Goal: Task Accomplishment & Management: Manage account settings

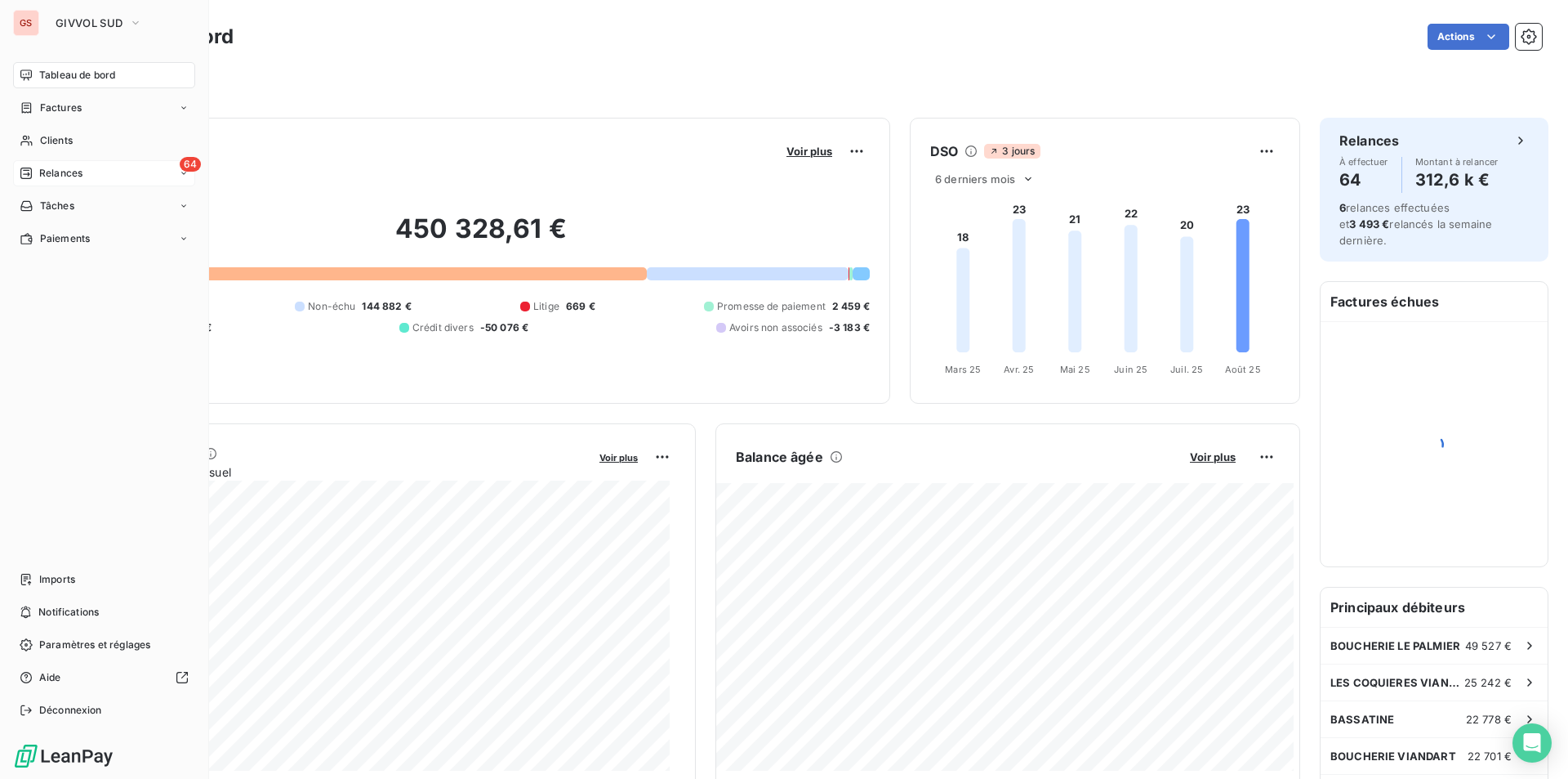
click at [73, 176] on span "Relances" at bounding box center [60, 172] width 43 height 14
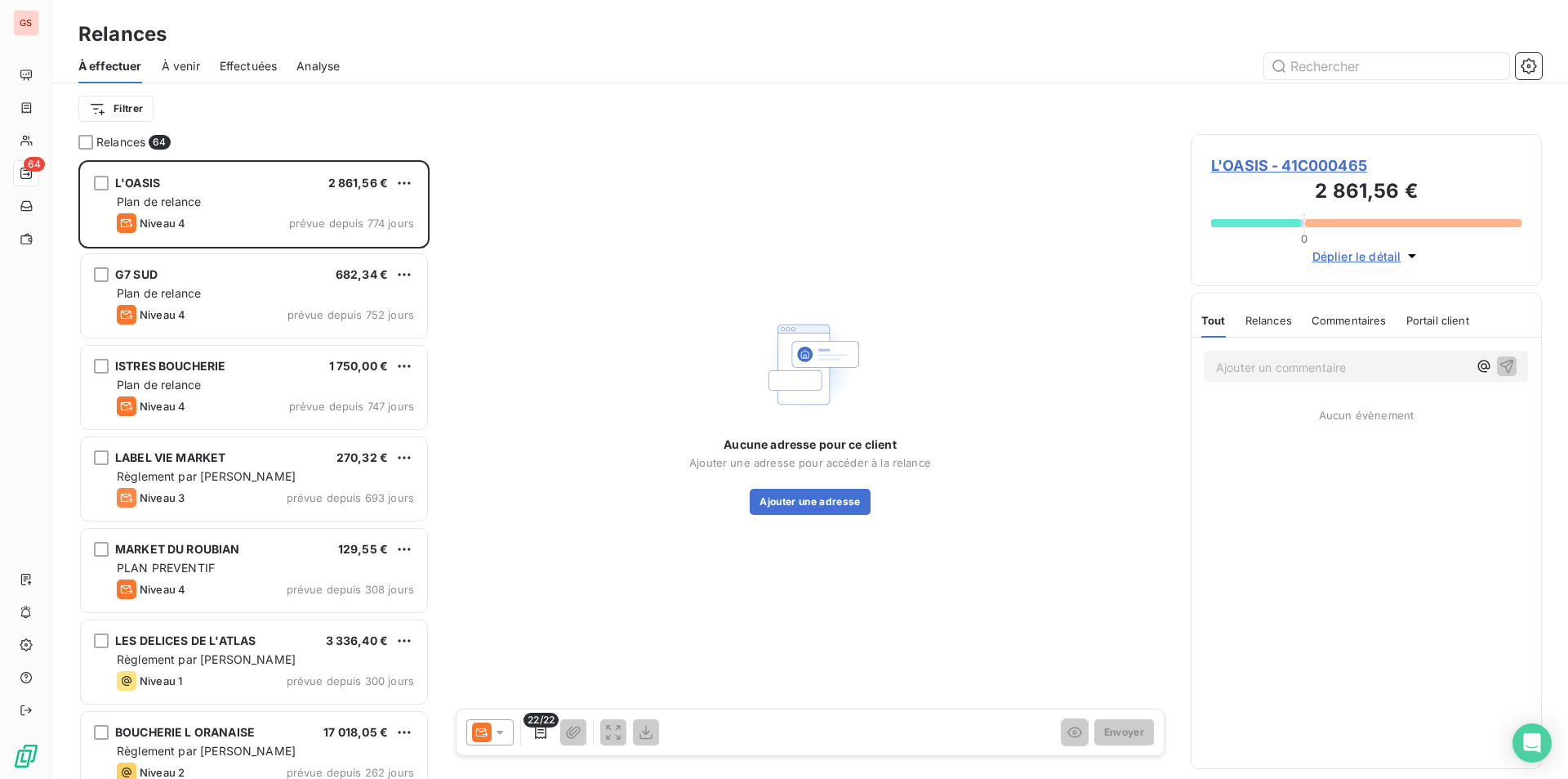
scroll to position [607, 339]
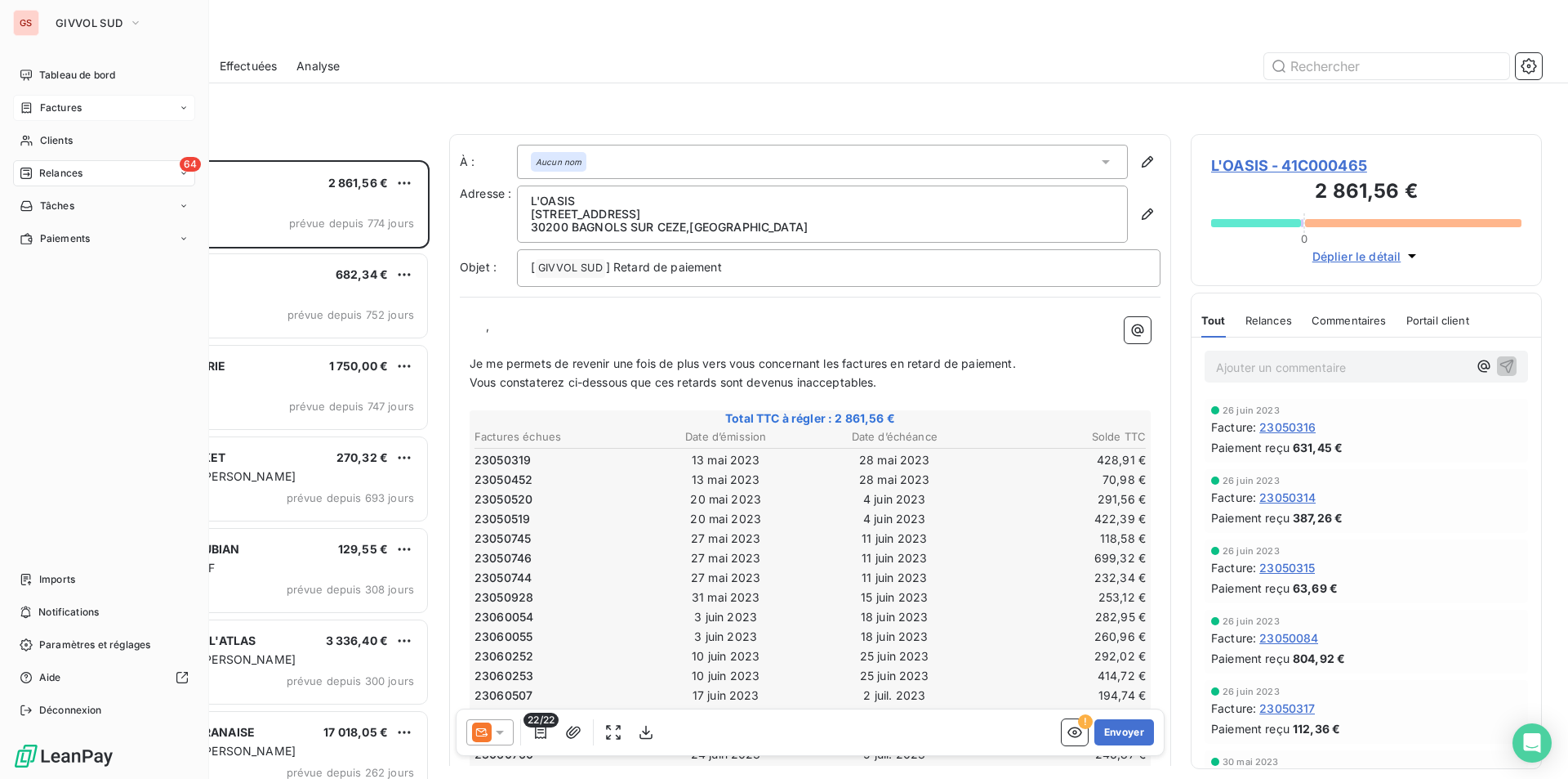
click at [34, 109] on div "Factures" at bounding box center [50, 107] width 62 height 14
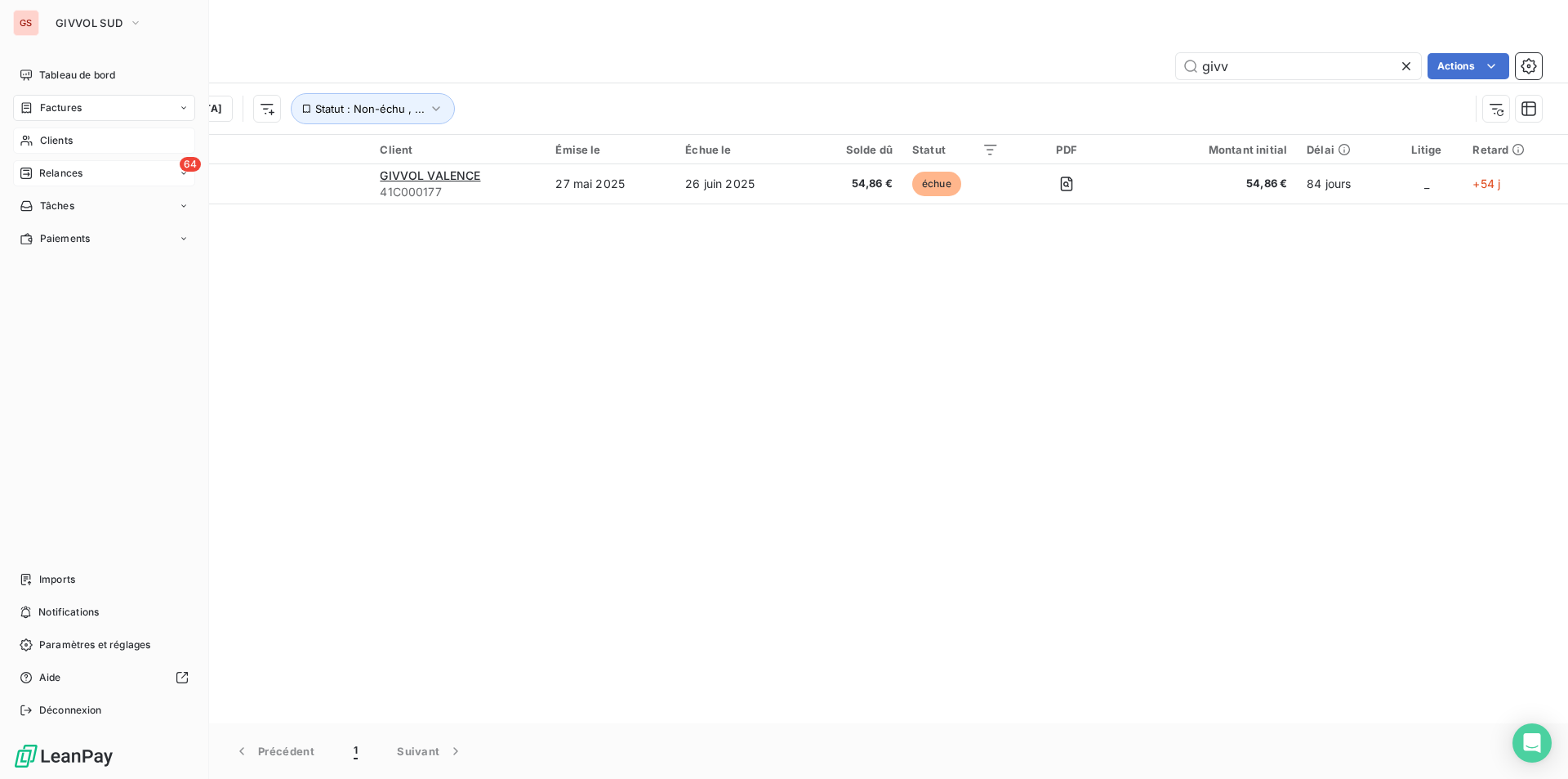
click at [34, 132] on div "Clients" at bounding box center [104, 140] width 182 height 26
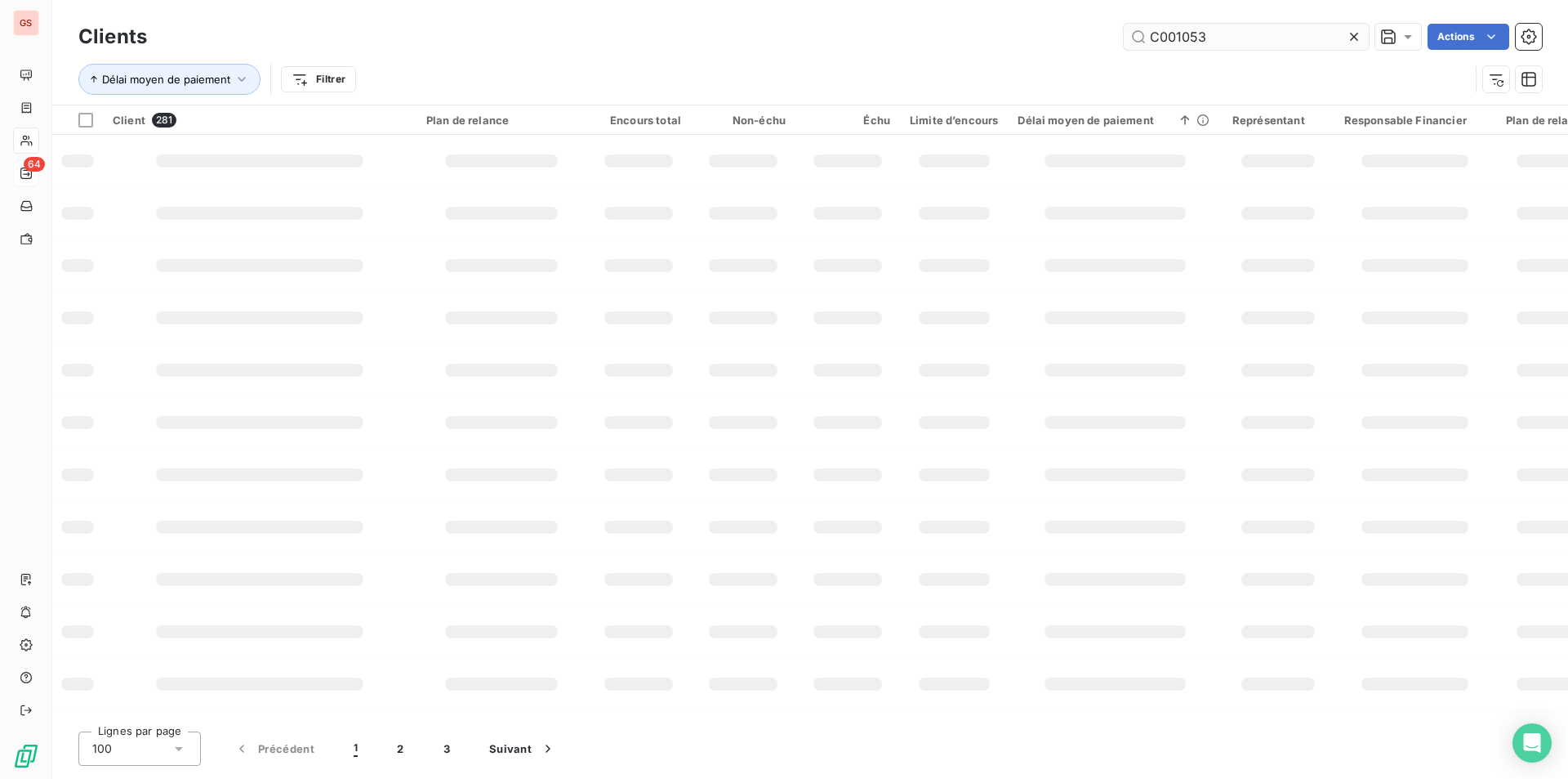
type input "C001053"
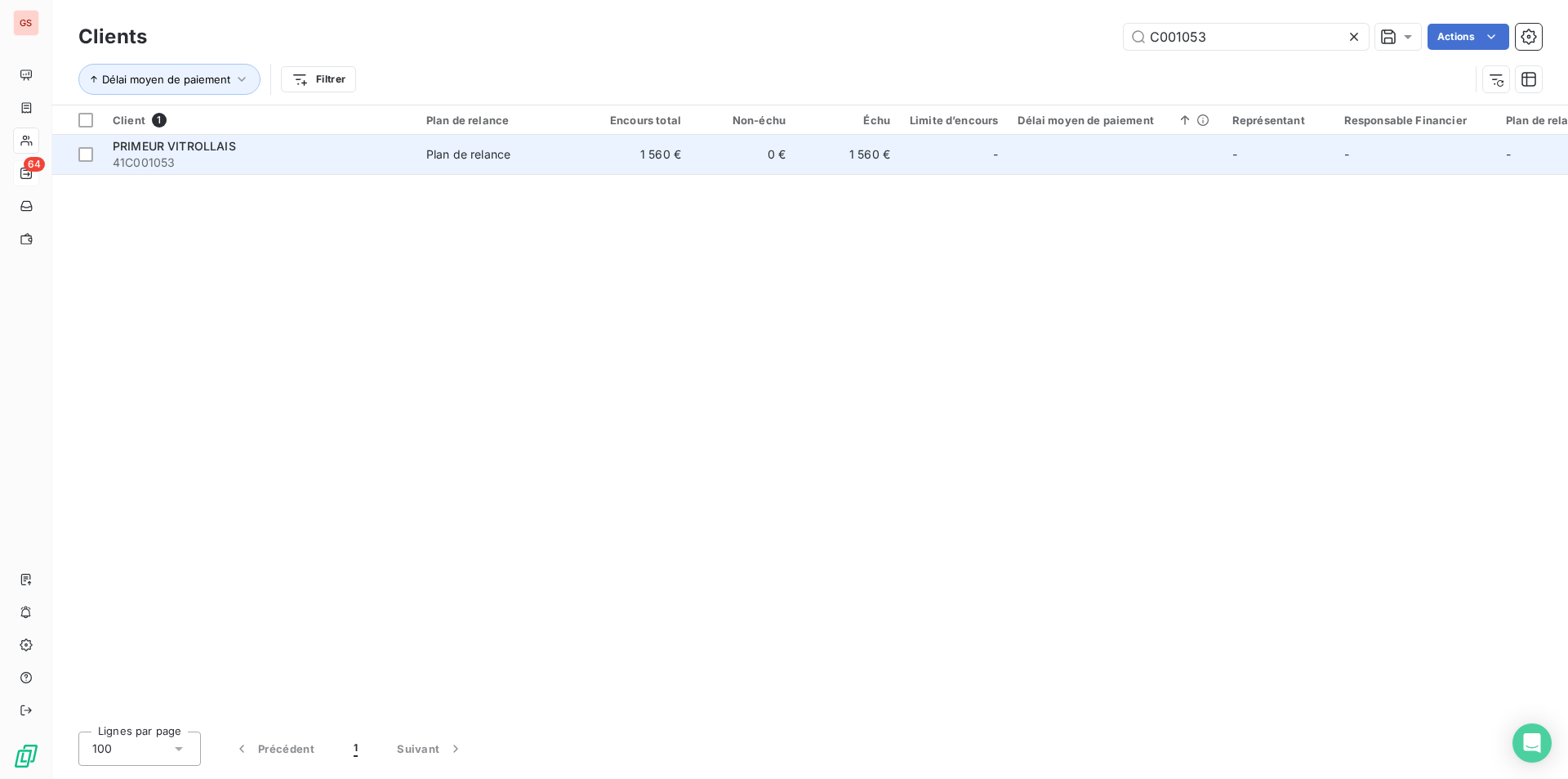
click at [627, 164] on td "1 560 €" at bounding box center [638, 154] width 104 height 39
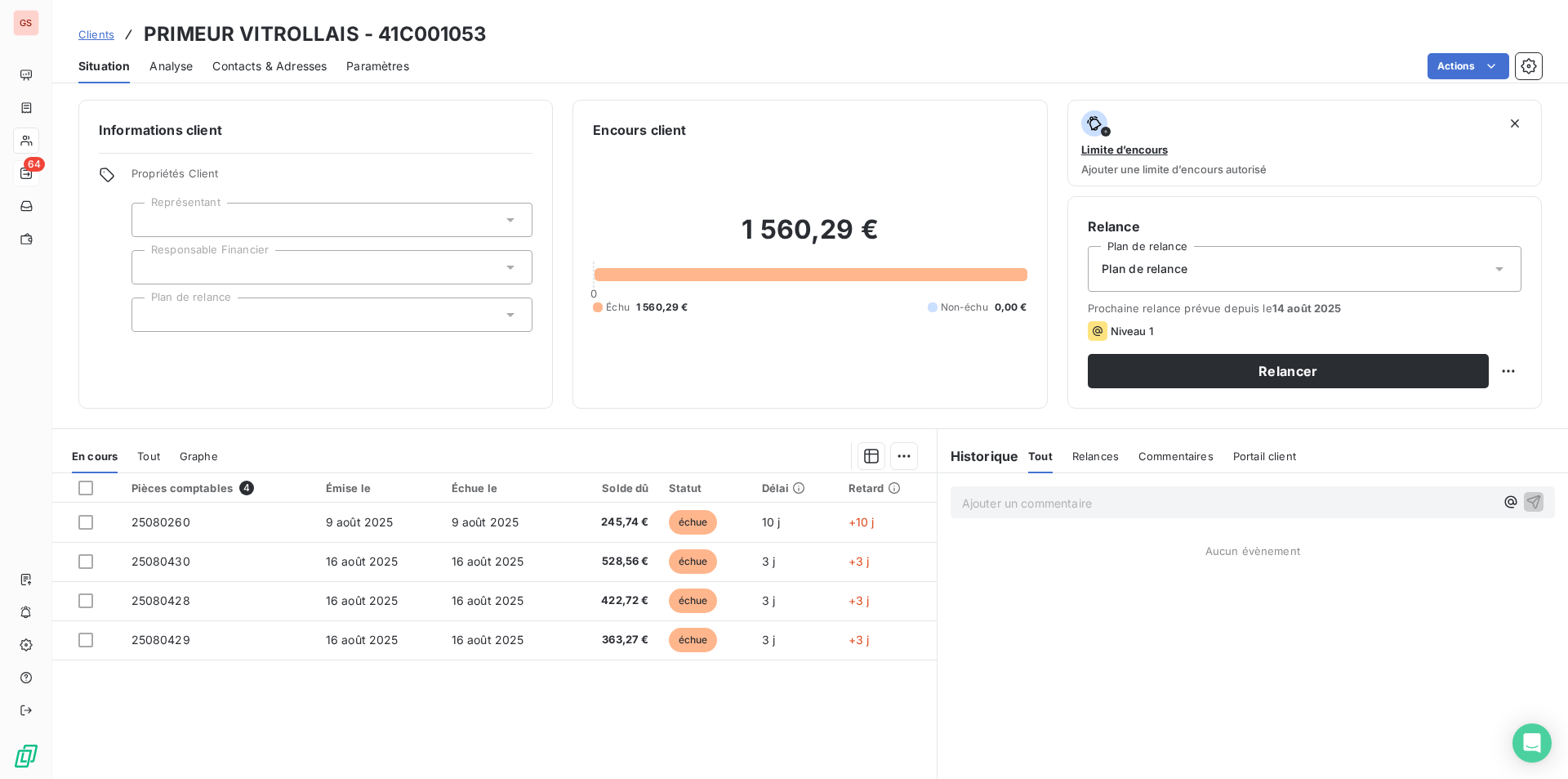
click at [274, 69] on span "Contacts & Adresses" at bounding box center [269, 66] width 114 height 16
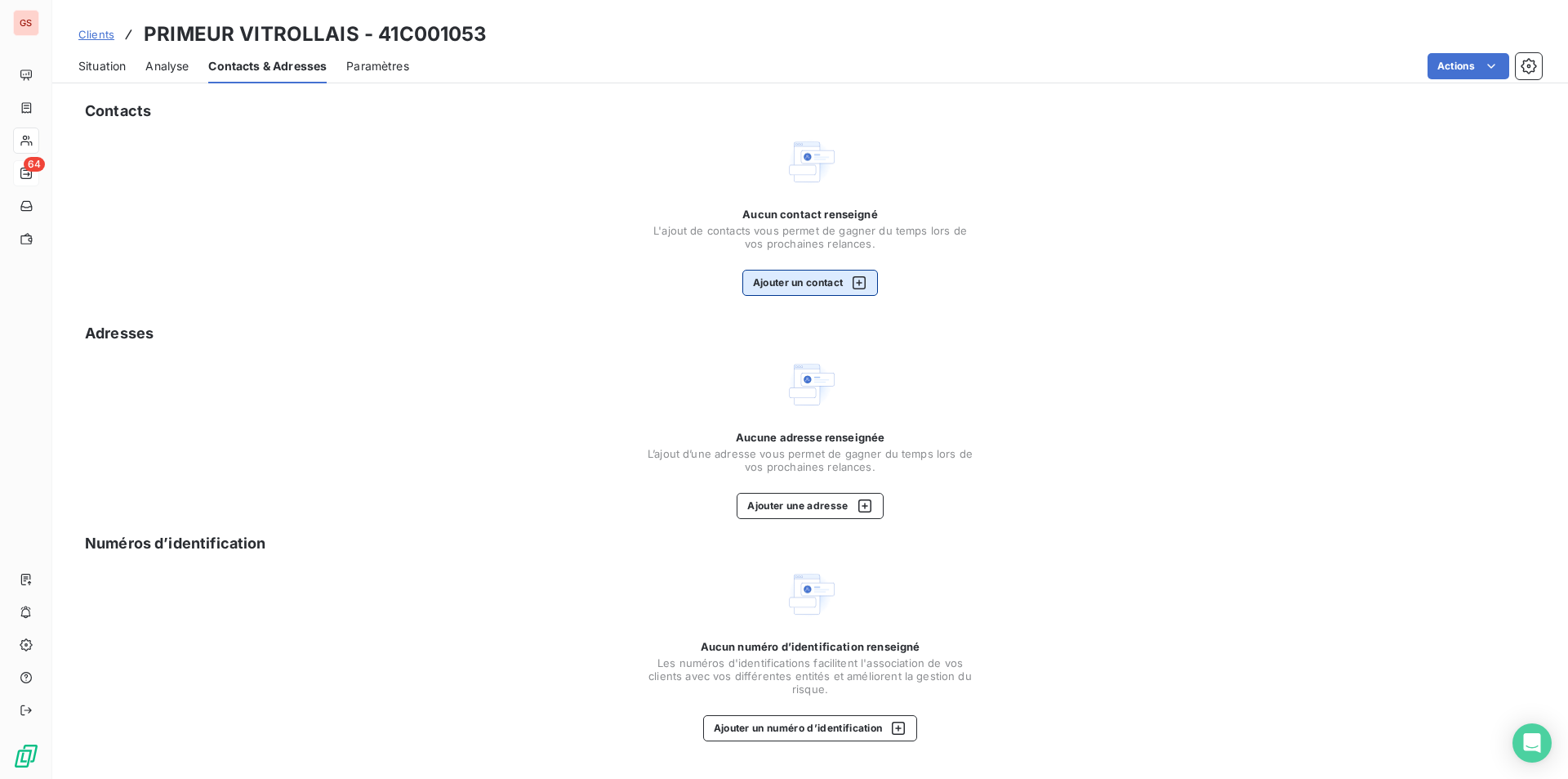
click at [834, 277] on button "Ajouter un contact" at bounding box center [810, 282] width 136 height 26
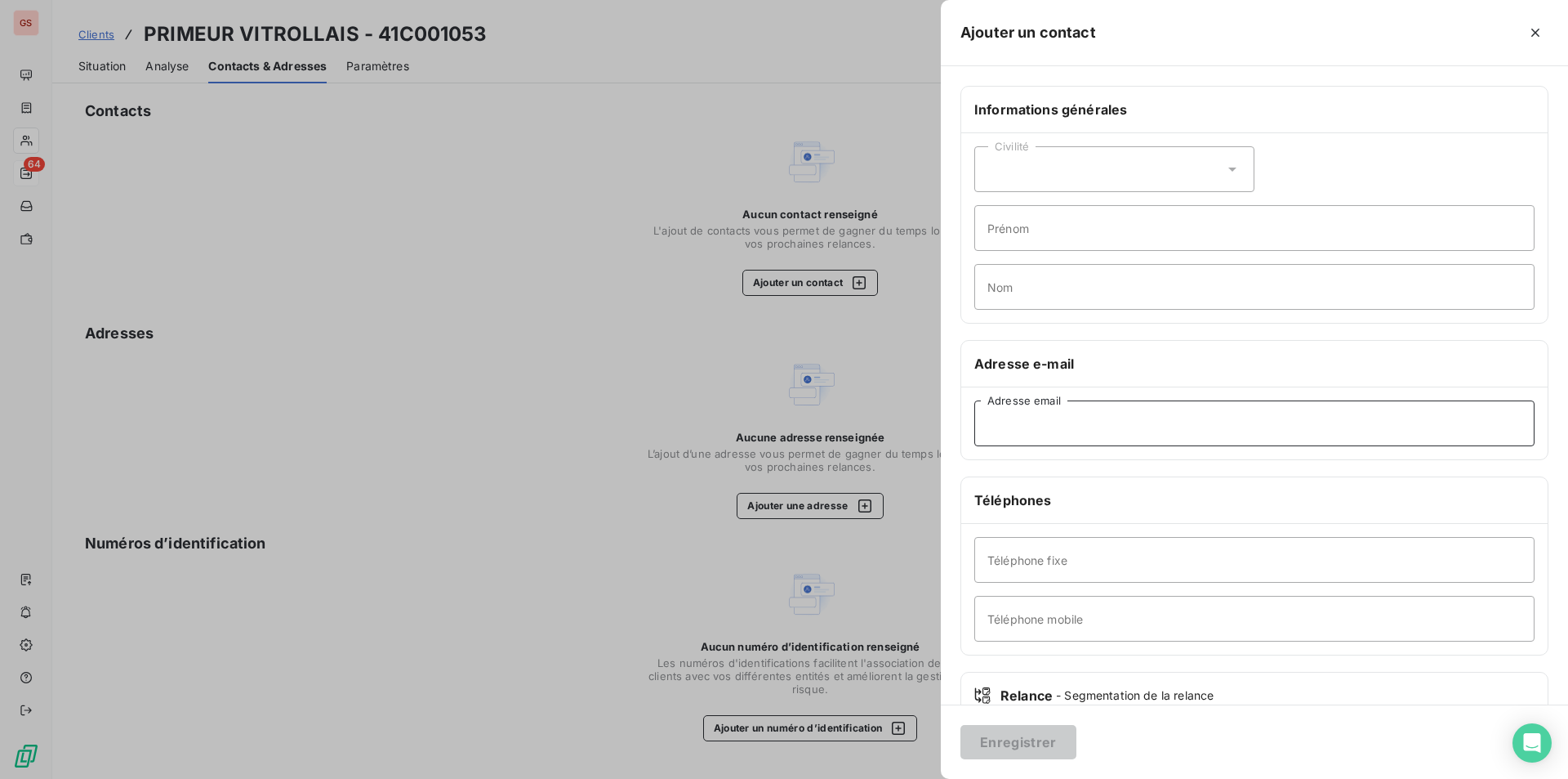
click at [1035, 429] on input "Adresse email" at bounding box center [1254, 424] width 560 height 46
paste input "[EMAIL_ADDRESS][DOMAIN_NAME]"
type input "[EMAIL_ADDRESS][DOMAIN_NAME]"
click at [1095, 554] on input "Téléphone fixe" at bounding box center [1254, 560] width 560 height 46
paste input "0699222834"
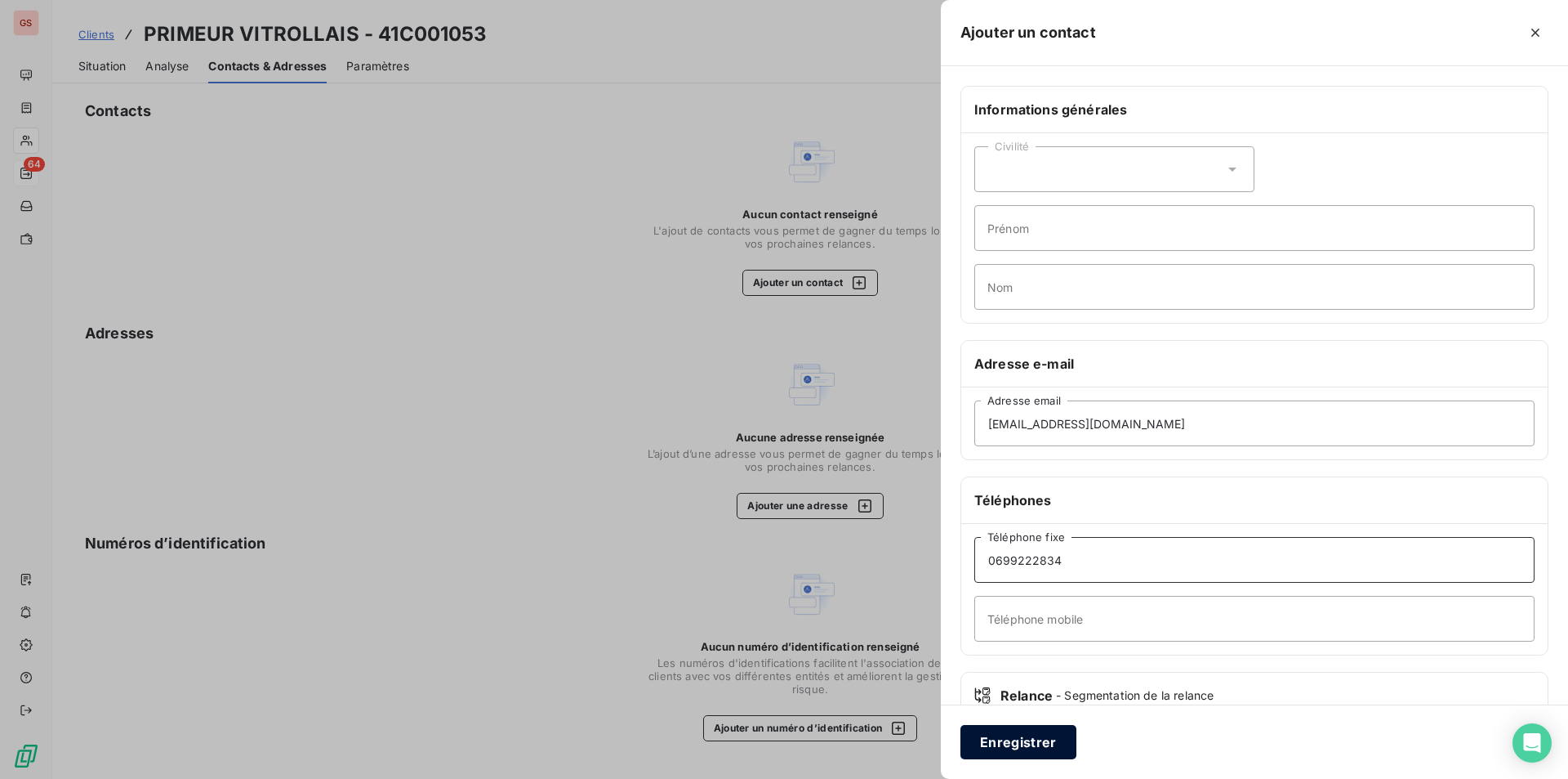
type input "0699222834"
click at [1015, 730] on button "Enregistrer" at bounding box center [1018, 742] width 116 height 34
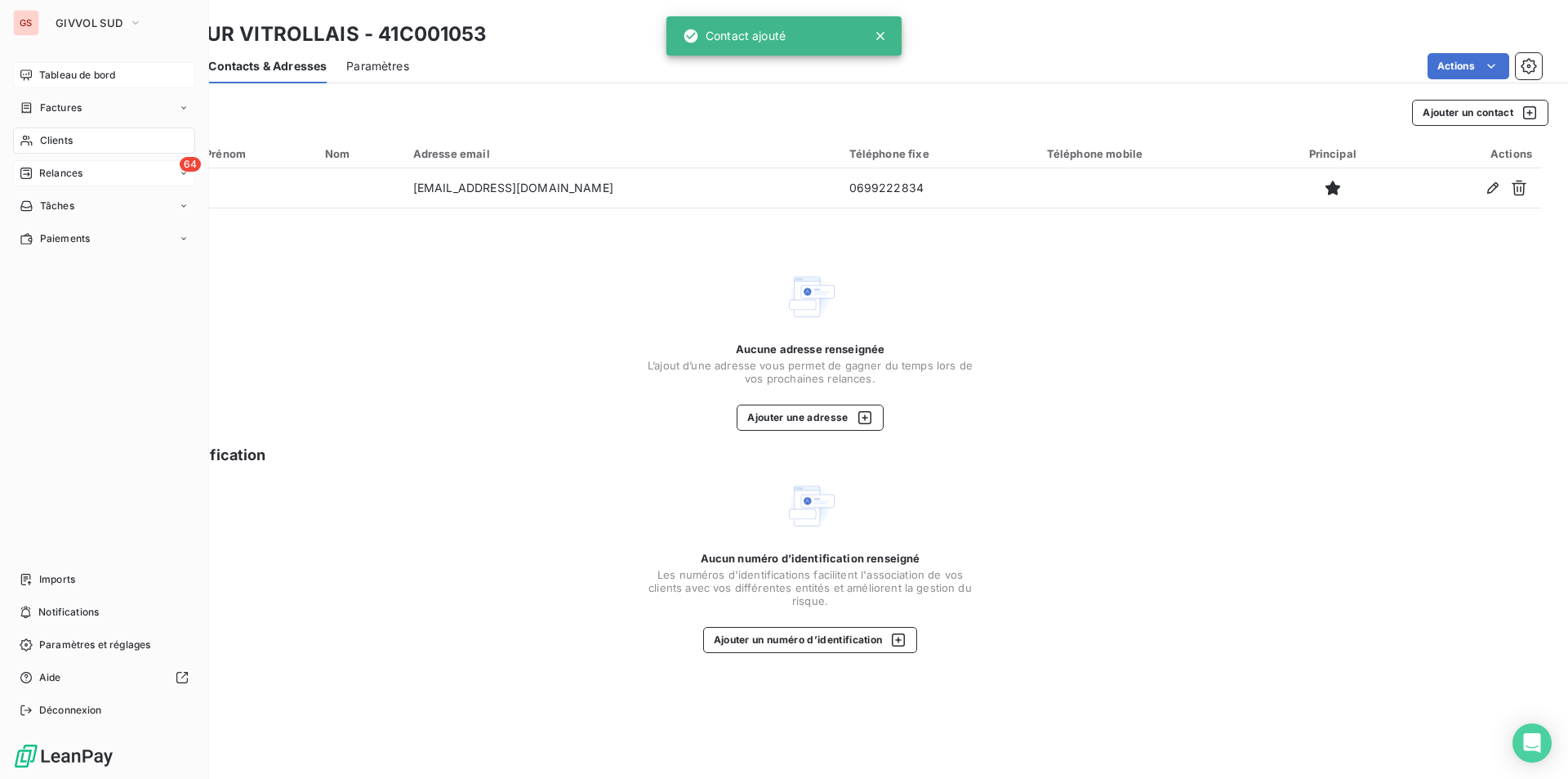
click at [59, 75] on span "Tableau de bord" at bounding box center [77, 75] width 76 height 14
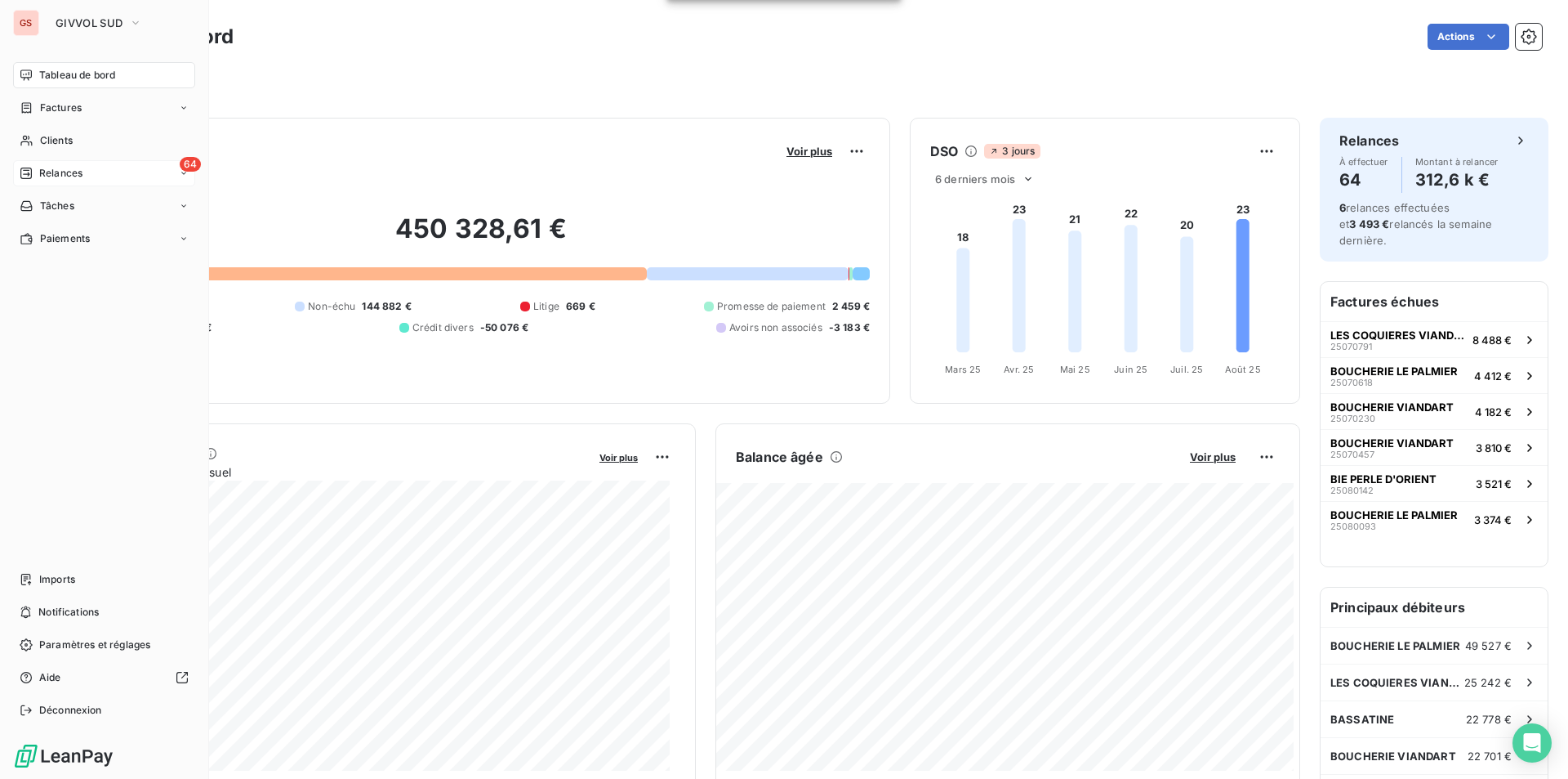
click at [59, 173] on span "Relances" at bounding box center [60, 172] width 43 height 14
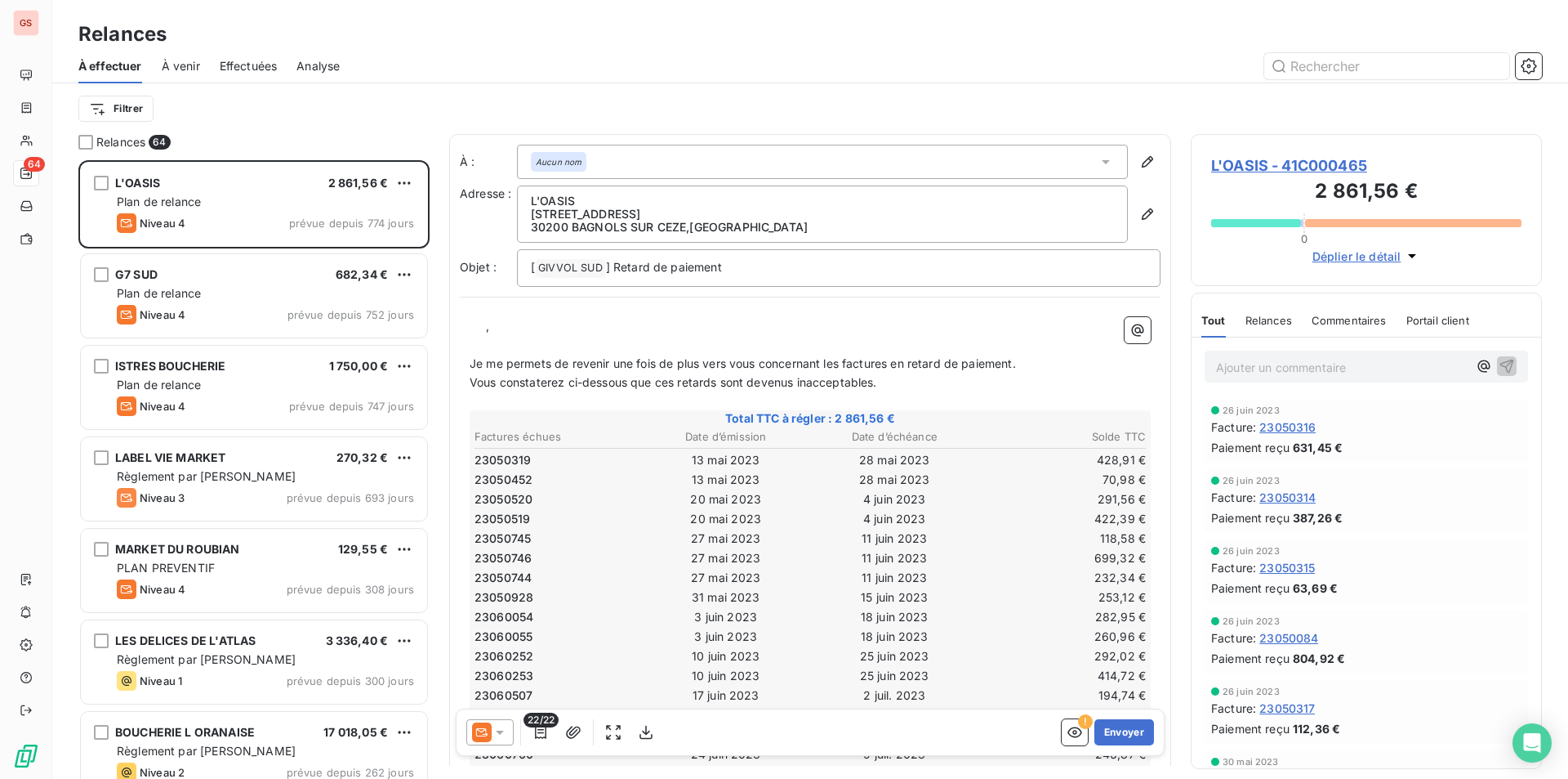
scroll to position [607, 339]
click at [1534, 58] on icon "button" at bounding box center [1529, 66] width 16 height 16
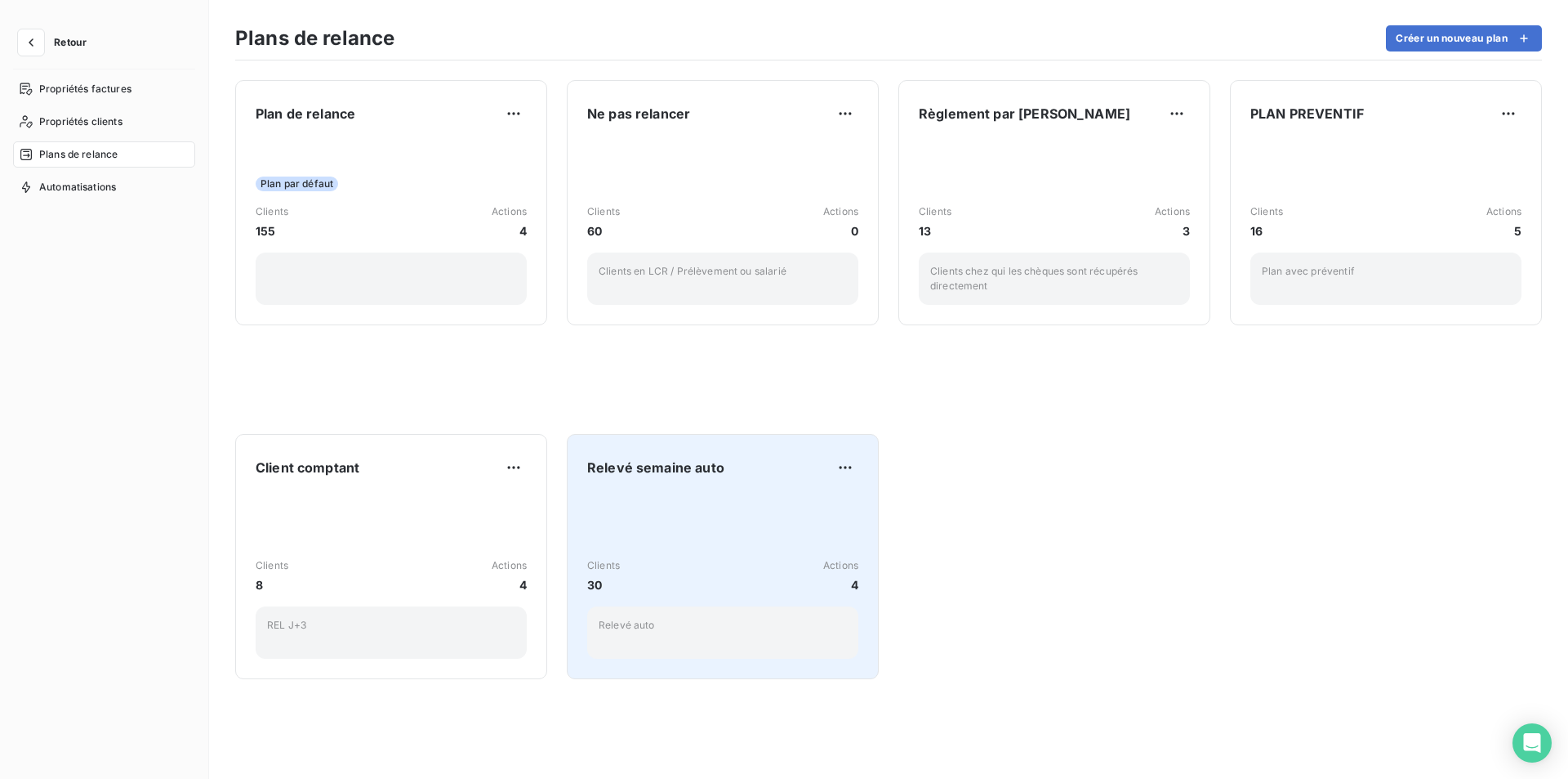
click at [659, 468] on span "Relevé semaine auto" at bounding box center [655, 468] width 137 height 19
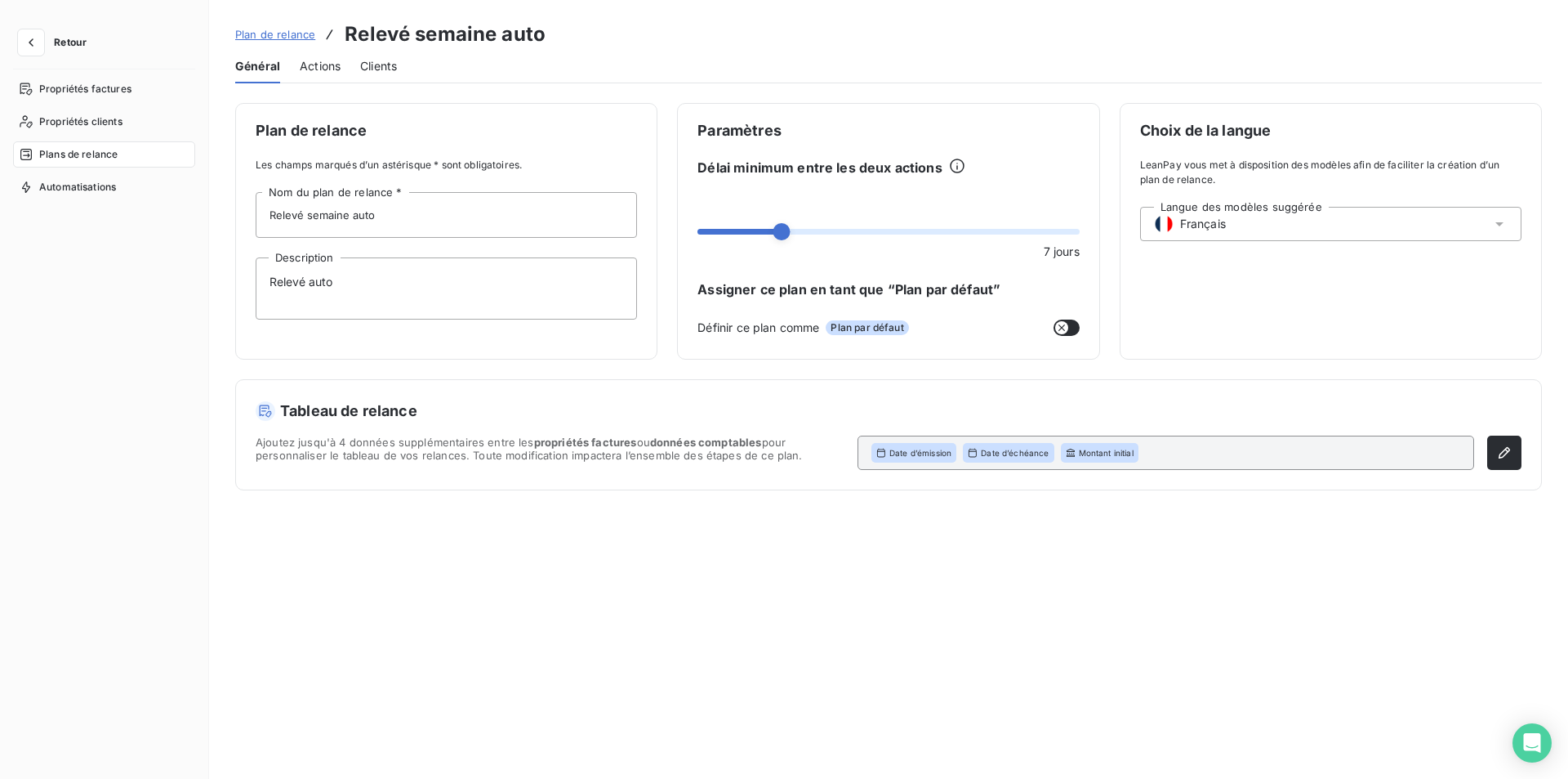
click at [390, 78] on div "Clients" at bounding box center [378, 66] width 36 height 34
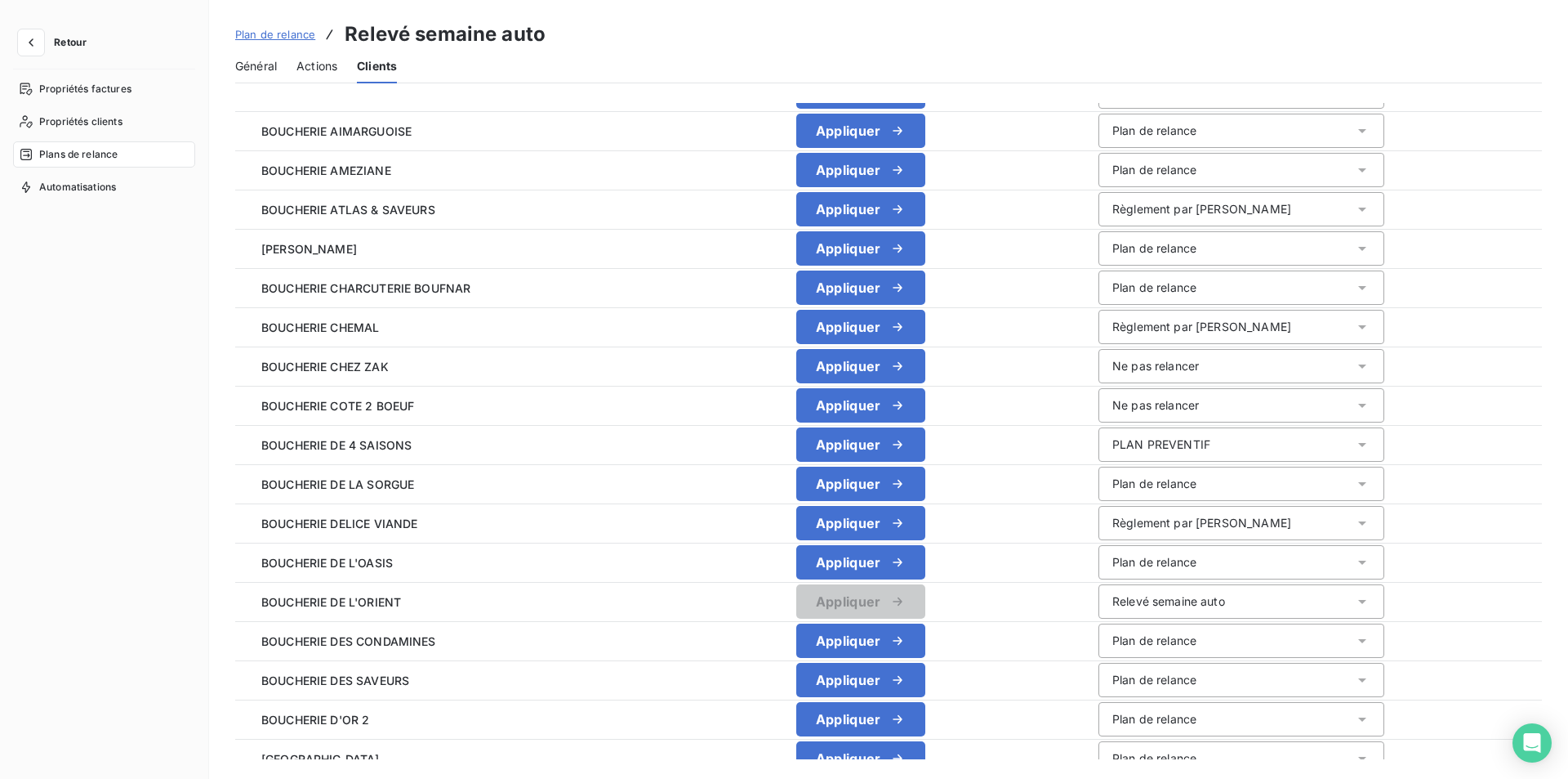
scroll to position [1513, 0]
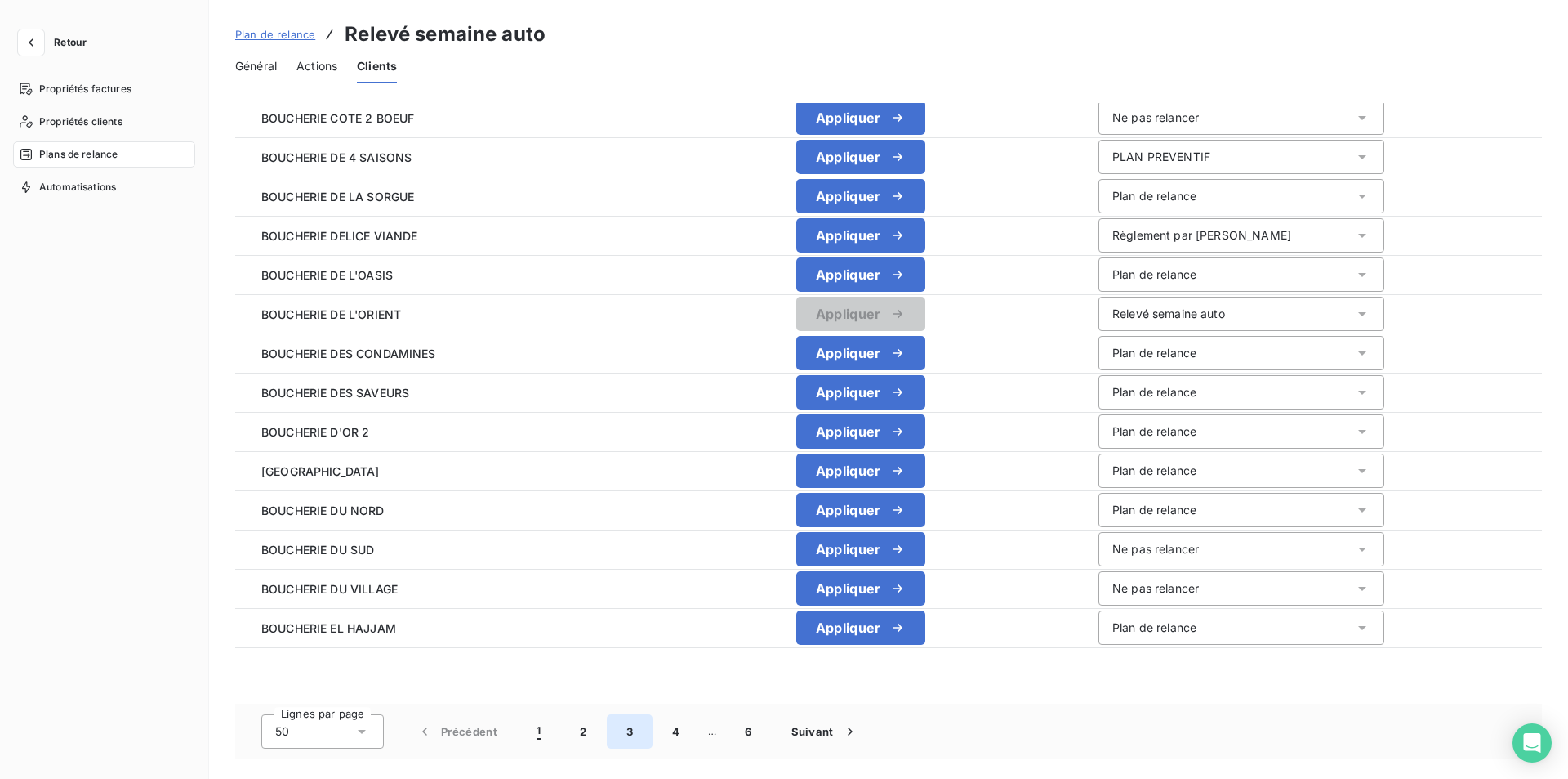
click at [631, 736] on button "3" at bounding box center [630, 731] width 46 height 34
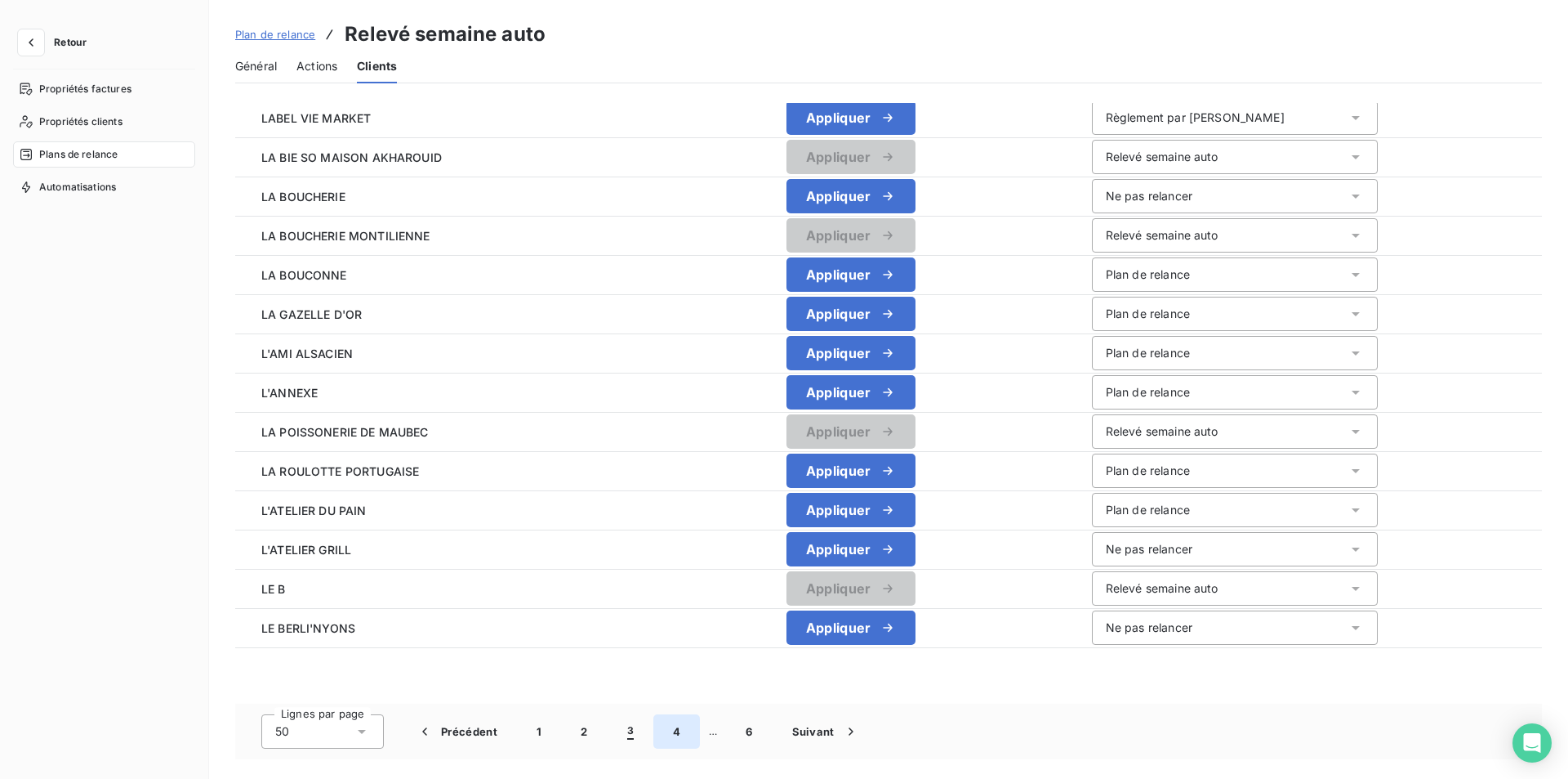
click at [679, 741] on button "4" at bounding box center [676, 731] width 47 height 34
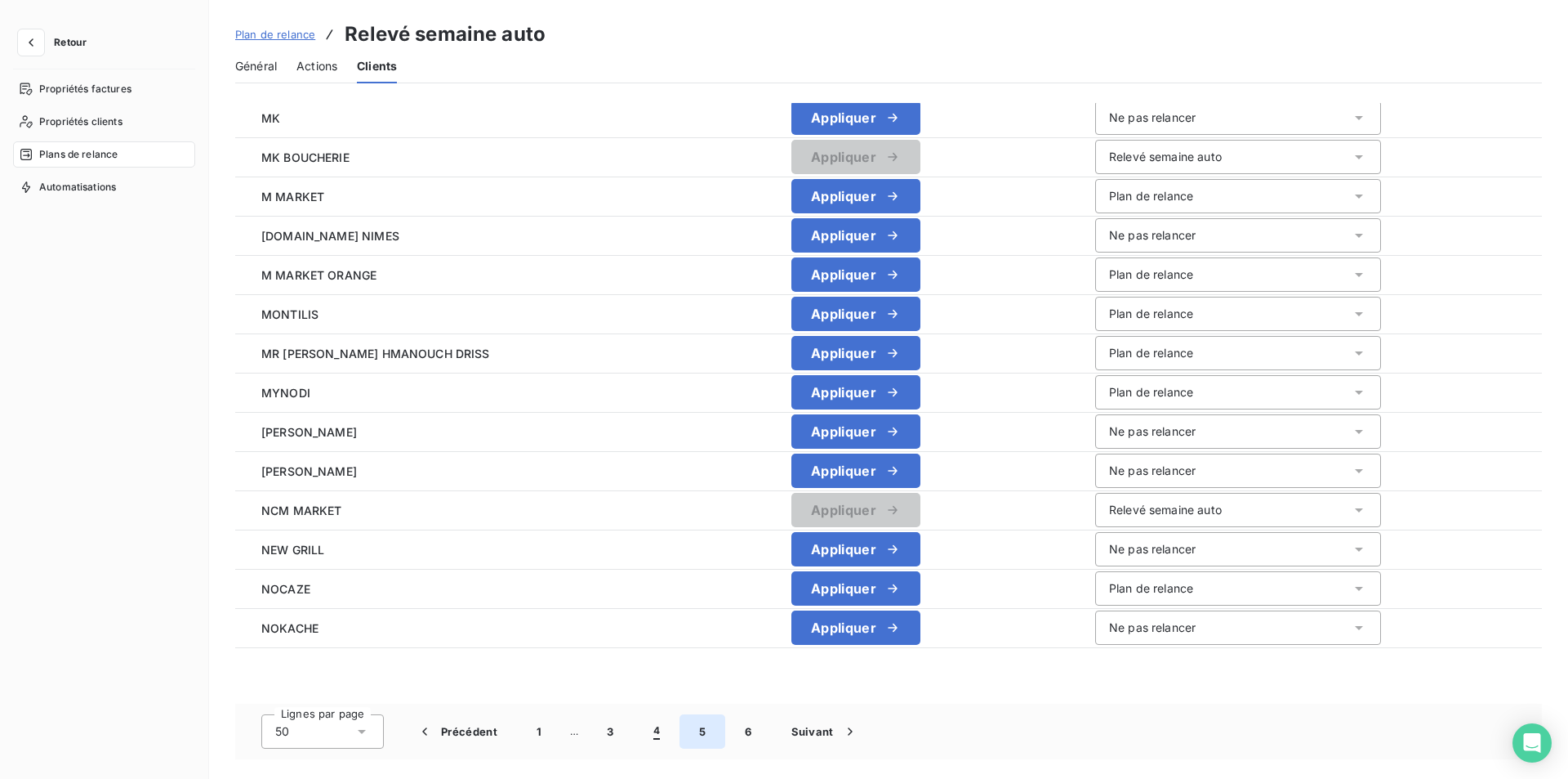
click at [699, 735] on button "5" at bounding box center [703, 731] width 46 height 34
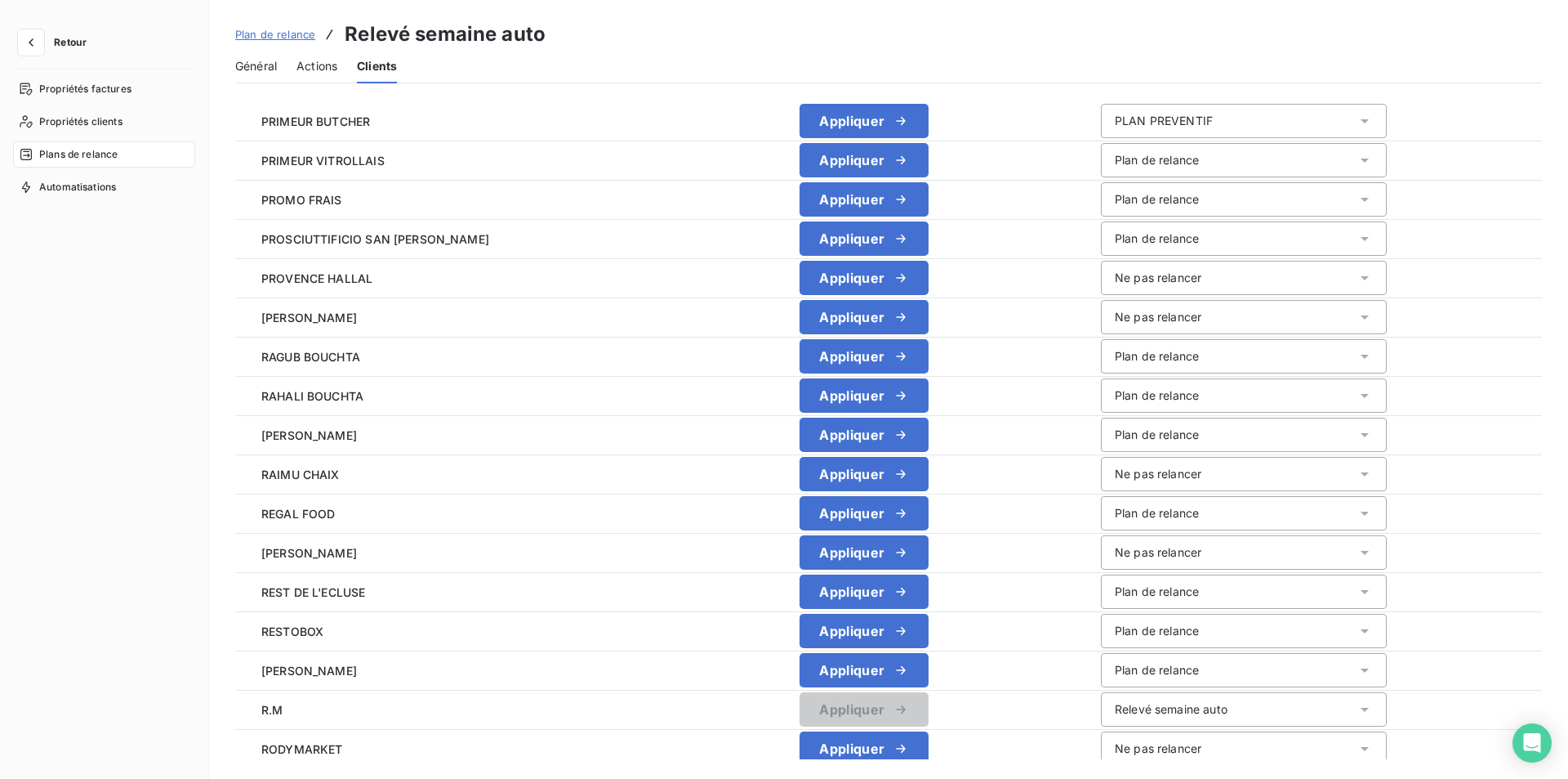
scroll to position [125, 0]
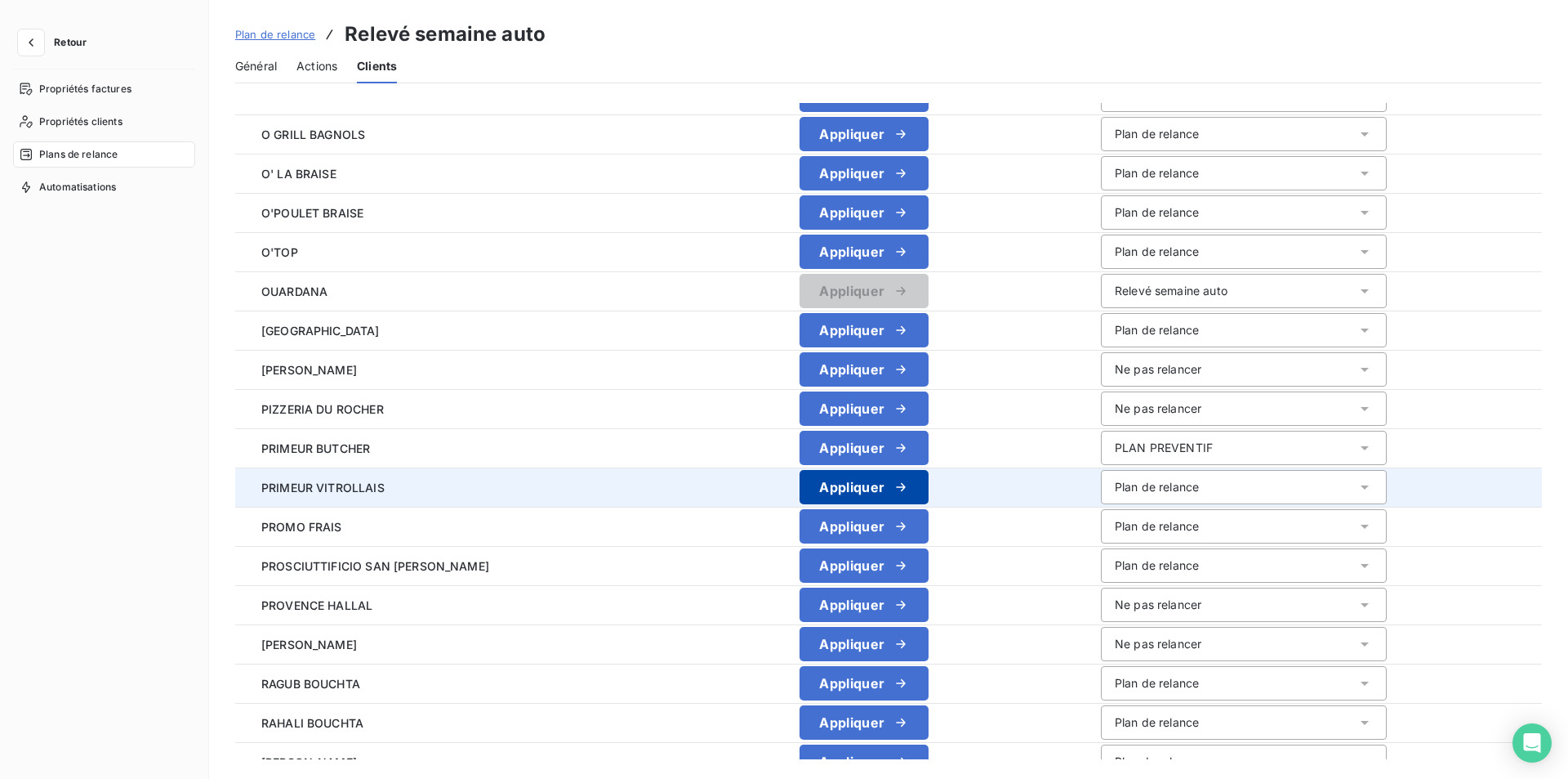
click at [853, 490] on button "Appliquer" at bounding box center [864, 487] width 129 height 34
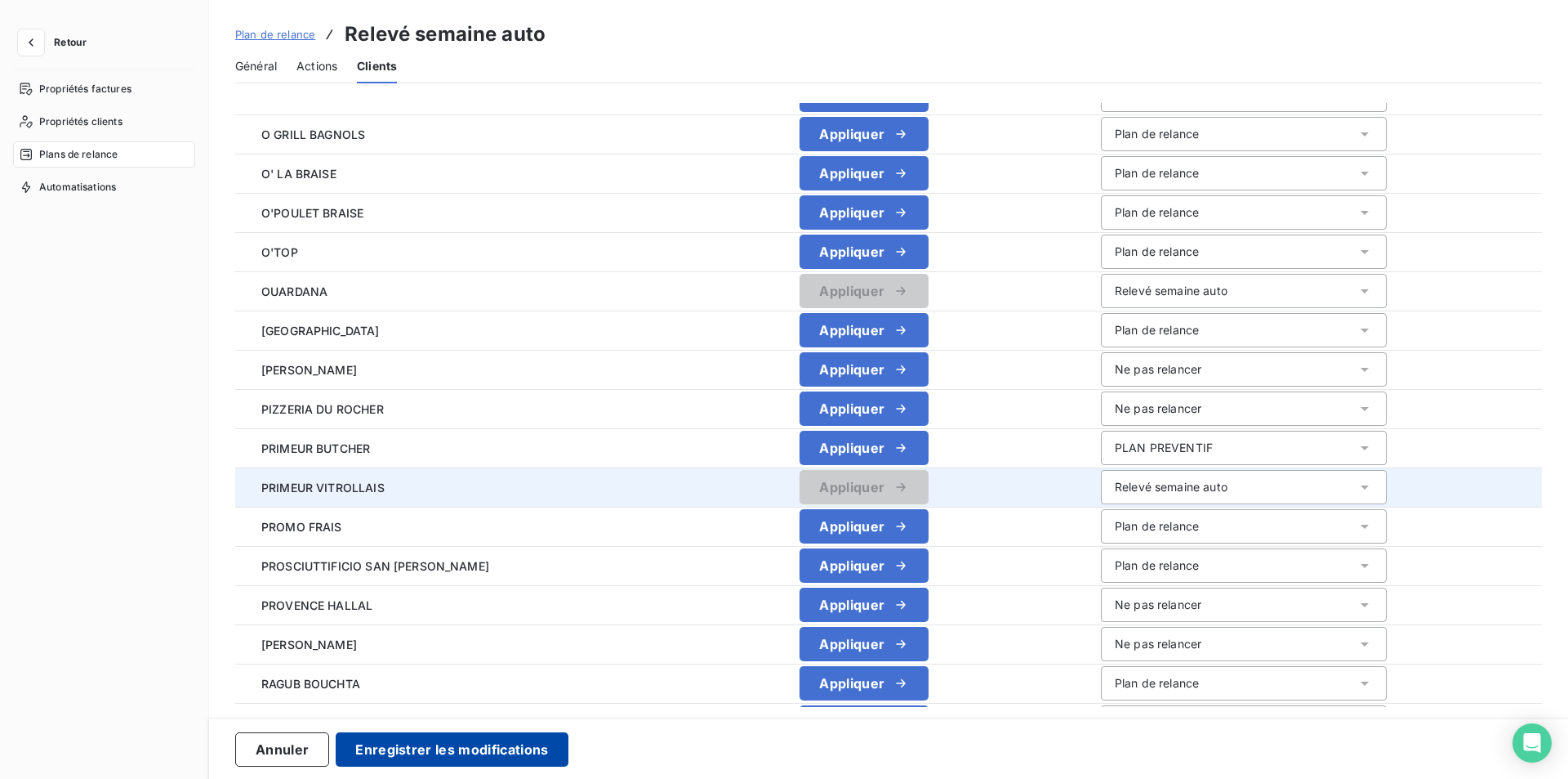
click at [391, 742] on button "Enregistrer les modifications" at bounding box center [452, 749] width 232 height 34
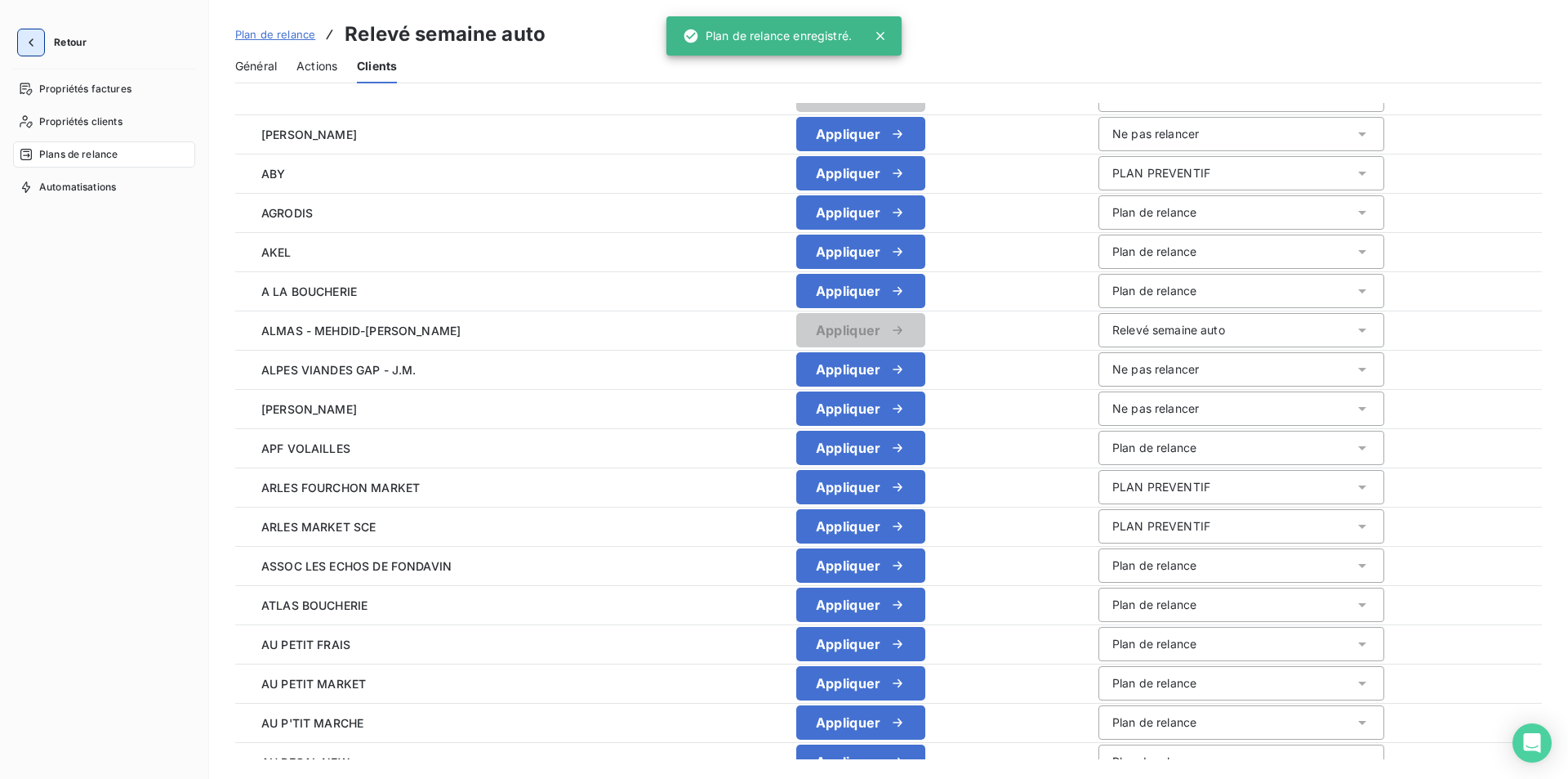
click at [32, 42] on icon "button" at bounding box center [31, 42] width 16 height 16
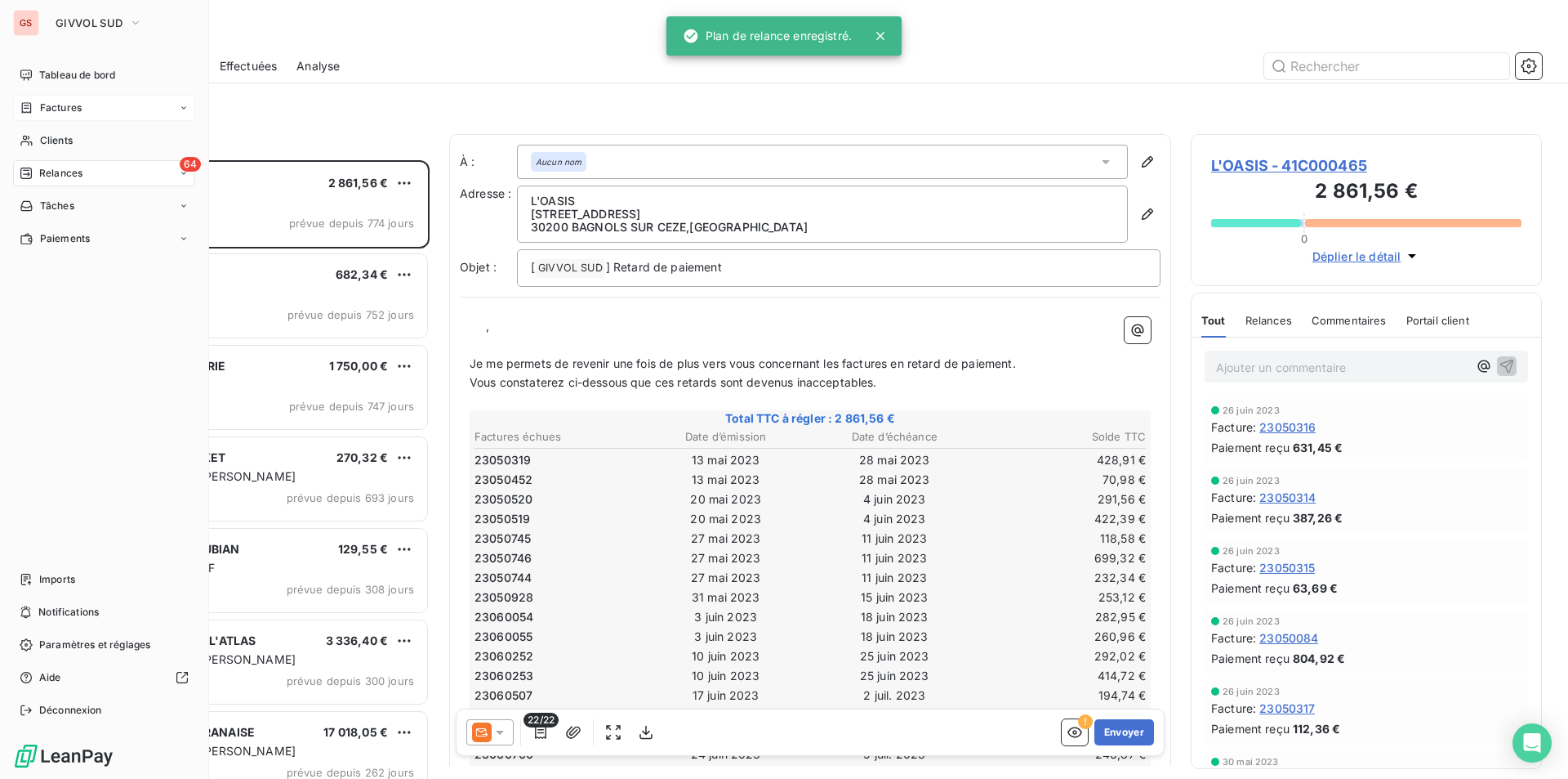
scroll to position [607, 339]
click at [66, 107] on span "Factures" at bounding box center [60, 107] width 41 height 14
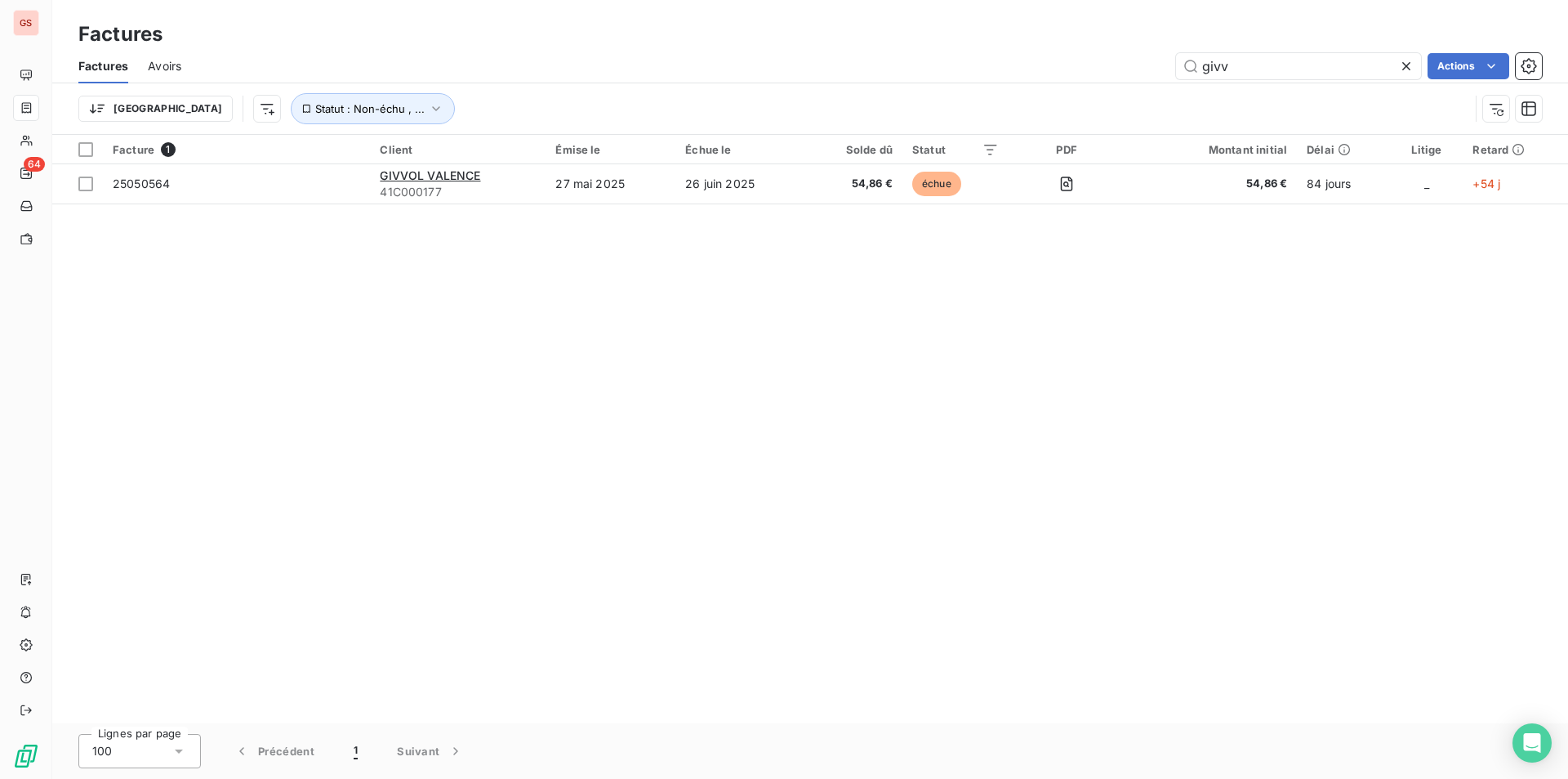
drag, startPoint x: 1235, startPoint y: 69, endPoint x: 1168, endPoint y: 67, distance: 67.0
click at [1169, 67] on div "givv Actions" at bounding box center [872, 65] width 1341 height 26
type input "C001053"
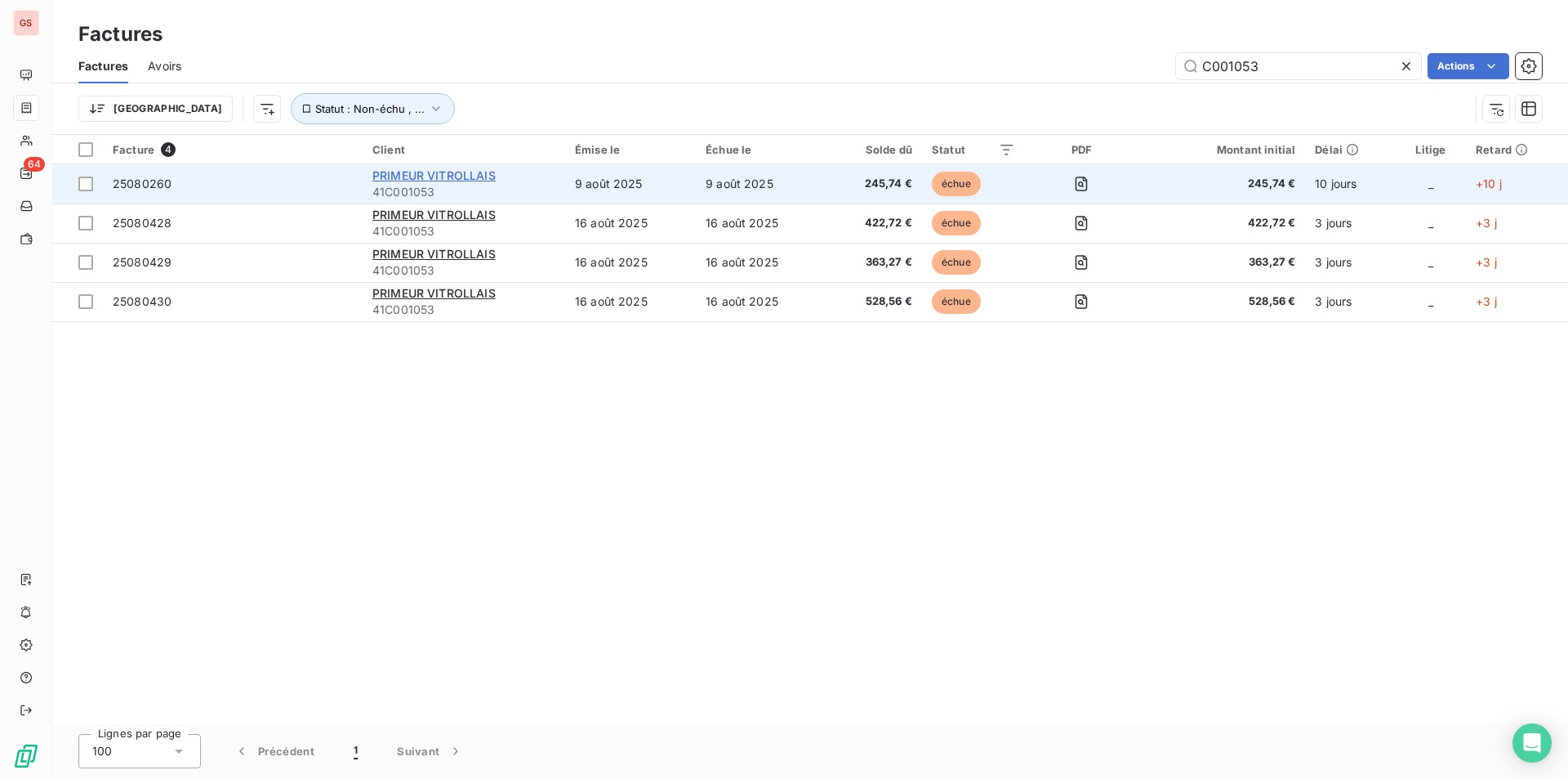
click at [408, 172] on span "PRIMEUR VITROLLAIS" at bounding box center [434, 175] width 124 height 13
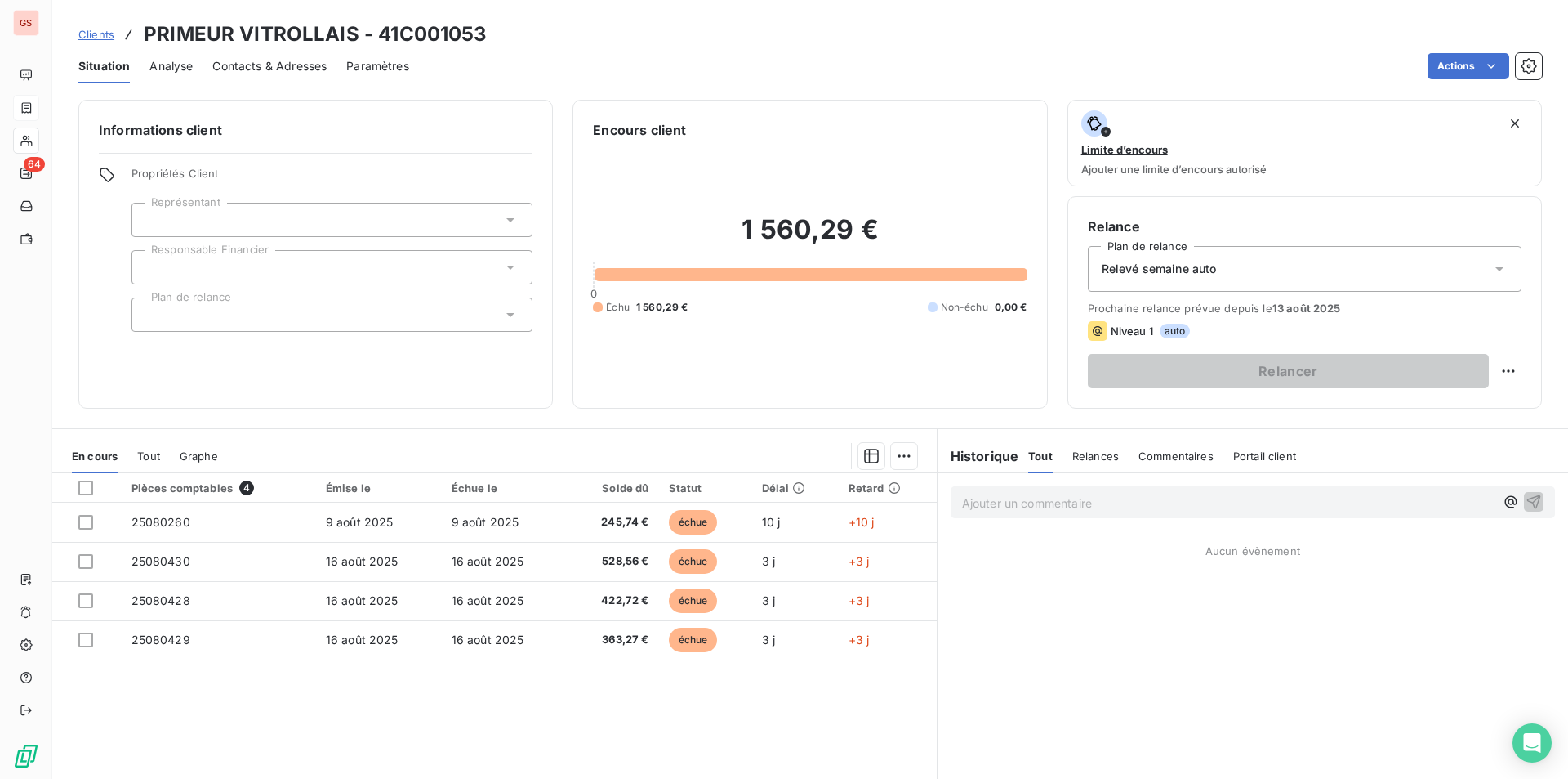
click at [1324, 343] on div "Prochaine relance prévue depuis le [DATE] Niveau 1 auto Relancer" at bounding box center [1305, 345] width 434 height 86
click at [1217, 282] on div "Relevé semaine auto" at bounding box center [1305, 269] width 434 height 46
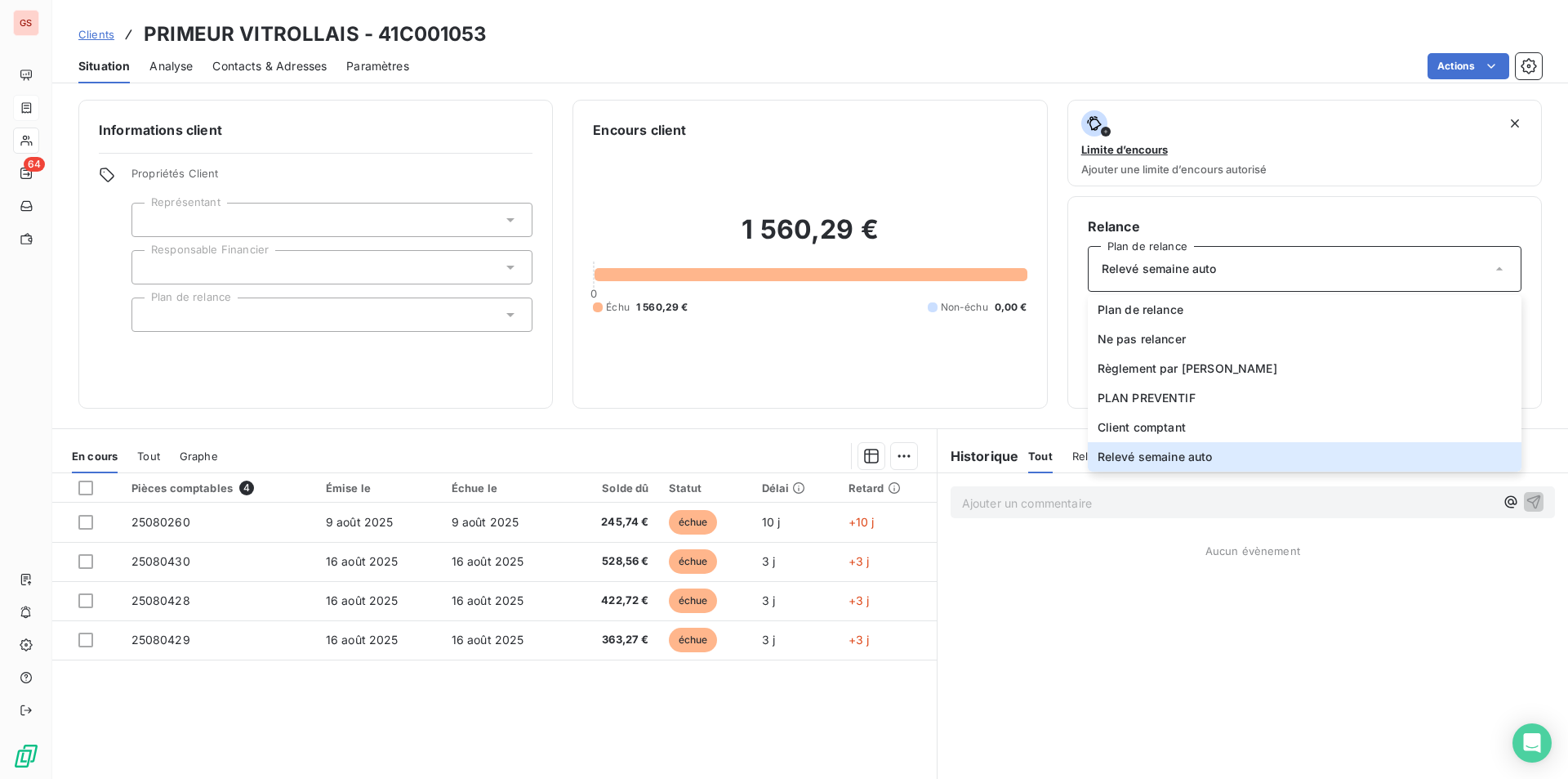
click at [1537, 336] on div "Informations client Propriétés Client Représentant Responsable Financier Plan d…" at bounding box center [810, 254] width 1516 height 309
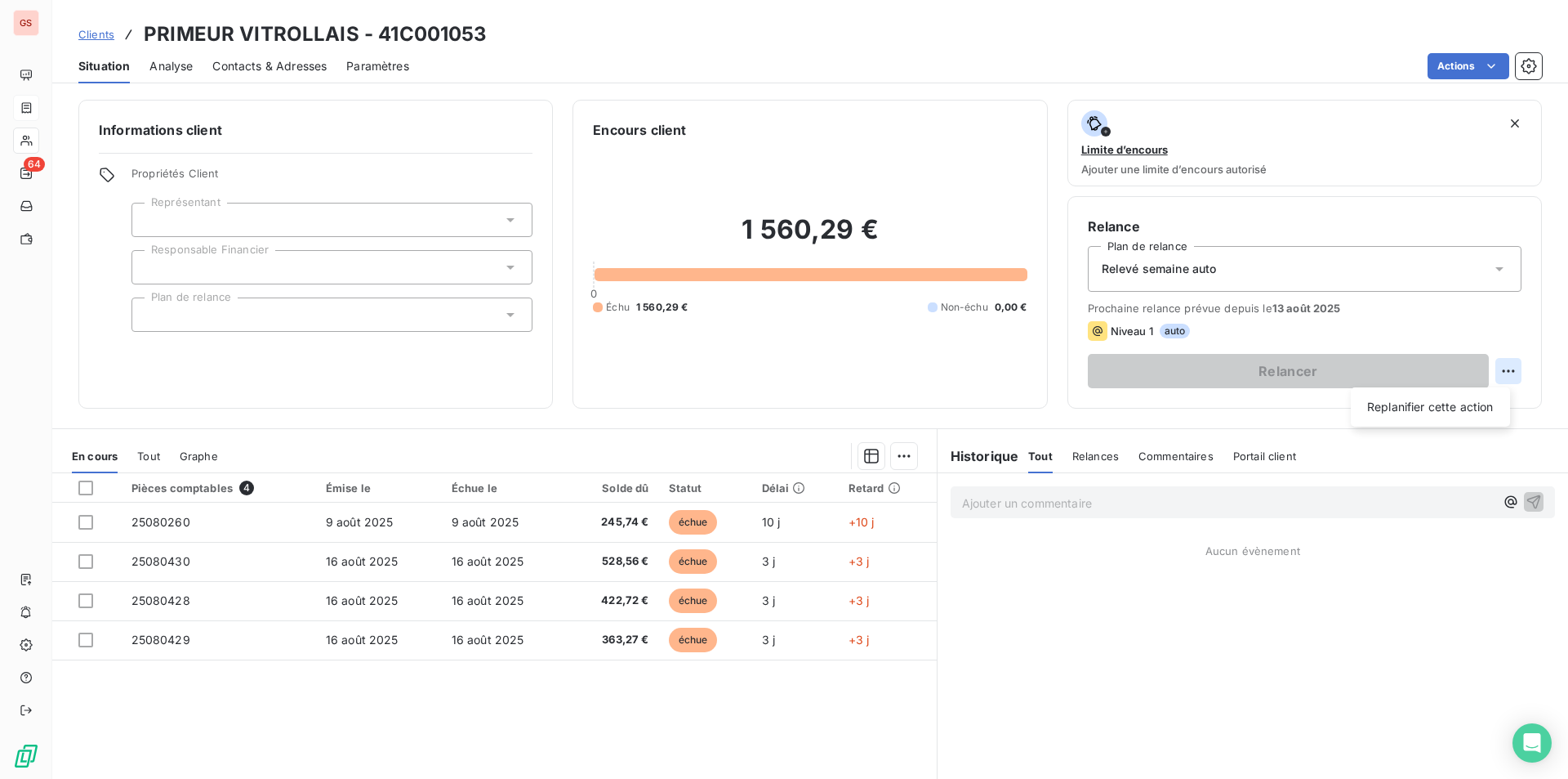
click at [1494, 369] on html "GS 64 Clients PRIMEUR VITROLLAIS - 41C001053 Situation Analyse Contacts & Adres…" at bounding box center [784, 389] width 1568 height 779
click at [1453, 402] on div "Replanifier cette action" at bounding box center [1430, 406] width 147 height 26
select select "7"
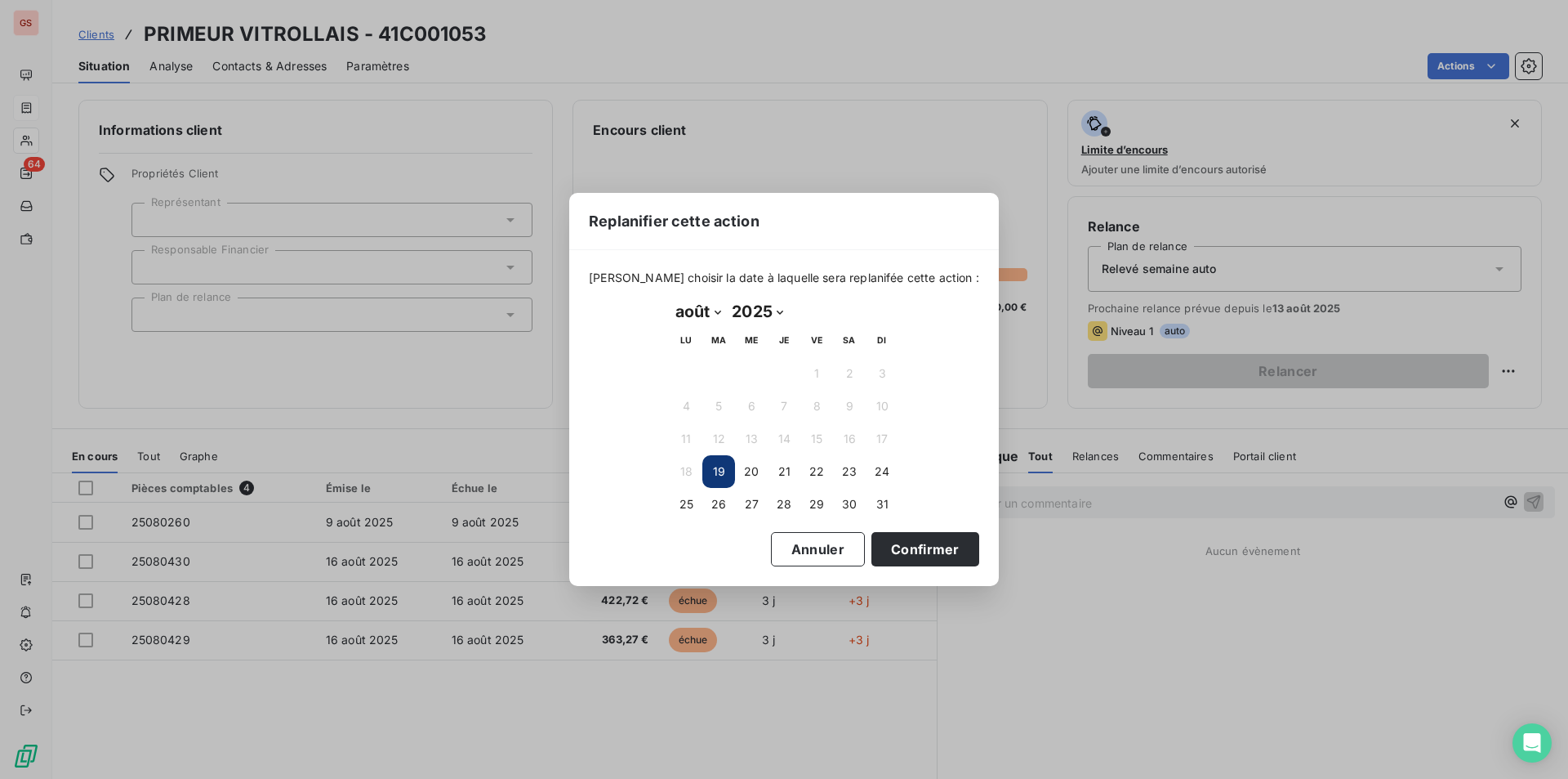
click at [718, 480] on button "19" at bounding box center [718, 471] width 33 height 33
click at [897, 540] on button "Confirmer" at bounding box center [925, 549] width 108 height 34
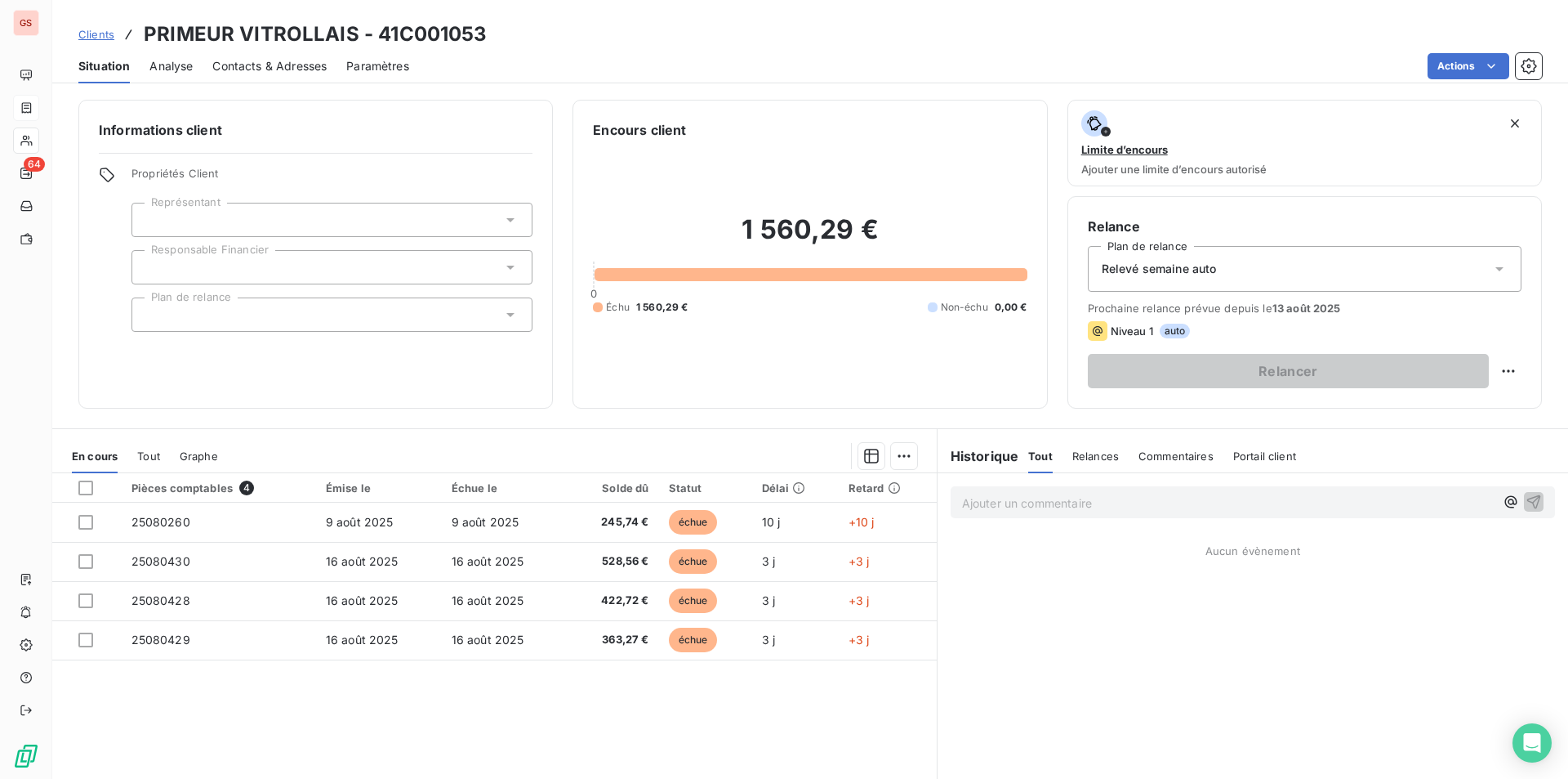
click at [218, 225] on div at bounding box center [331, 219] width 401 height 34
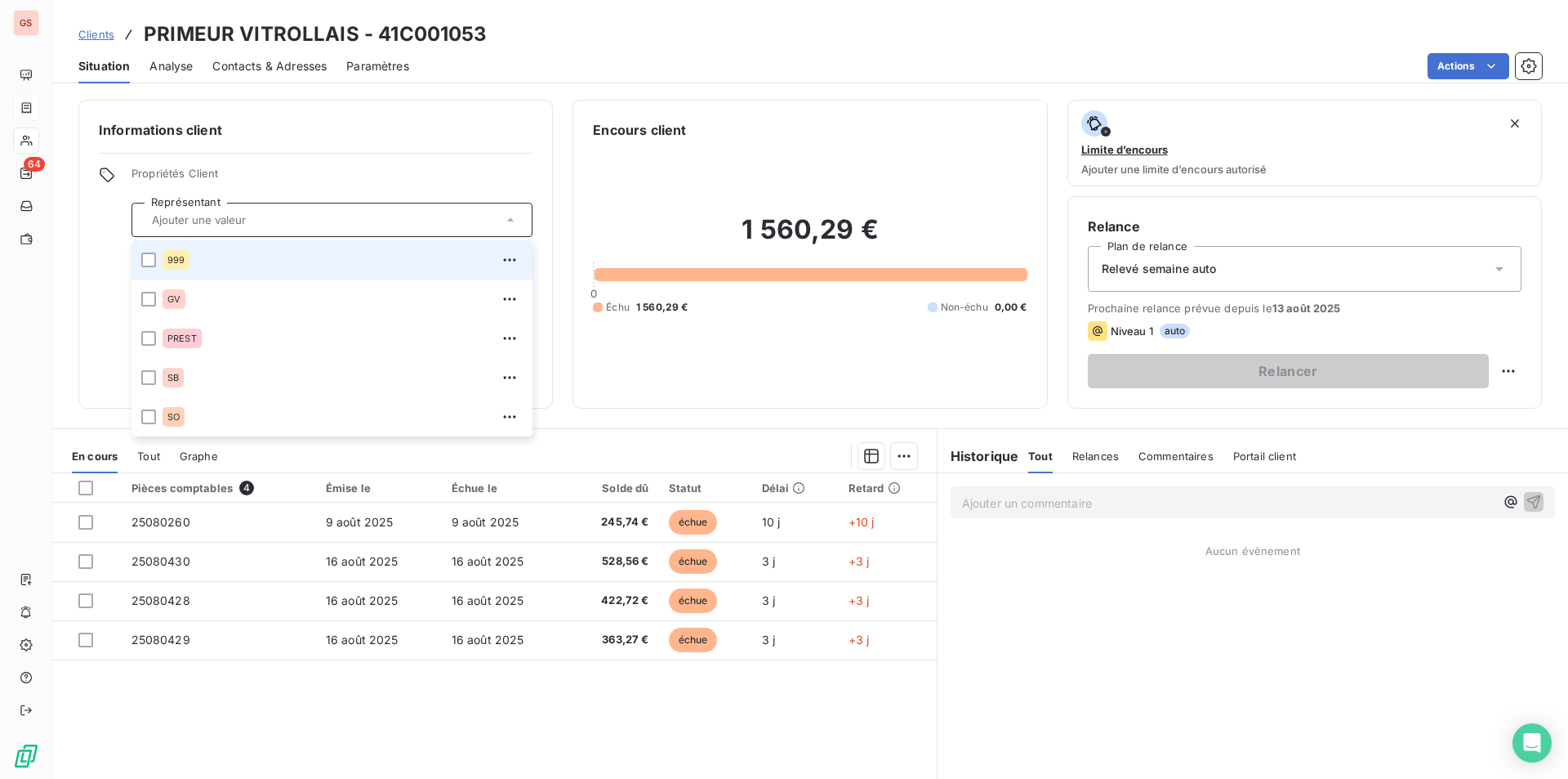
click at [207, 262] on div "999" at bounding box center [343, 260] width 360 height 26
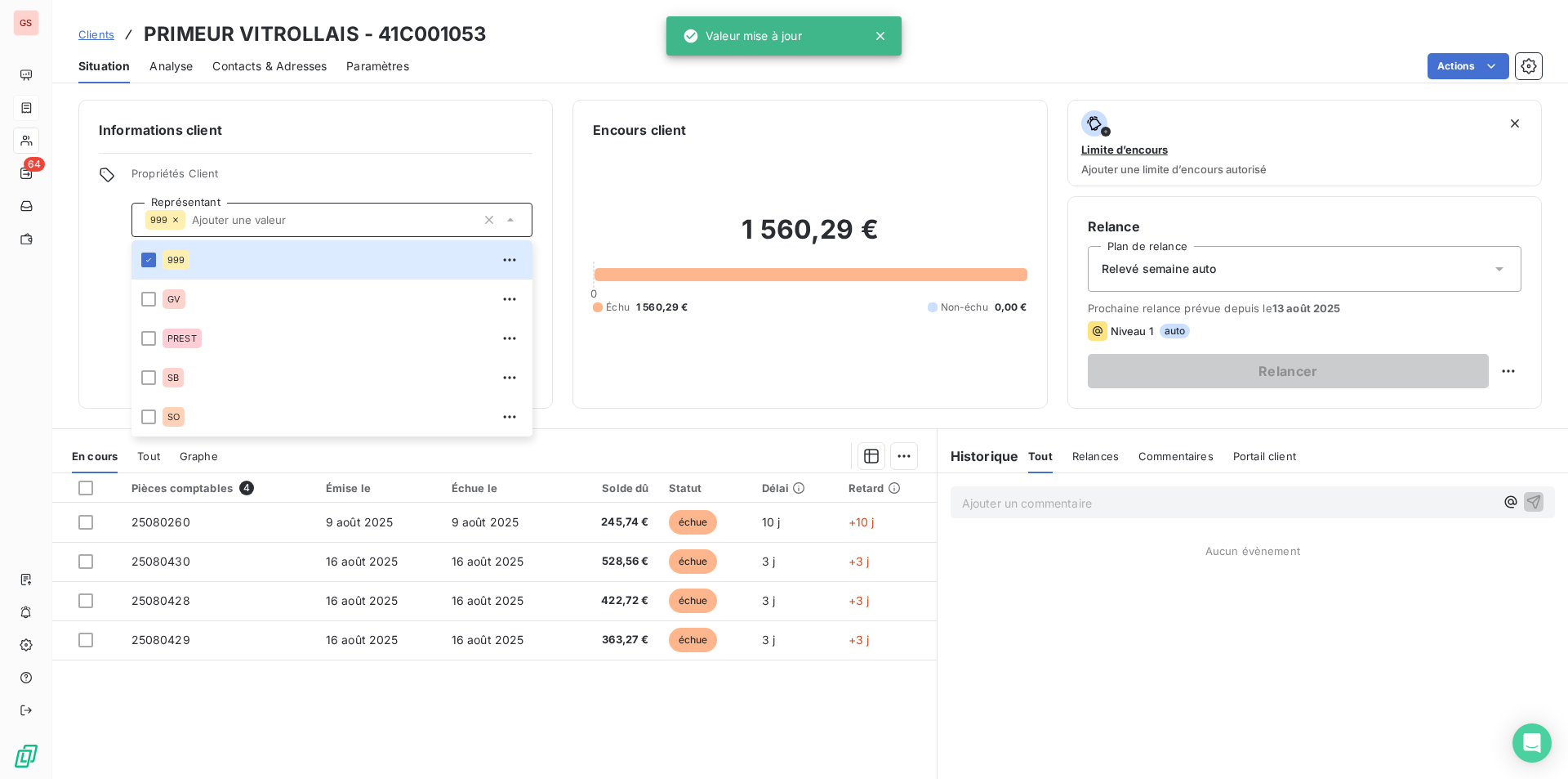
drag, startPoint x: 434, startPoint y: 148, endPoint x: 380, endPoint y: 189, distance: 67.8
click at [433, 148] on div "Informations client Propriétés Client Représentant 999 999 GV PREST SB SO Respo…" at bounding box center [315, 254] width 474 height 309
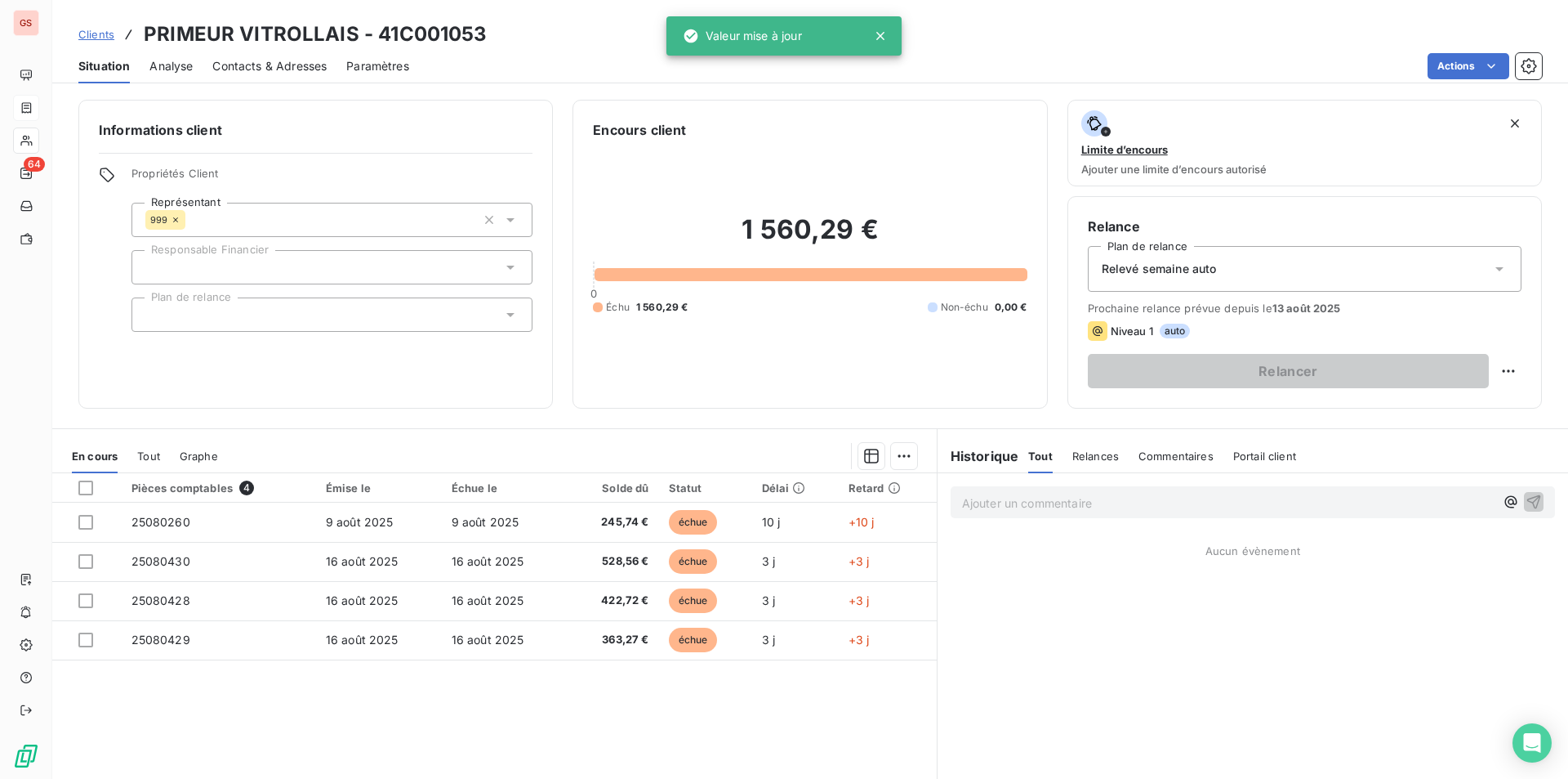
click at [304, 238] on div "Propriétés Client Représentant 999 Responsable Financier Plan de relance" at bounding box center [331, 249] width 401 height 165
click at [297, 258] on div at bounding box center [331, 267] width 401 height 34
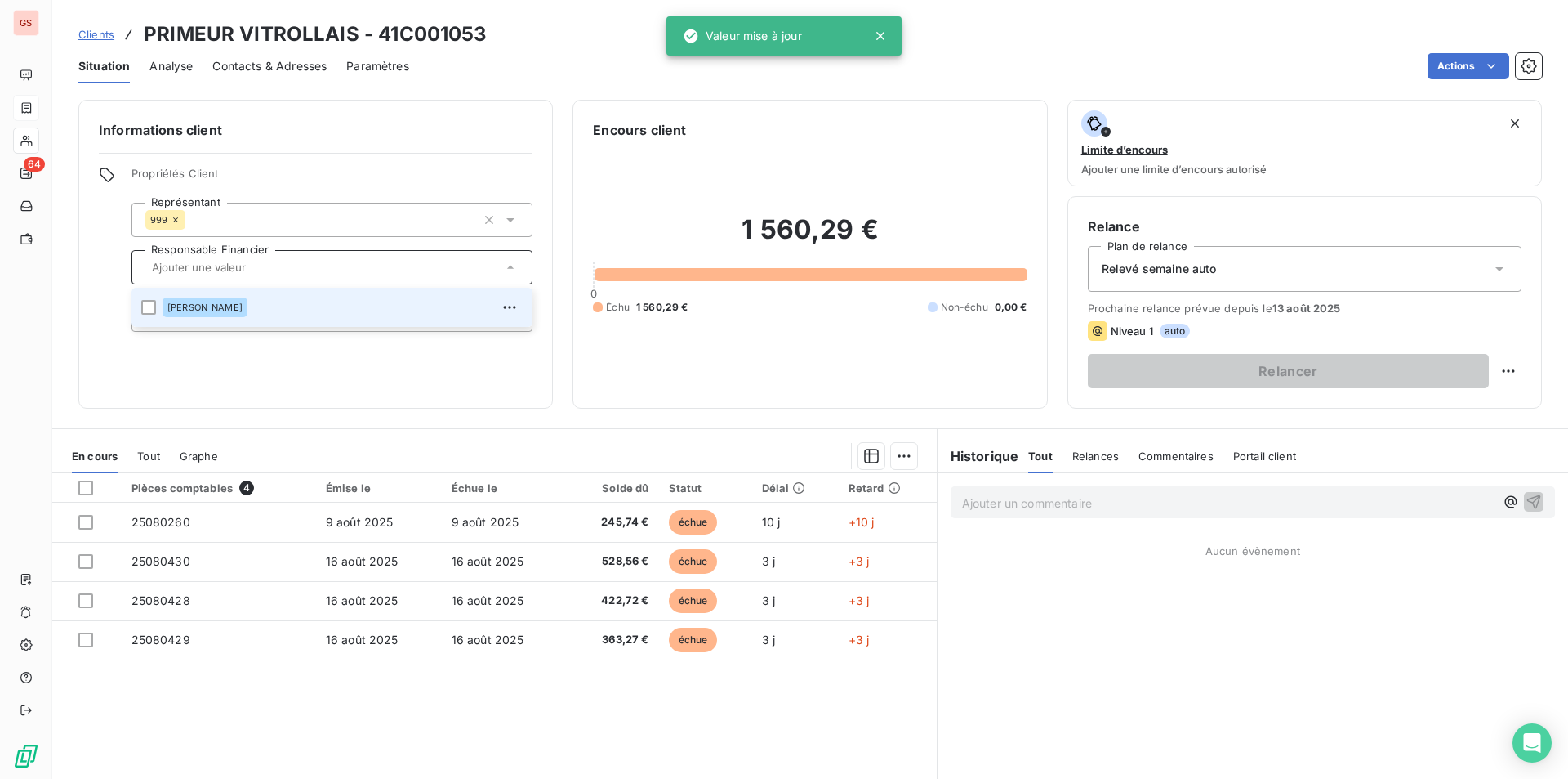
click at [263, 297] on div "[PERSON_NAME]" at bounding box center [343, 307] width 360 height 26
click at [247, 315] on div "[PERSON_NAME]" at bounding box center [205, 307] width 85 height 19
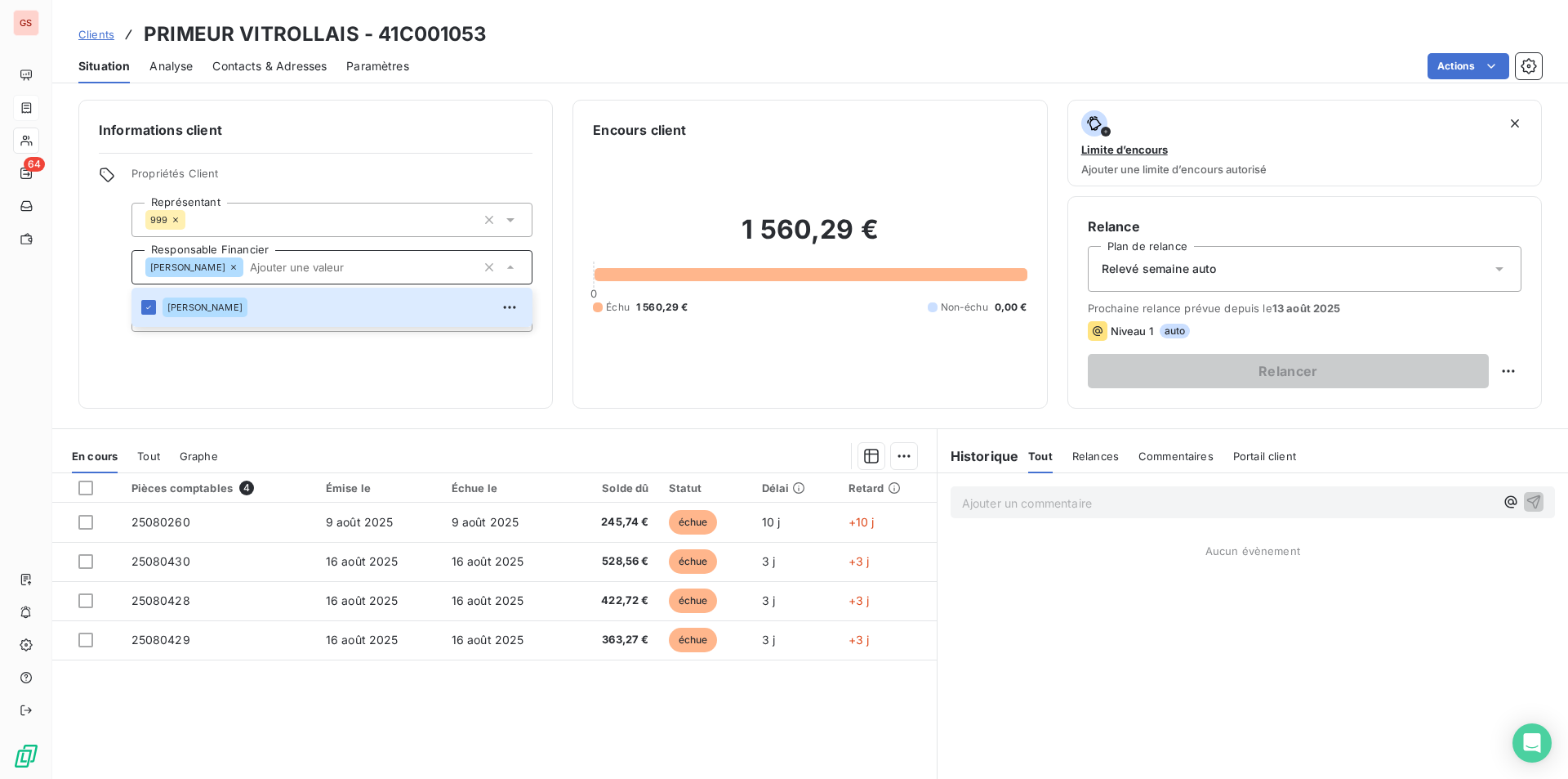
click at [442, 133] on h6 "Informations client" at bounding box center [315, 129] width 434 height 19
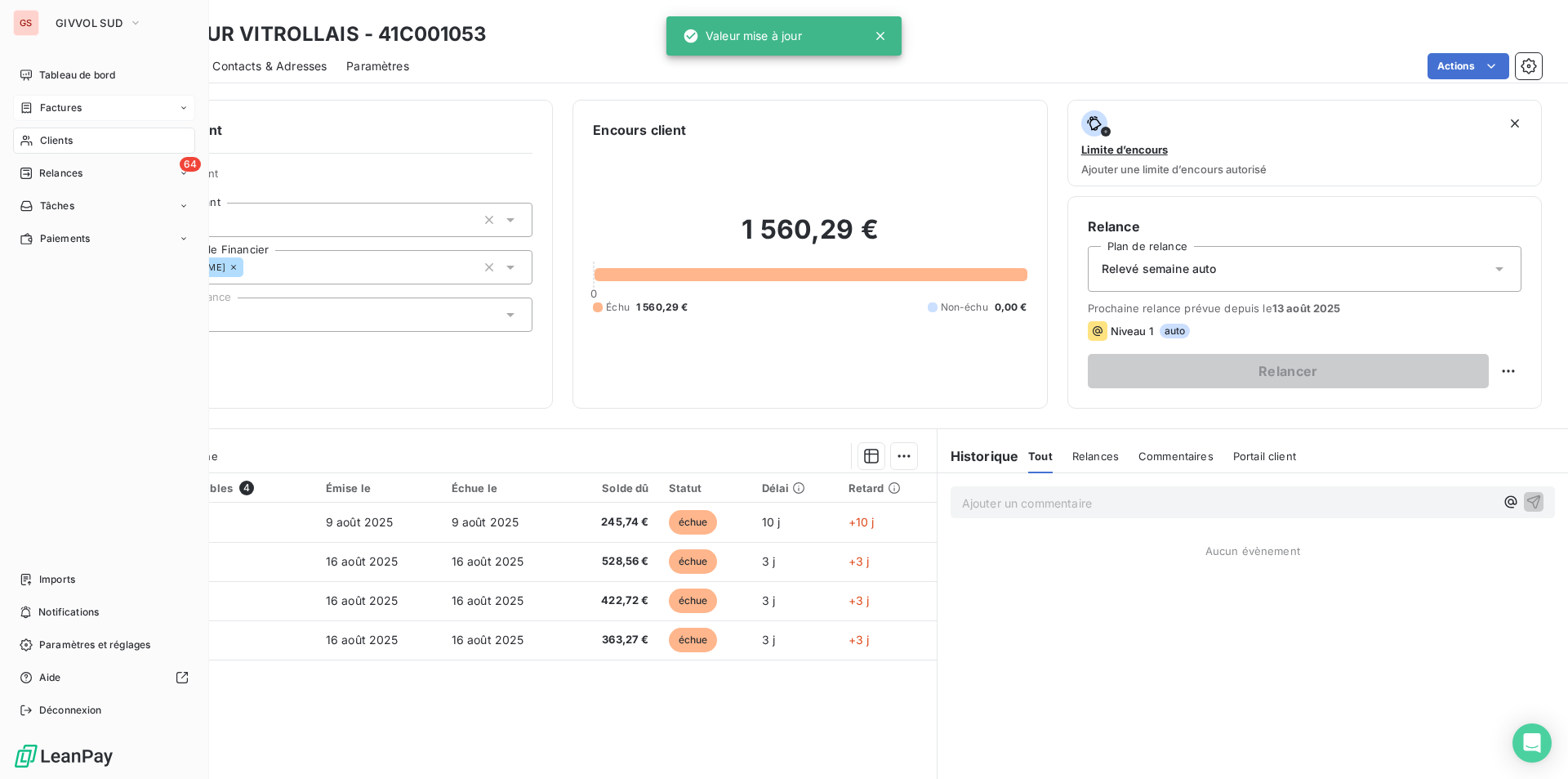
click at [51, 137] on span "Clients" at bounding box center [57, 140] width 33 height 14
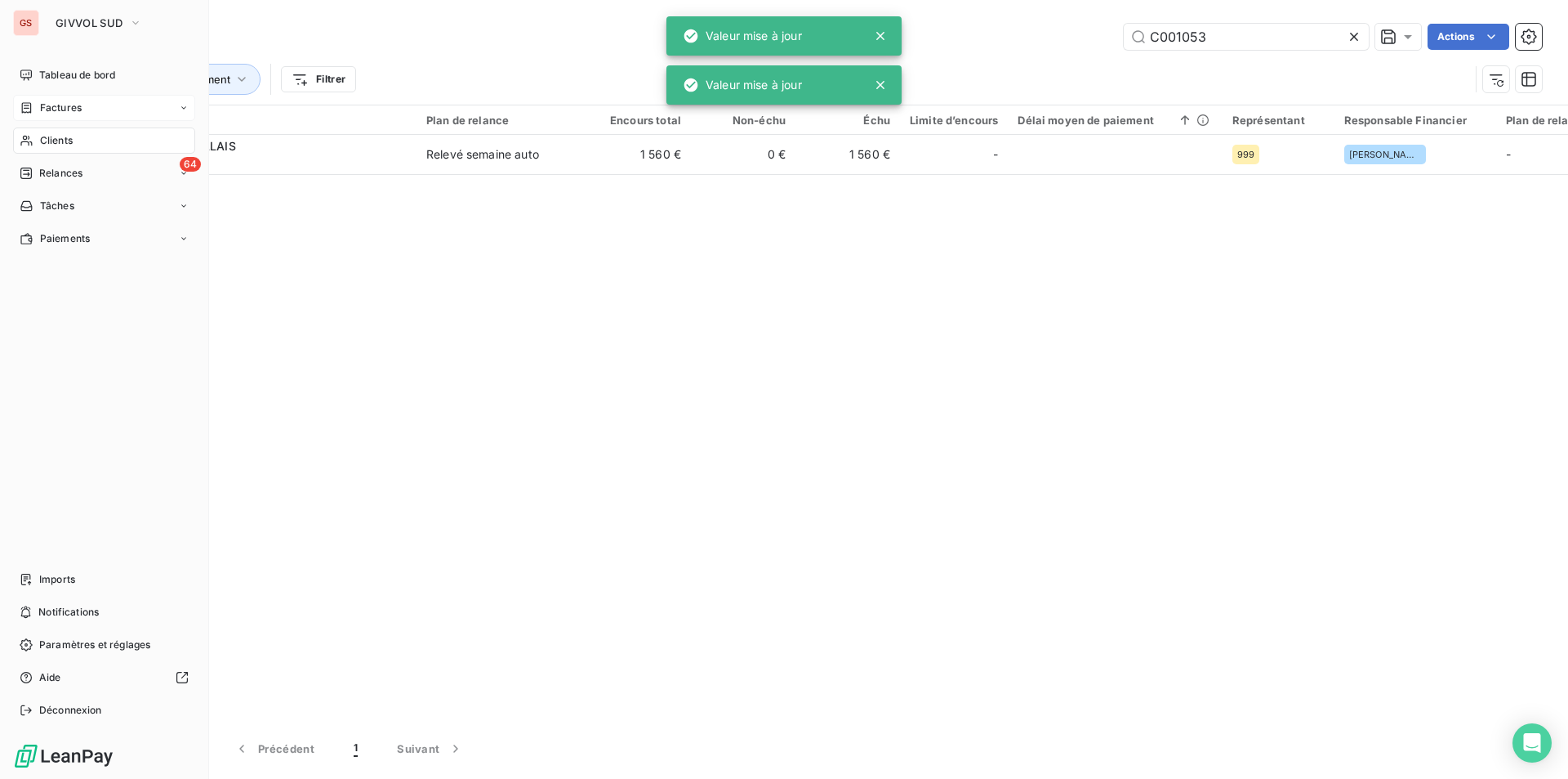
click at [64, 148] on span "Clients" at bounding box center [57, 140] width 33 height 14
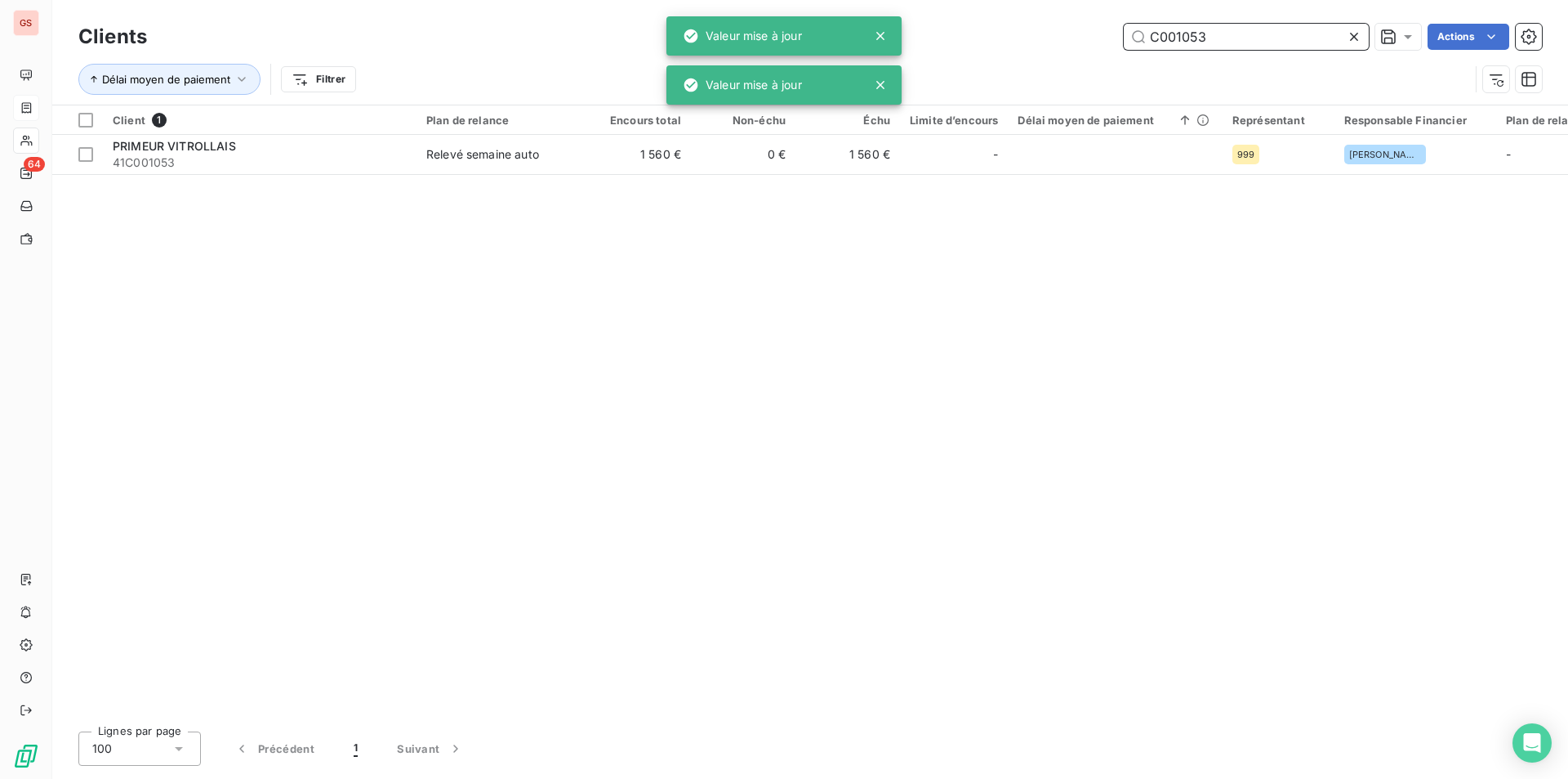
click at [1204, 41] on input "C001053" at bounding box center [1246, 36] width 245 height 26
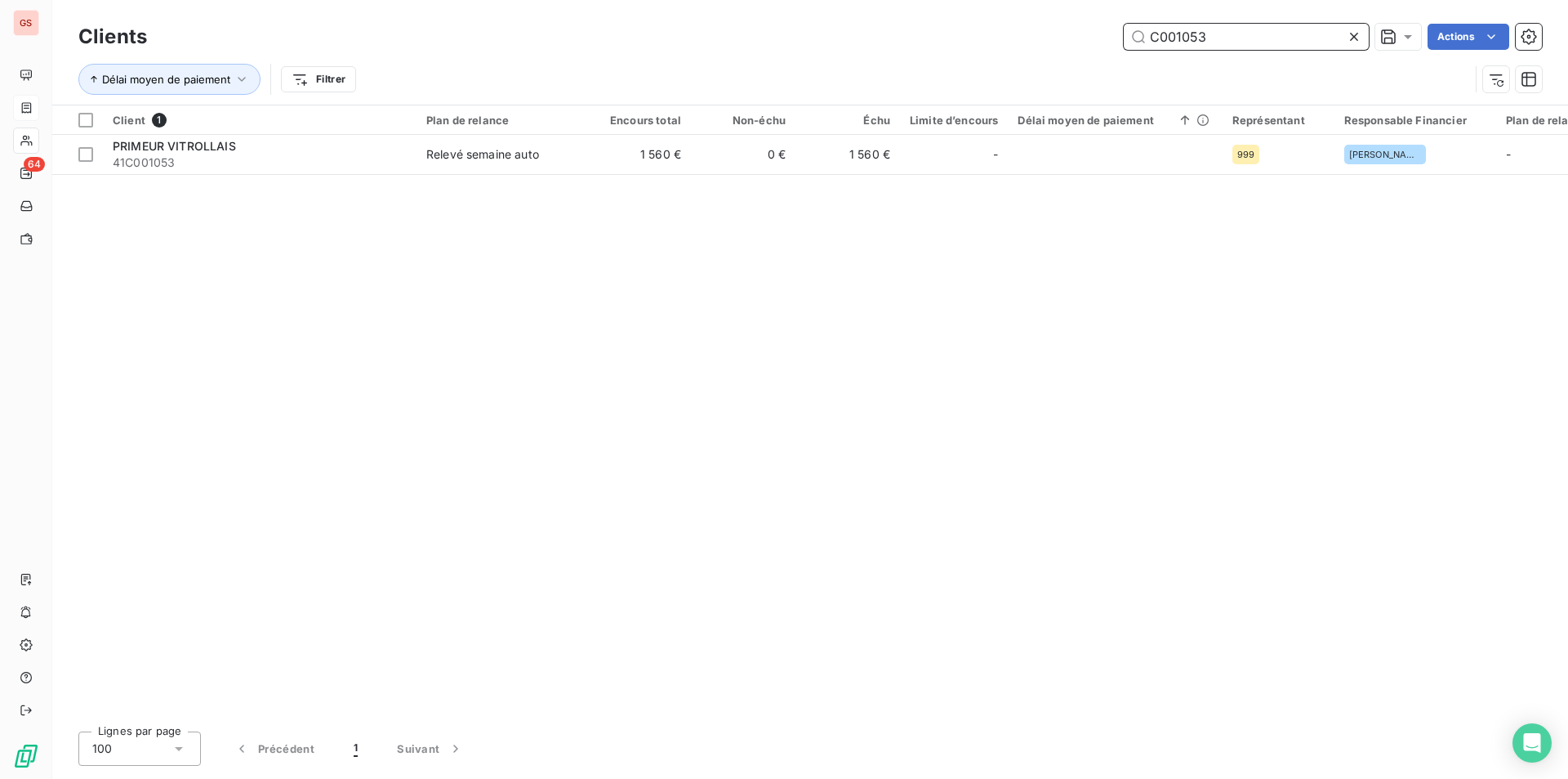
drag, startPoint x: 1195, startPoint y: 38, endPoint x: 1267, endPoint y: 49, distance: 72.8
click at [1267, 49] on input "C001053" at bounding box center [1246, 36] width 245 height 26
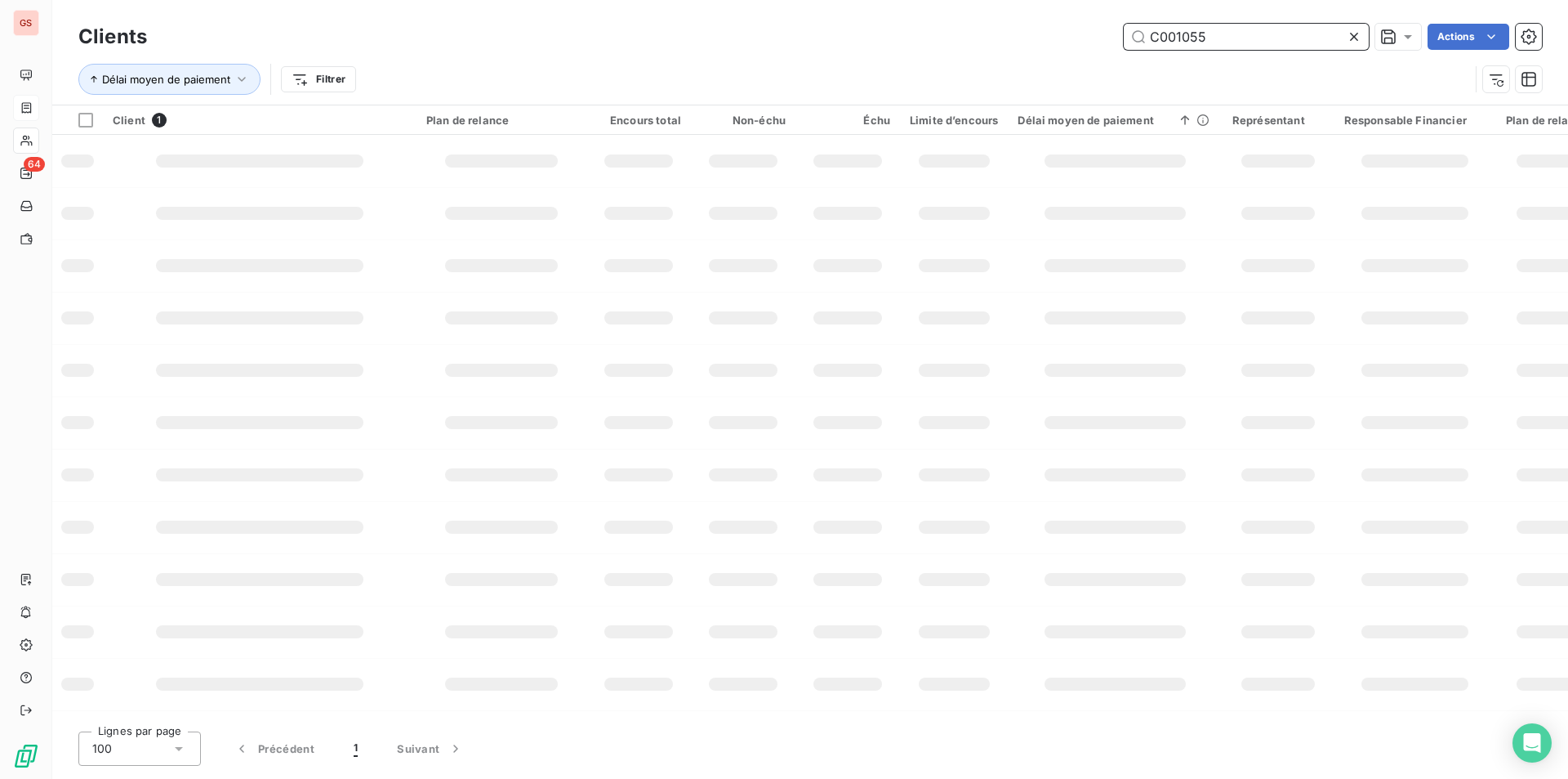
type input "C001055"
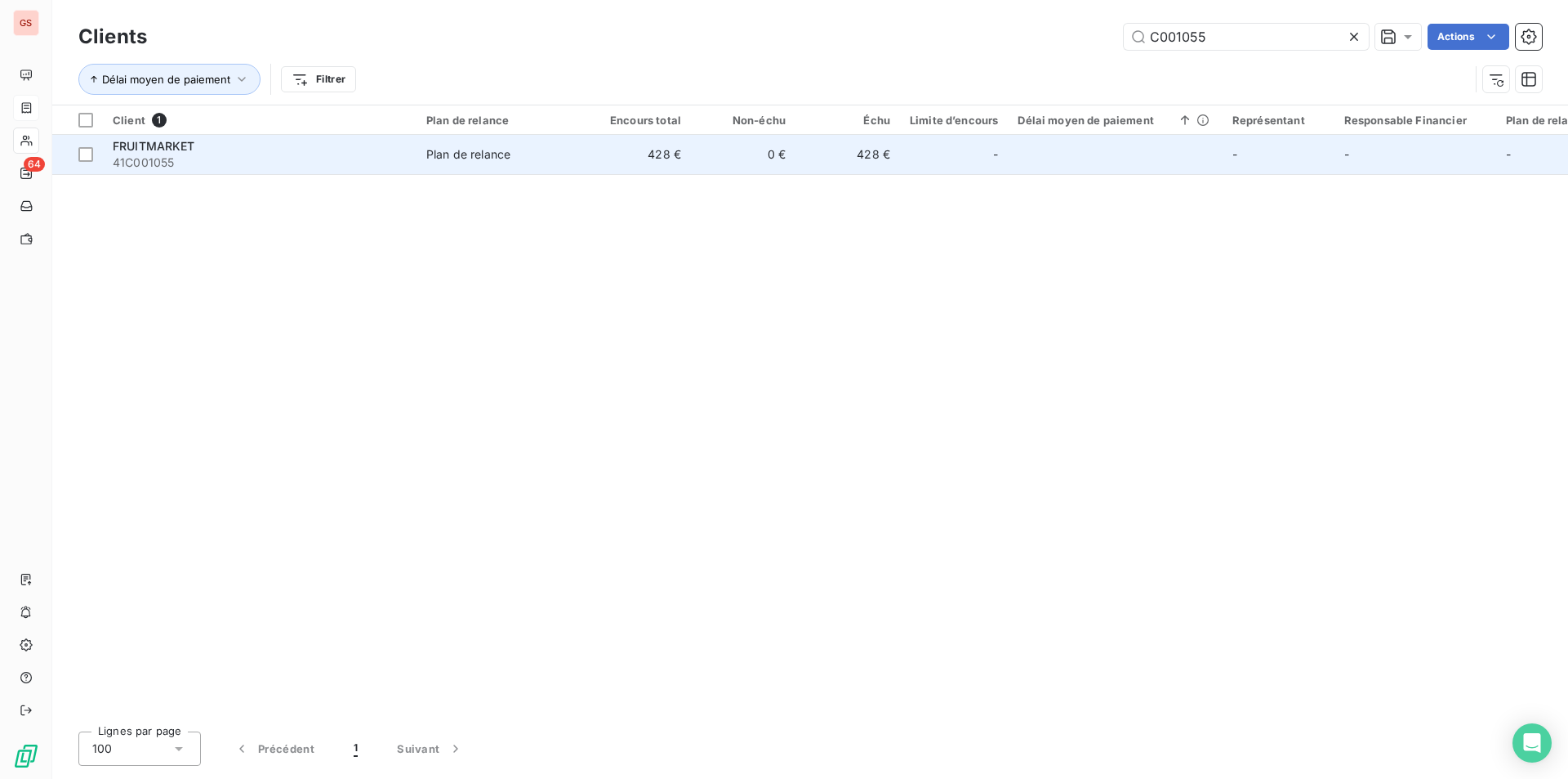
click at [345, 145] on div "FRUITMARKET" at bounding box center [260, 146] width 294 height 16
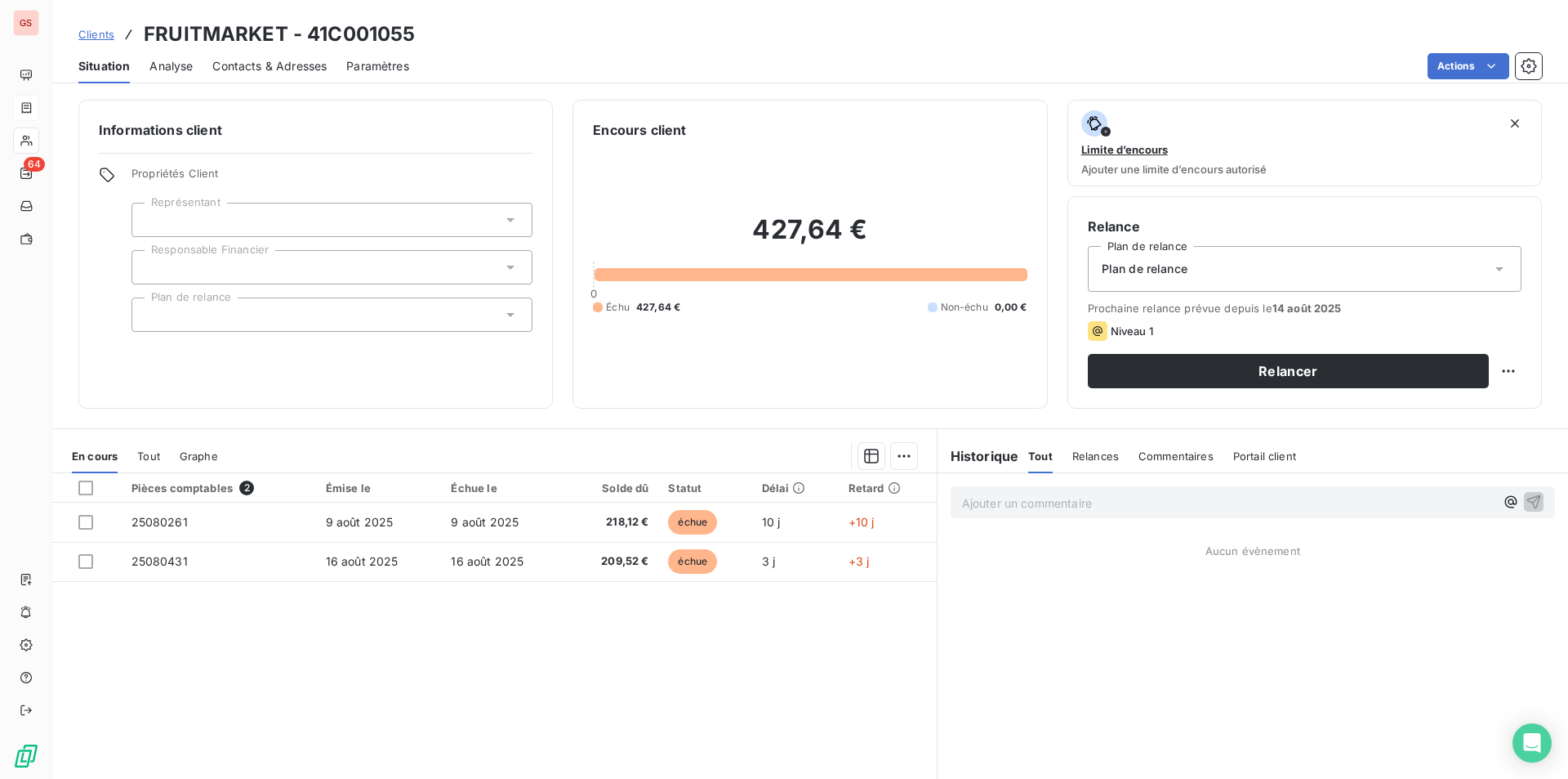
click at [276, 62] on span "Contacts & Adresses" at bounding box center [269, 66] width 114 height 16
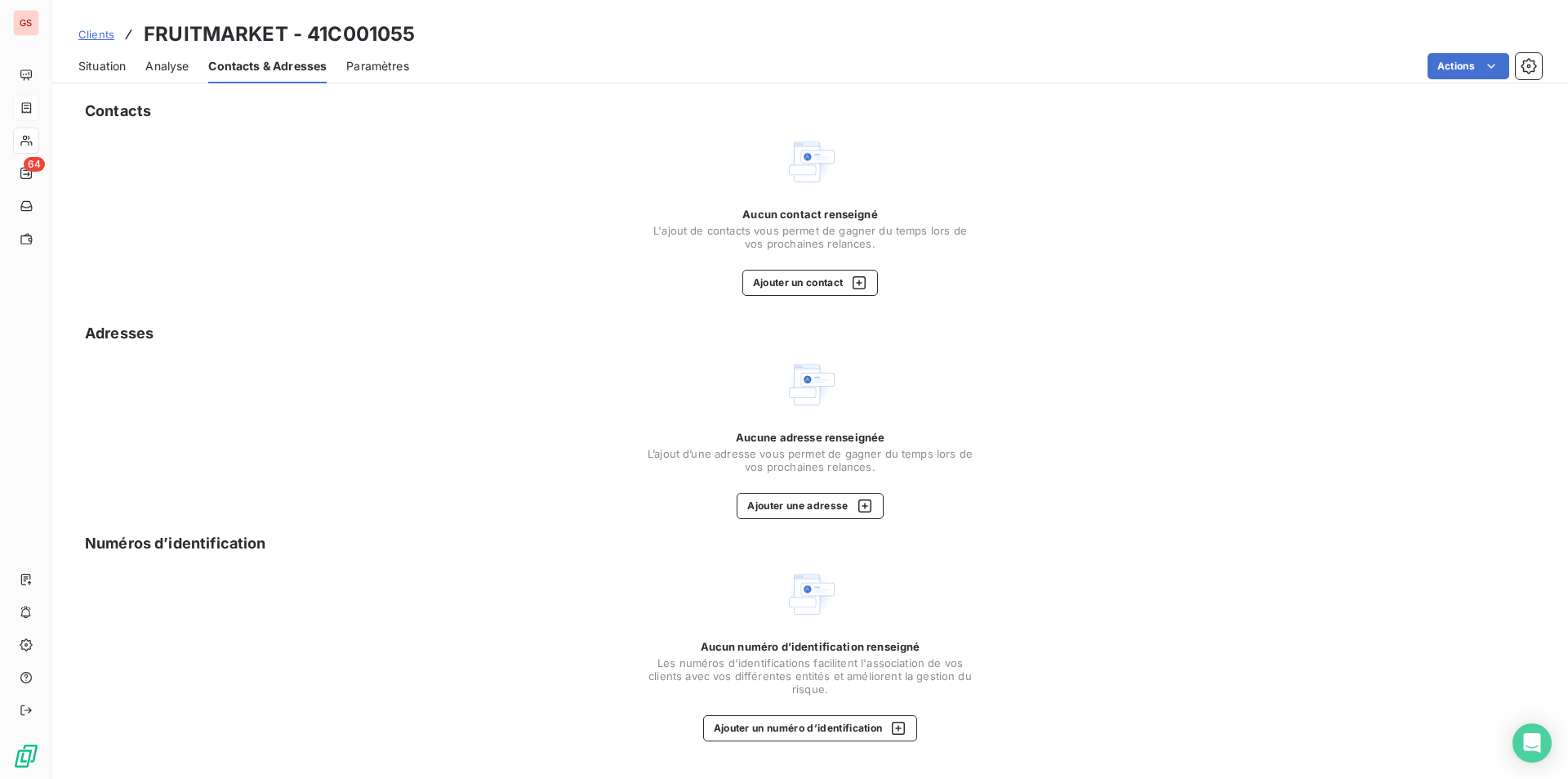
click at [761, 269] on div "Aucun contact renseigné L'ajout de contacts vous permet de gagner du temps lors…" at bounding box center [809, 252] width 327 height 88
click at [771, 280] on button "Ajouter un contact" at bounding box center [810, 282] width 136 height 26
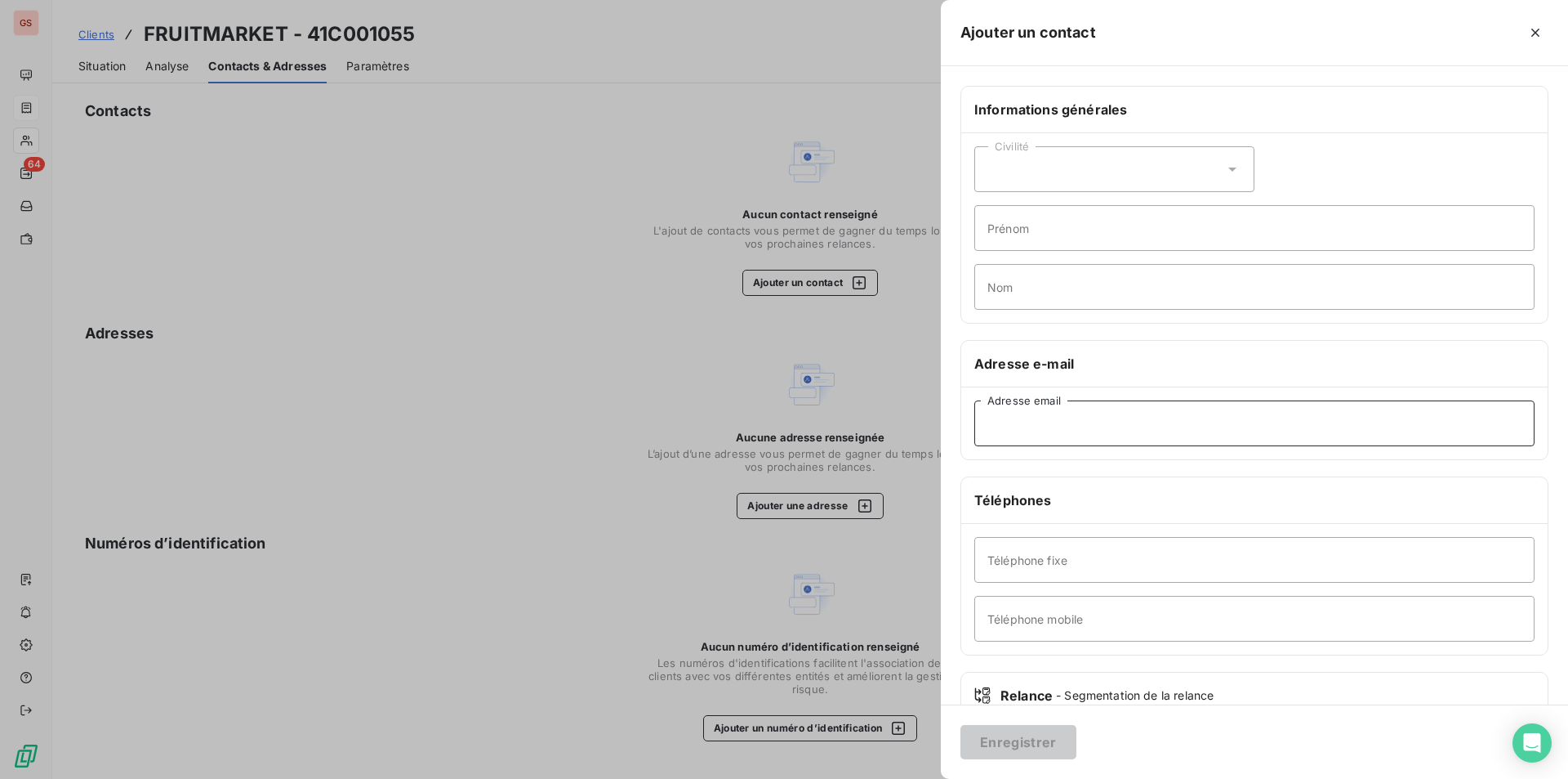
click at [1081, 430] on input "Adresse email" at bounding box center [1254, 424] width 560 height 46
paste input "[EMAIL_ADDRESS][DOMAIN_NAME]"
type input "[EMAIL_ADDRESS][DOMAIN_NAME]"
click at [1117, 604] on input "Téléphone mobile" at bounding box center [1254, 619] width 560 height 46
paste input "0652475895"
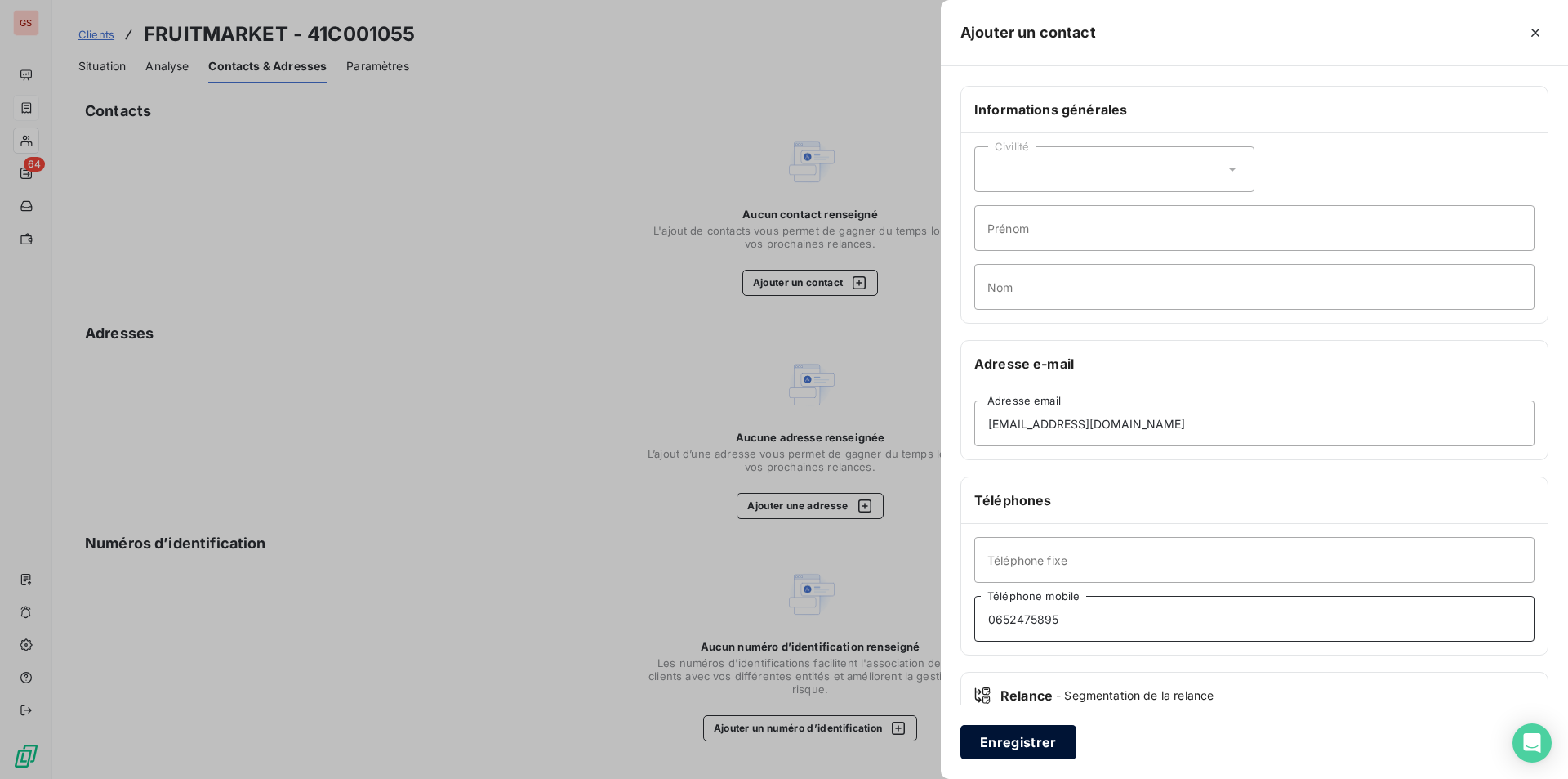
type input "0652475895"
click at [1038, 745] on button "Enregistrer" at bounding box center [1018, 742] width 116 height 34
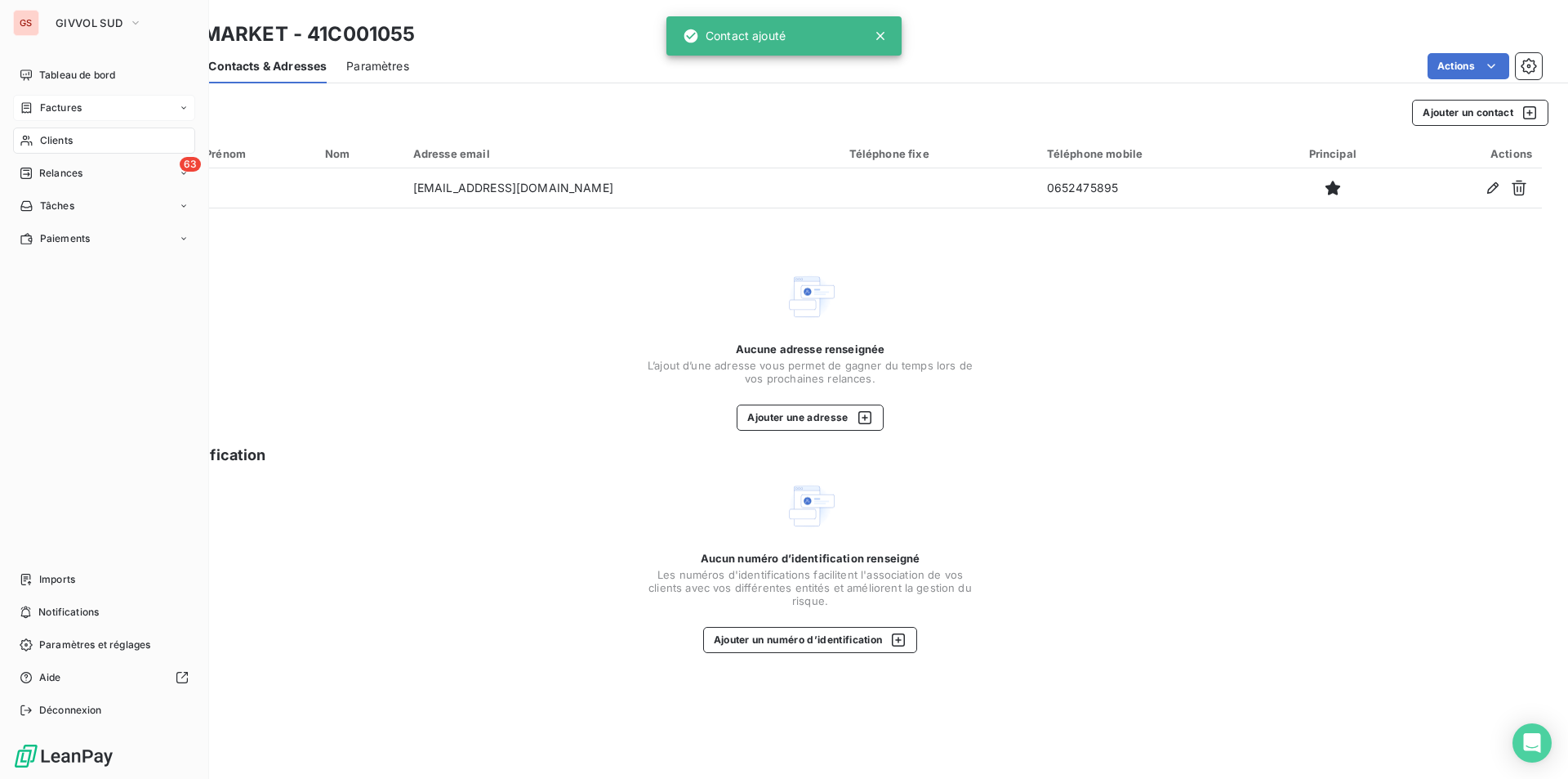
click at [37, 130] on div "Clients" at bounding box center [104, 140] width 182 height 26
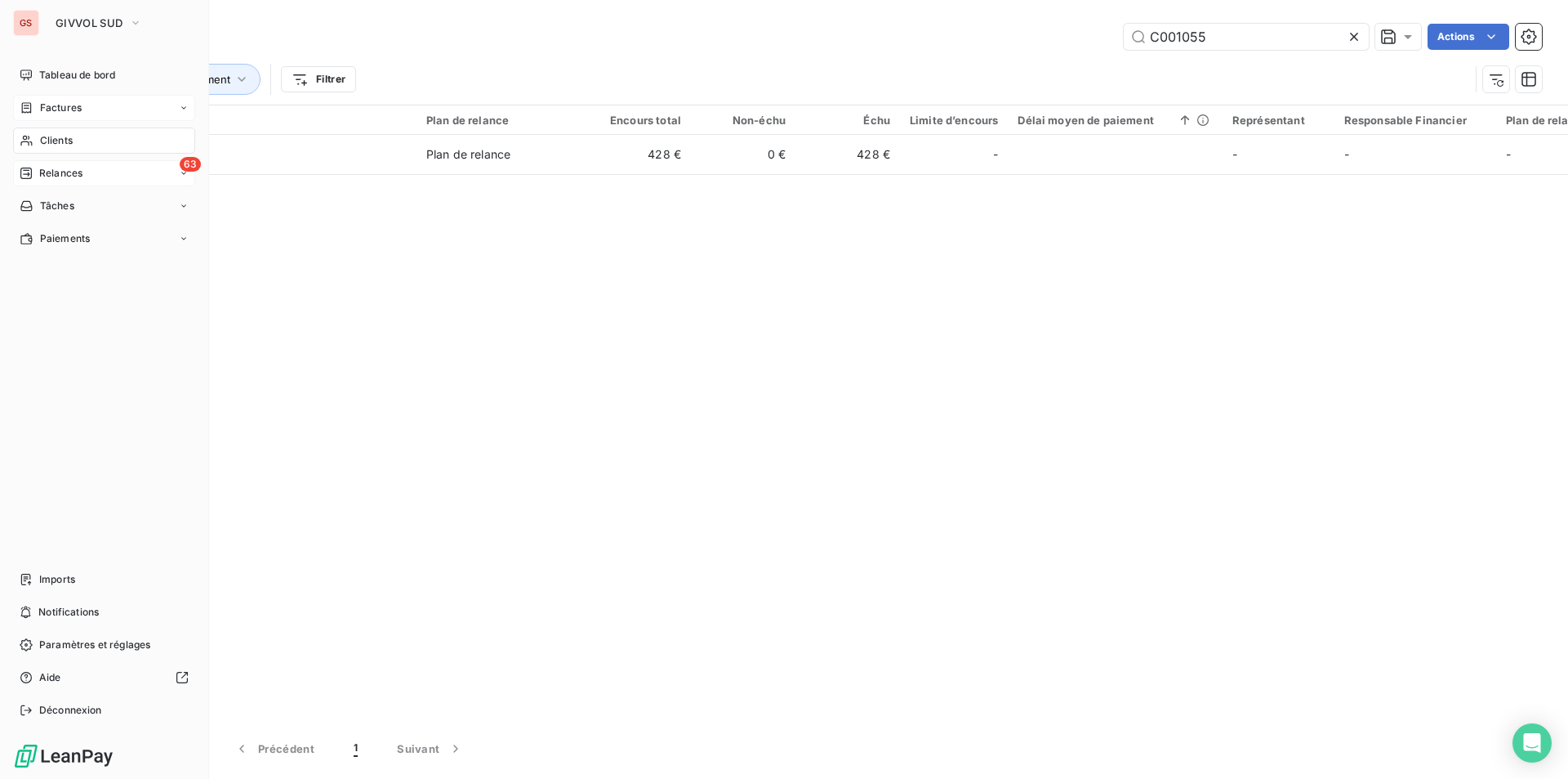
click at [66, 170] on span "Relances" at bounding box center [60, 172] width 43 height 14
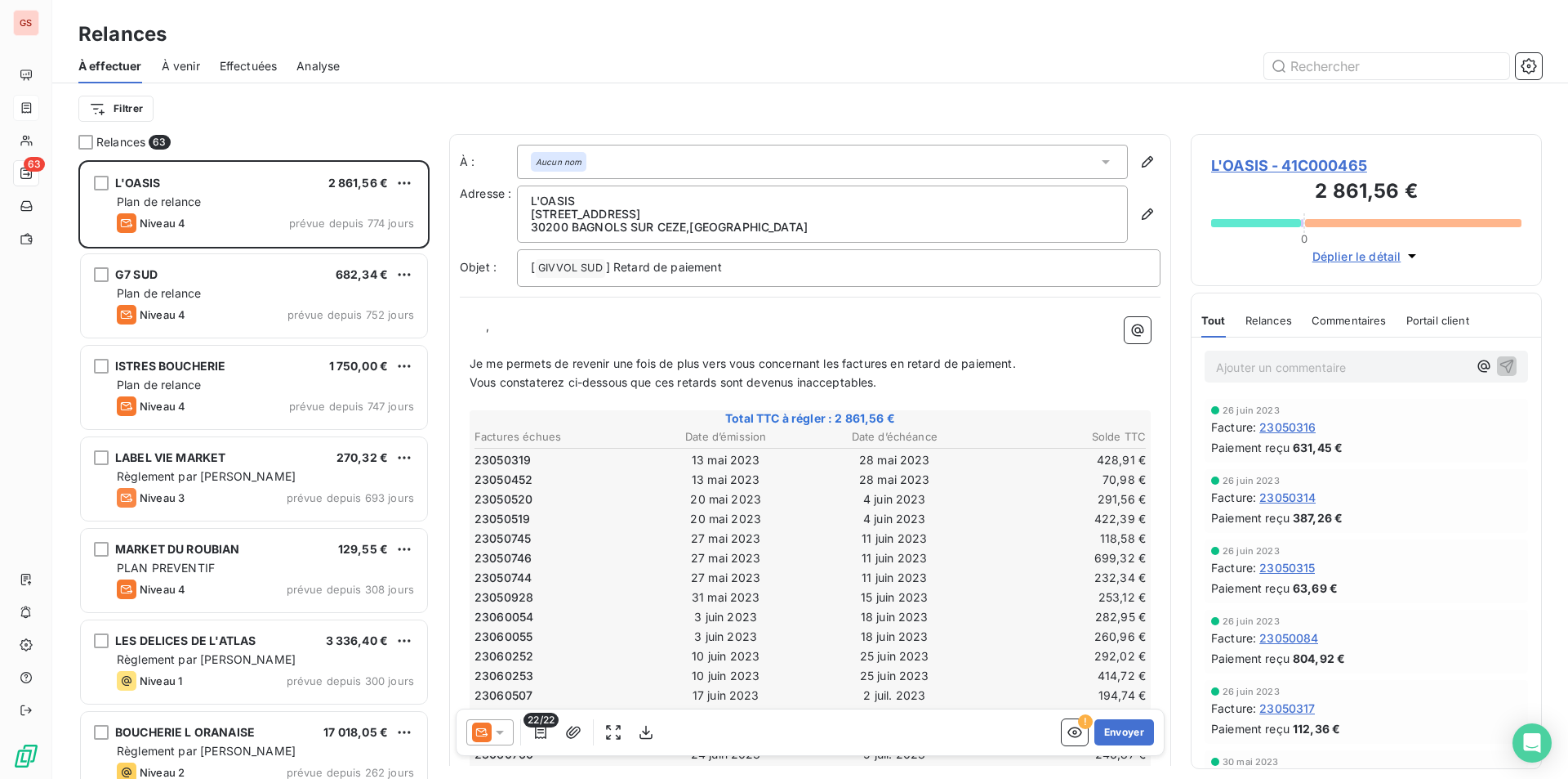
scroll to position [607, 339]
click at [1528, 55] on button "button" at bounding box center [1529, 65] width 26 height 26
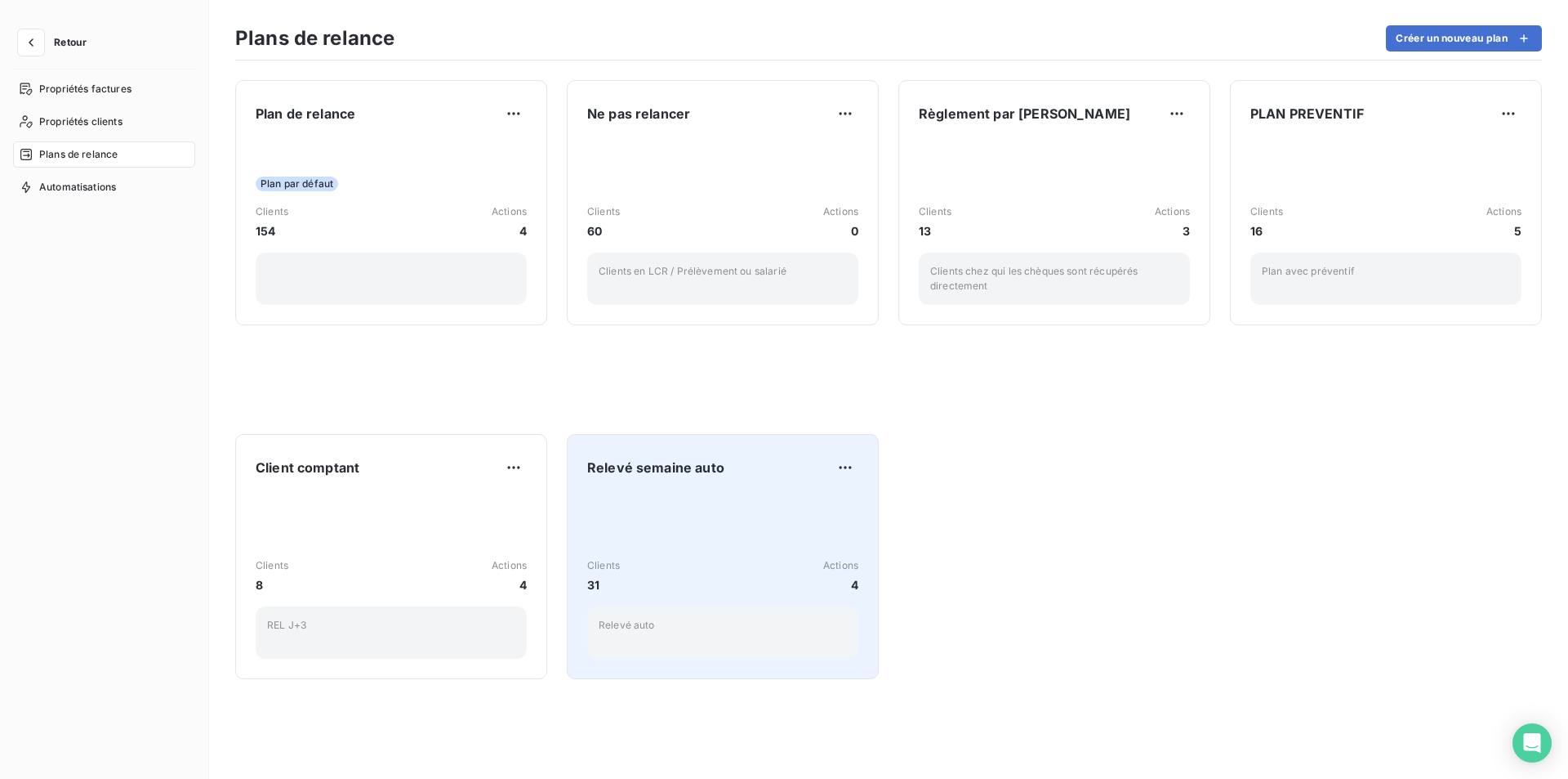
click at [722, 499] on div "Clients 31 Actions 4 Relevé auto" at bounding box center [722, 576] width 271 height 165
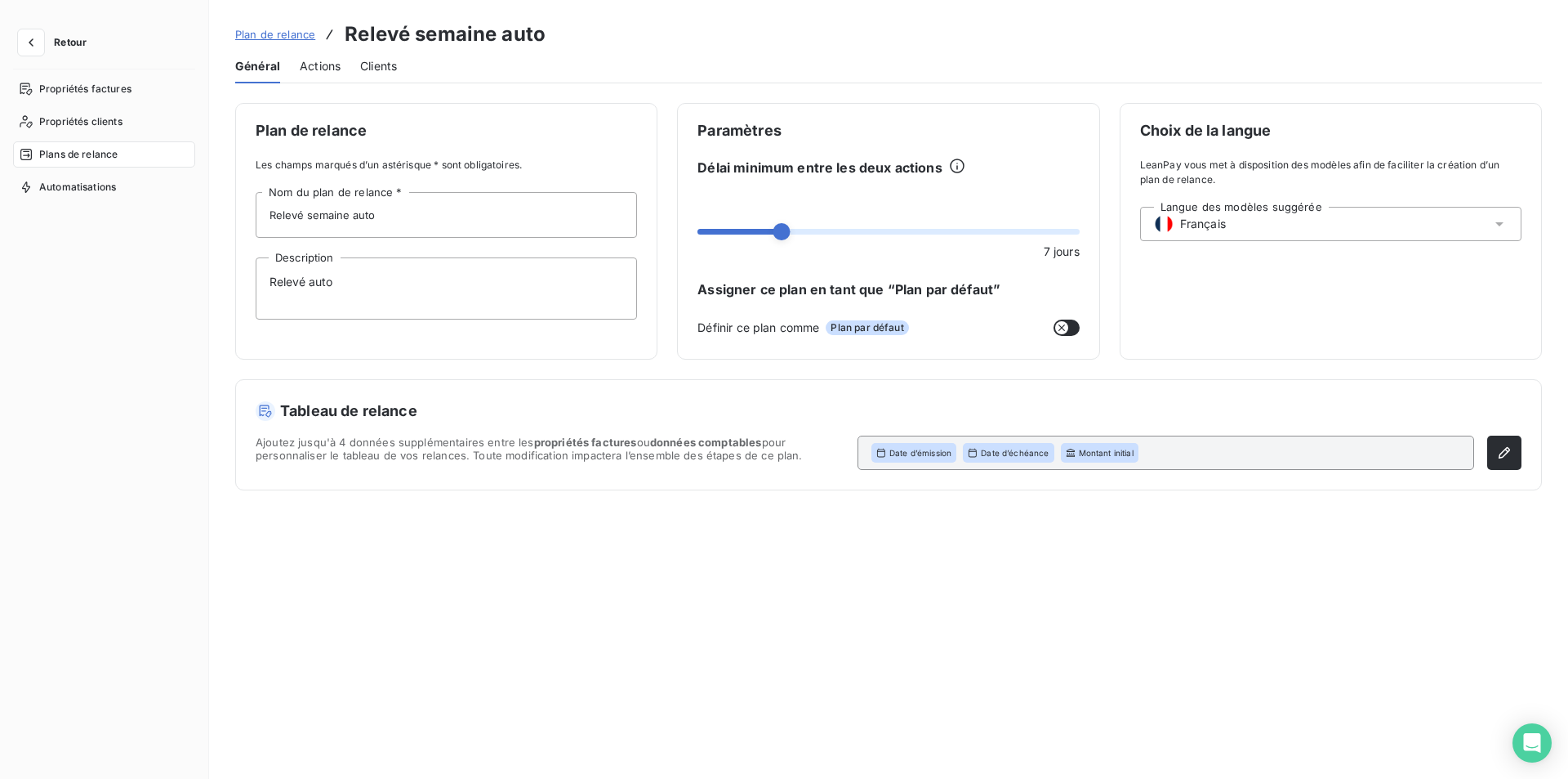
click at [365, 69] on span "Clients" at bounding box center [378, 66] width 36 height 16
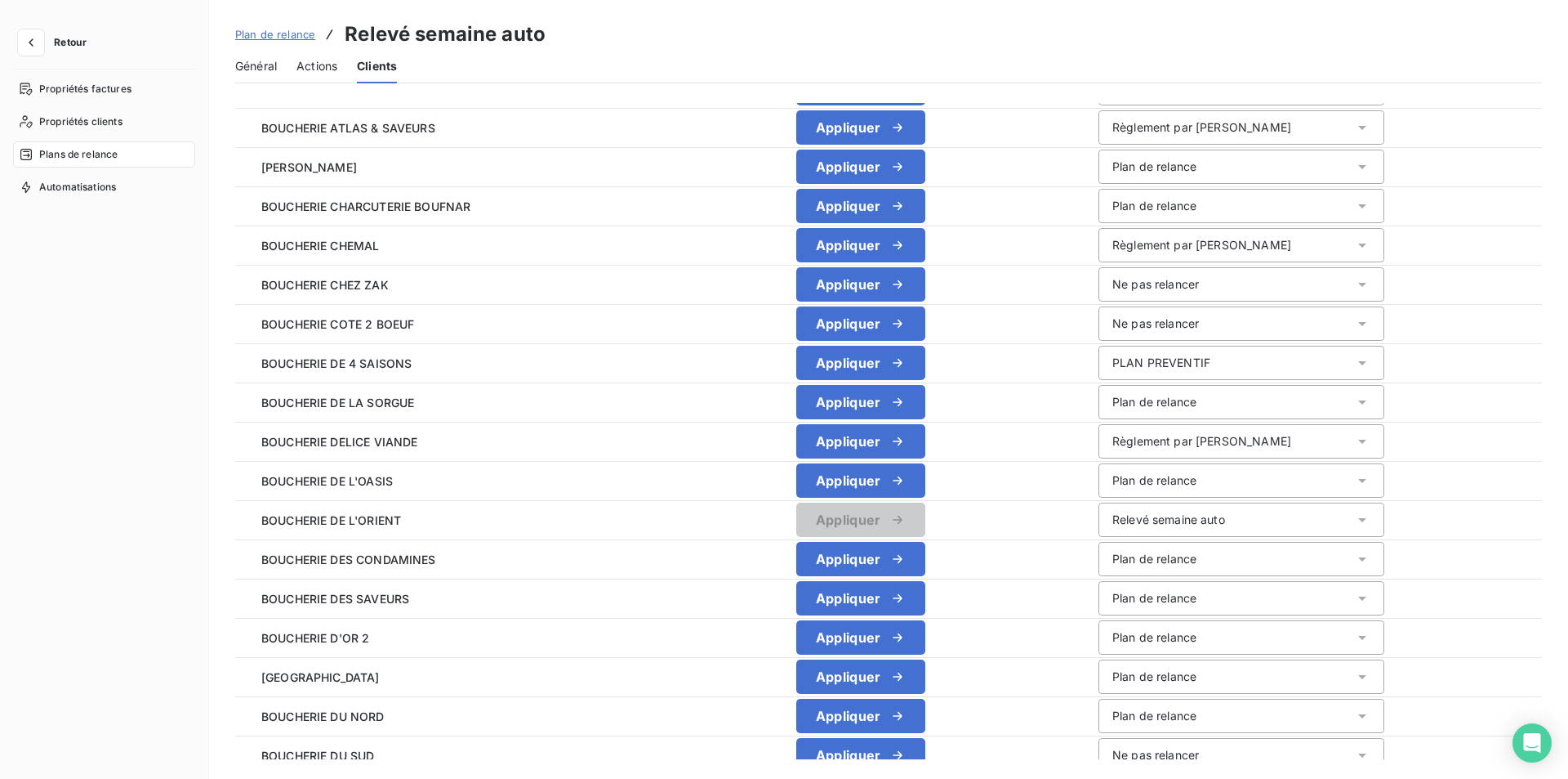
scroll to position [1513, 0]
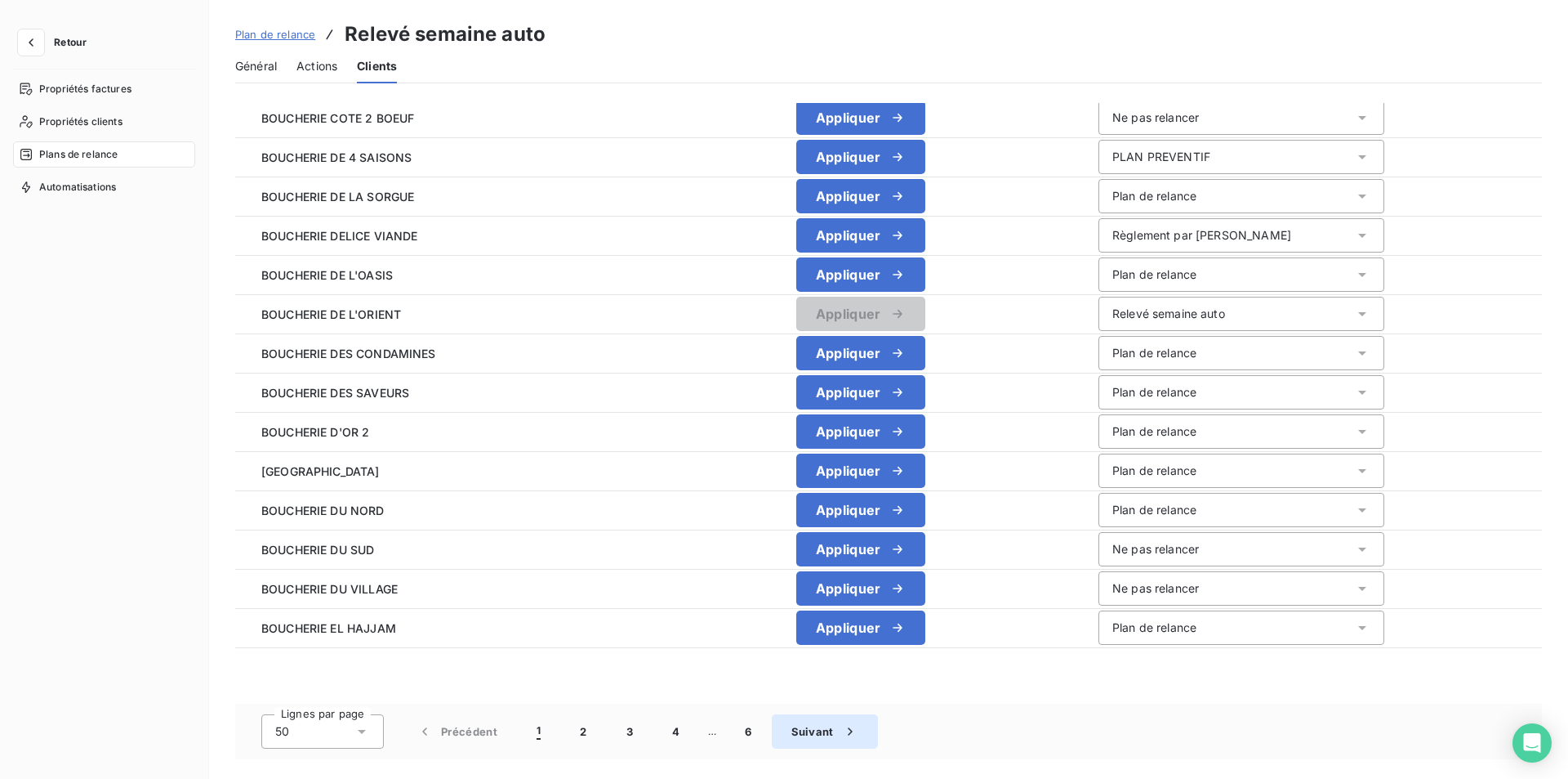
click at [593, 733] on button "2" at bounding box center [583, 731] width 46 height 34
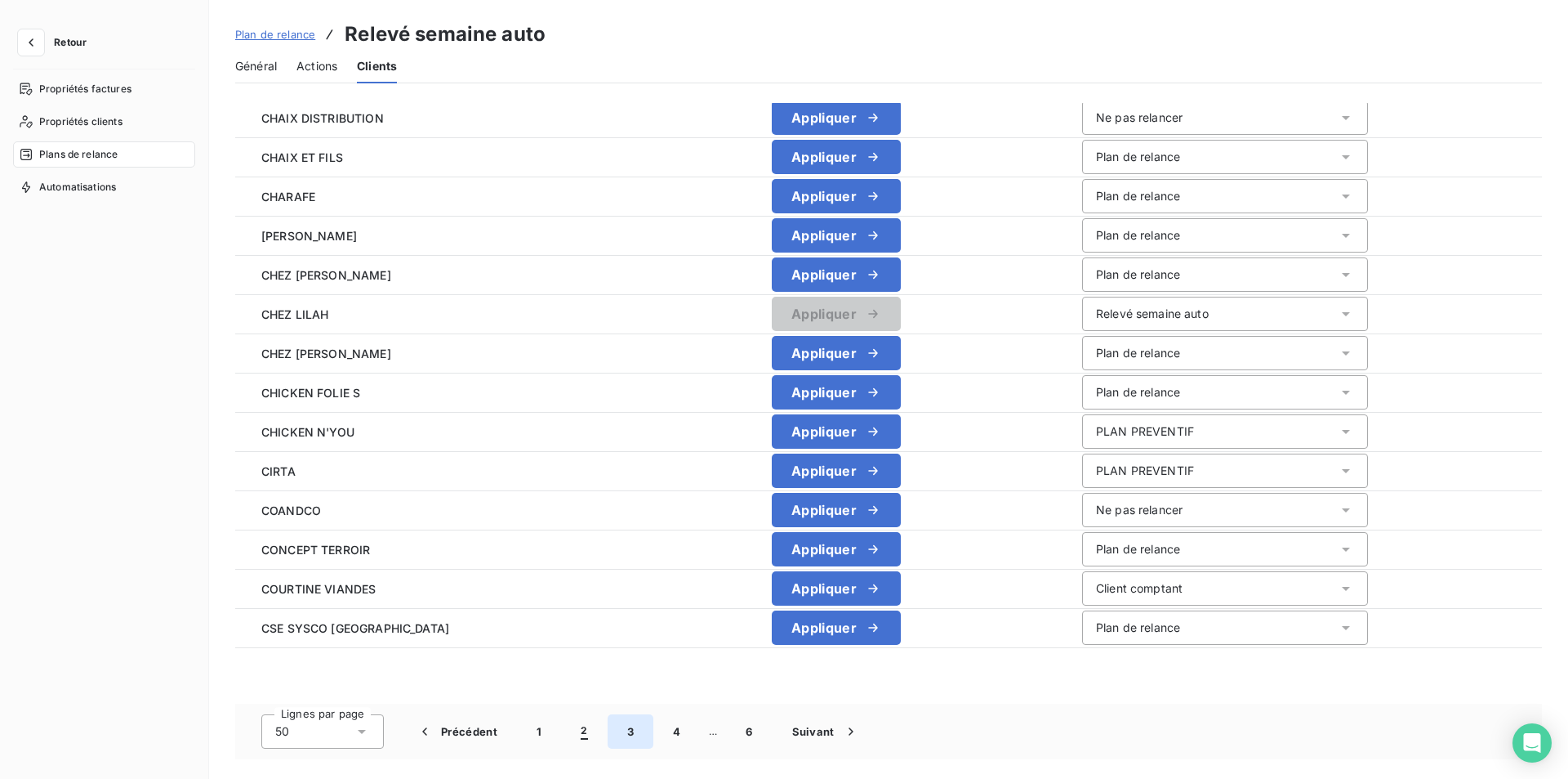
click at [618, 734] on button "3" at bounding box center [630, 731] width 46 height 34
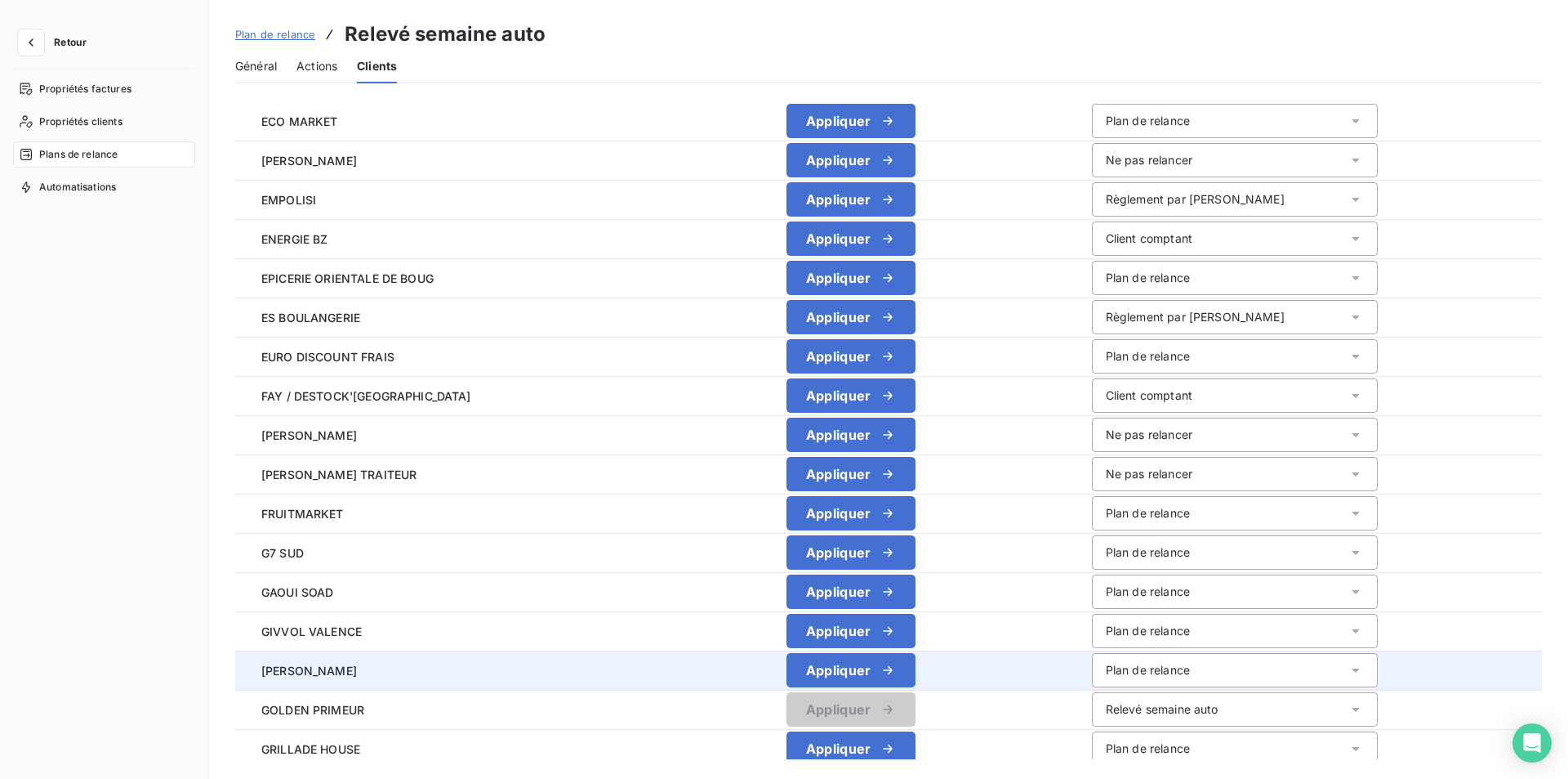
scroll to position [369, 0]
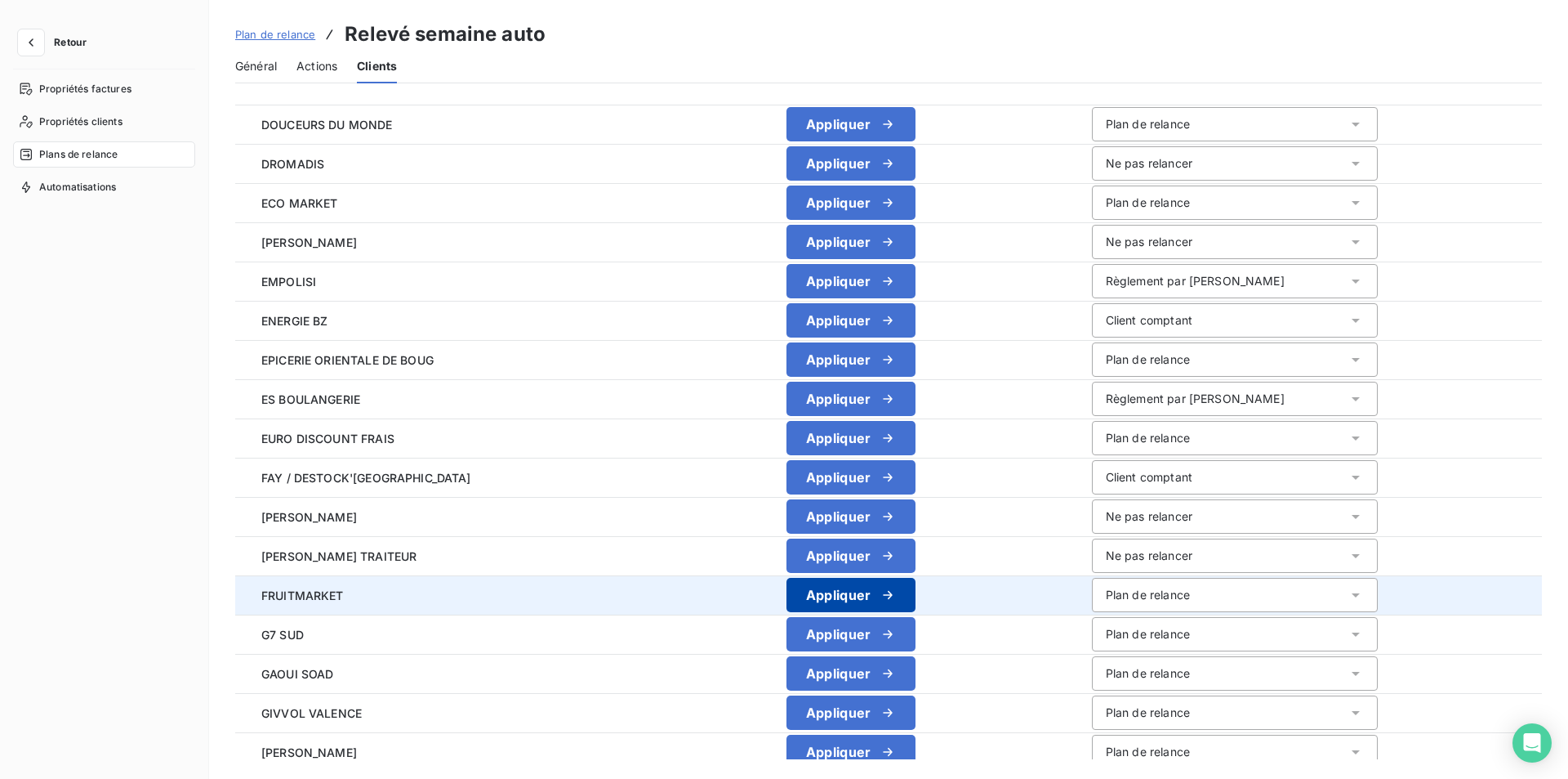
click at [861, 592] on button "Appliquer" at bounding box center [851, 595] width 129 height 34
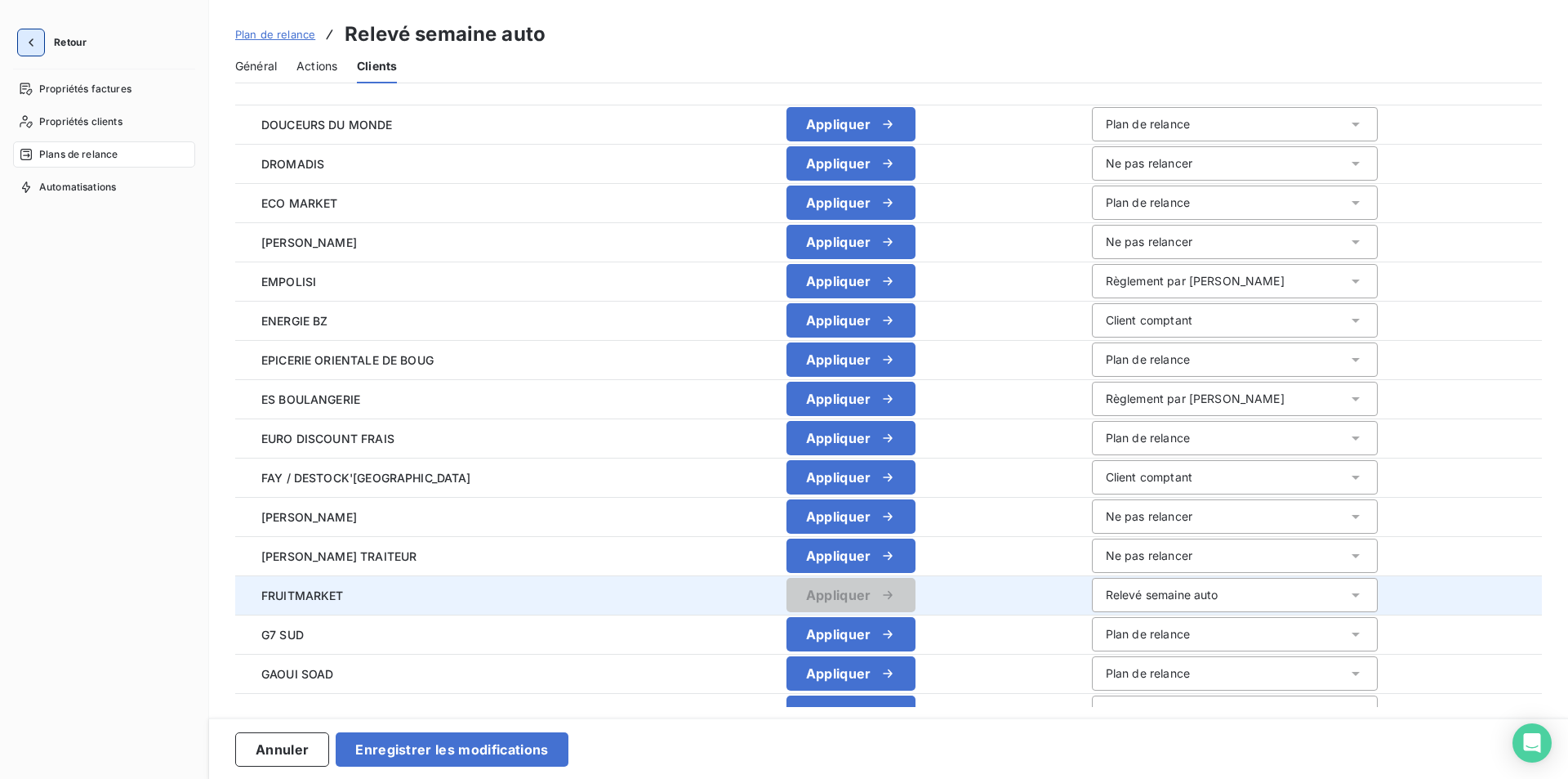
click at [33, 41] on icon "button" at bounding box center [31, 42] width 16 height 16
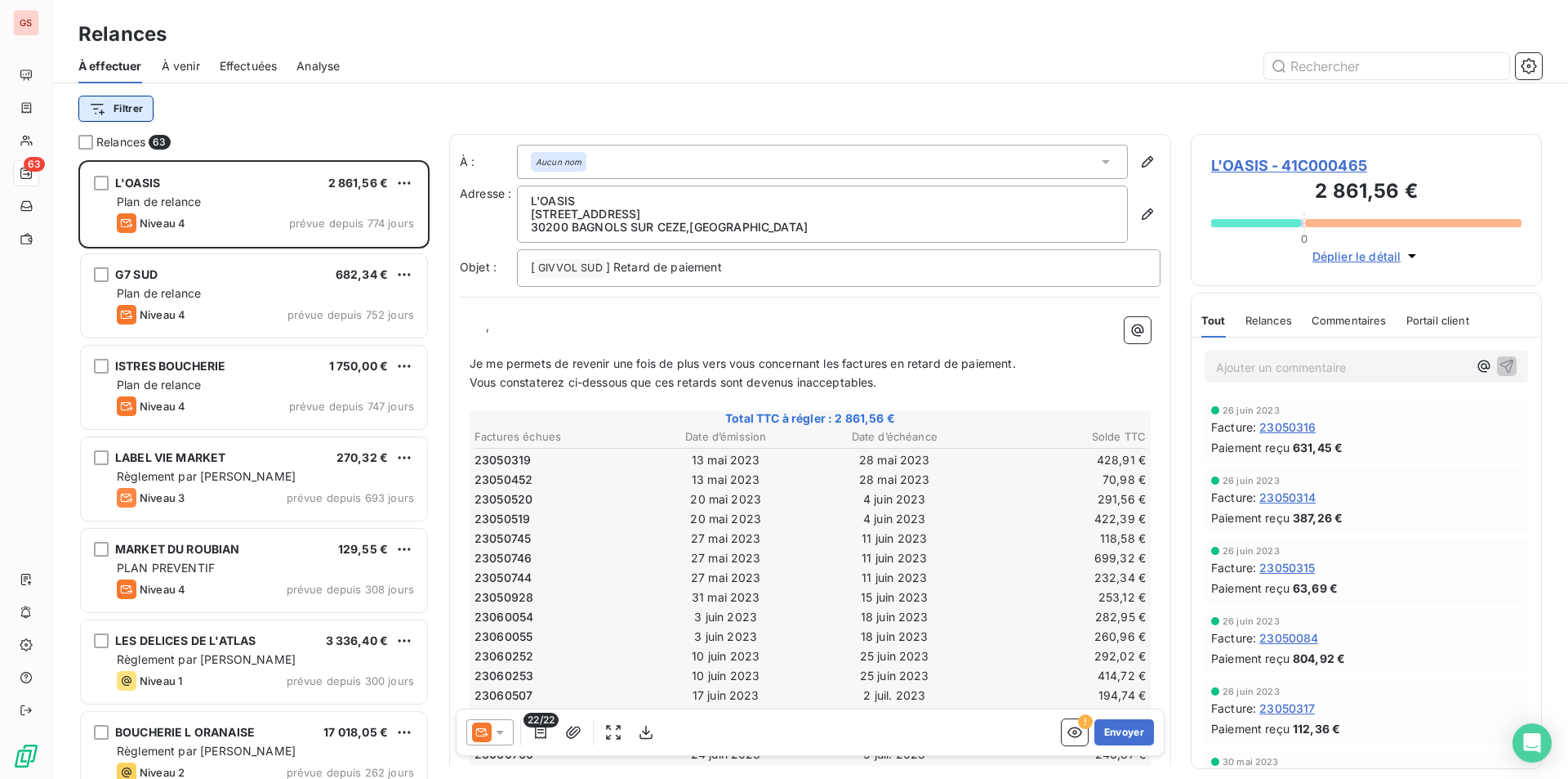
scroll to position [607, 339]
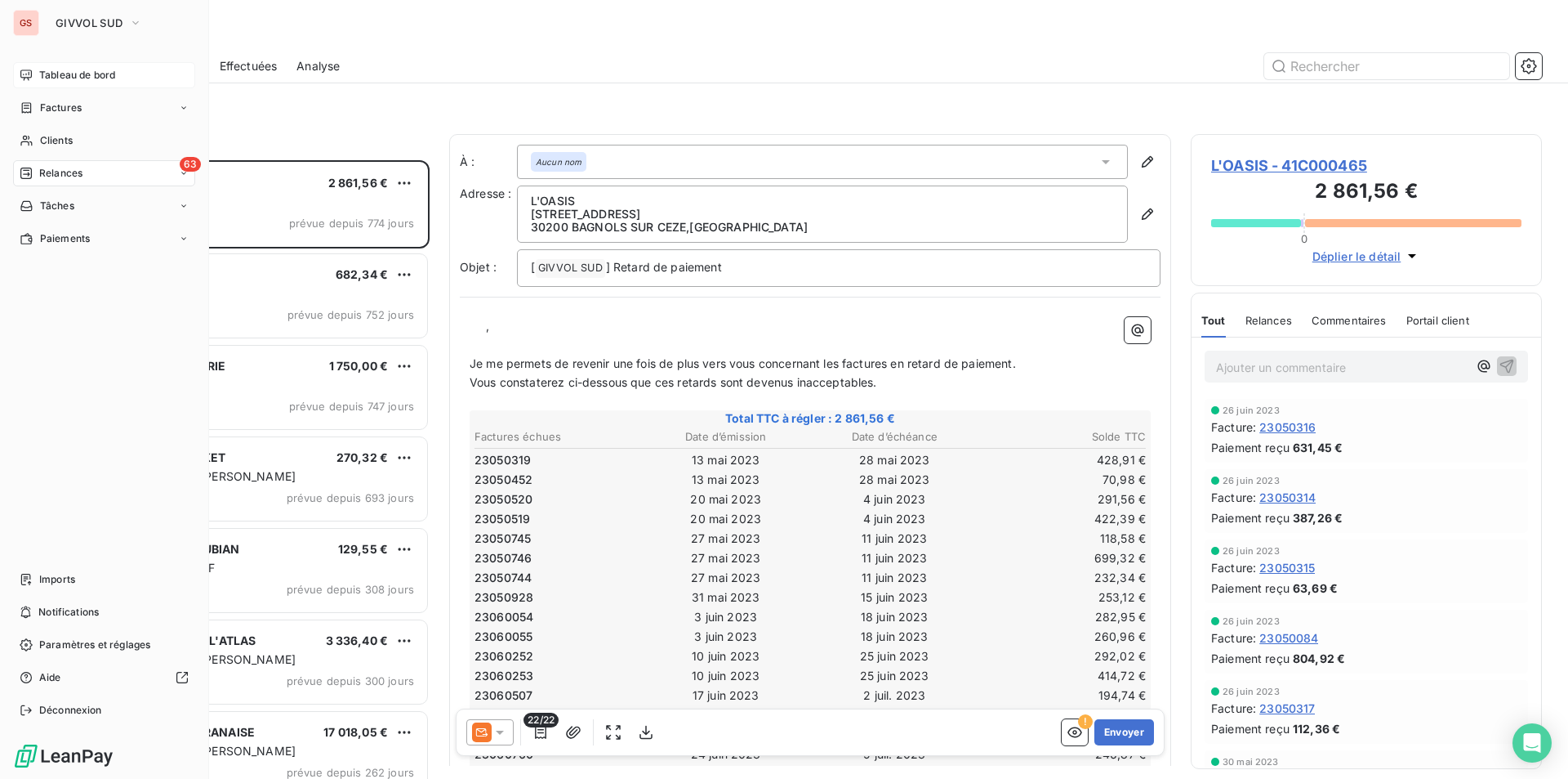
click at [68, 80] on span "Tableau de bord" at bounding box center [77, 75] width 76 height 14
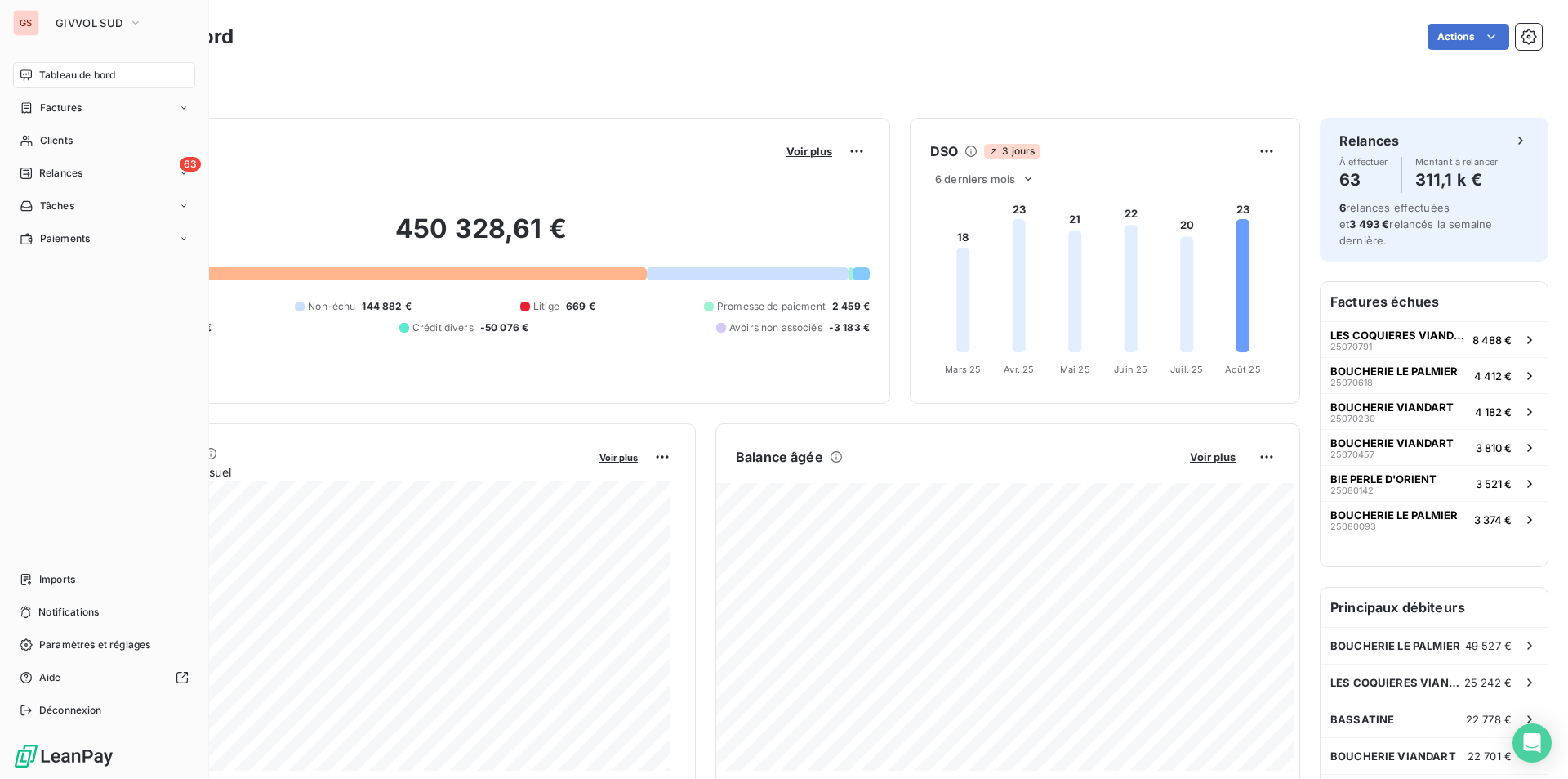
click at [71, 177] on span "Relances" at bounding box center [60, 172] width 43 height 14
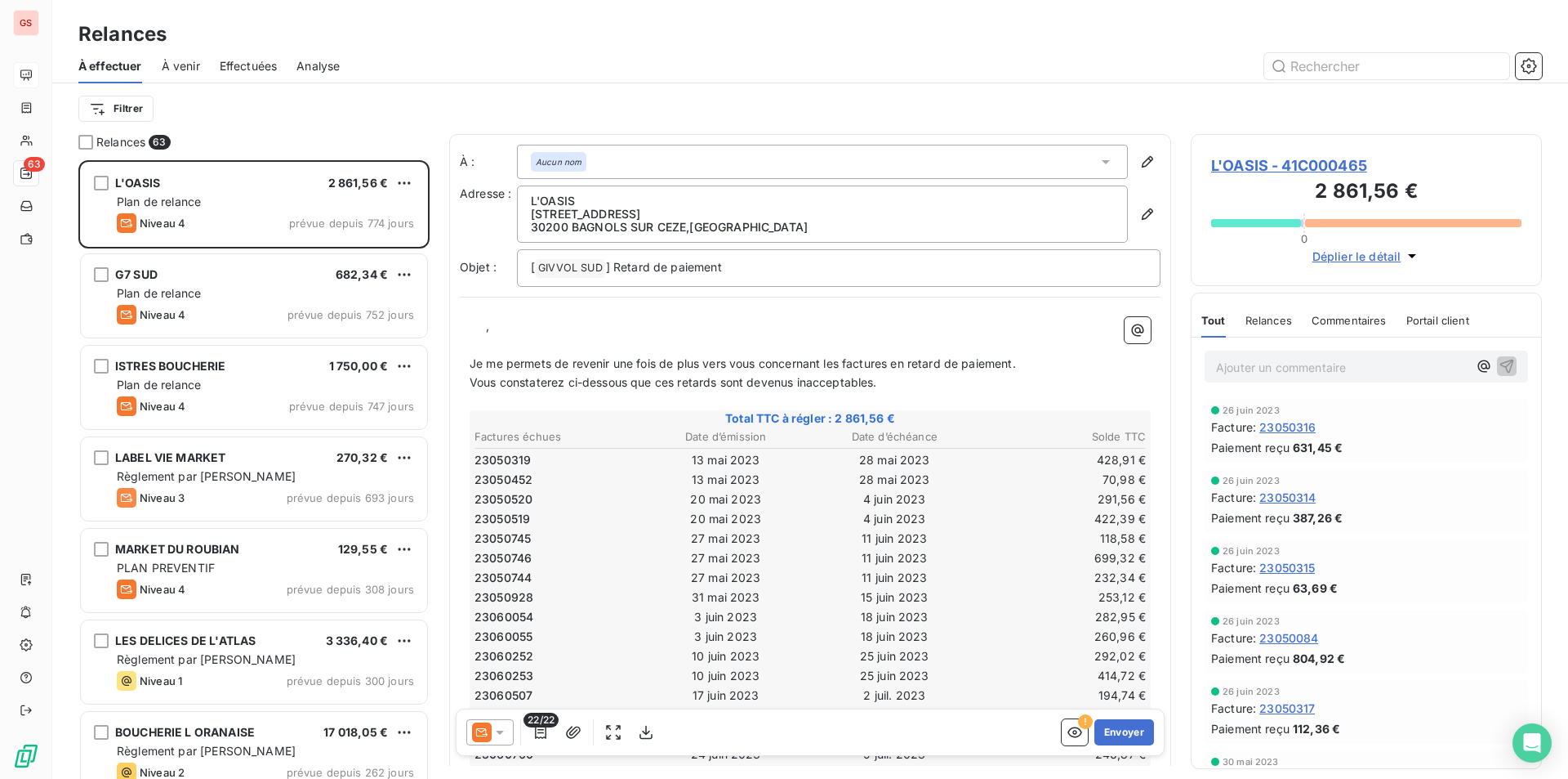
scroll to position [607, 339]
click at [193, 63] on span "À venir" at bounding box center [181, 66] width 38 height 16
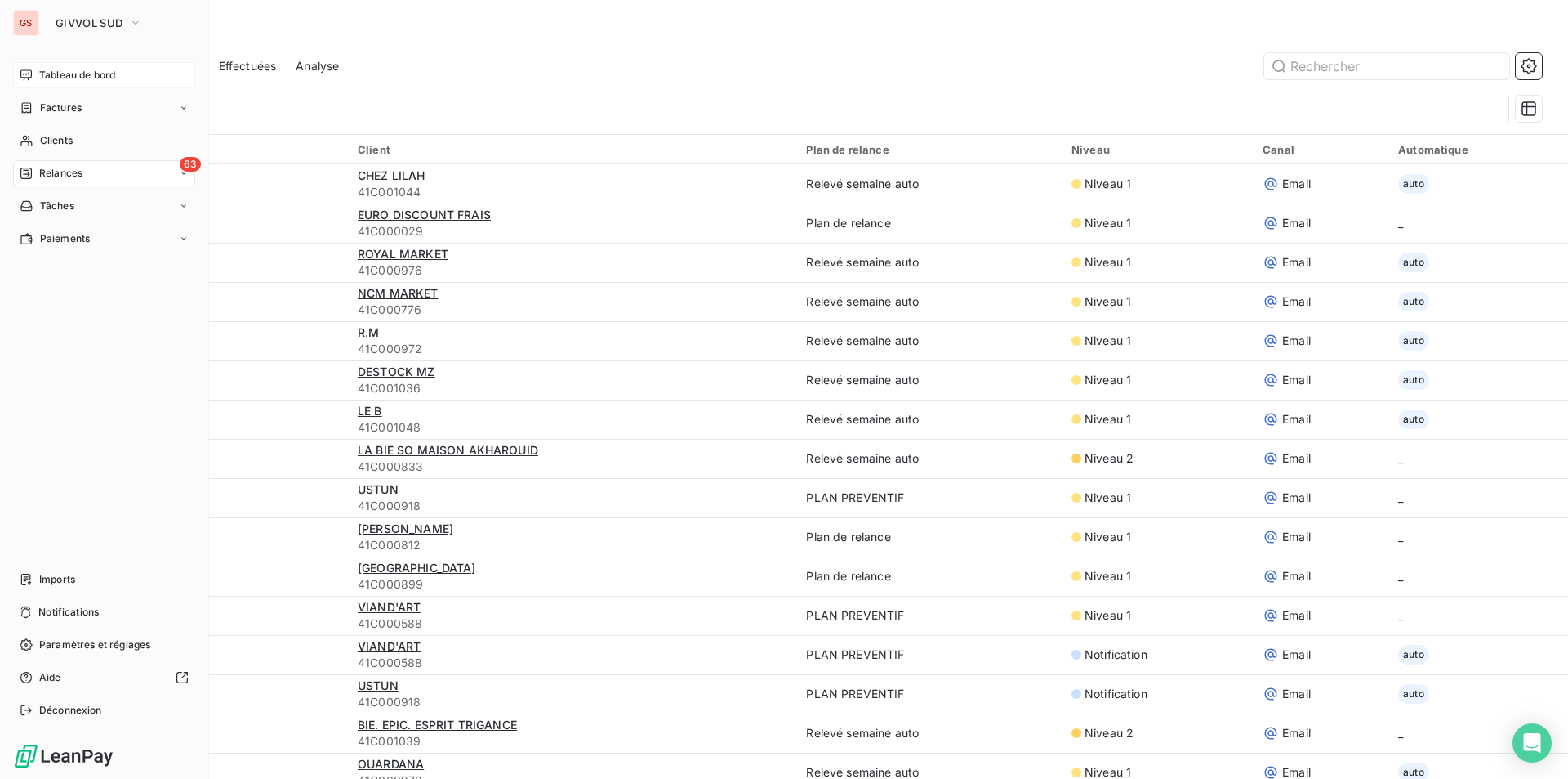
click at [45, 80] on span "Tableau de bord" at bounding box center [77, 75] width 76 height 14
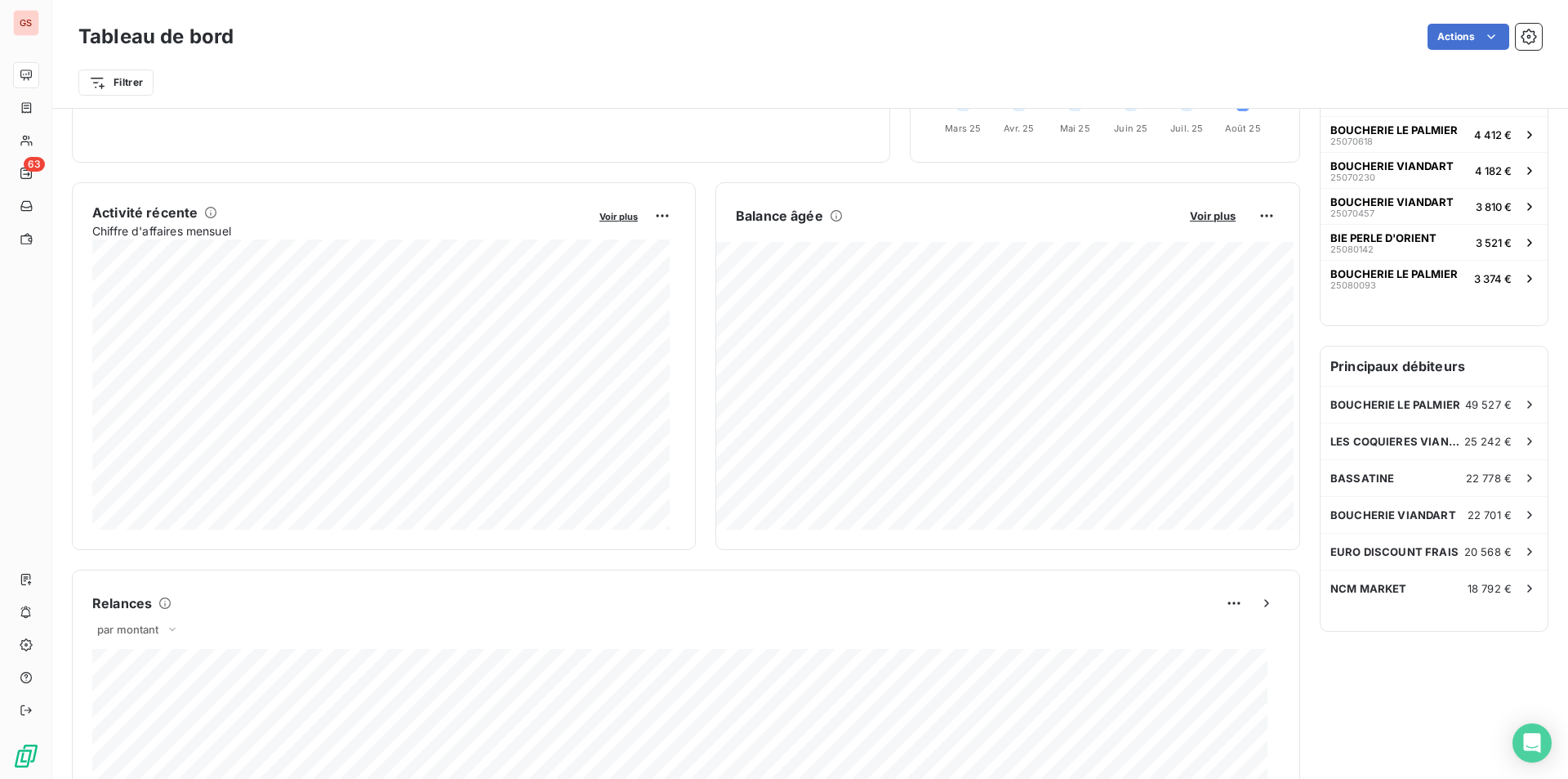
scroll to position [160, 0]
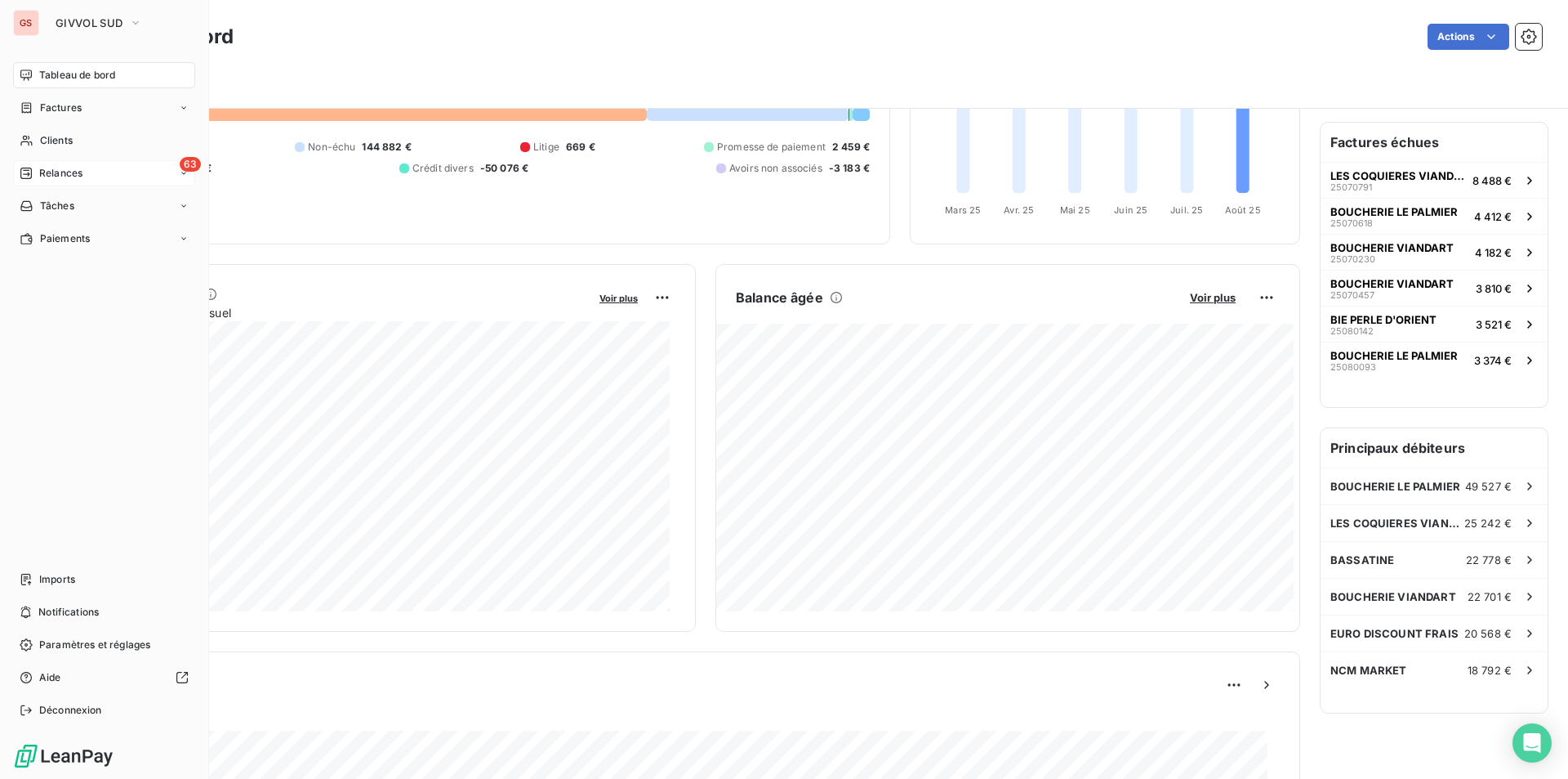
click at [51, 176] on span "Relances" at bounding box center [60, 172] width 43 height 14
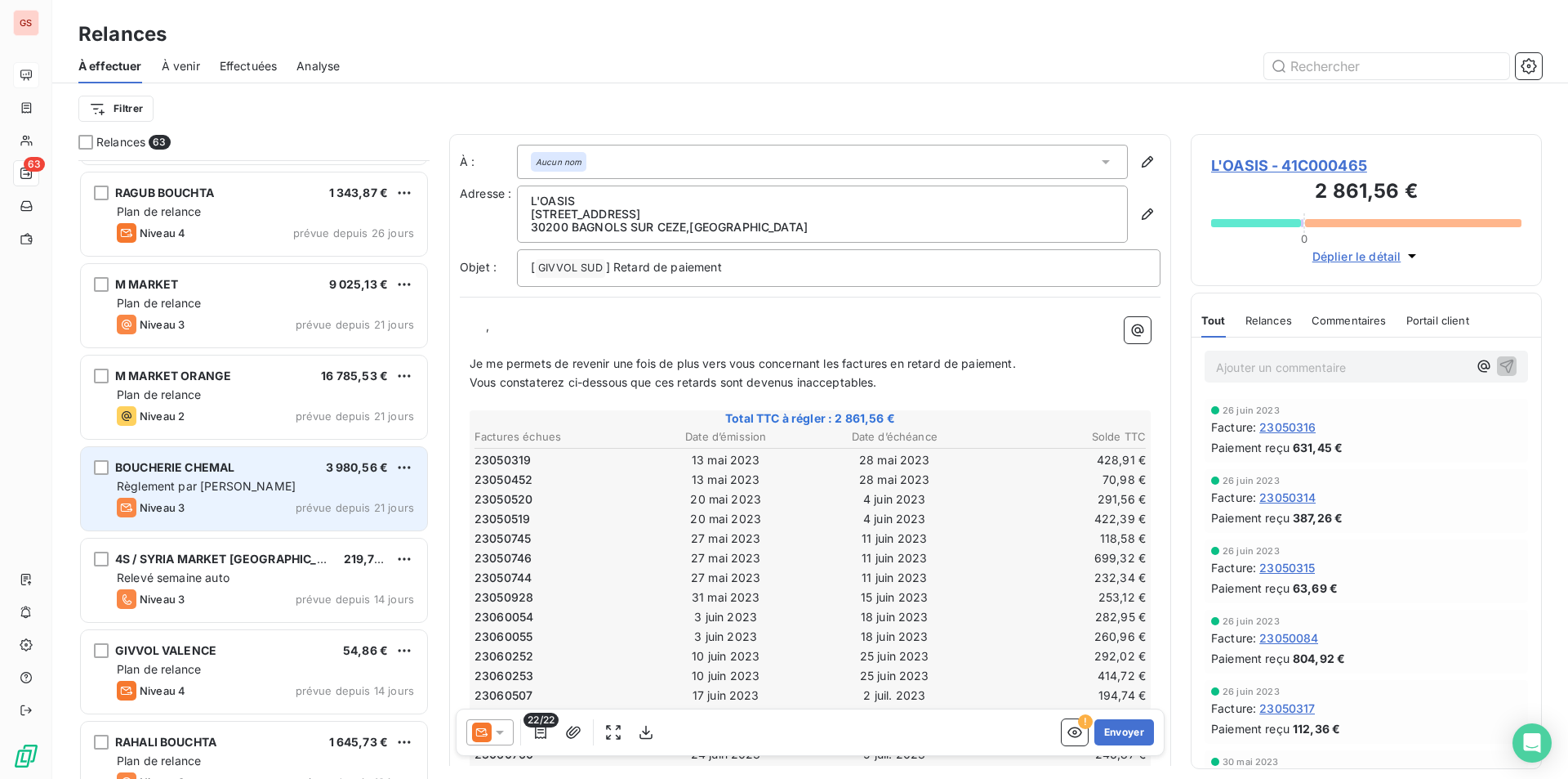
scroll to position [2452, 0]
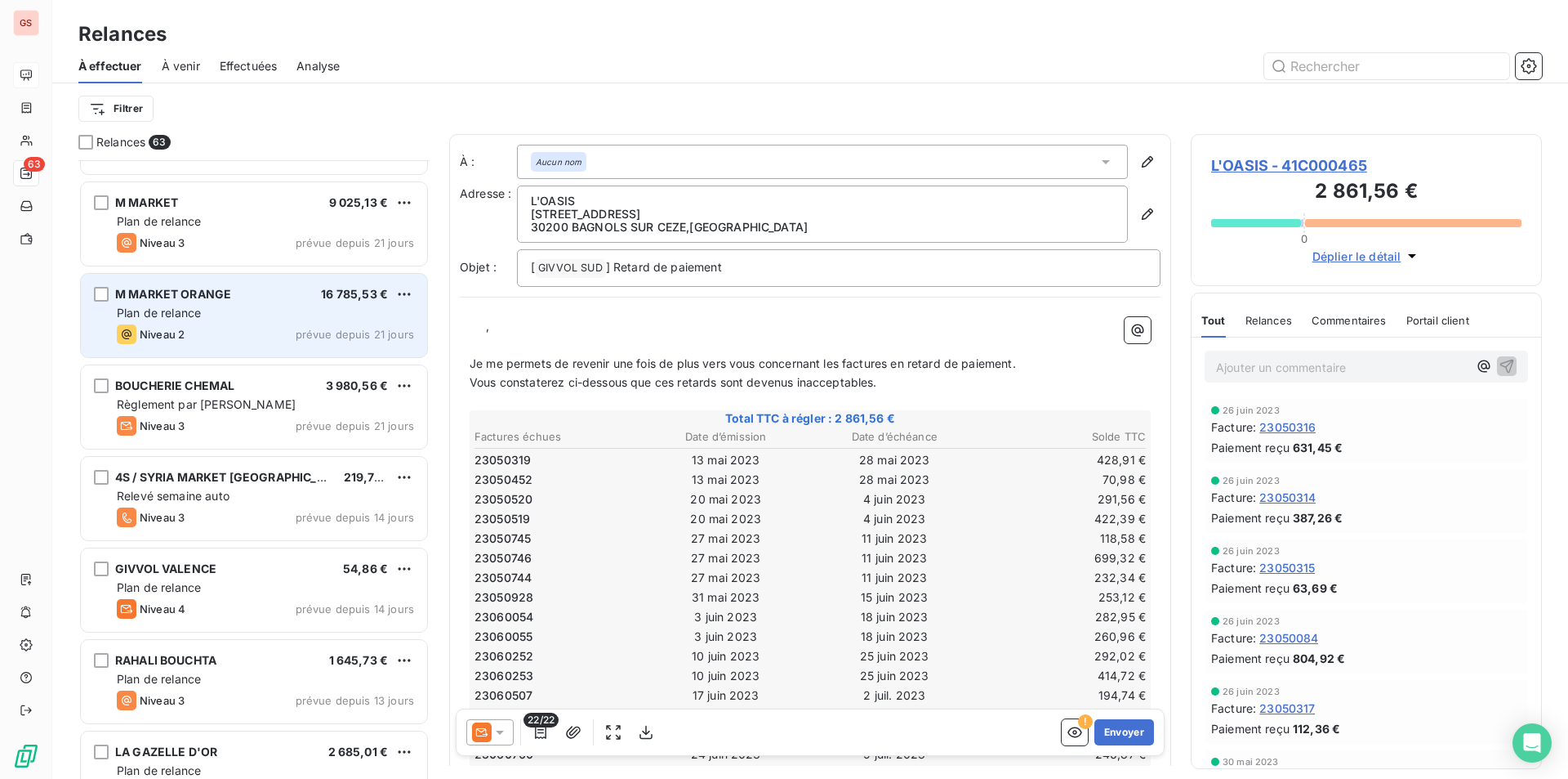
click at [261, 298] on div "M MARKET ORANGE 16 785,53 €" at bounding box center [265, 293] width 297 height 14
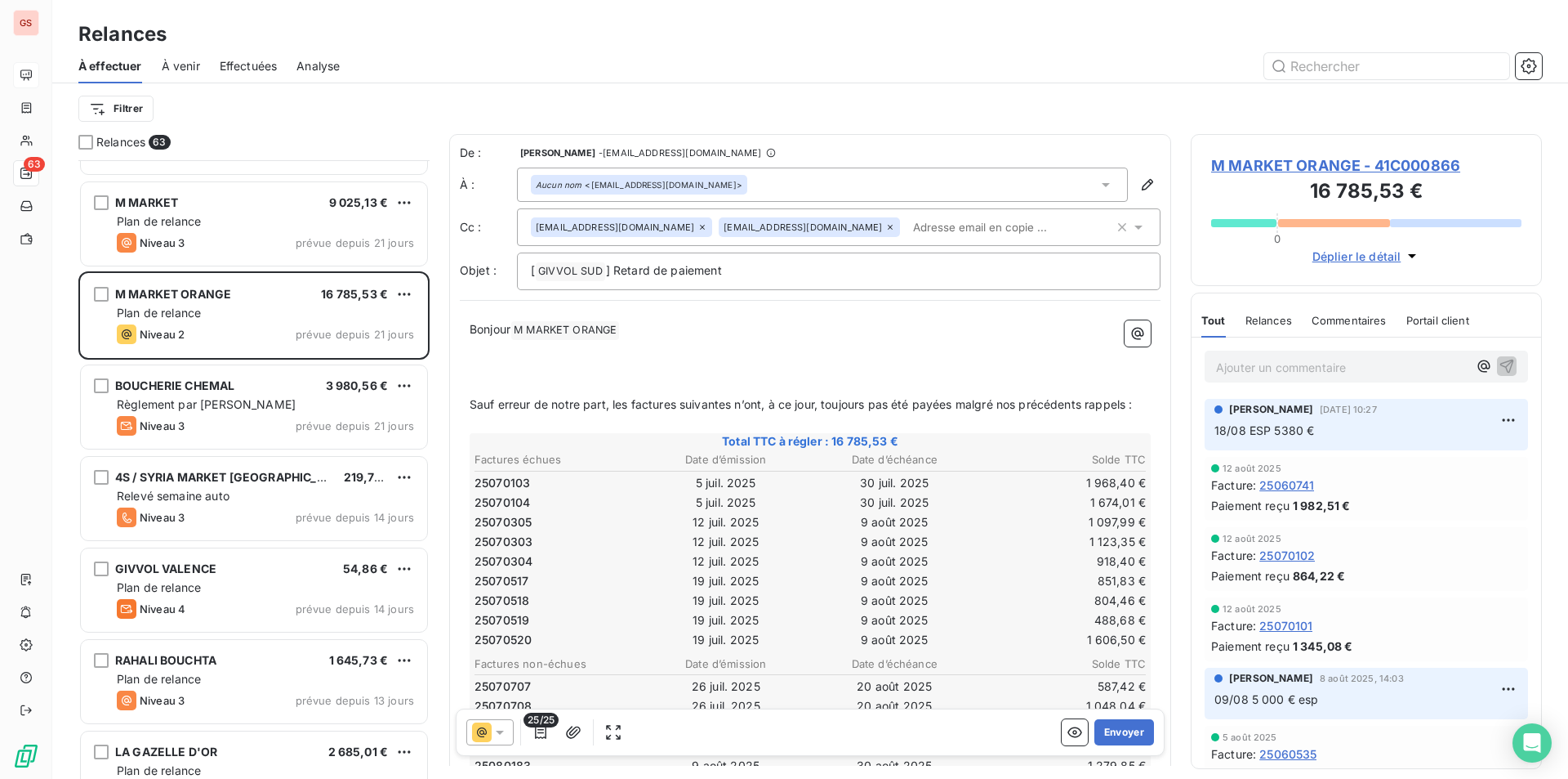
click at [1245, 408] on span "[PERSON_NAME]" at bounding box center [1271, 409] width 84 height 14
click at [1249, 363] on p "Ajouter un commentaire ﻿" at bounding box center [1342, 367] width 252 height 20
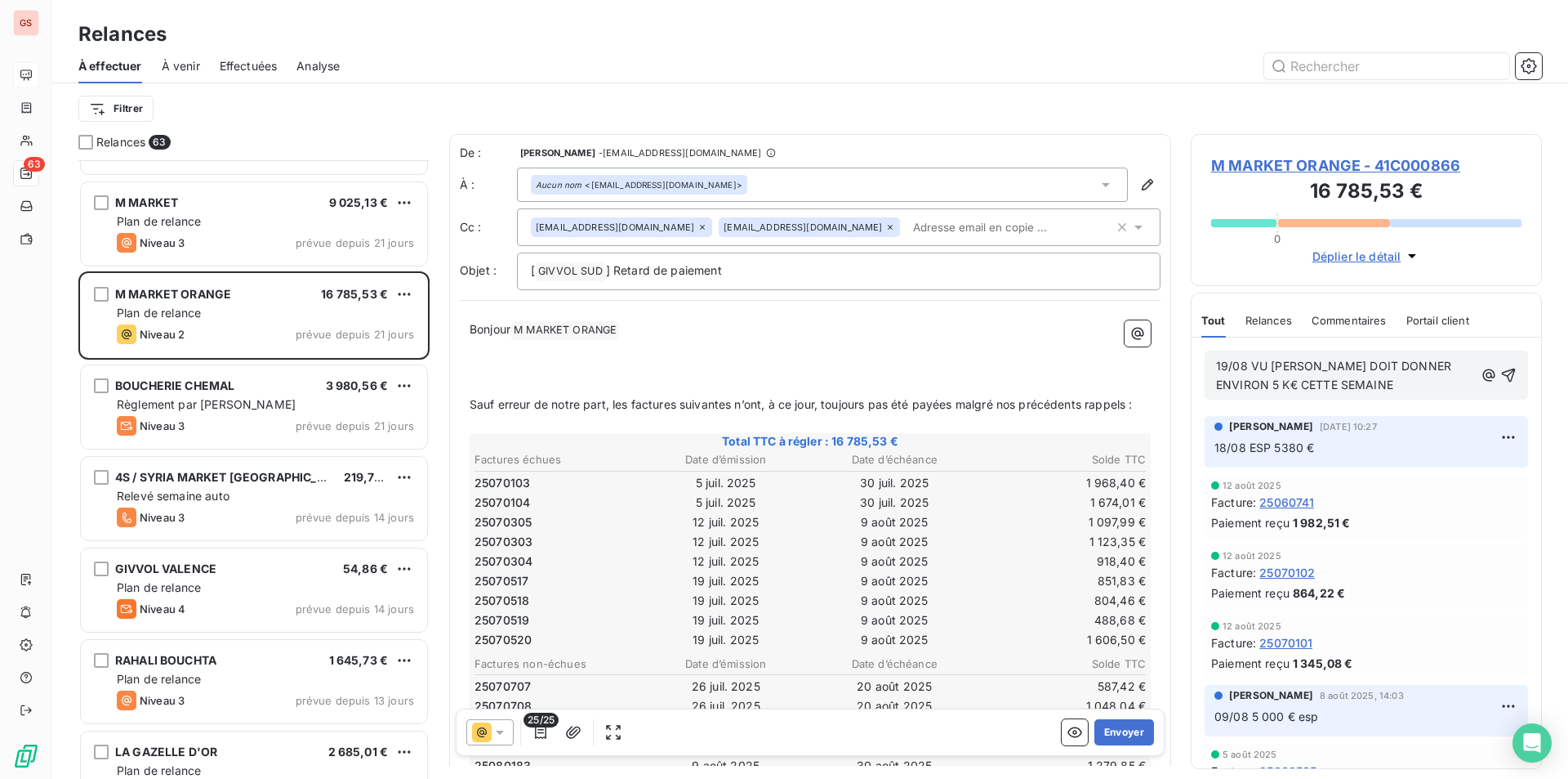
click at [1494, 393] on div "19/08 VU [PERSON_NAME] DOIT DONNER ENVIRON 5 K€ CETTE SEMAINE" at bounding box center [1367, 375] width 301 height 39
click at [1501, 375] on icon "button" at bounding box center [1509, 375] width 16 height 16
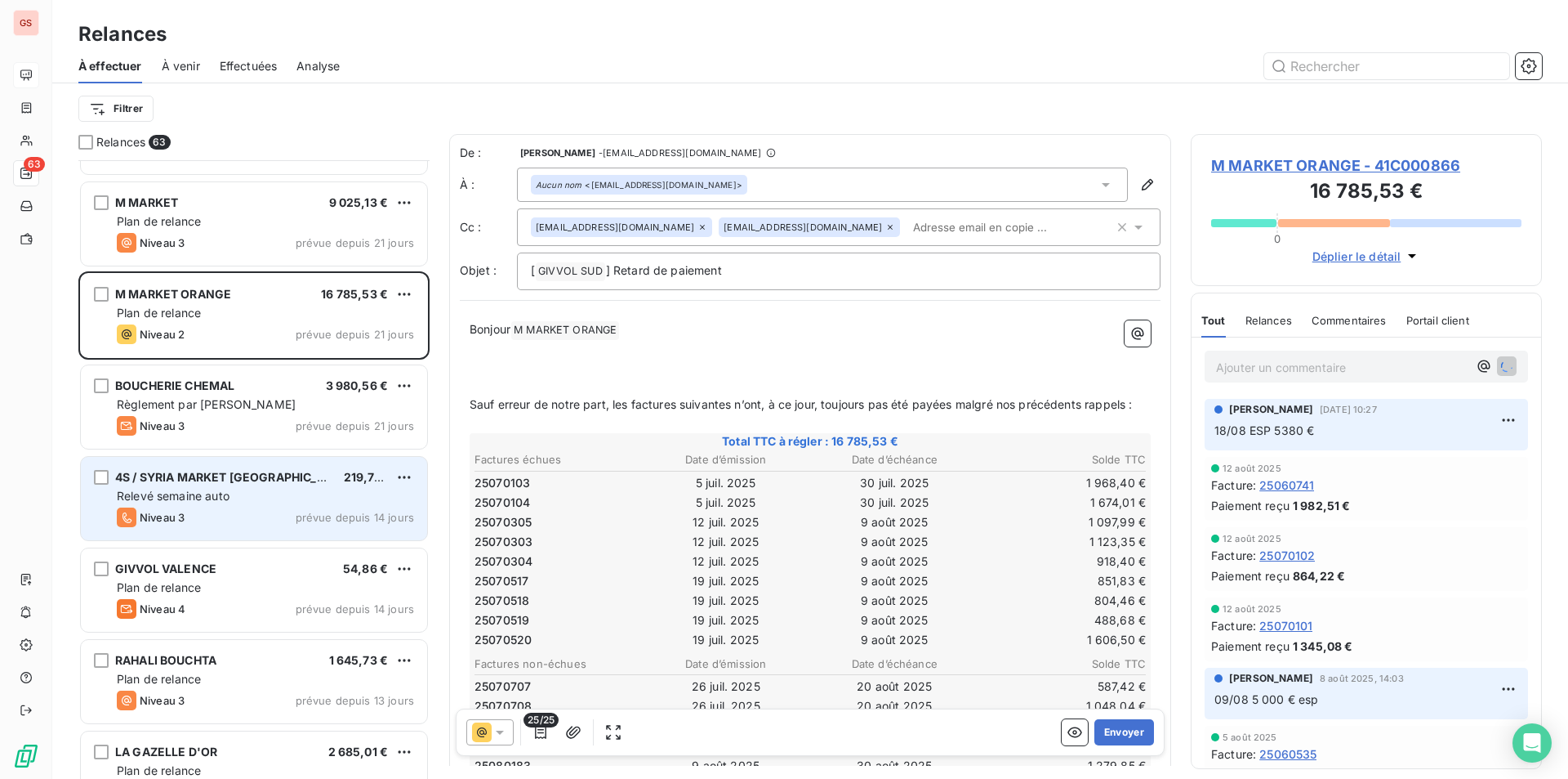
click at [223, 513] on div "Niveau 3 prévue depuis 14 jours" at bounding box center [265, 517] width 297 height 19
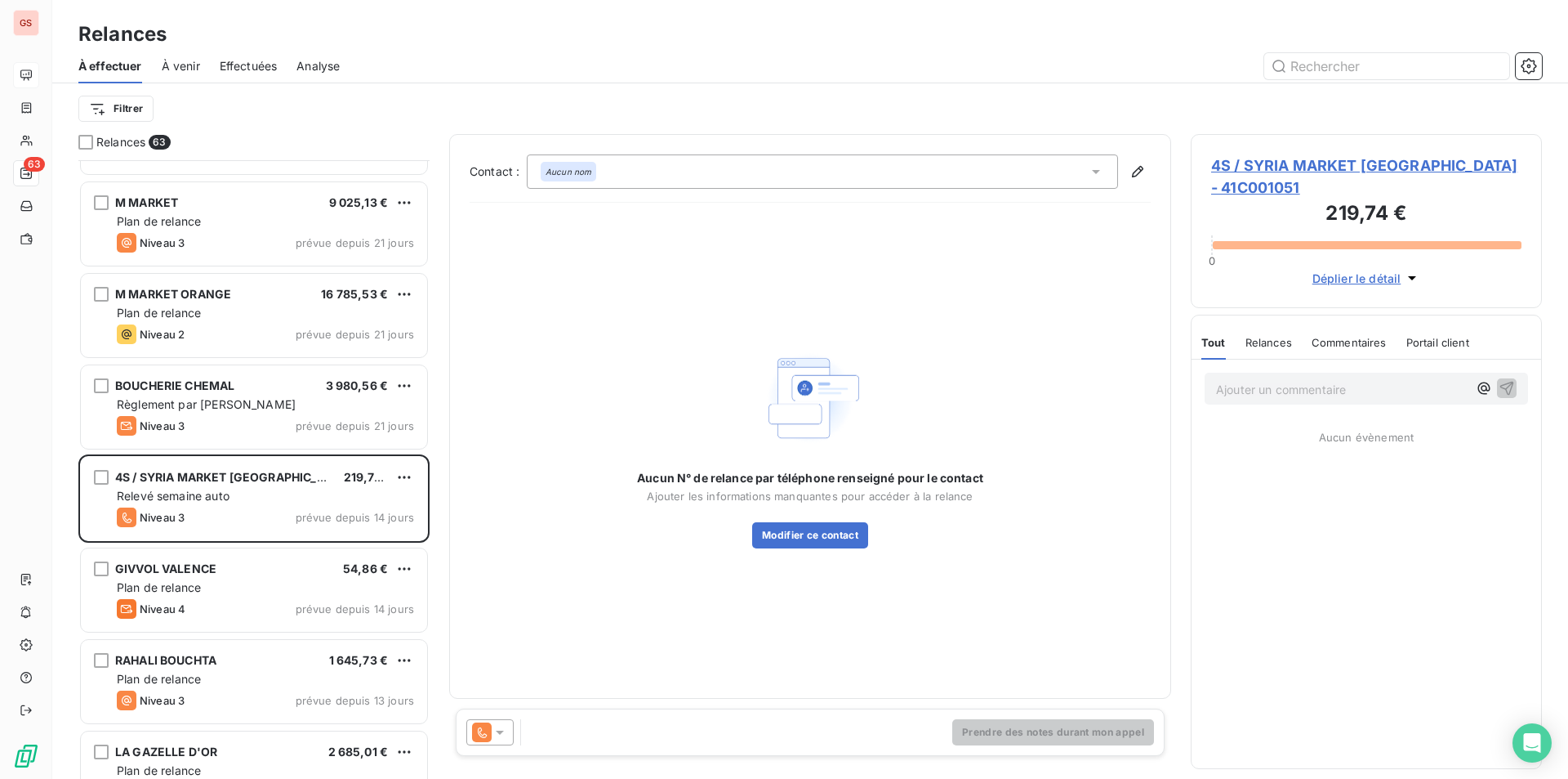
click at [1283, 339] on span "Relances" at bounding box center [1269, 343] width 47 height 13
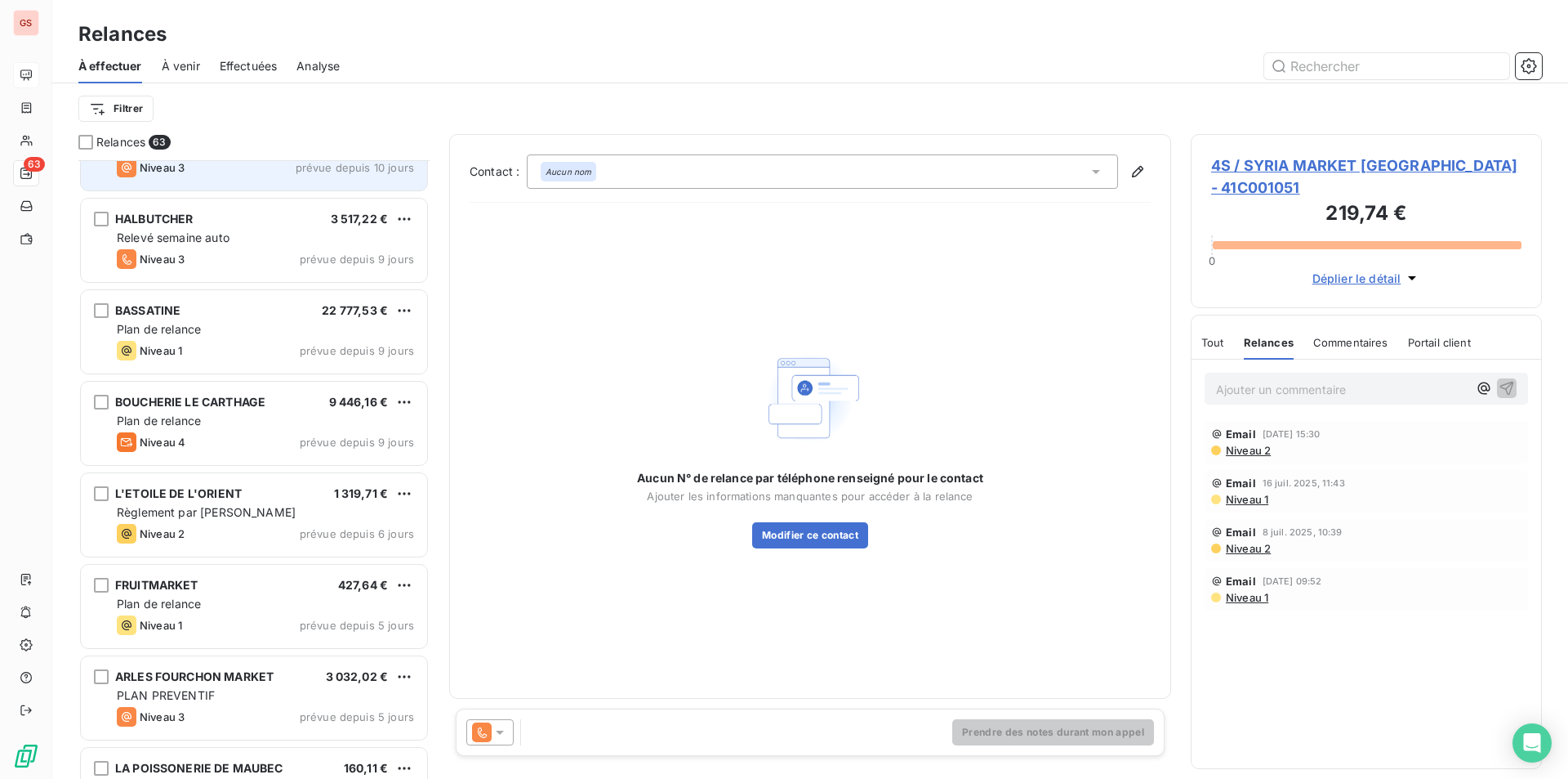
scroll to position [3433, 0]
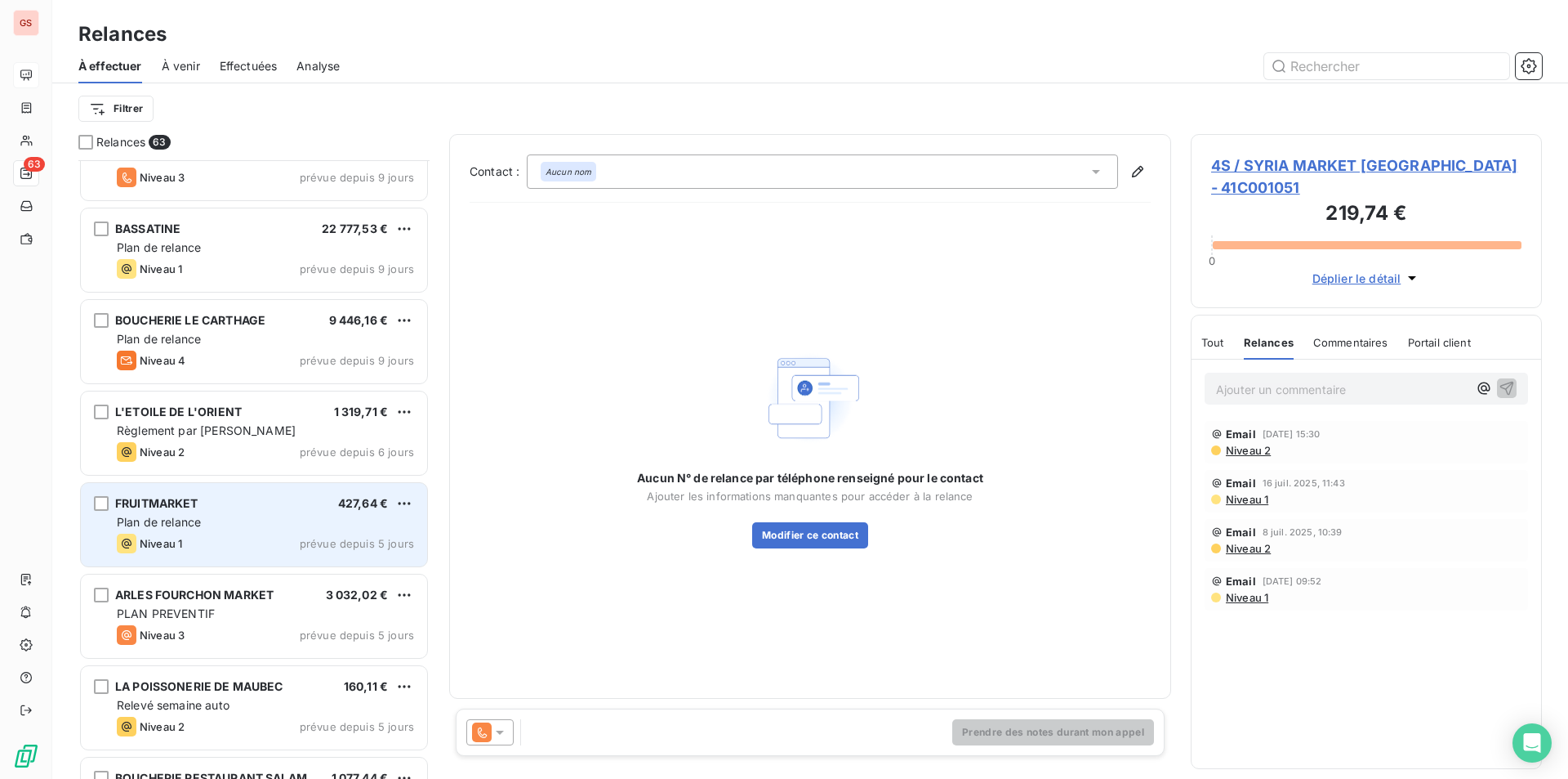
click at [227, 528] on div "Plan de relance" at bounding box center [265, 521] width 297 height 16
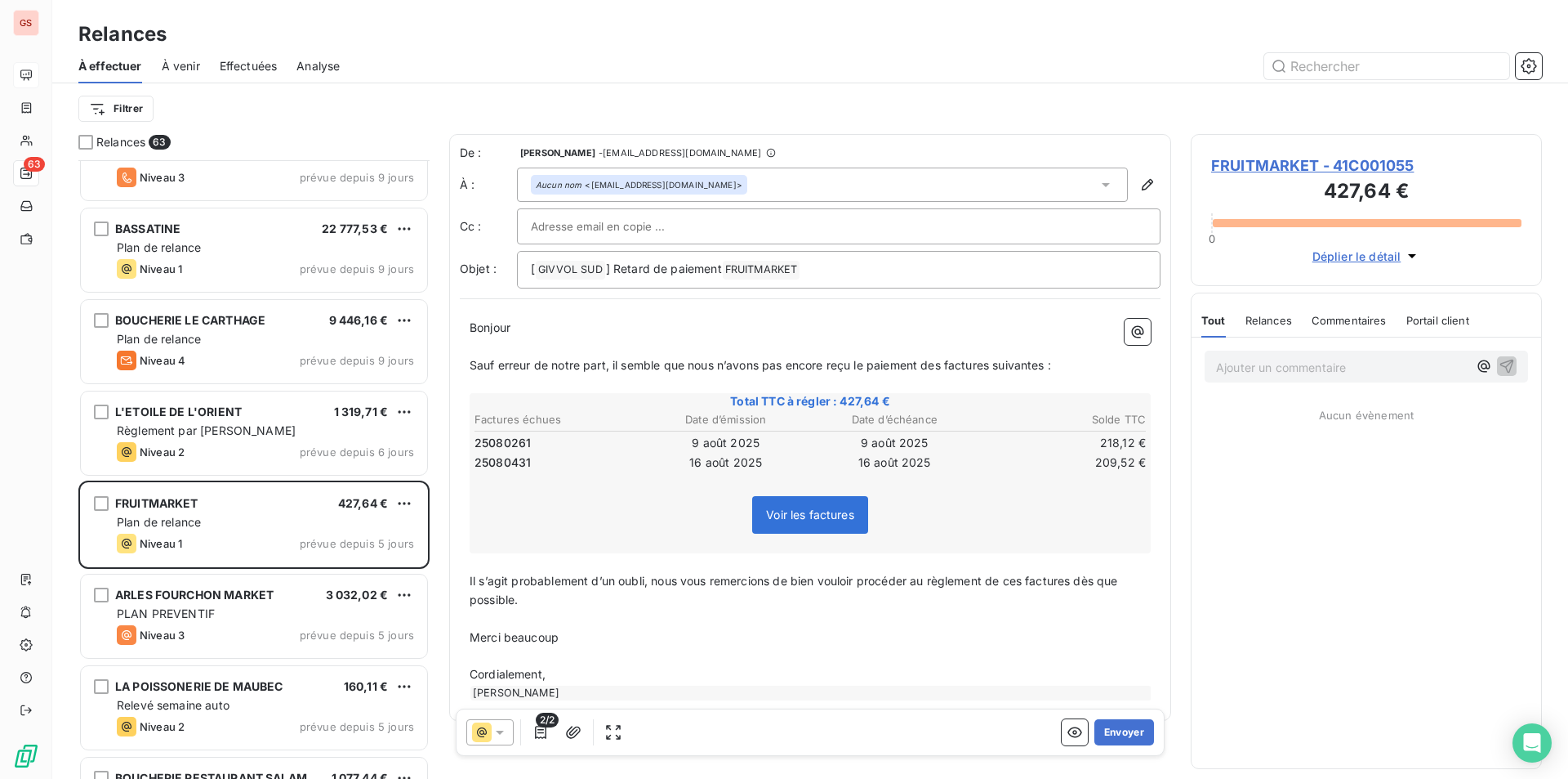
click at [1287, 331] on div "Relances" at bounding box center [1269, 320] width 47 height 34
click at [1216, 318] on span "Tout" at bounding box center [1213, 320] width 23 height 13
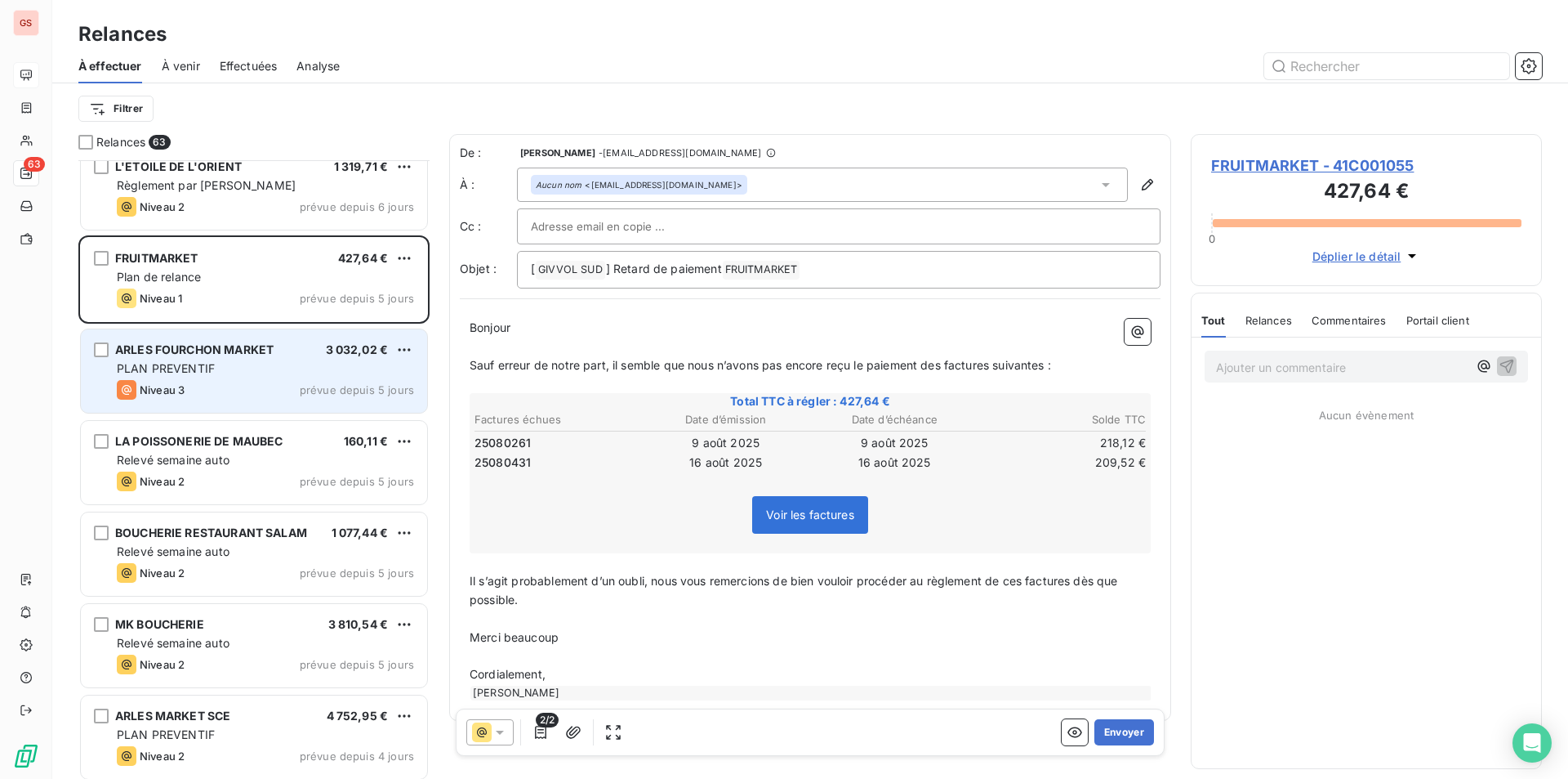
scroll to position [3760, 0]
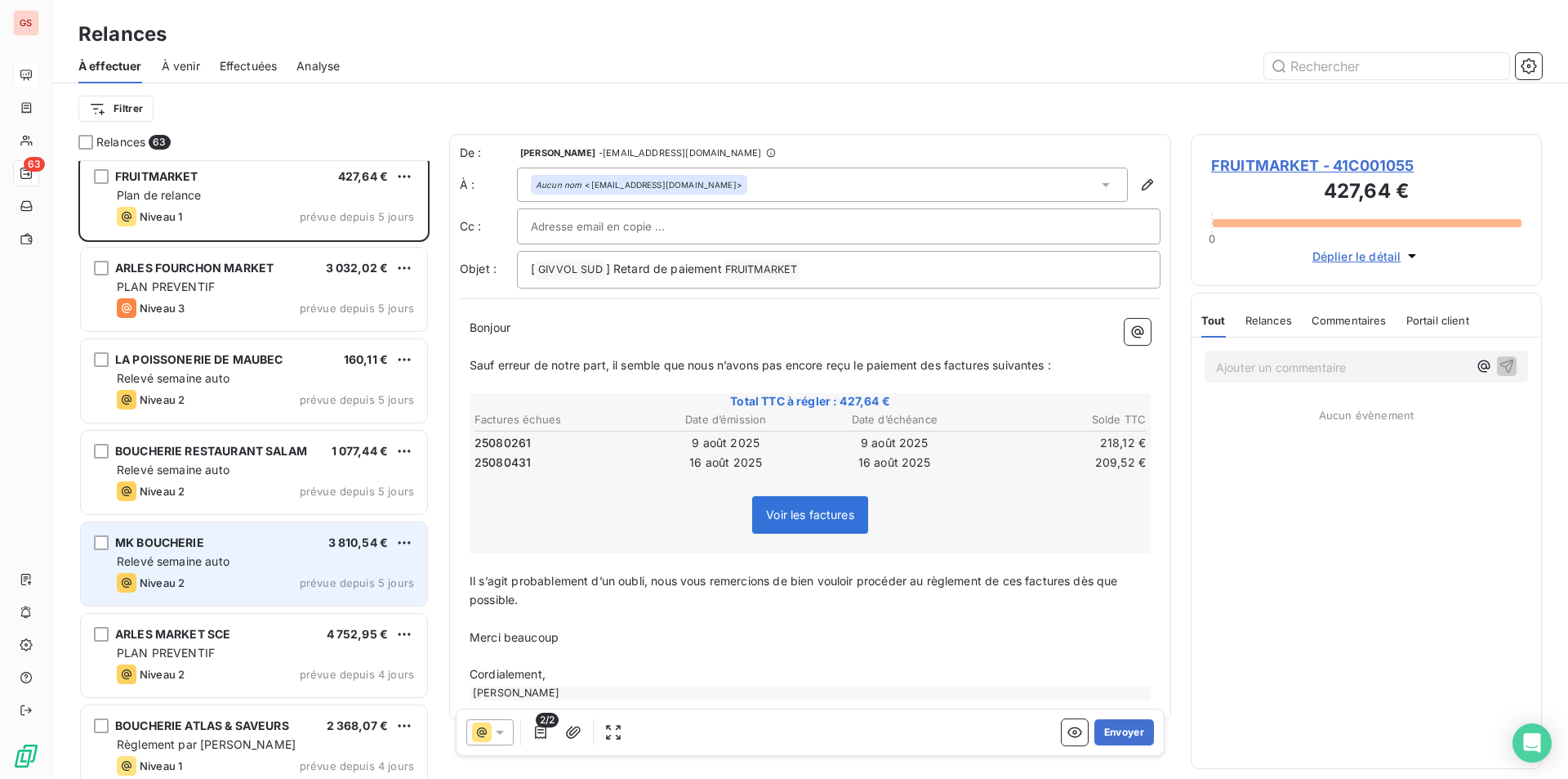
click at [256, 582] on div "Niveau 2 prévue depuis 5 jours" at bounding box center [265, 583] width 297 height 19
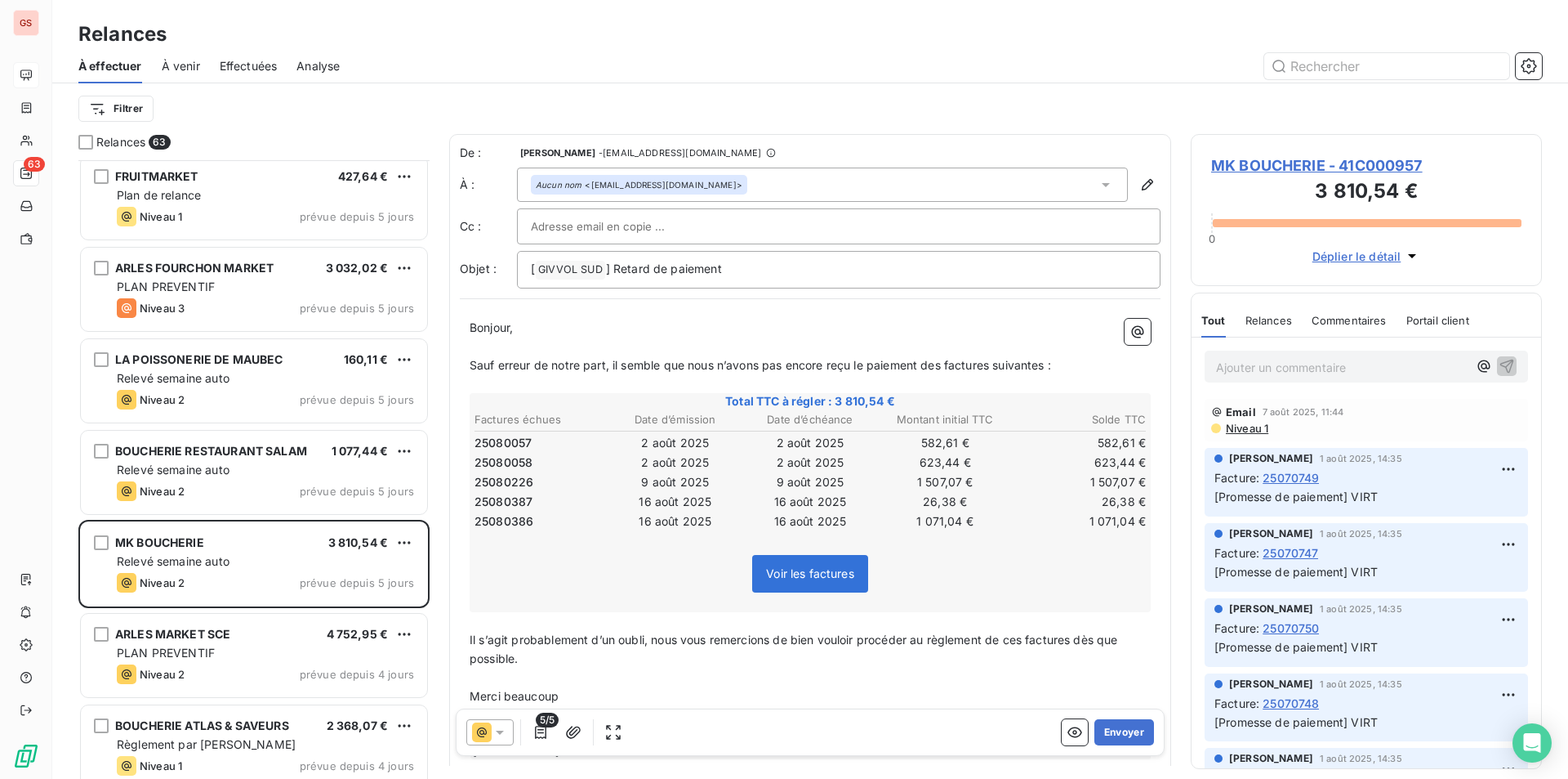
click at [1272, 330] on div "Relances" at bounding box center [1269, 320] width 47 height 34
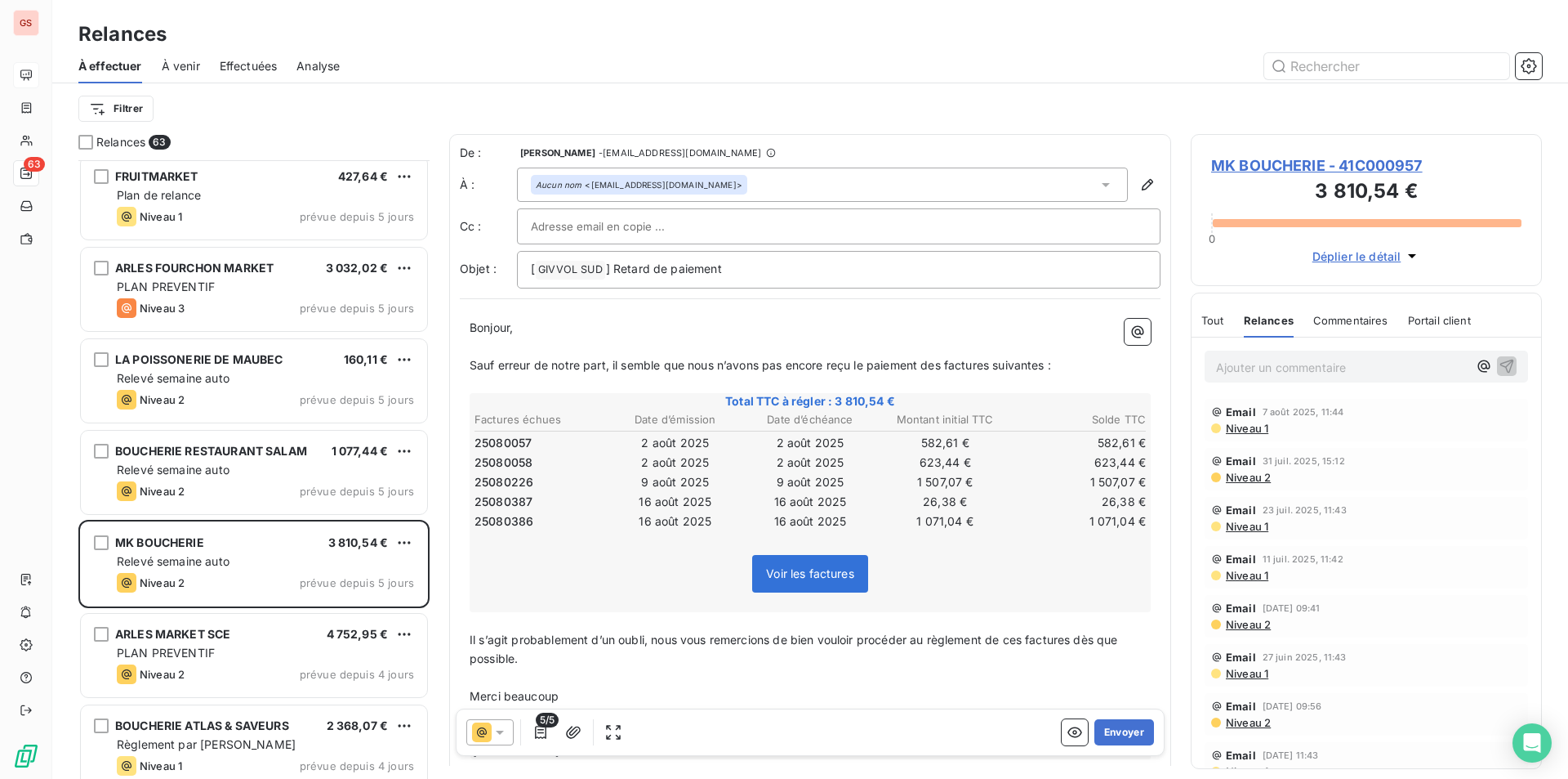
click at [1215, 334] on div "Tout" at bounding box center [1213, 320] width 23 height 34
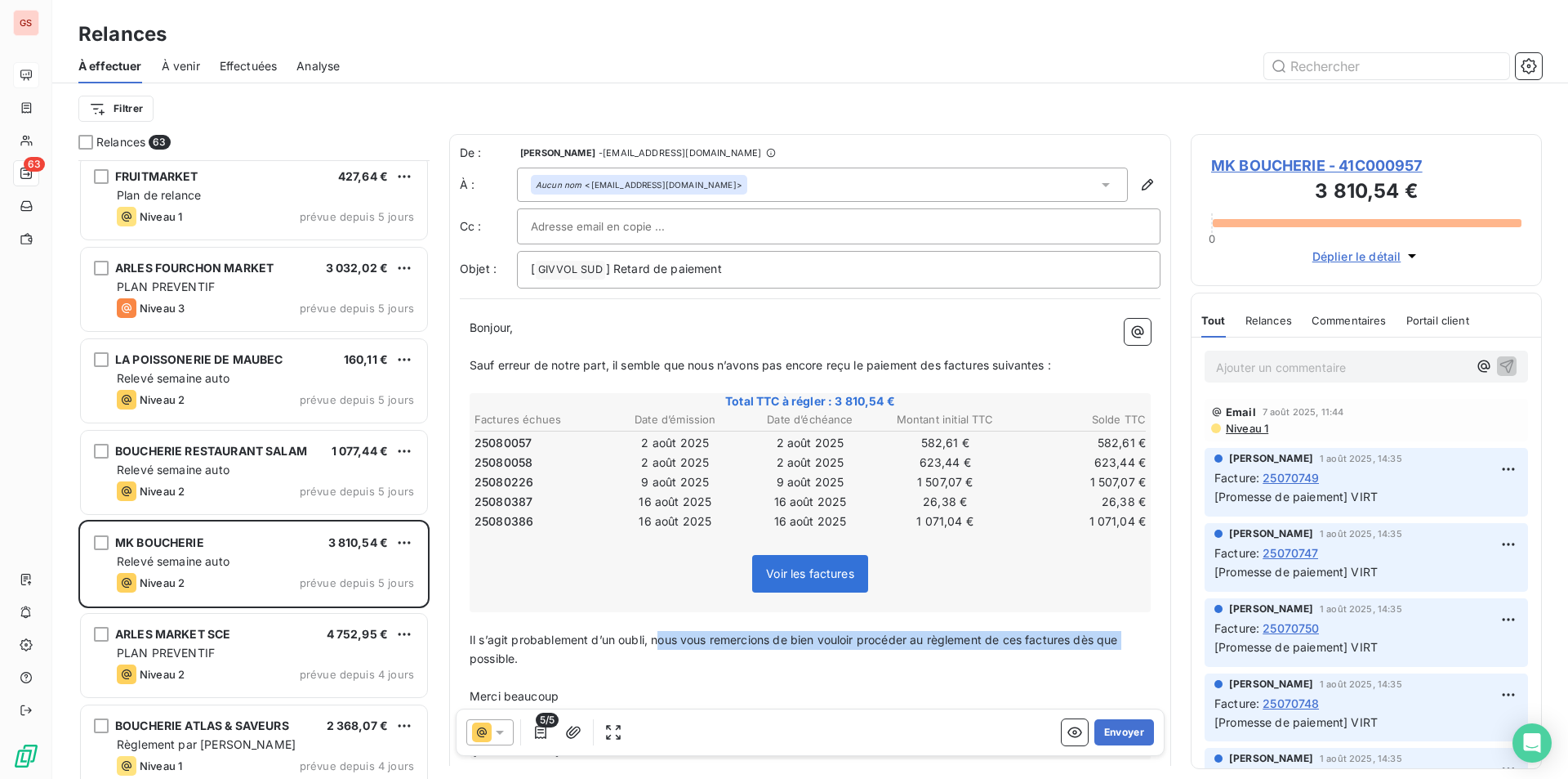
drag, startPoint x: 659, startPoint y: 641, endPoint x: 453, endPoint y: 653, distance: 206.3
click at [453, 653] on div "De : [PERSON_NAME] - [EMAIL_ADDRESS][DOMAIN_NAME] À : Aucun nom <[EMAIL_ADDRESS…" at bounding box center [810, 457] width 722 height 646
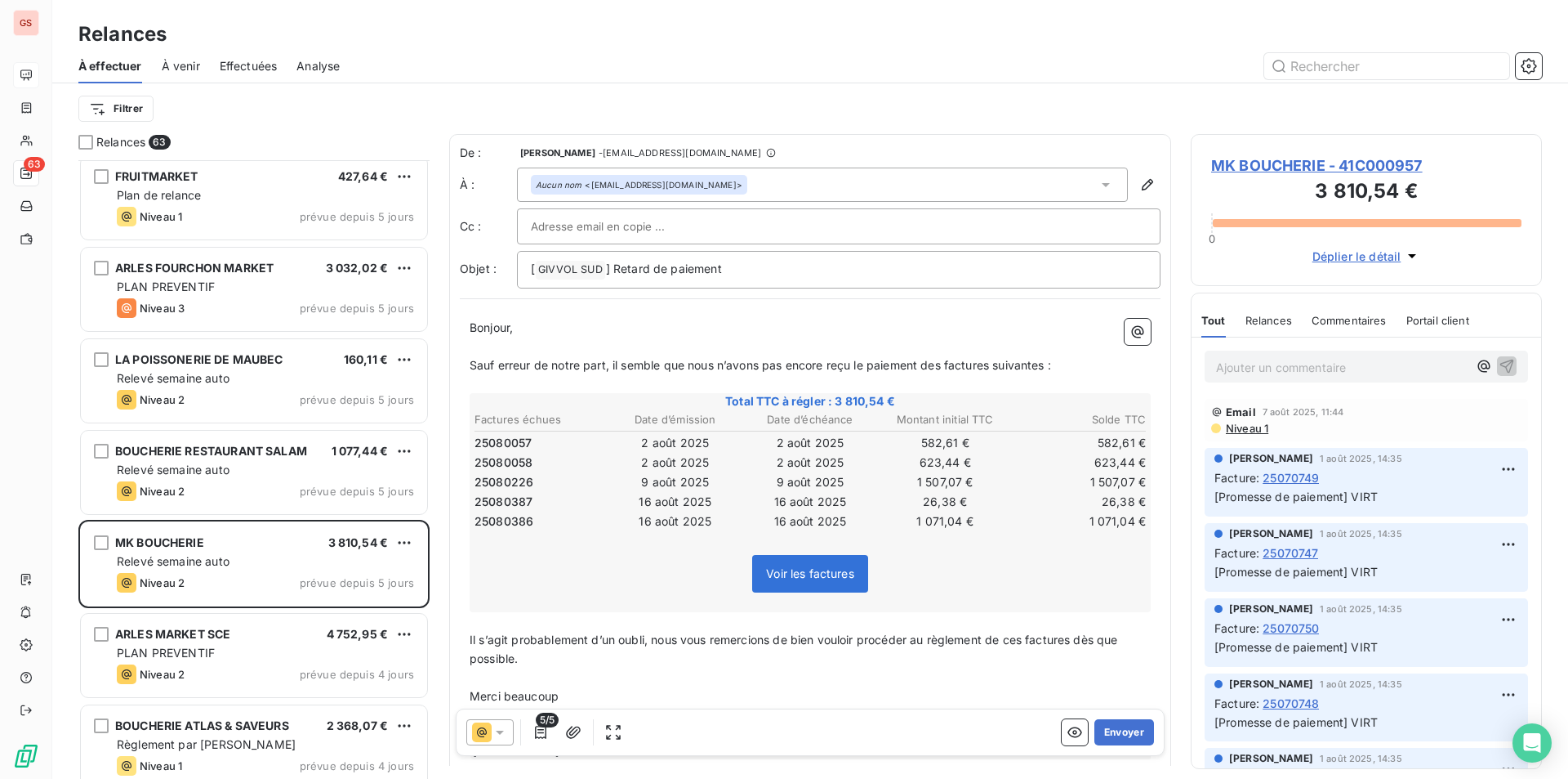
click at [737, 679] on p "﻿" at bounding box center [809, 678] width 681 height 19
drag, startPoint x: 659, startPoint y: 640, endPoint x: 469, endPoint y: 640, distance: 190.0
click at [469, 640] on div "Bonjour, ﻿ Sauf erreur de notre part, il semble que nous n’avons pas [MEDICAL_D…" at bounding box center [810, 538] width 701 height 460
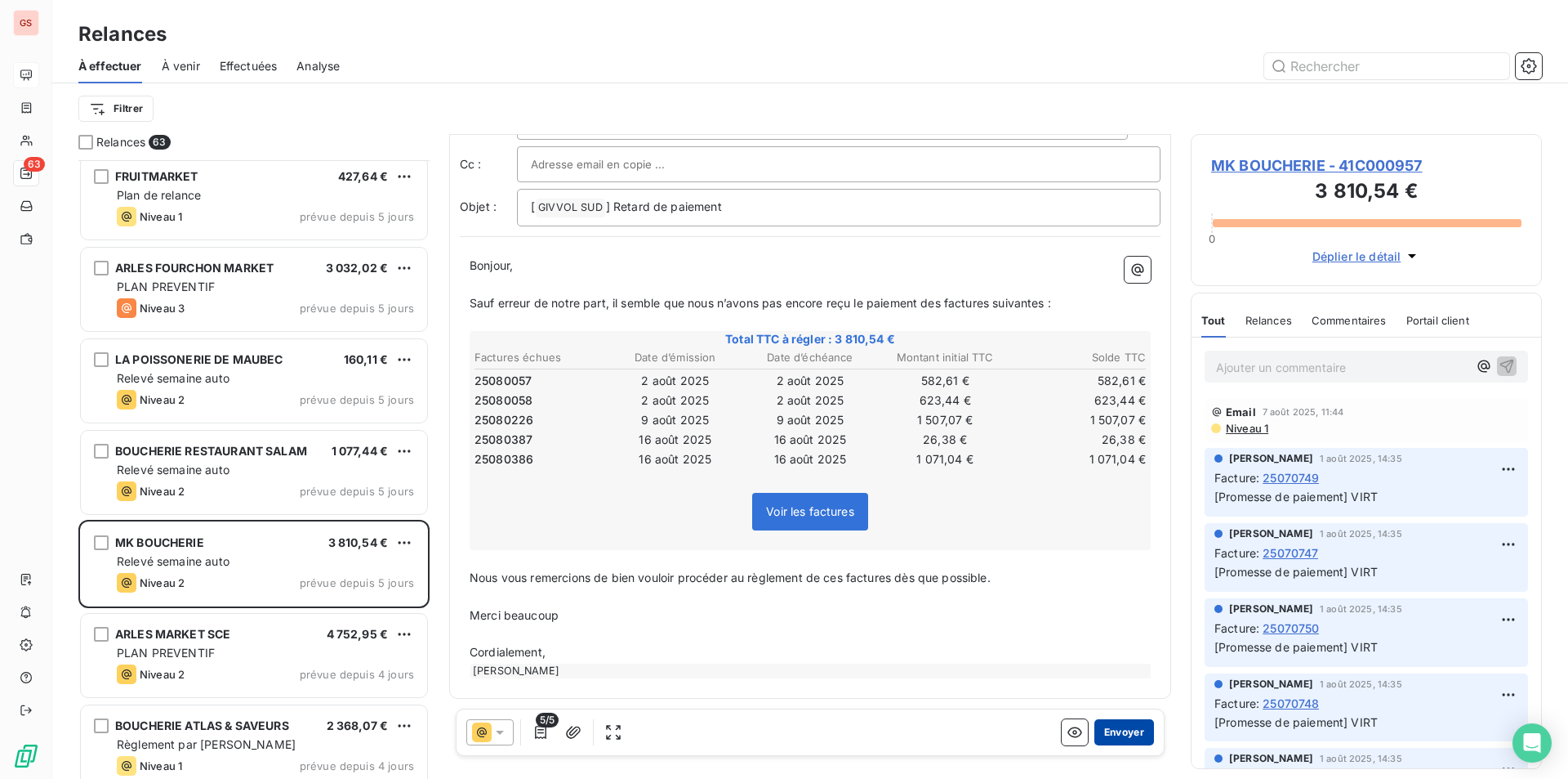
click at [1101, 737] on button "Envoyer" at bounding box center [1125, 731] width 59 height 26
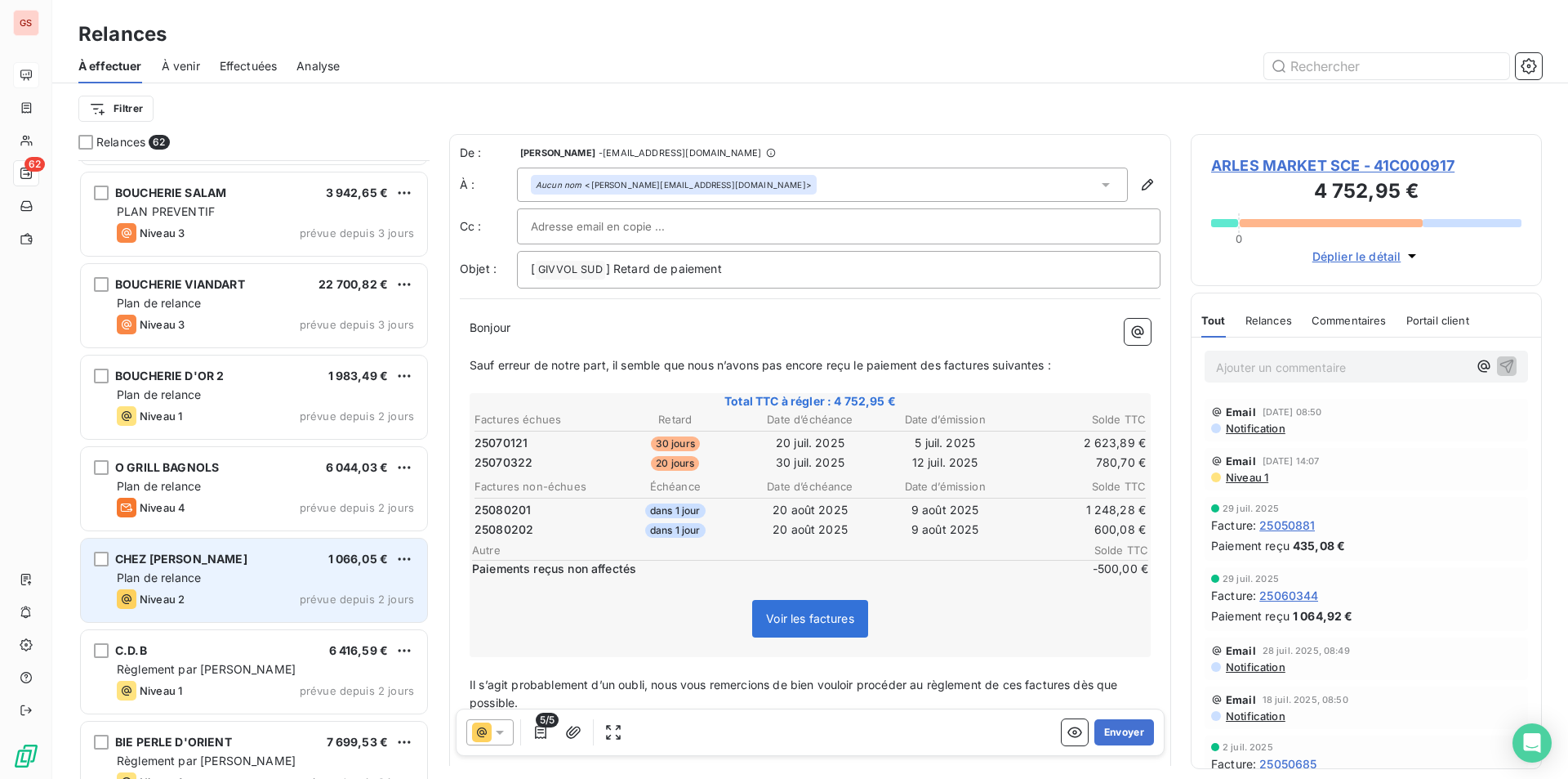
scroll to position [4740, 0]
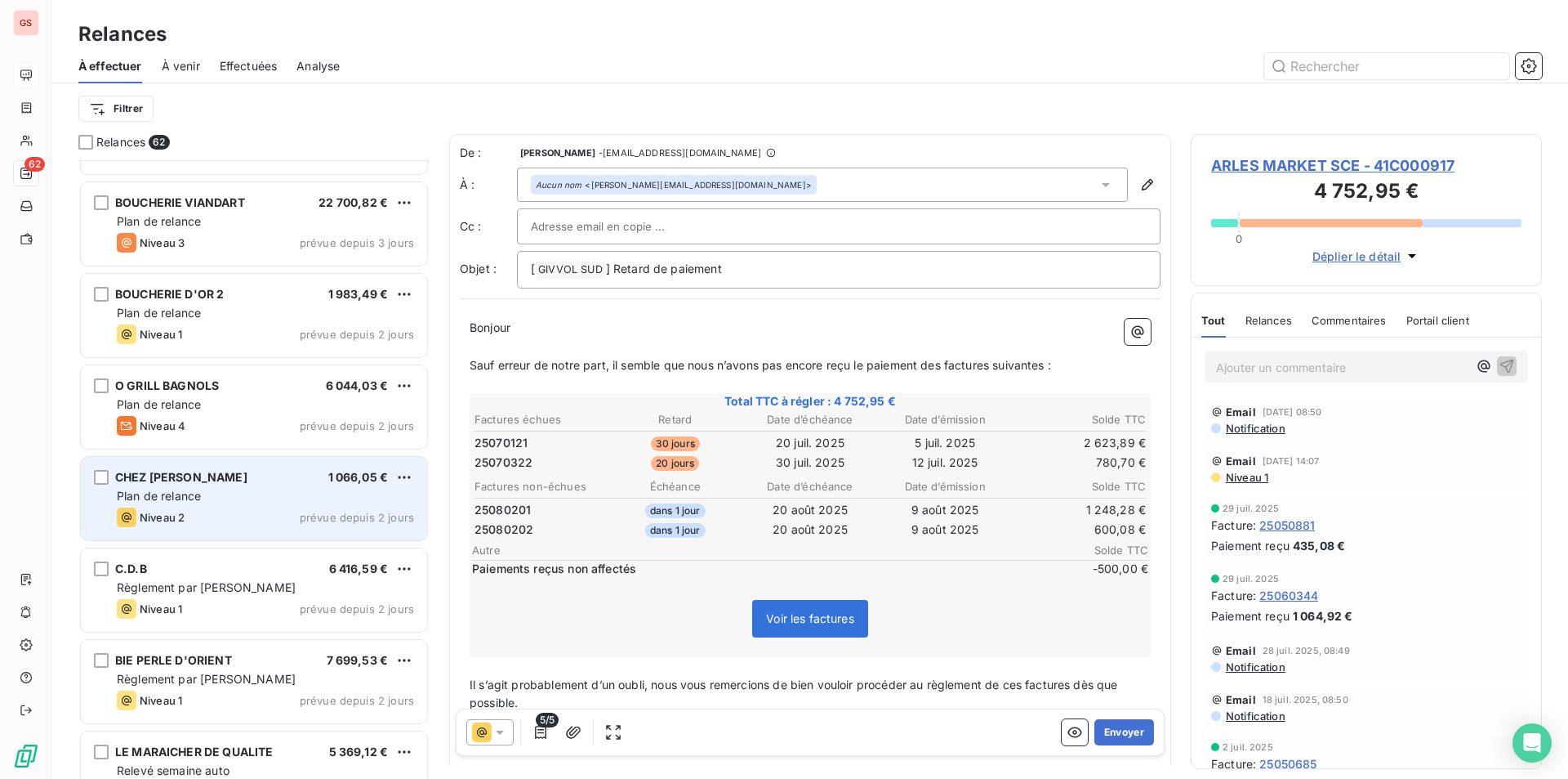
click at [252, 509] on div "Niveau 2 prévue depuis 2 jours" at bounding box center [265, 517] width 297 height 19
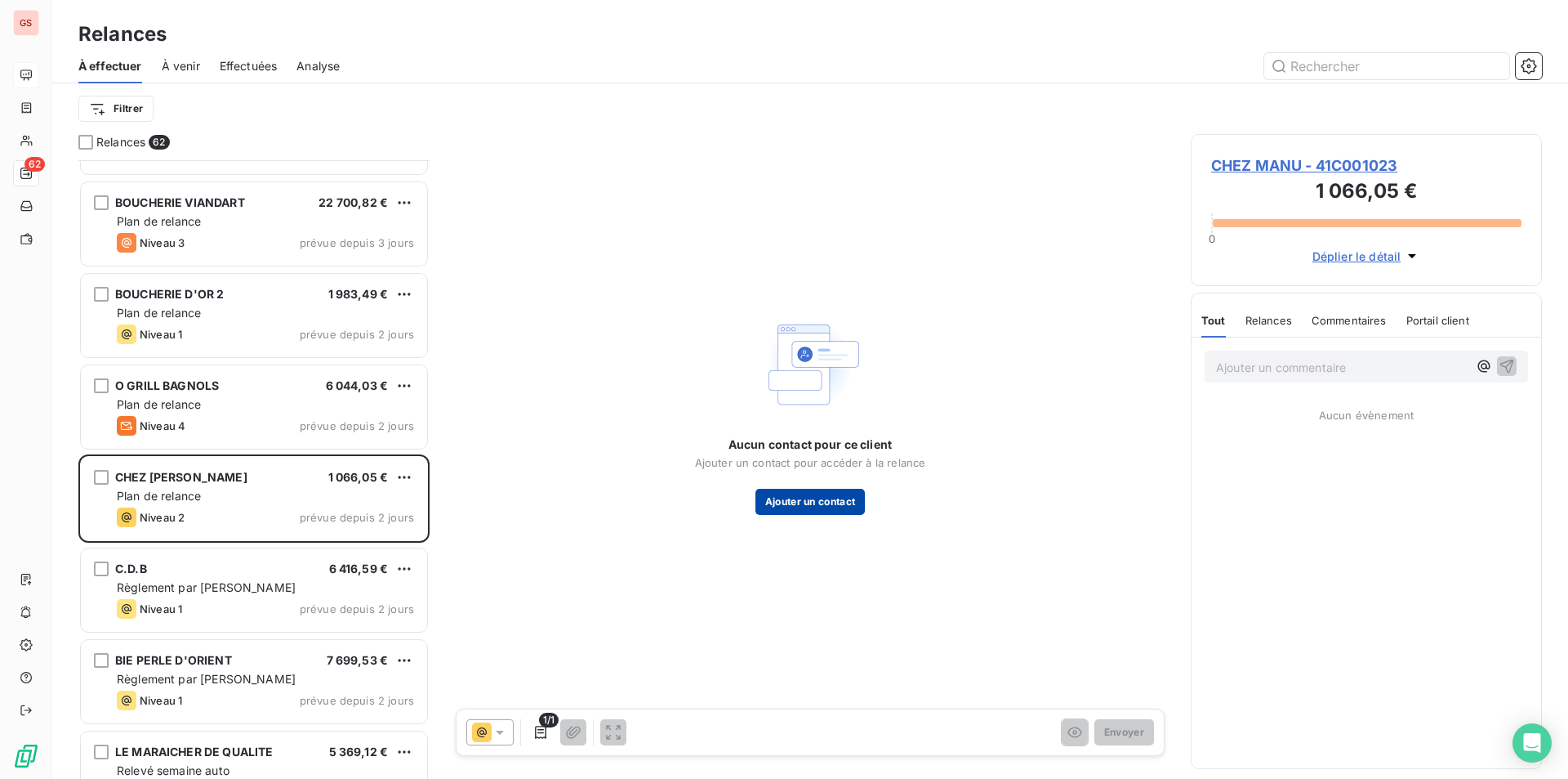
click at [802, 505] on button "Ajouter un contact" at bounding box center [810, 501] width 110 height 26
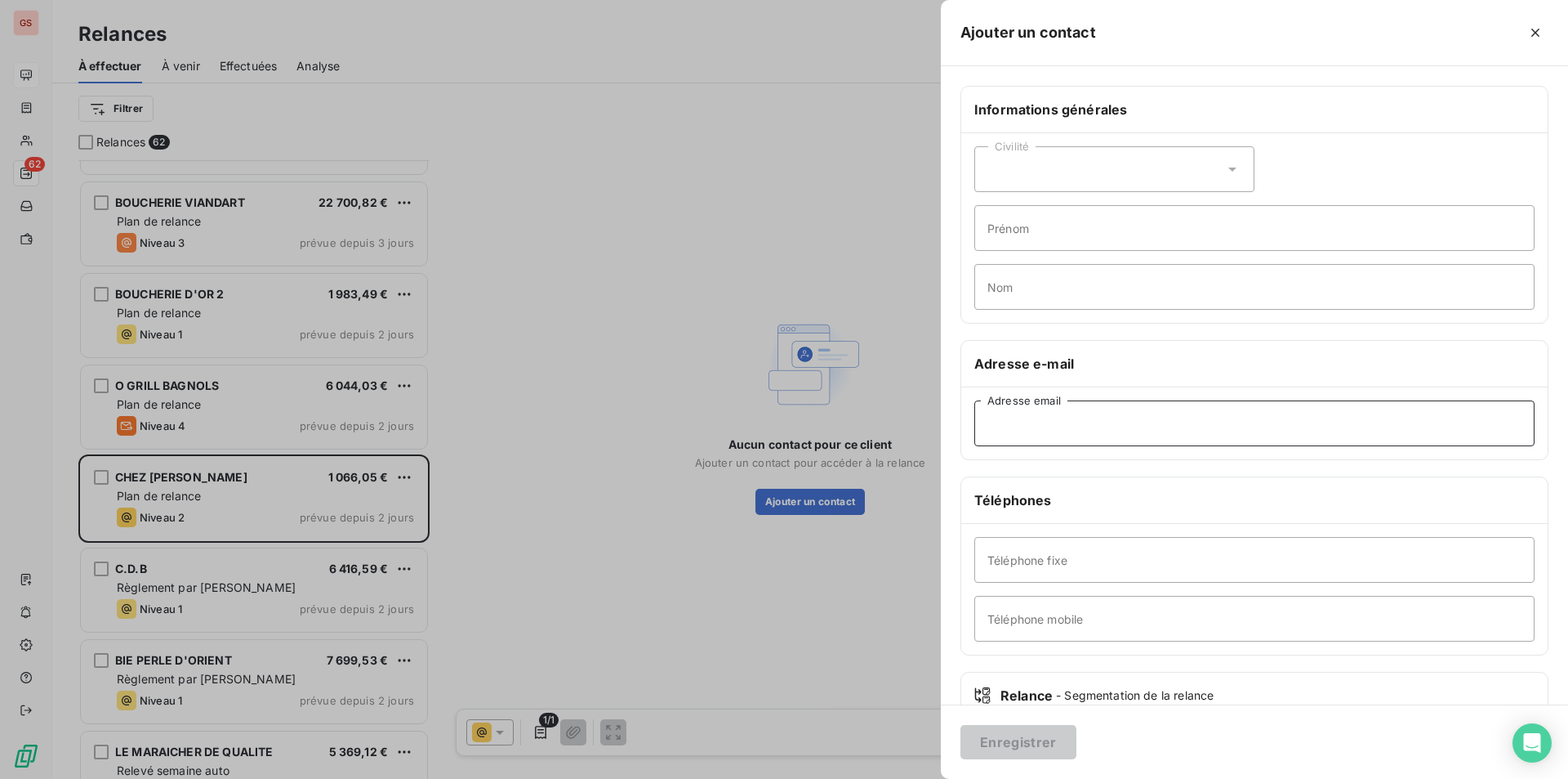
click at [1073, 422] on input "Adresse email" at bounding box center [1254, 424] width 560 height 46
paste input "[EMAIL_ADDRESS][DOMAIN_NAME]"
type input "[EMAIL_ADDRESS][DOMAIN_NAME]"
click at [1169, 550] on input "Téléphone fixe" at bounding box center [1254, 560] width 560 height 46
paste input "0475900407"
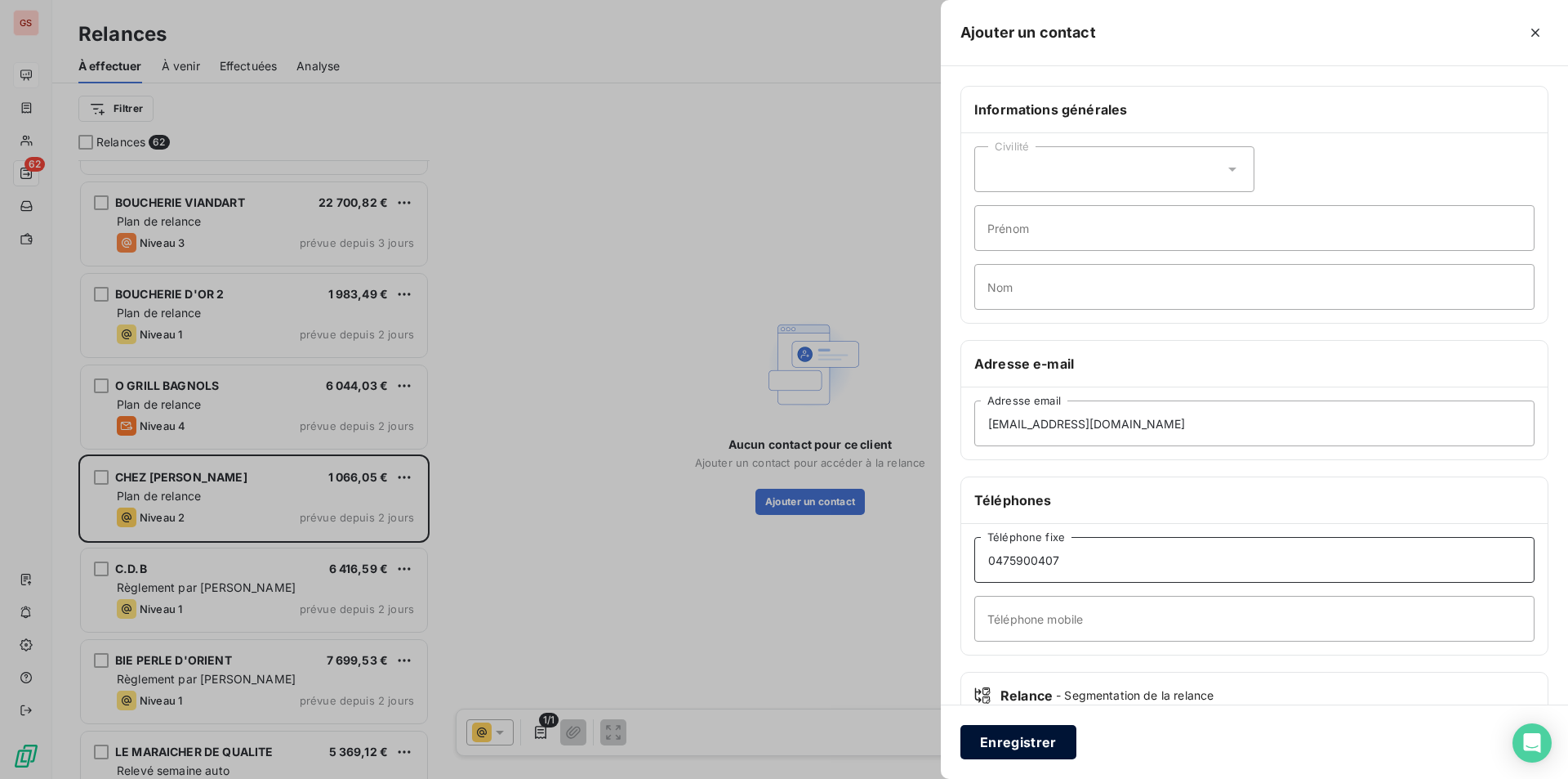
type input "0475900407"
click at [1038, 750] on button "Enregistrer" at bounding box center [1018, 742] width 116 height 34
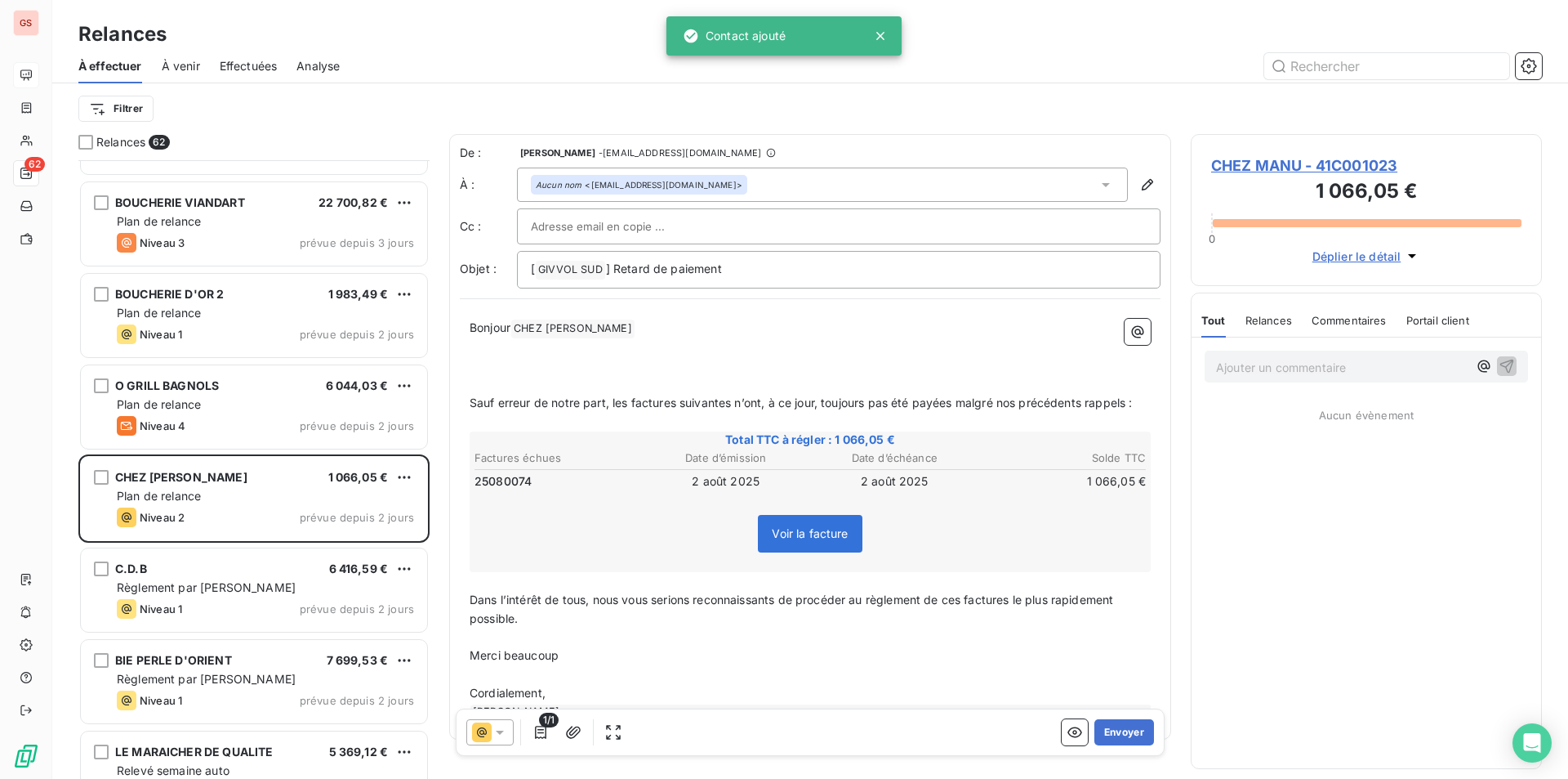
click at [543, 335] on span "CHEZ MANU ﻿" at bounding box center [573, 329] width 124 height 19
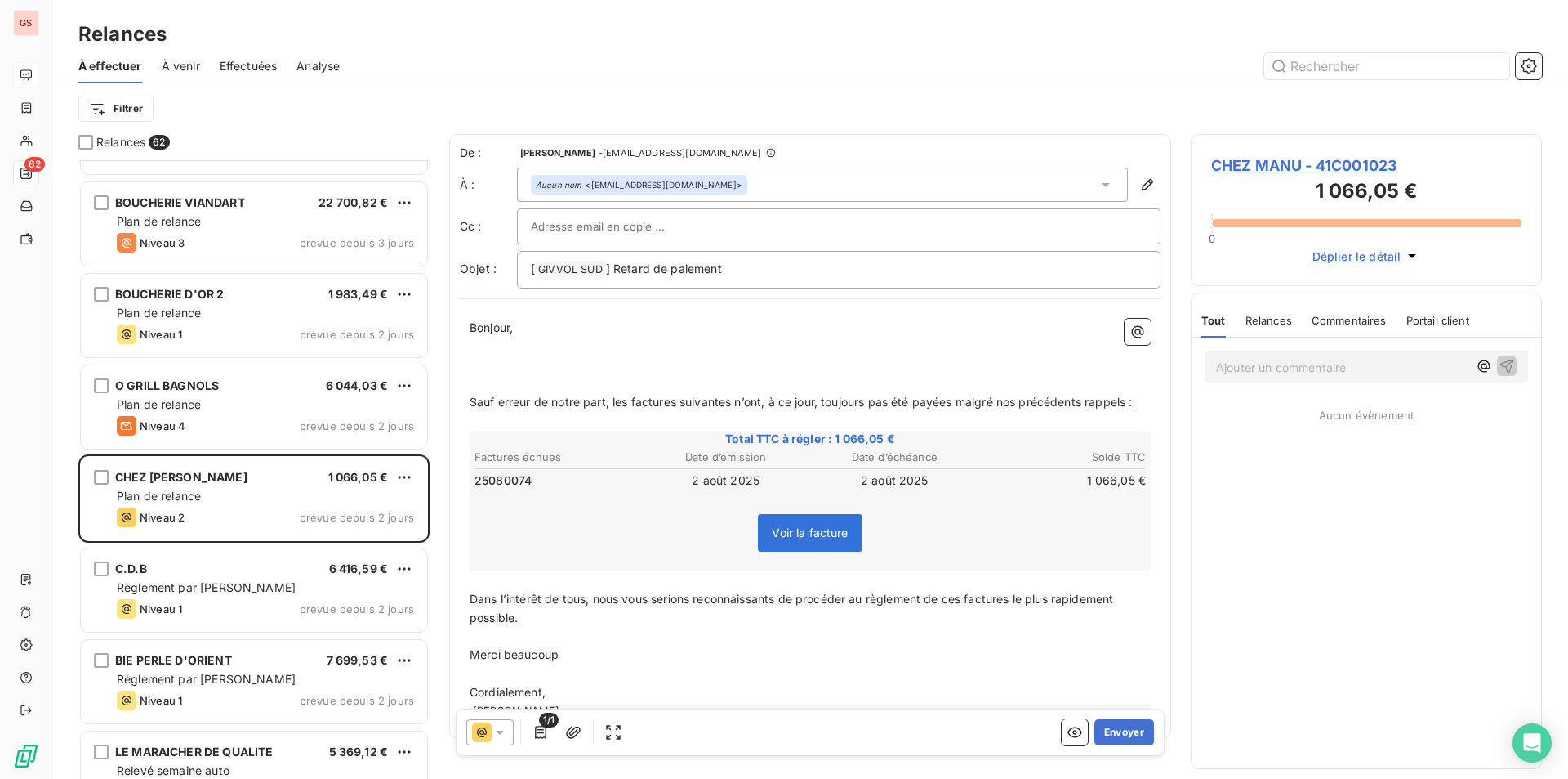
click at [474, 403] on span "Sauf erreur de notre part, les factures suivantes n’ont, à ce jour, toujours pa…" at bounding box center [801, 401] width 663 height 13
click at [474, 404] on span "Sauf erreur de notre part, les factures suivantes n’ont, à ce jour, toujours pa…" at bounding box center [801, 401] width 663 height 13
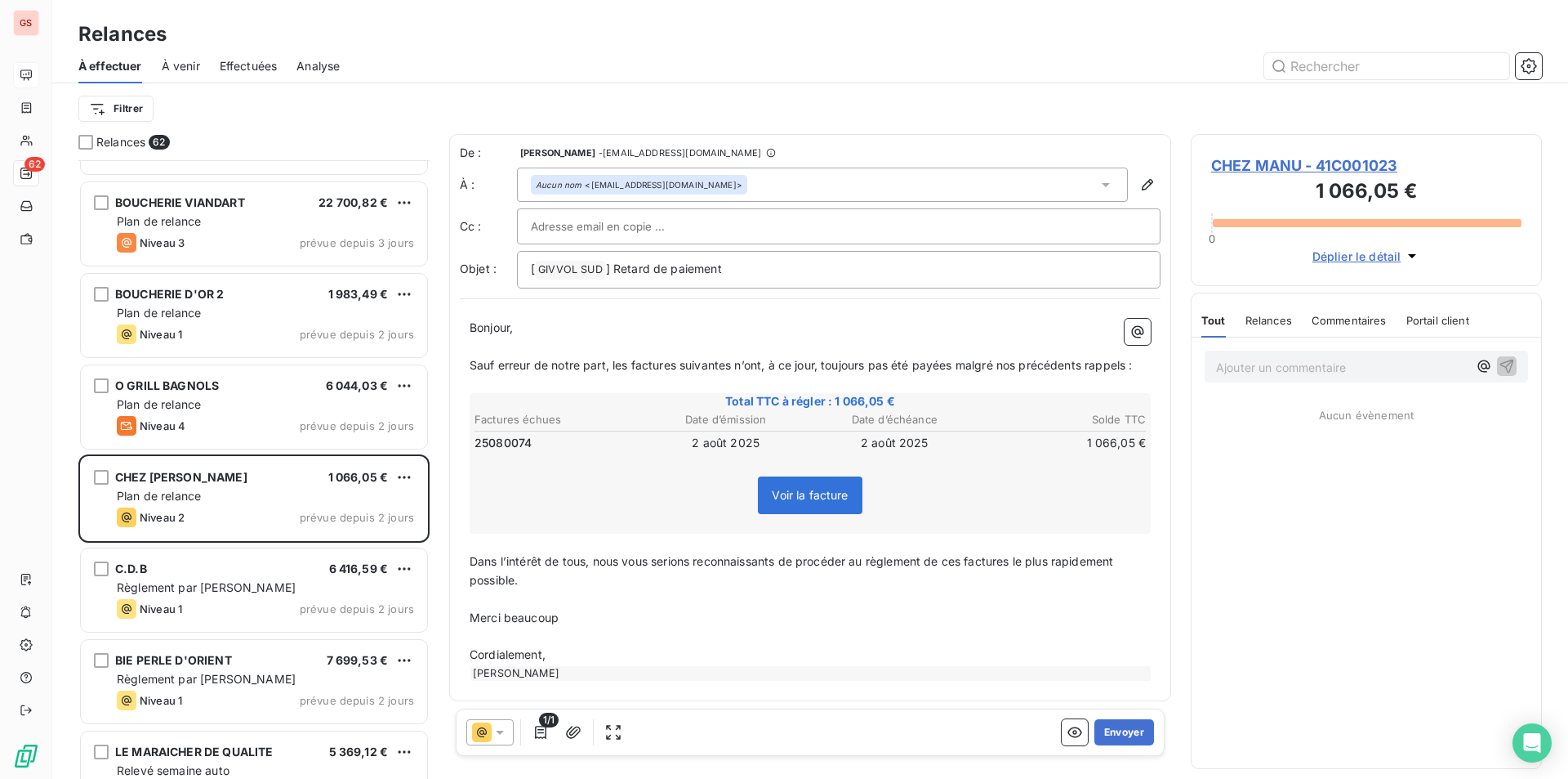
click at [494, 742] on div at bounding box center [489, 731] width 47 height 26
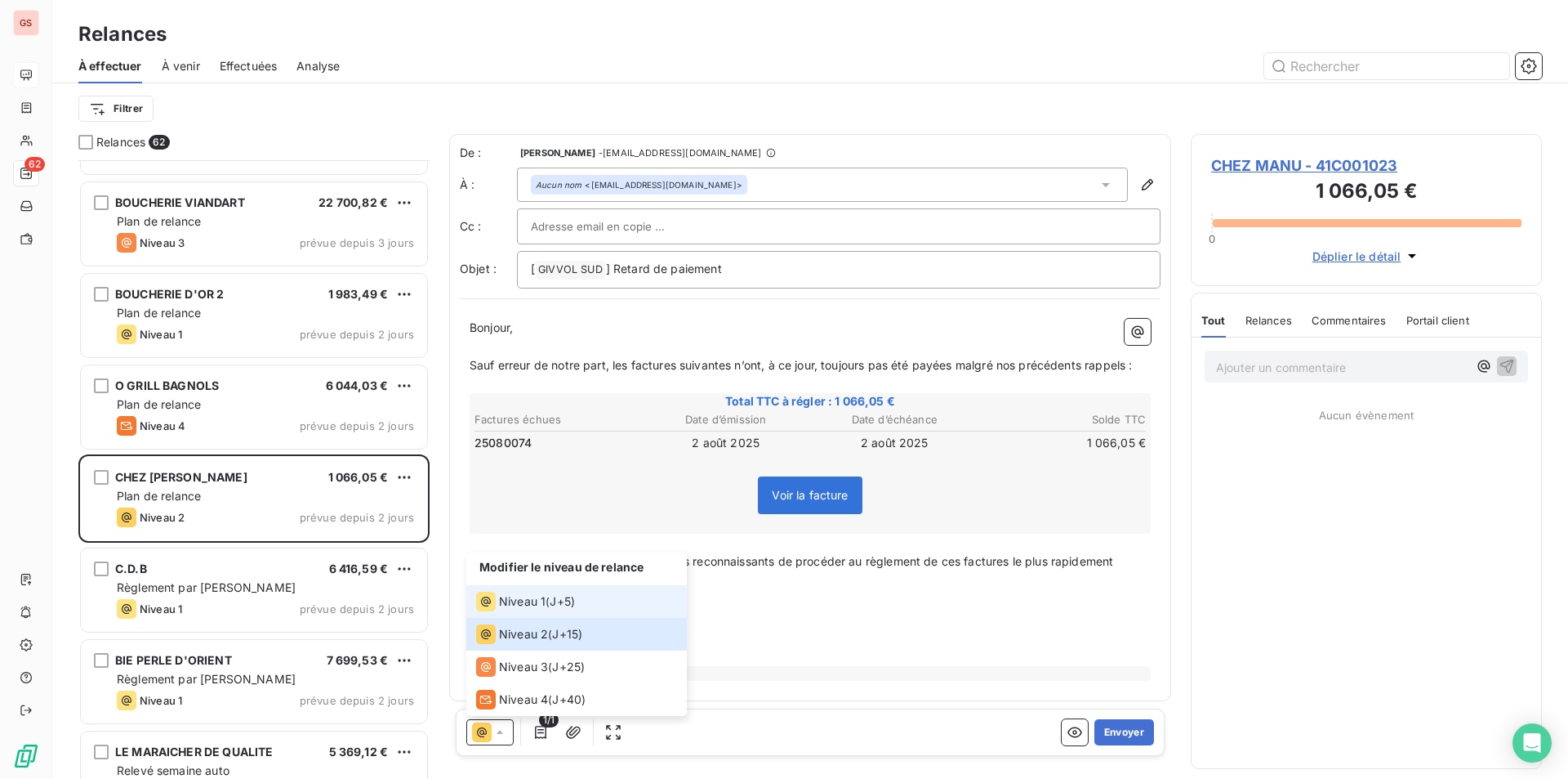
click at [539, 607] on span "Niveau 1" at bounding box center [522, 601] width 47 height 16
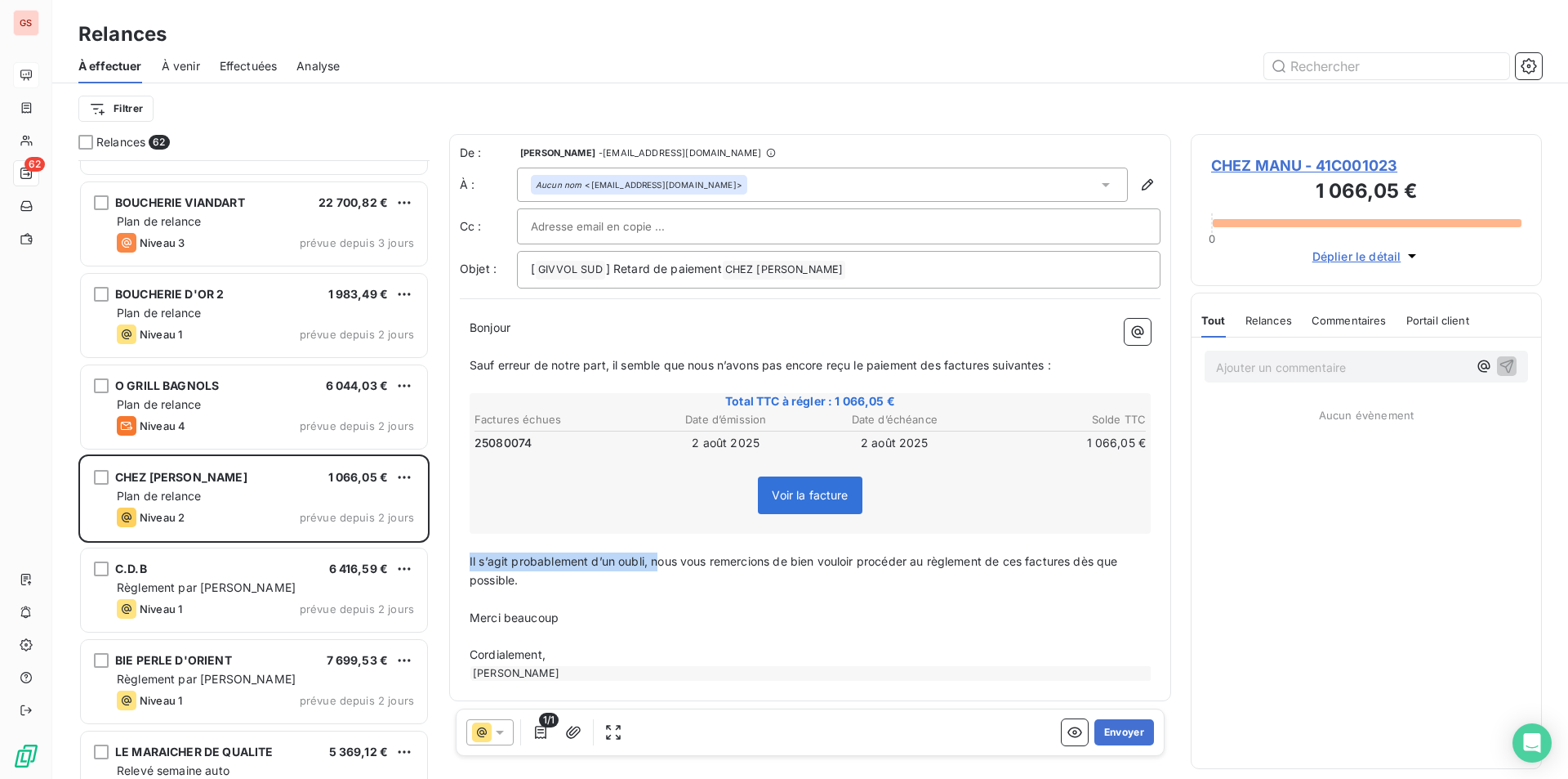
drag, startPoint x: 657, startPoint y: 561, endPoint x: 459, endPoint y: 568, distance: 198.1
click at [459, 568] on div "De : [PERSON_NAME] - [EMAIL_ADDRESS][DOMAIN_NAME] À : Aucun nom <[EMAIL_ADDRESS…" at bounding box center [810, 418] width 722 height 567
click at [1119, 729] on button "Envoyer" at bounding box center [1125, 731] width 59 height 26
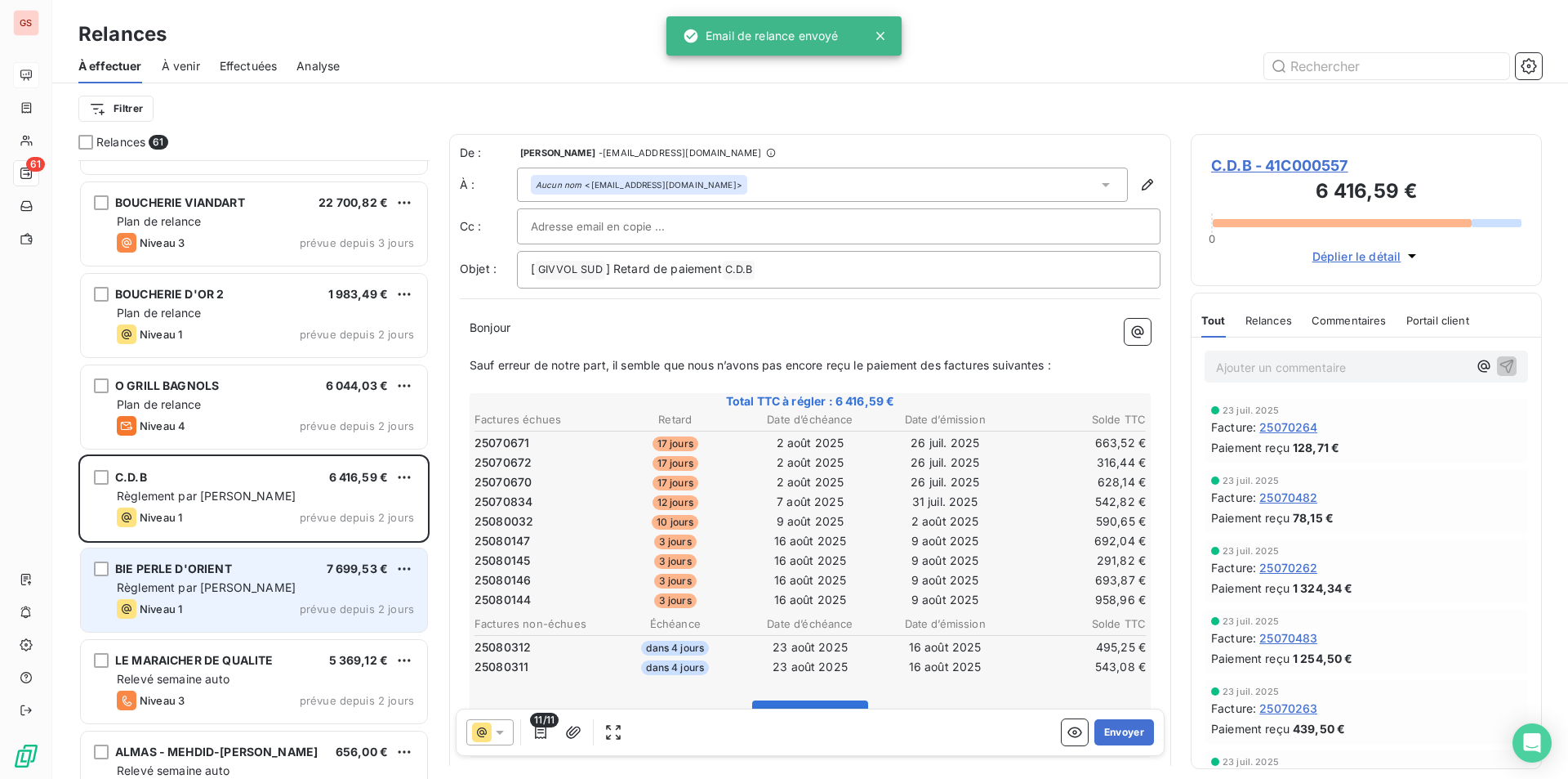
scroll to position [4822, 0]
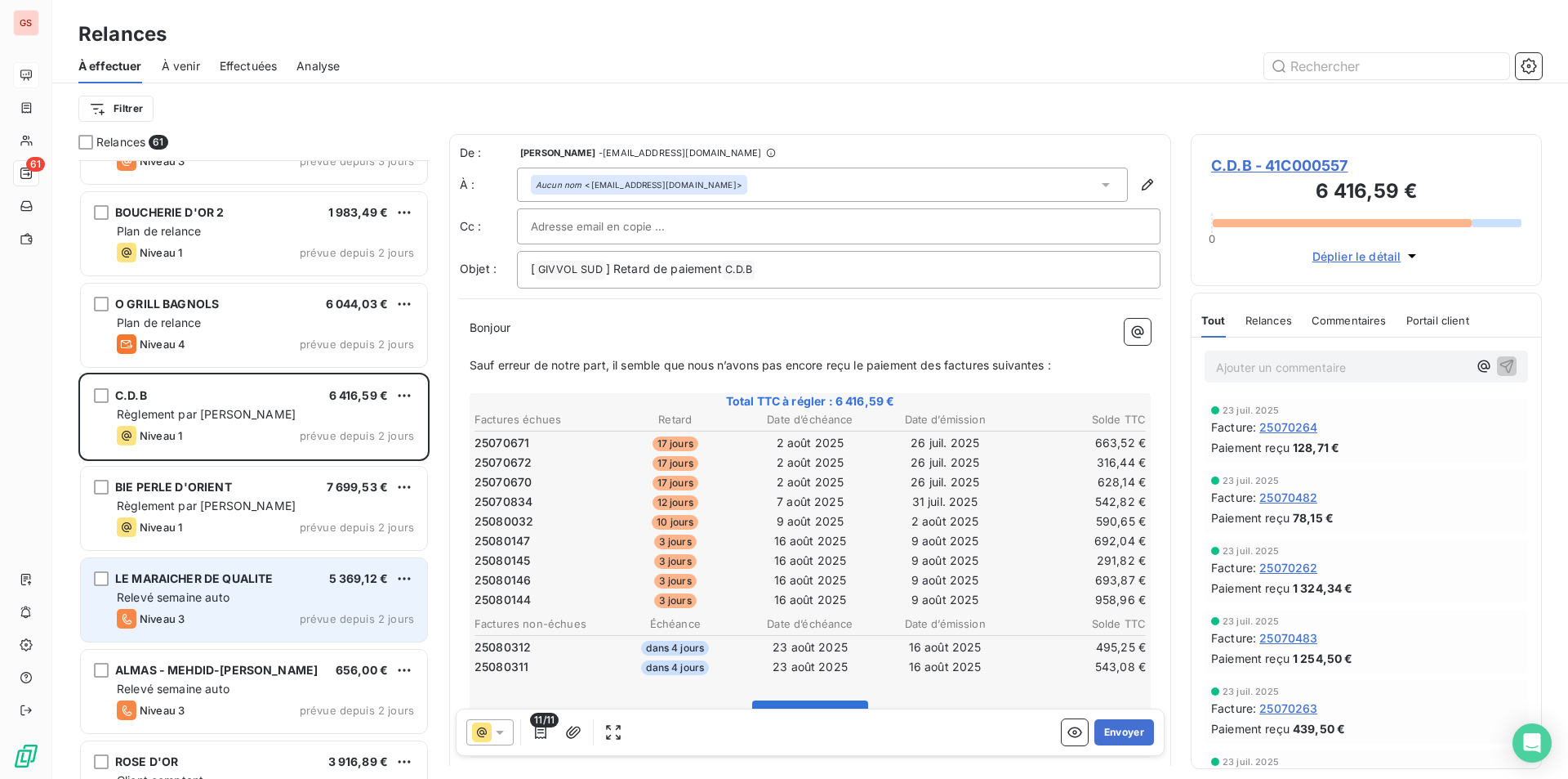
click at [239, 600] on div "Relevé semaine auto" at bounding box center [265, 597] width 297 height 16
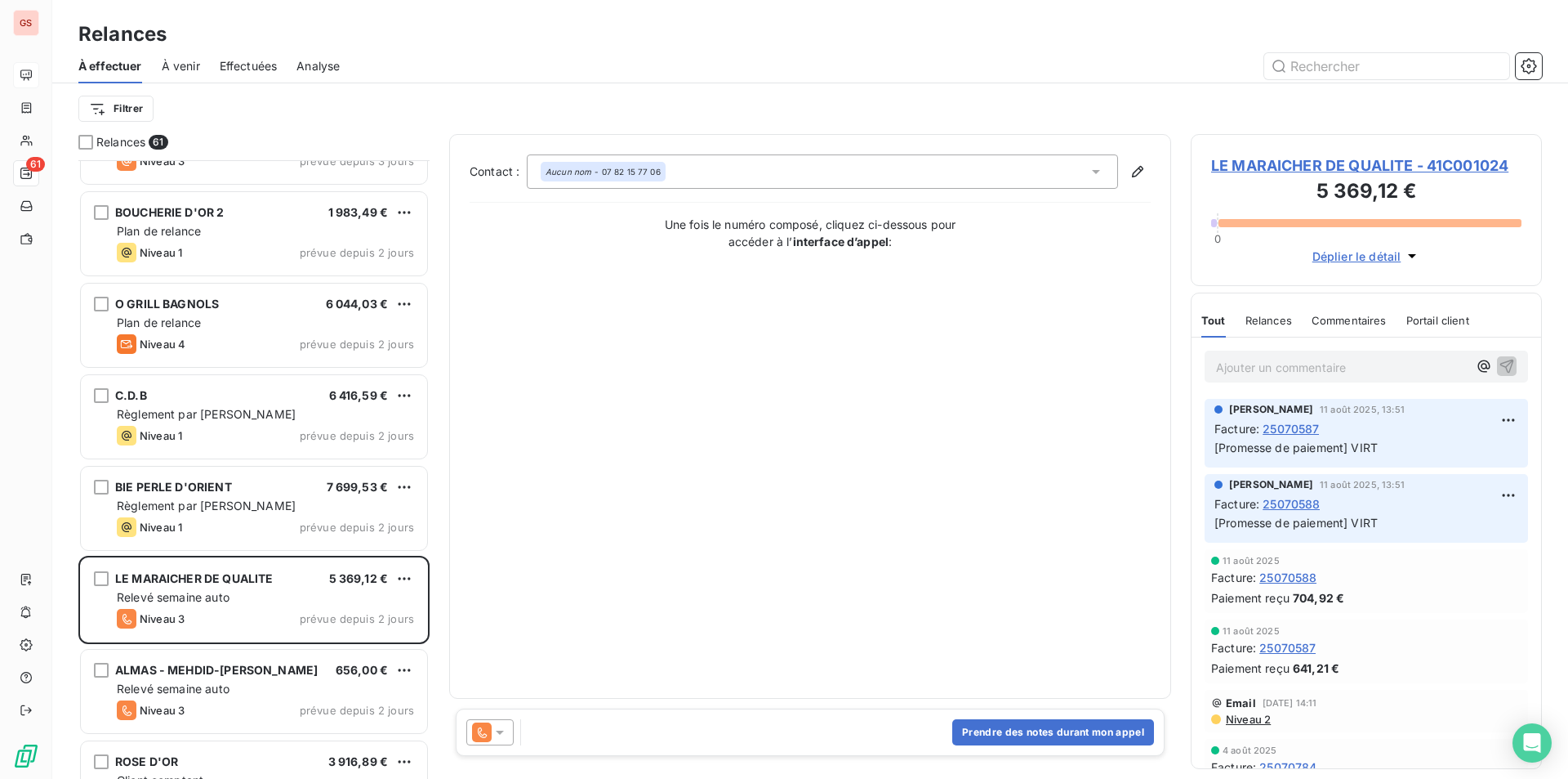
click at [502, 736] on icon at bounding box center [499, 732] width 16 height 16
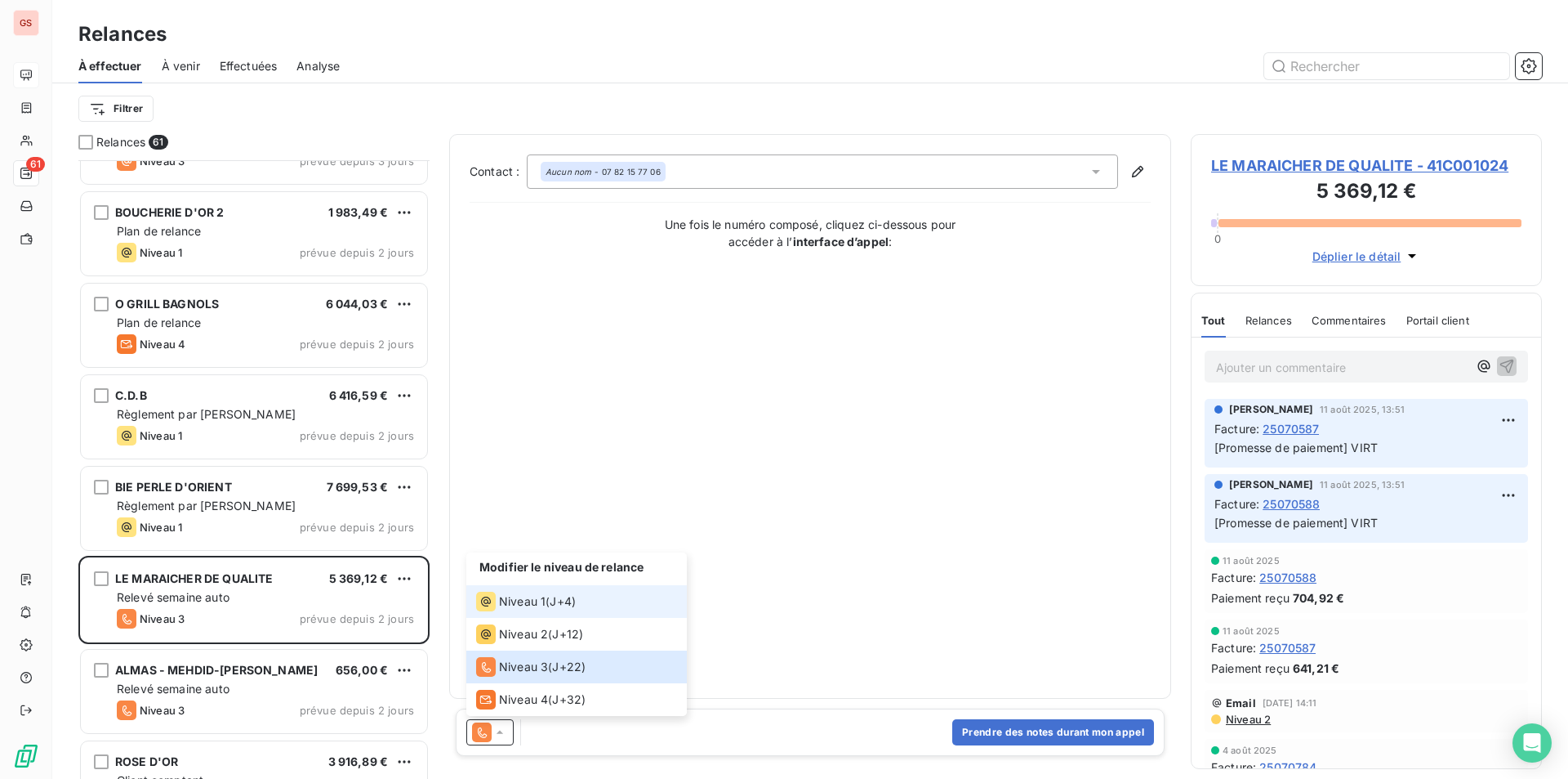
click at [560, 608] on span "J+4 )" at bounding box center [562, 601] width 26 height 16
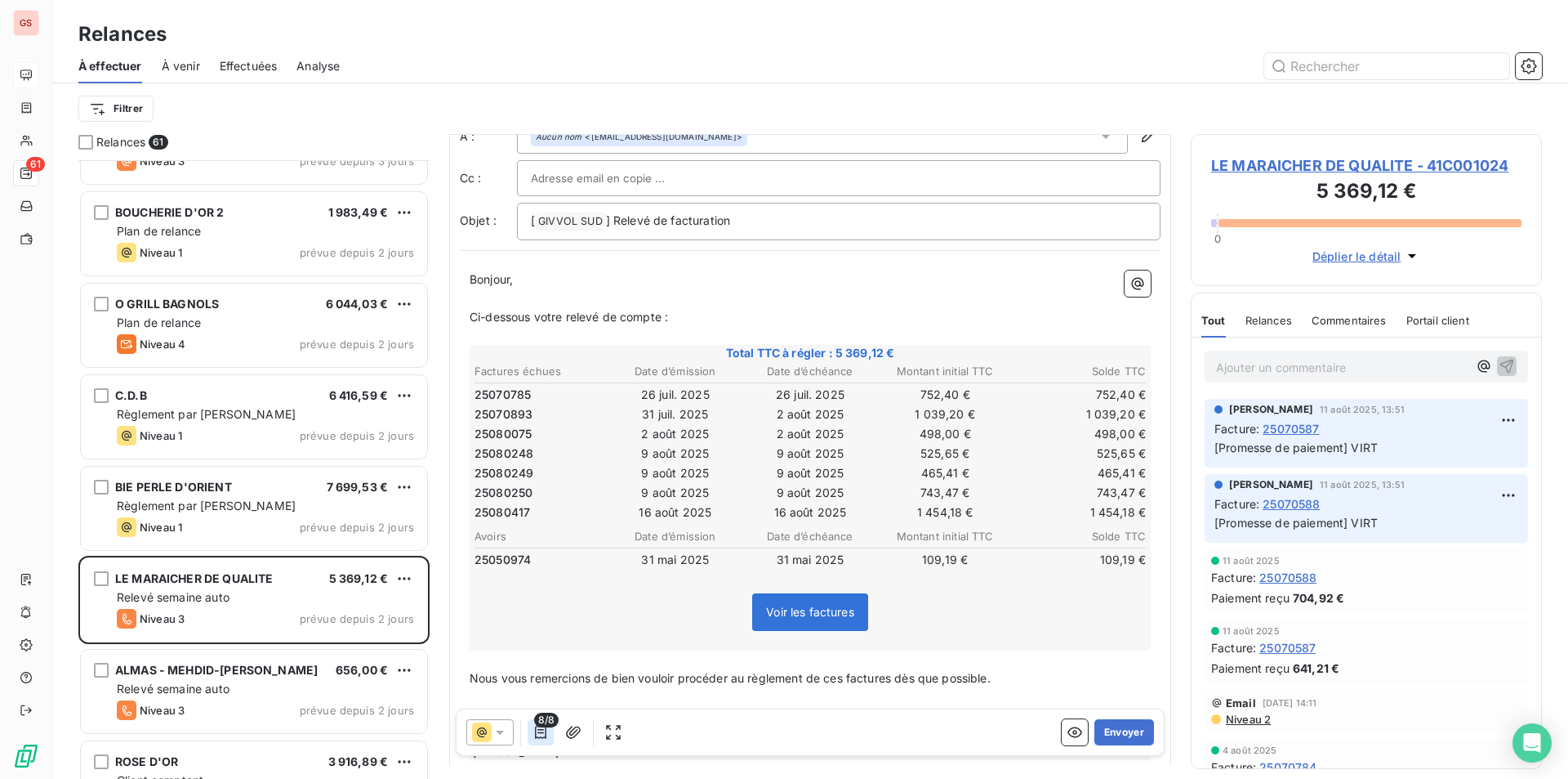
scroll to position [130, 0]
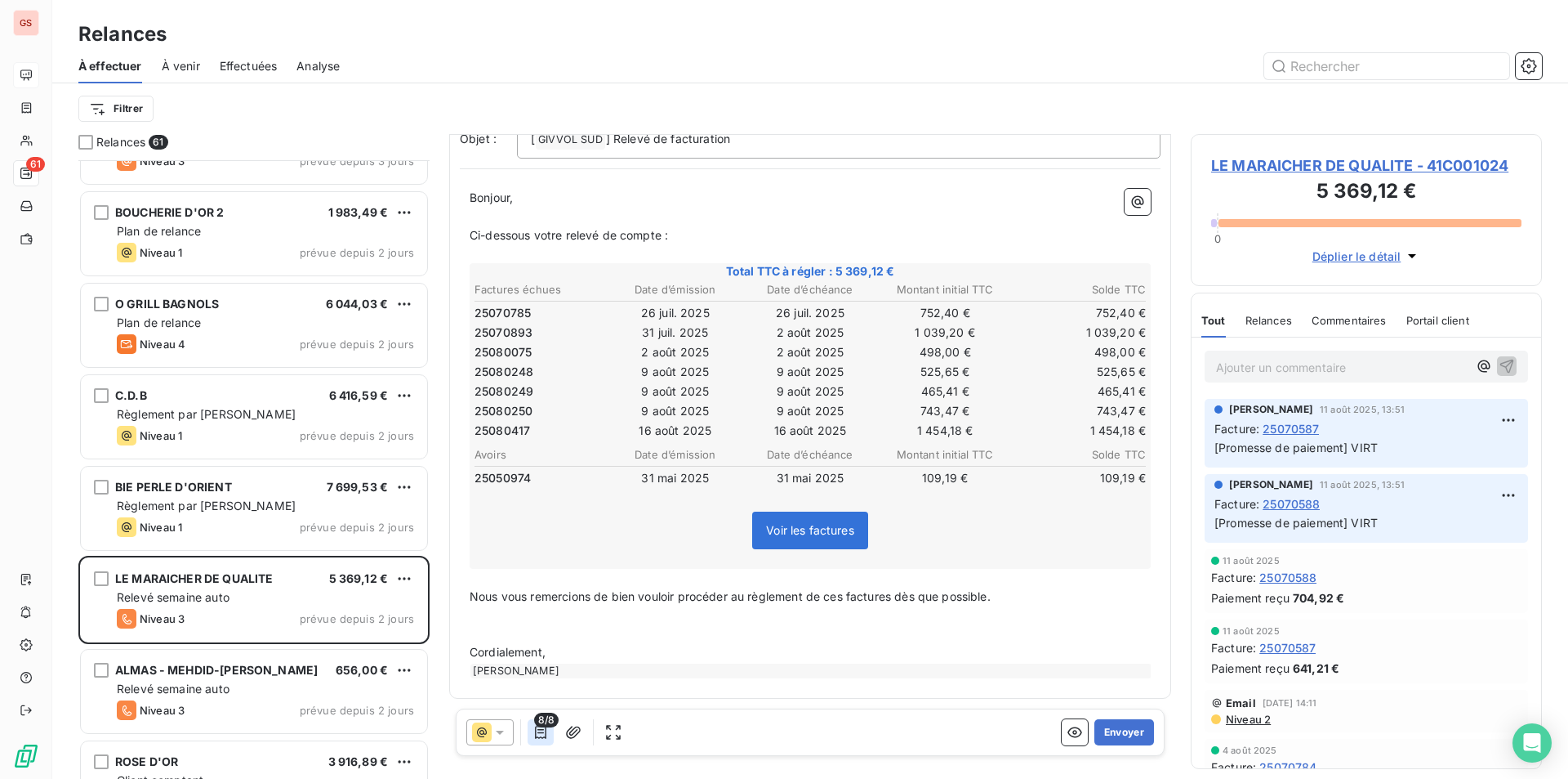
click at [539, 737] on icon "button" at bounding box center [540, 732] width 16 height 16
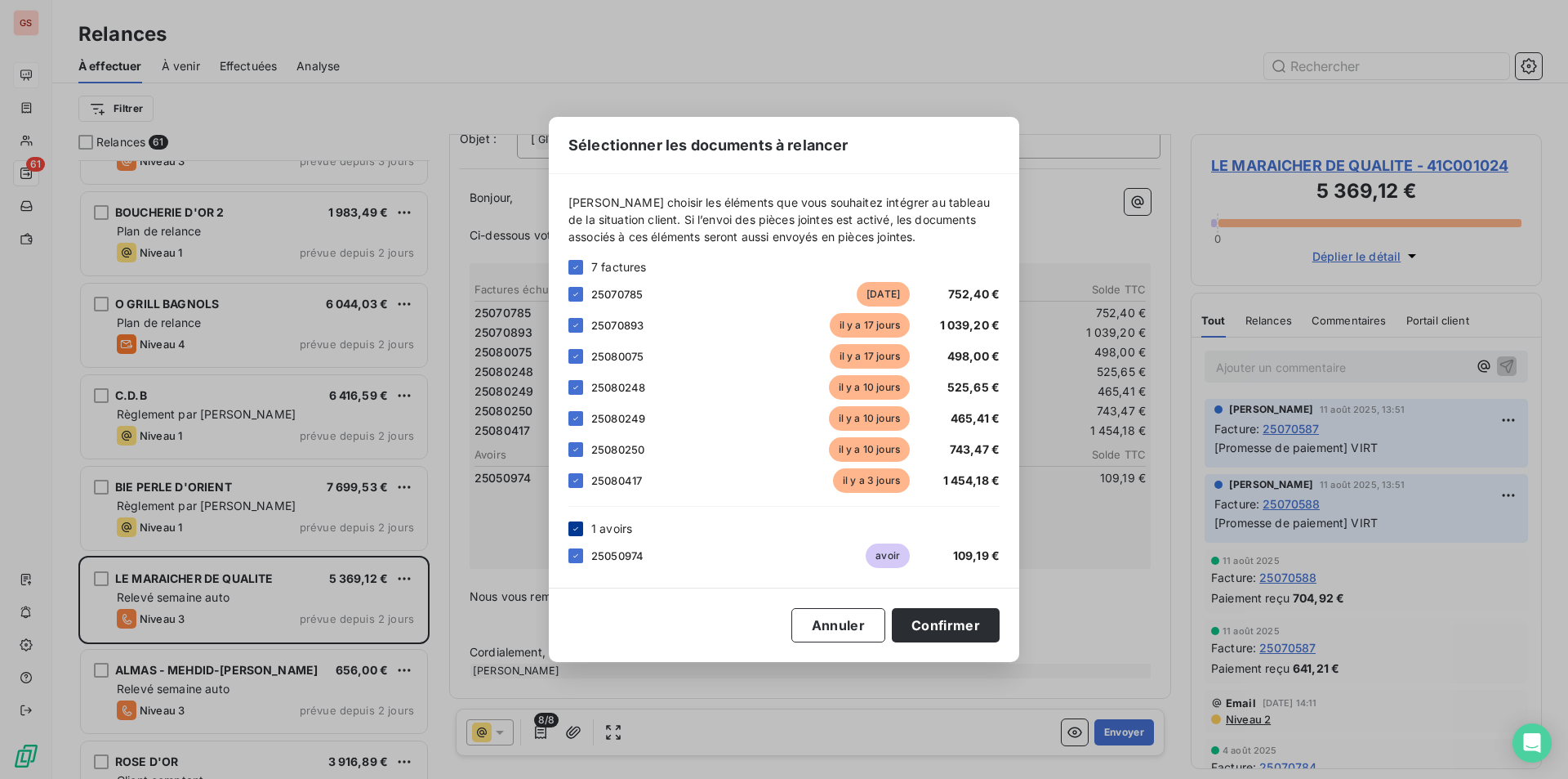
click at [580, 530] on div at bounding box center [576, 528] width 14 height 14
click at [956, 625] on button "Confirmer" at bounding box center [945, 625] width 108 height 34
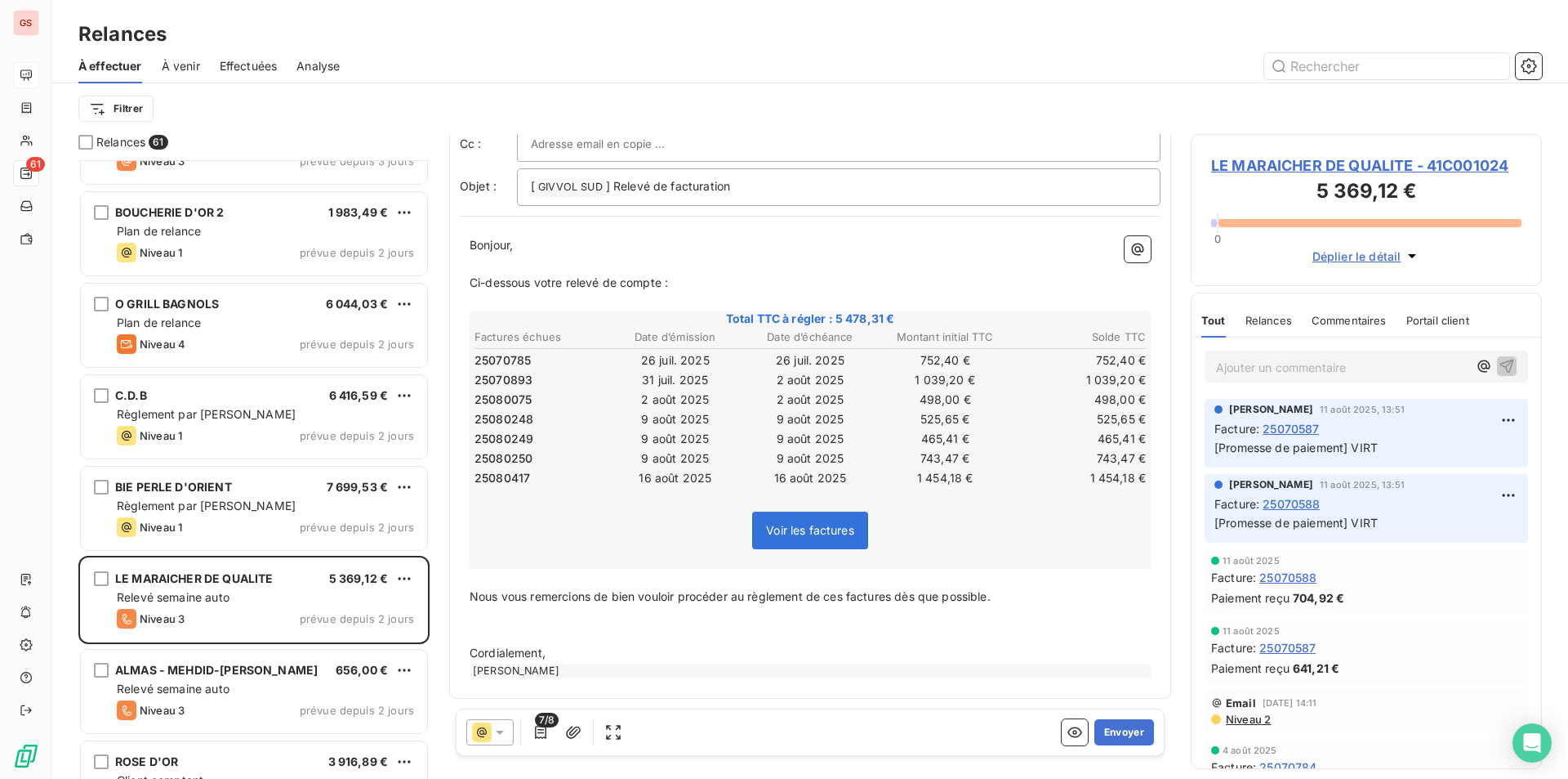
scroll to position [0, 0]
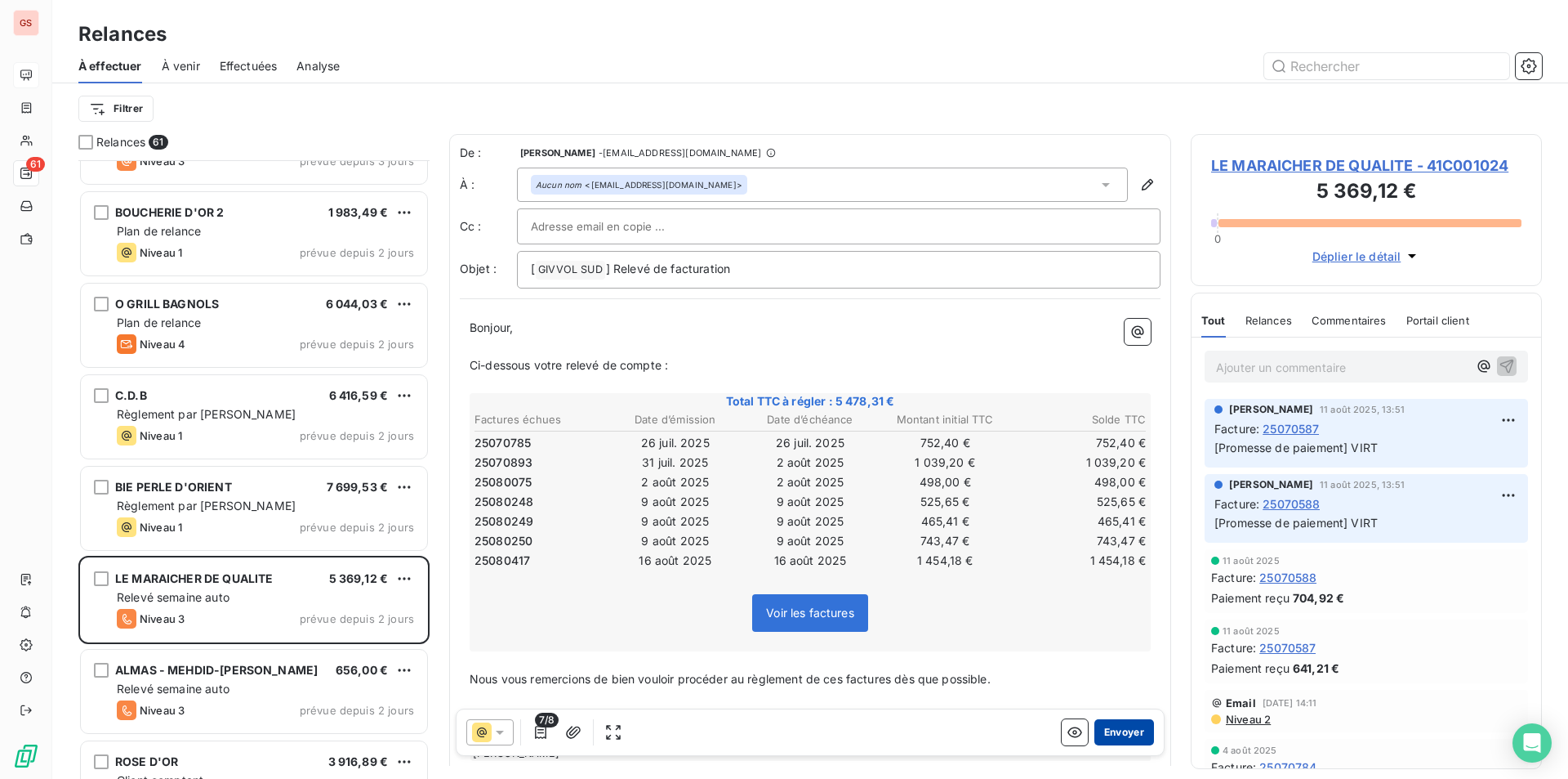
click at [1099, 727] on button "Envoyer" at bounding box center [1125, 731] width 59 height 26
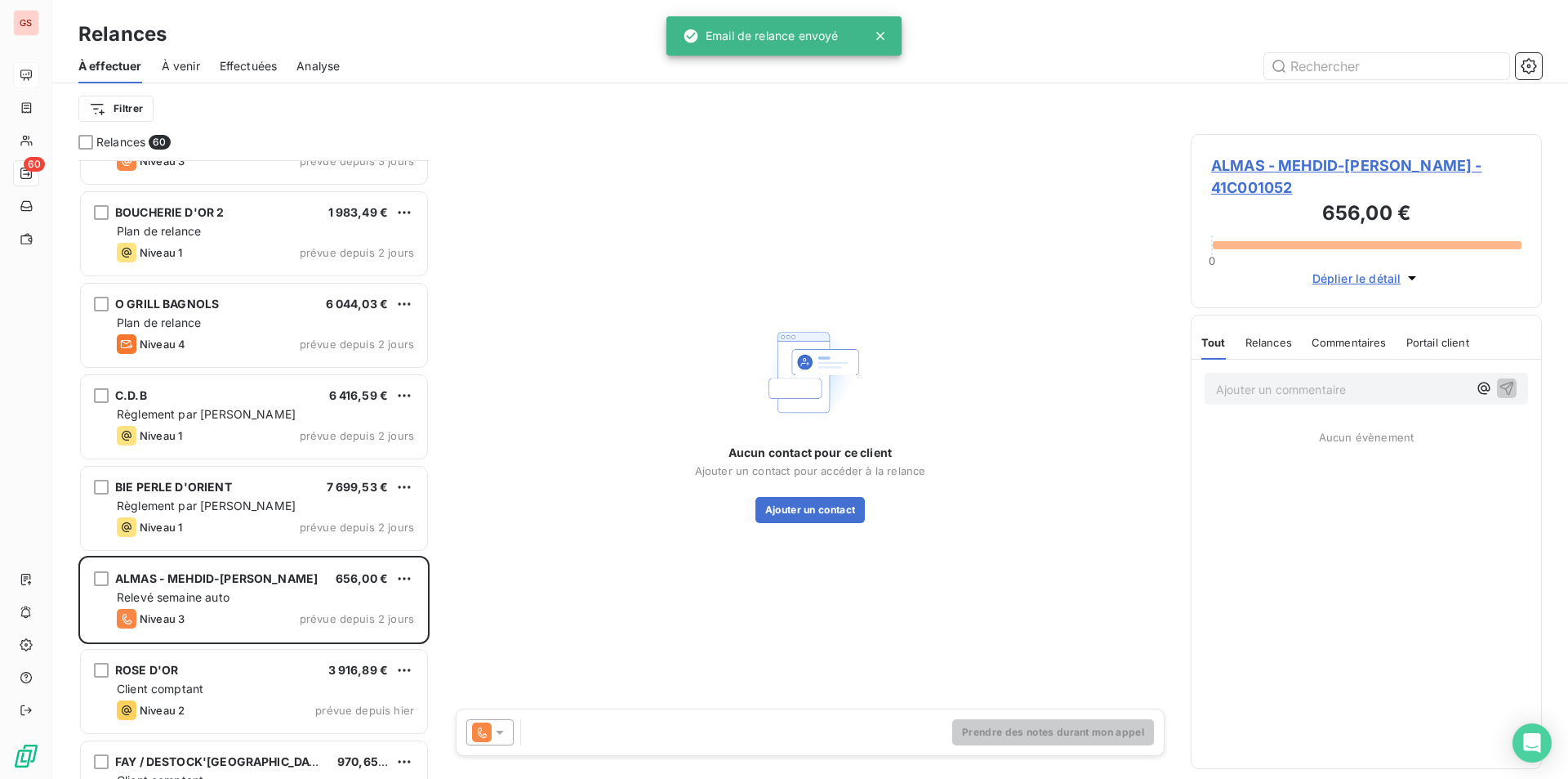
scroll to position [4873, 0]
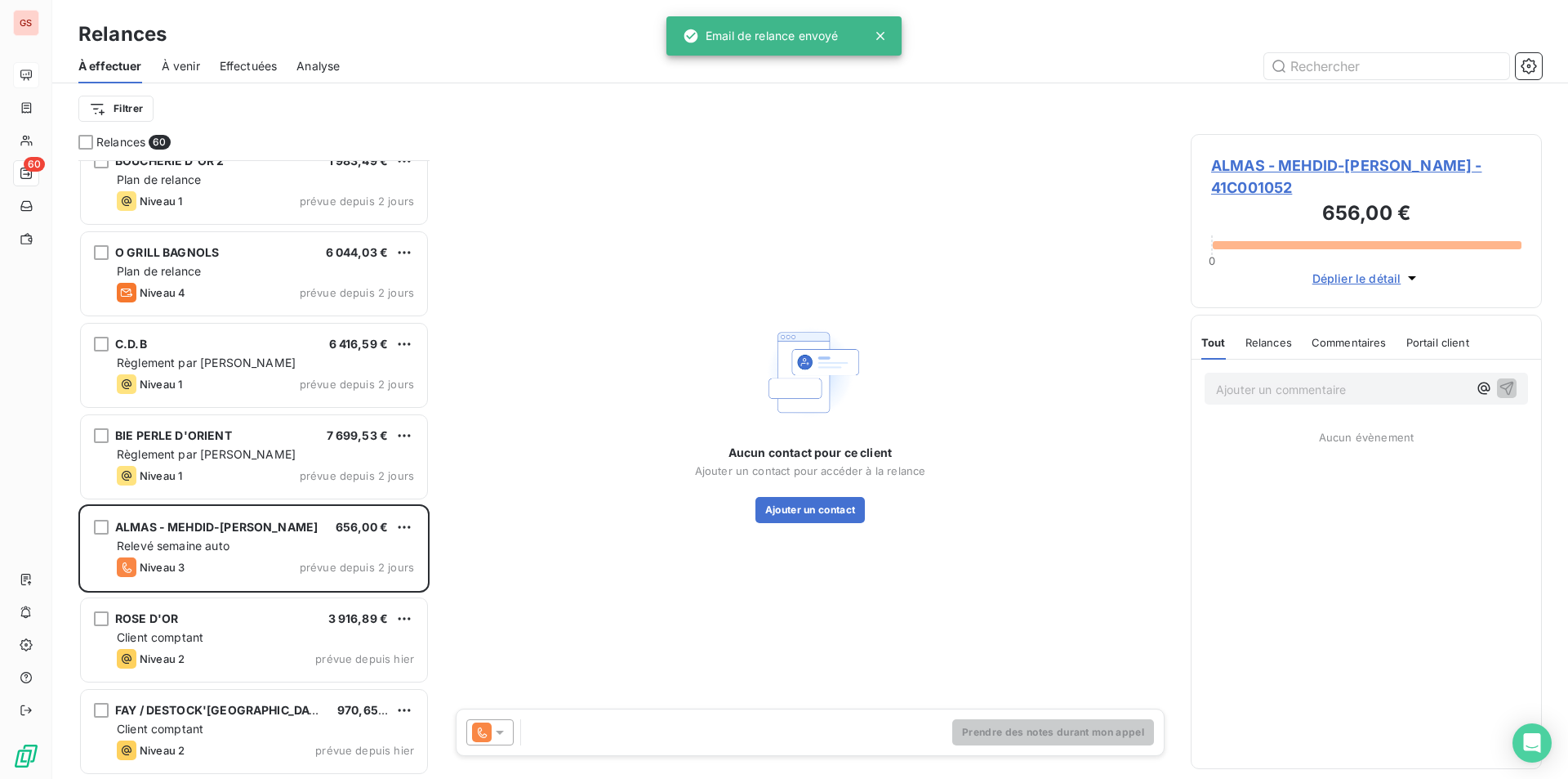
click at [197, 64] on span "À venir" at bounding box center [181, 66] width 38 height 16
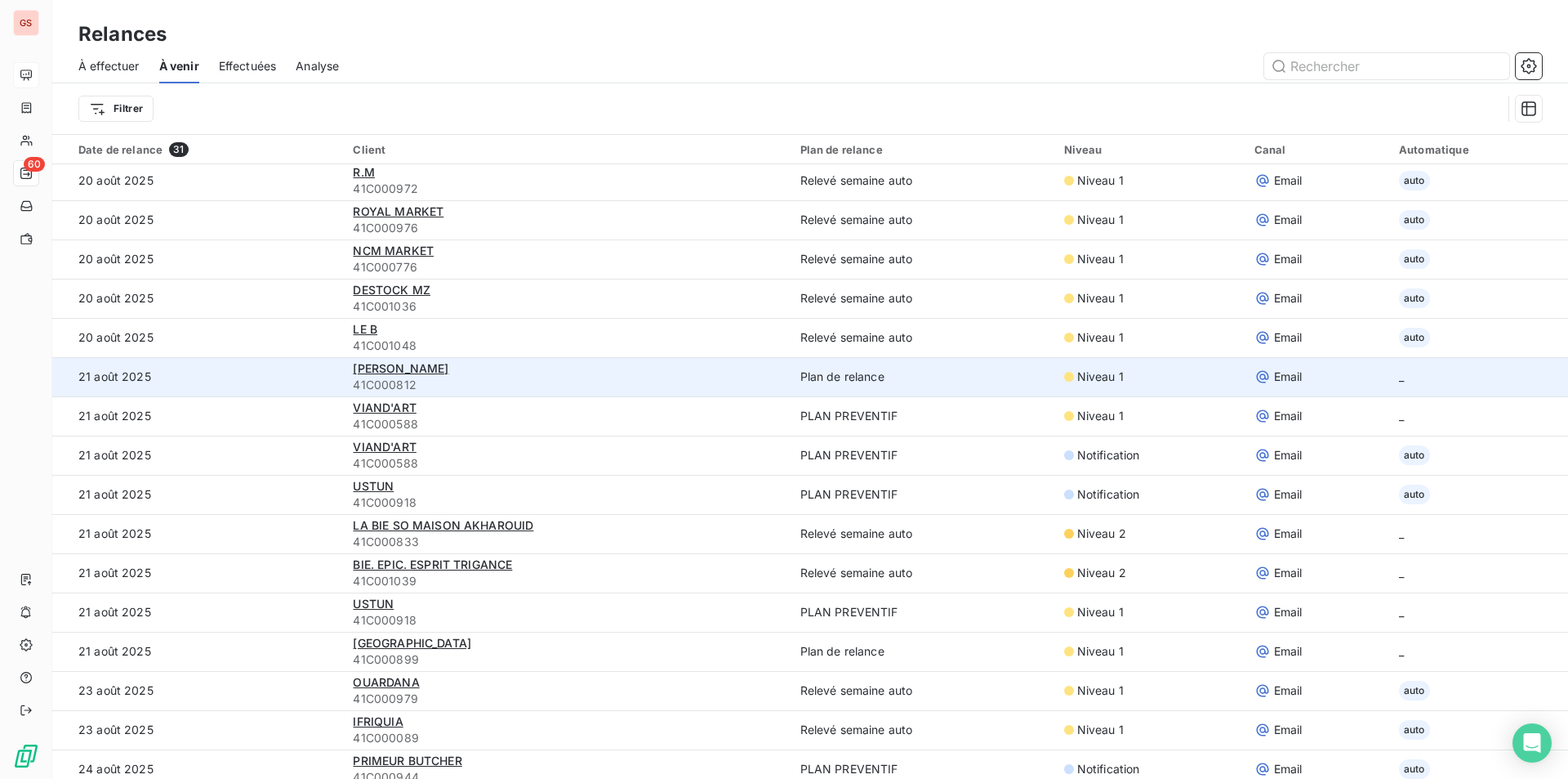
scroll to position [327, 0]
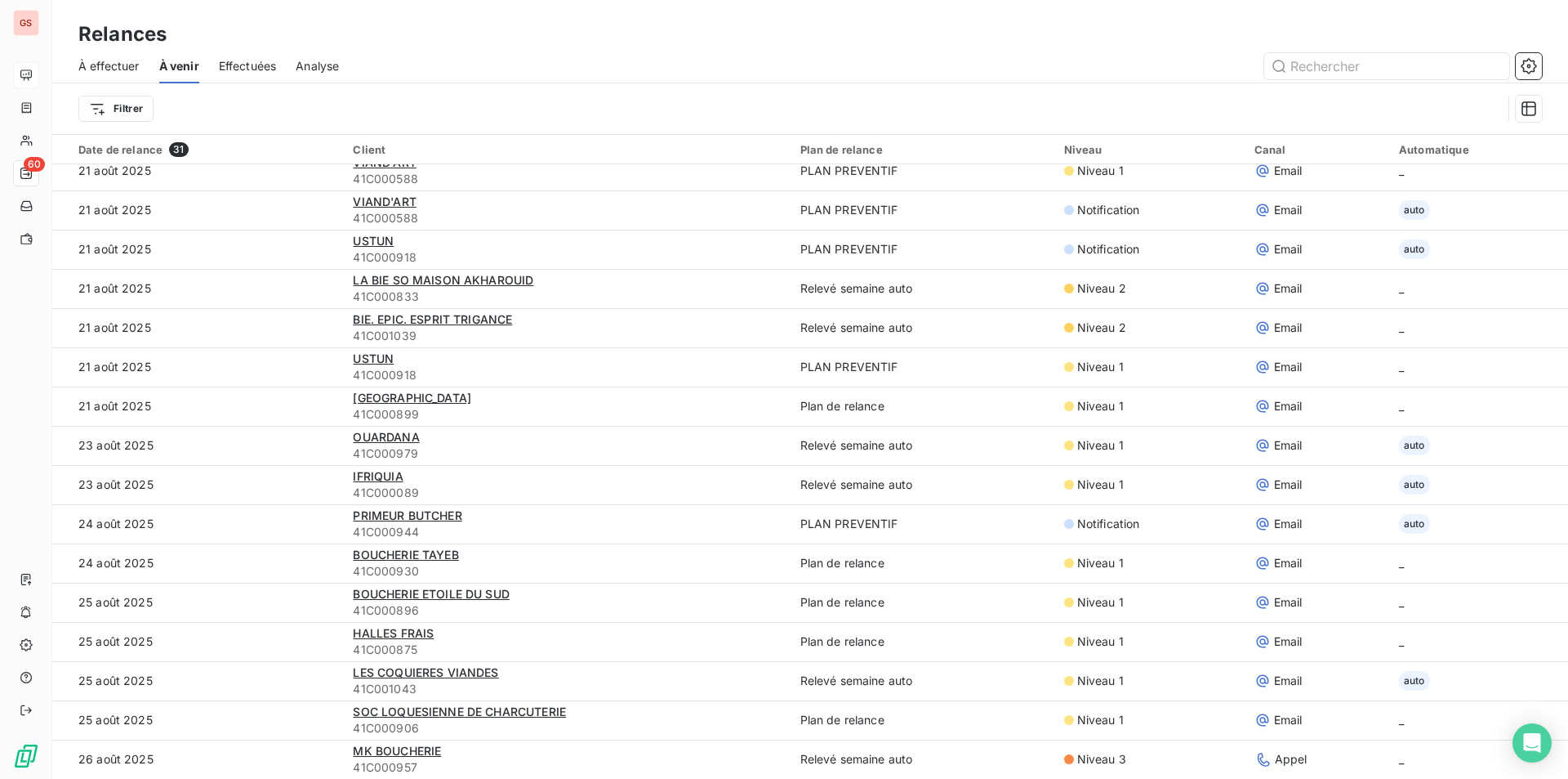
click at [122, 61] on span "À effectuer" at bounding box center [109, 66] width 61 height 16
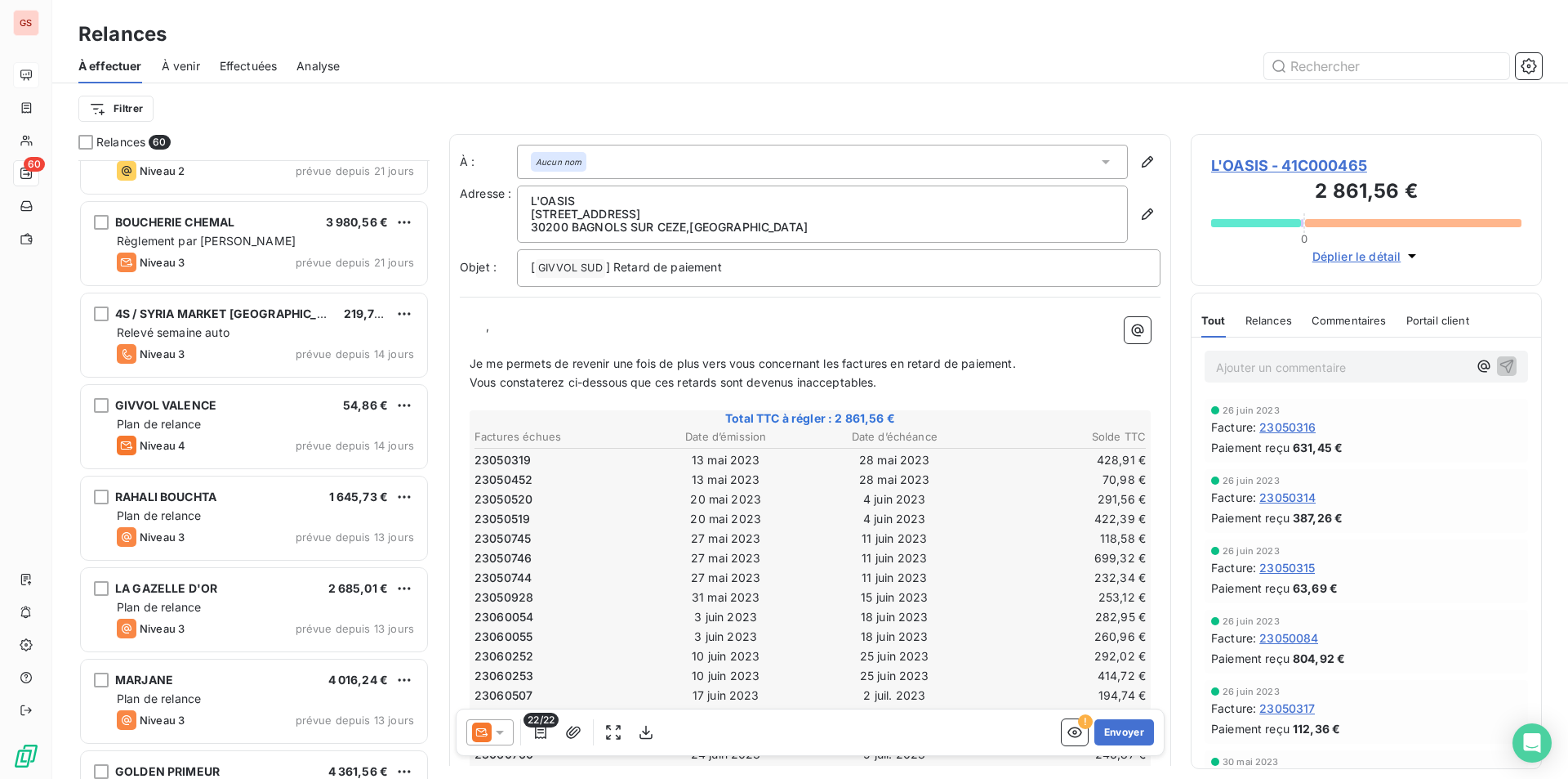
scroll to position [2697, 0]
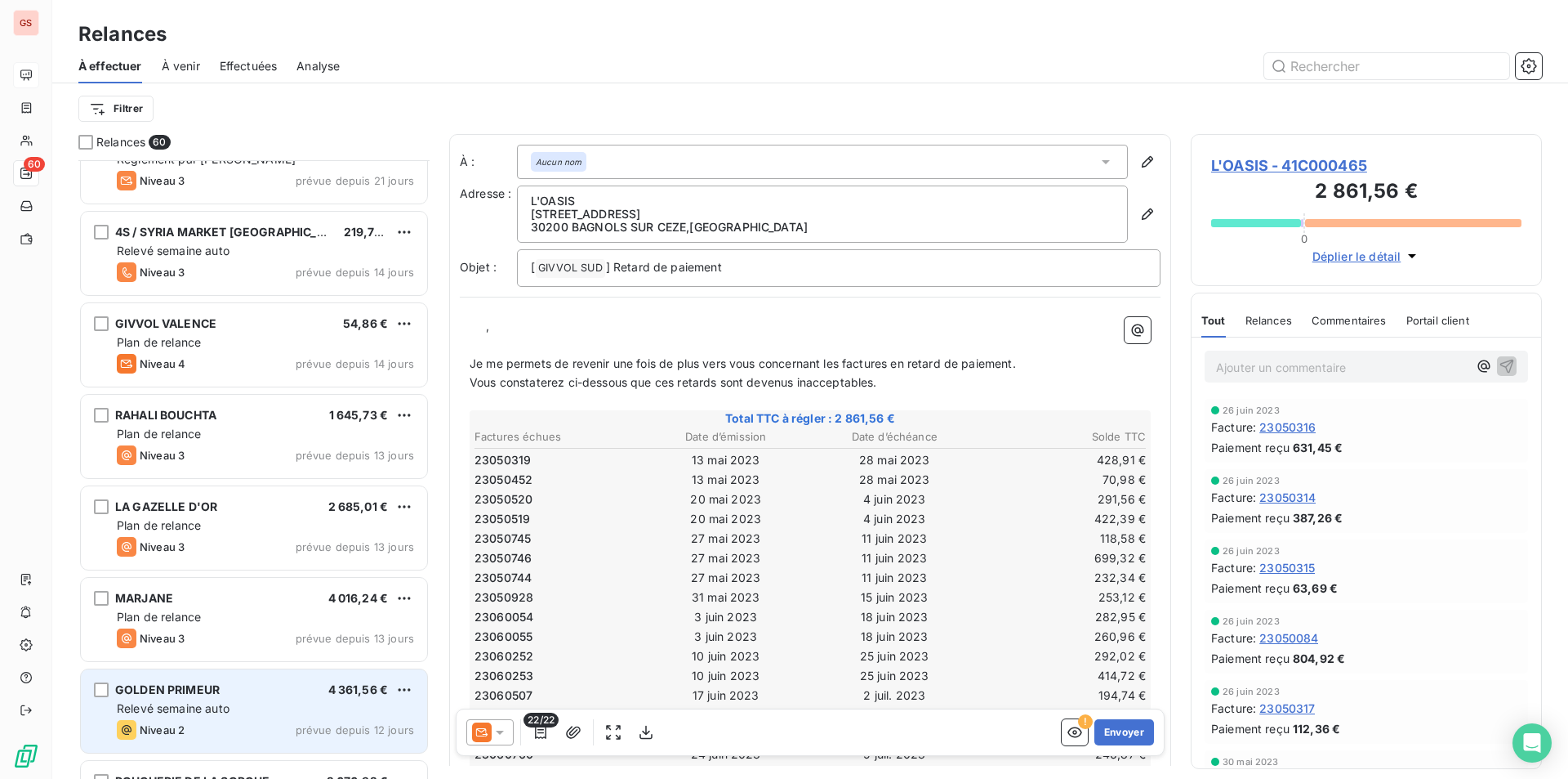
click at [166, 728] on span "Niveau 2" at bounding box center [162, 730] width 45 height 13
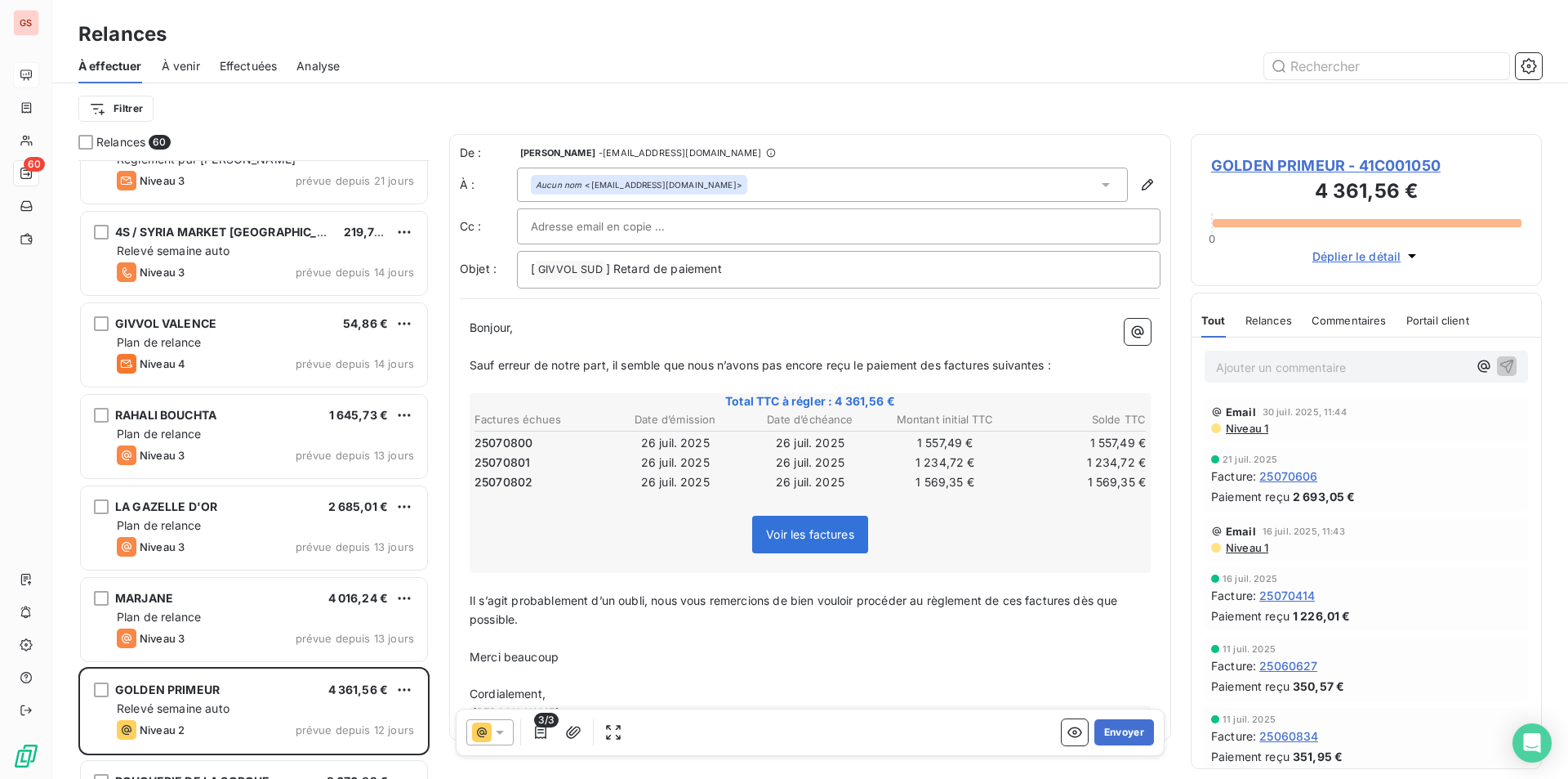
click at [502, 732] on icon at bounding box center [500, 732] width 9 height 4
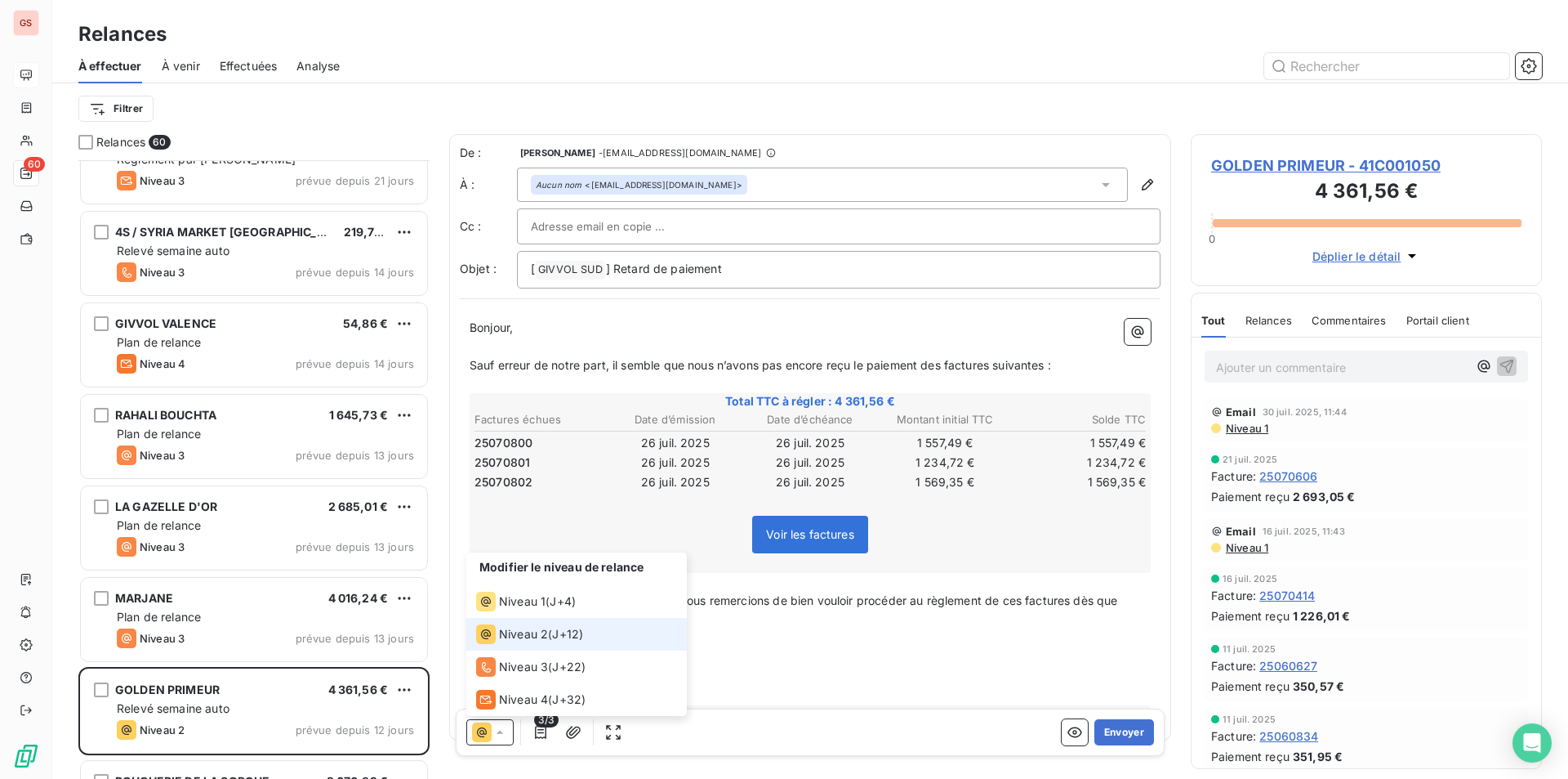
click at [520, 634] on span "Niveau 2" at bounding box center [523, 633] width 49 height 16
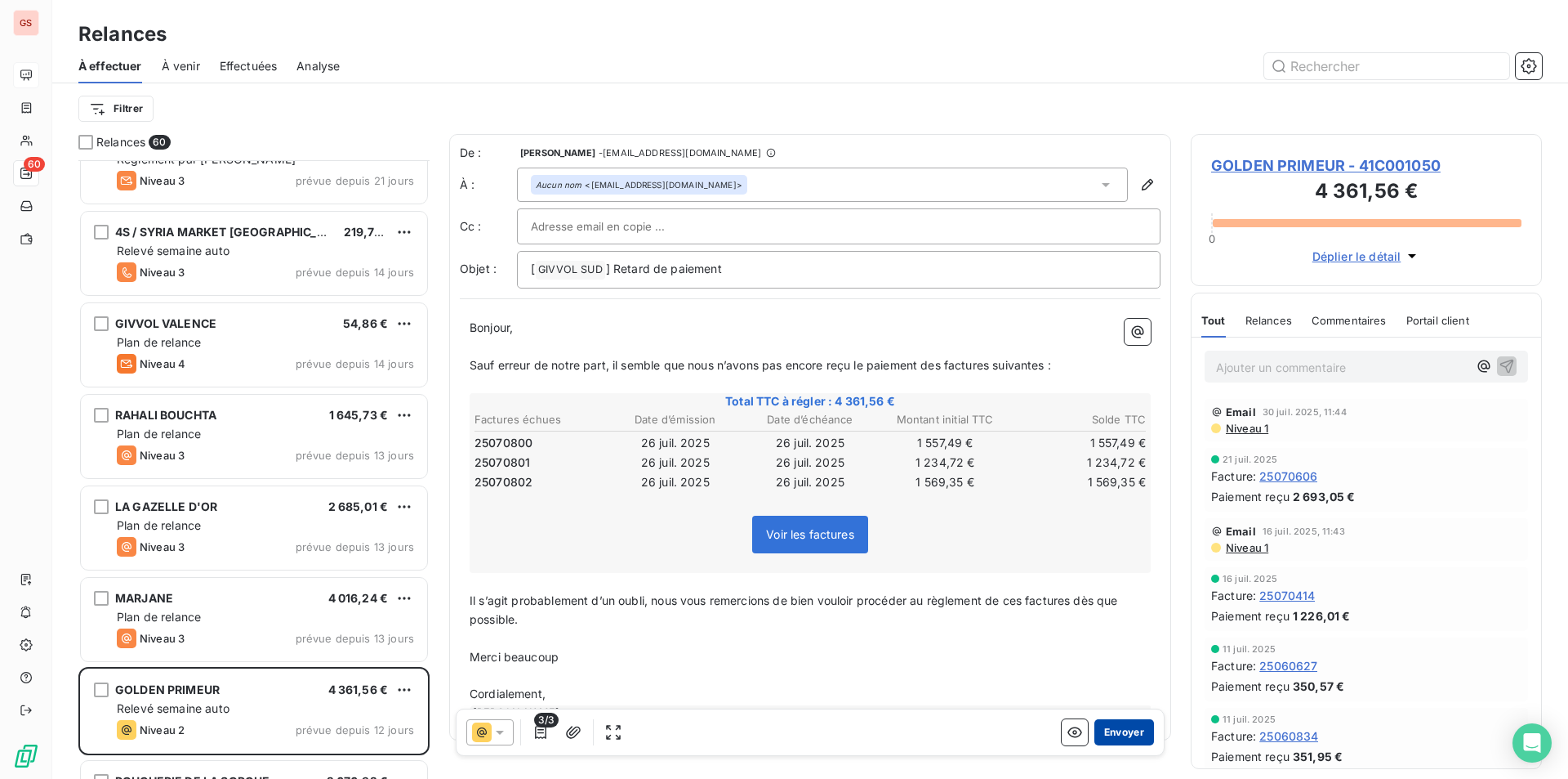
click at [1107, 729] on button "Envoyer" at bounding box center [1125, 731] width 59 height 26
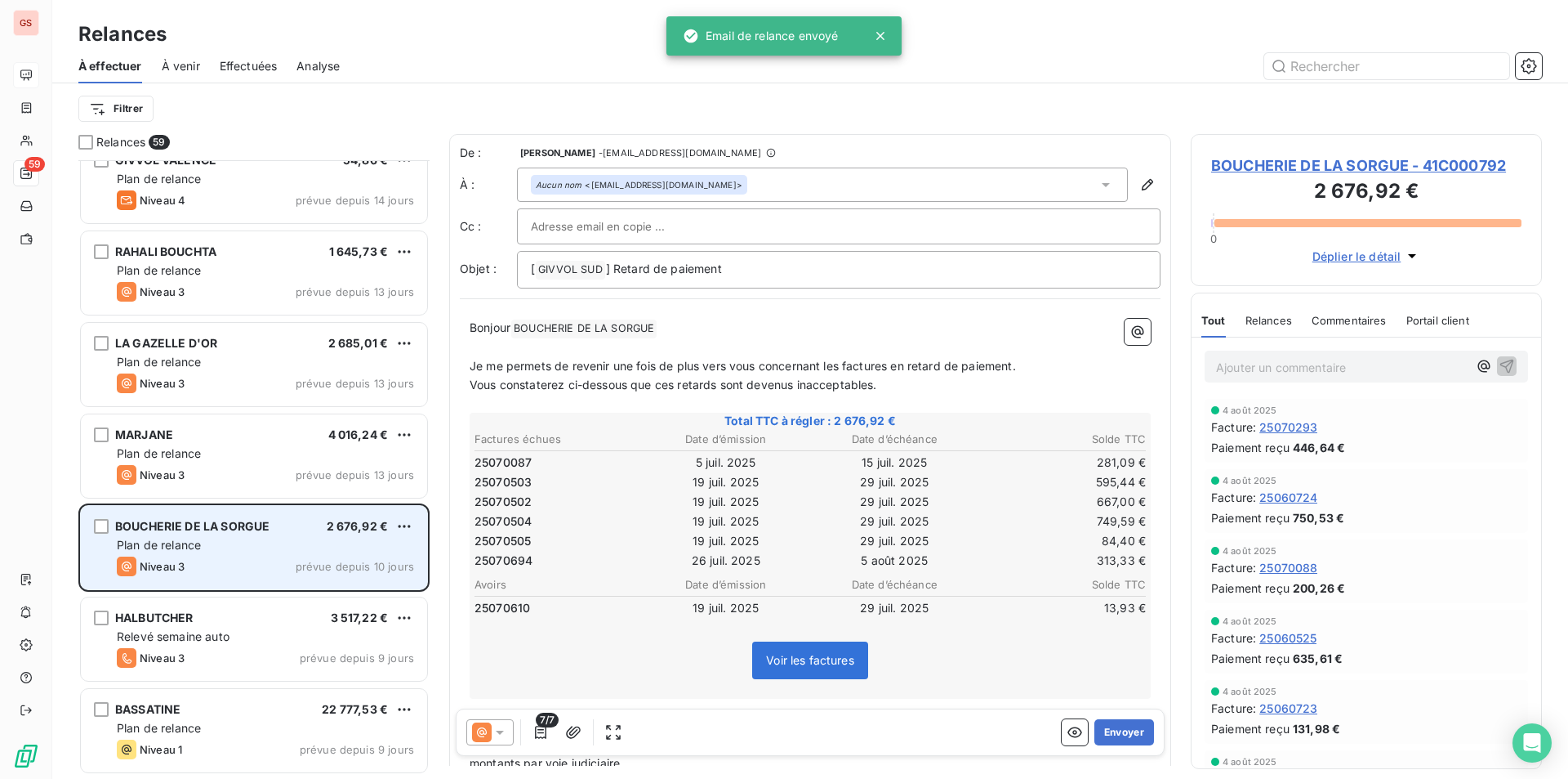
scroll to position [2943, 0]
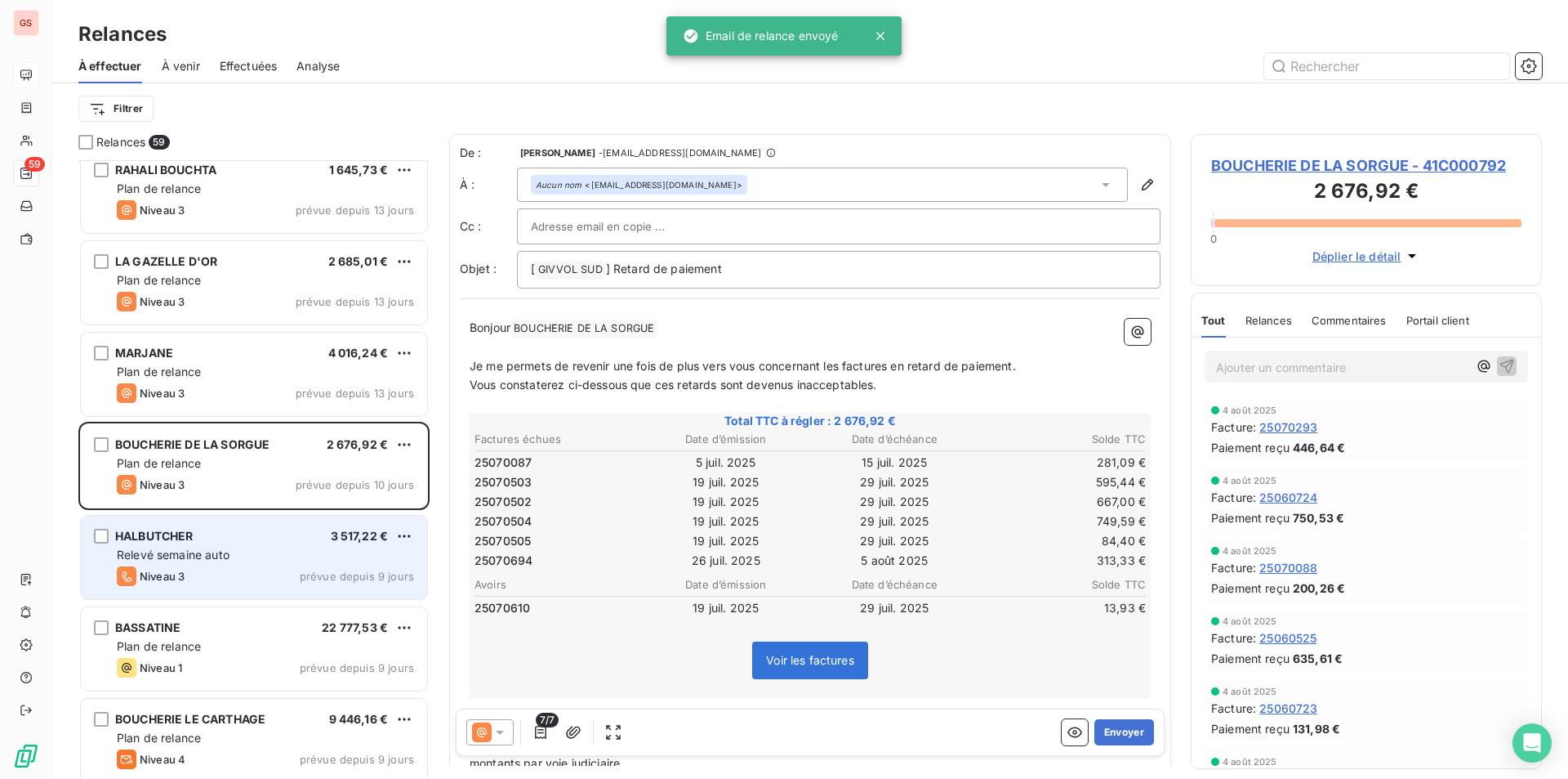
click at [166, 551] on span "Relevé semaine auto" at bounding box center [173, 554] width 113 height 13
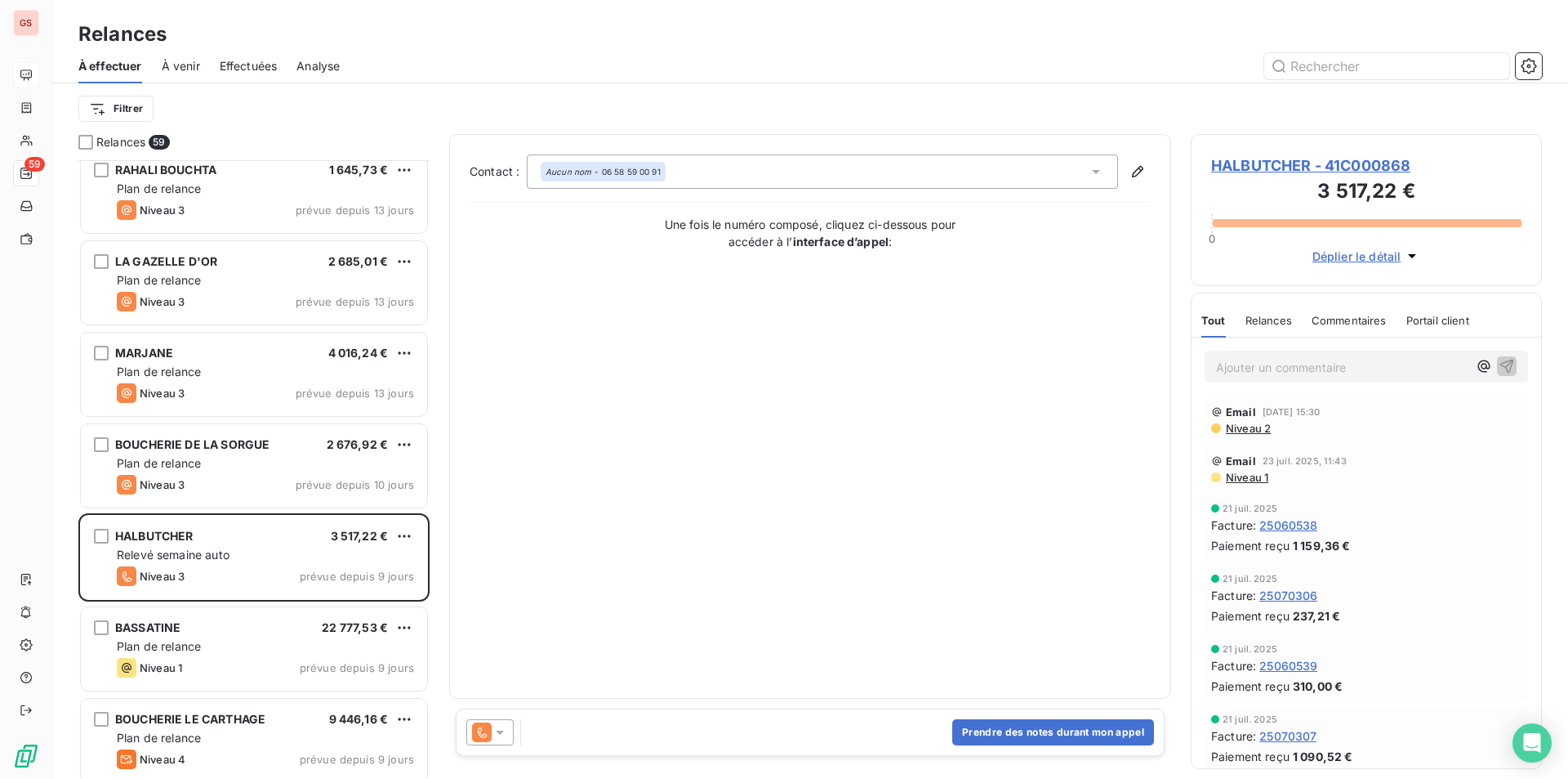
click at [1261, 318] on span "Relances" at bounding box center [1269, 320] width 47 height 13
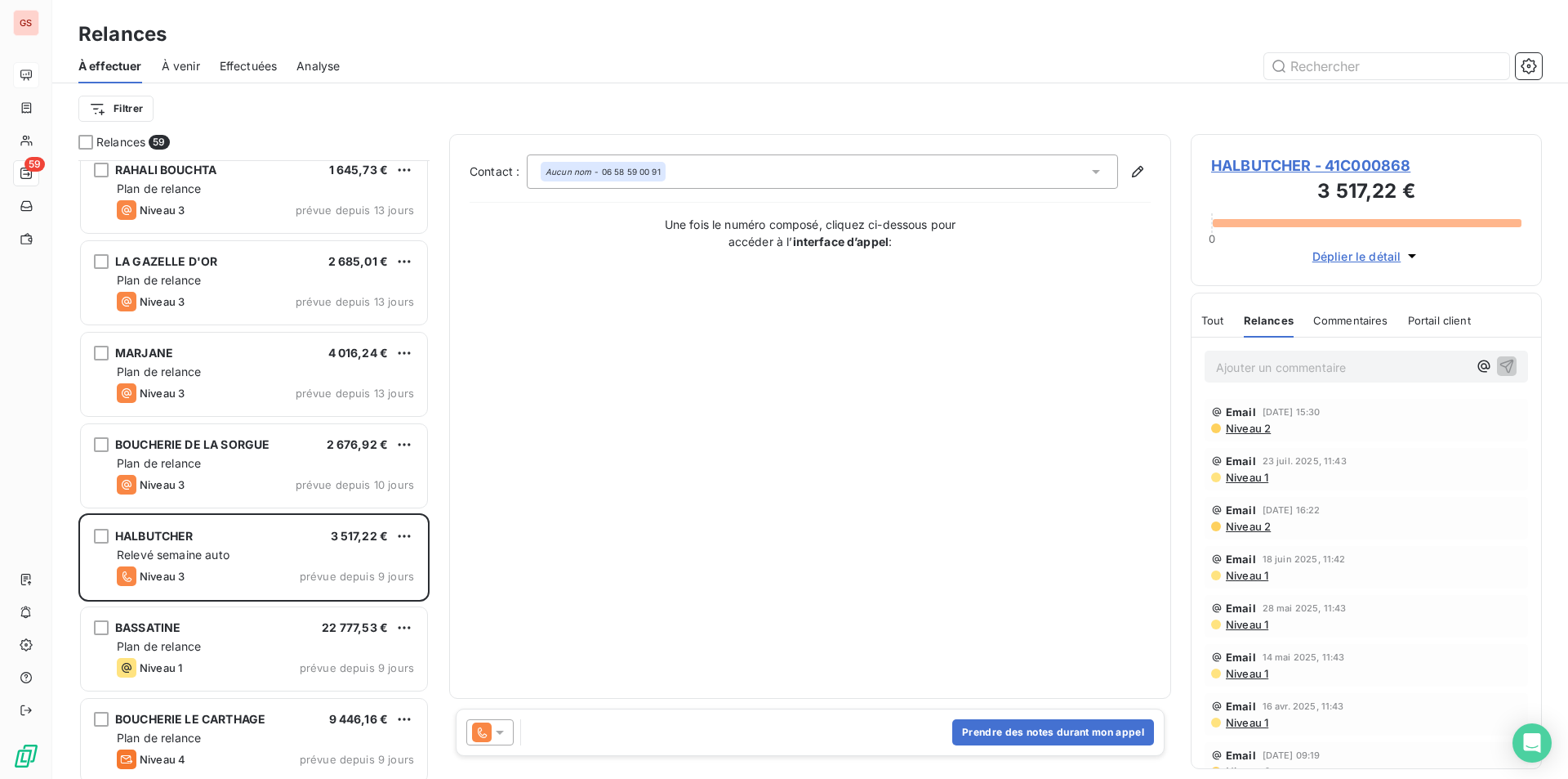
click at [508, 734] on icon at bounding box center [499, 732] width 16 height 16
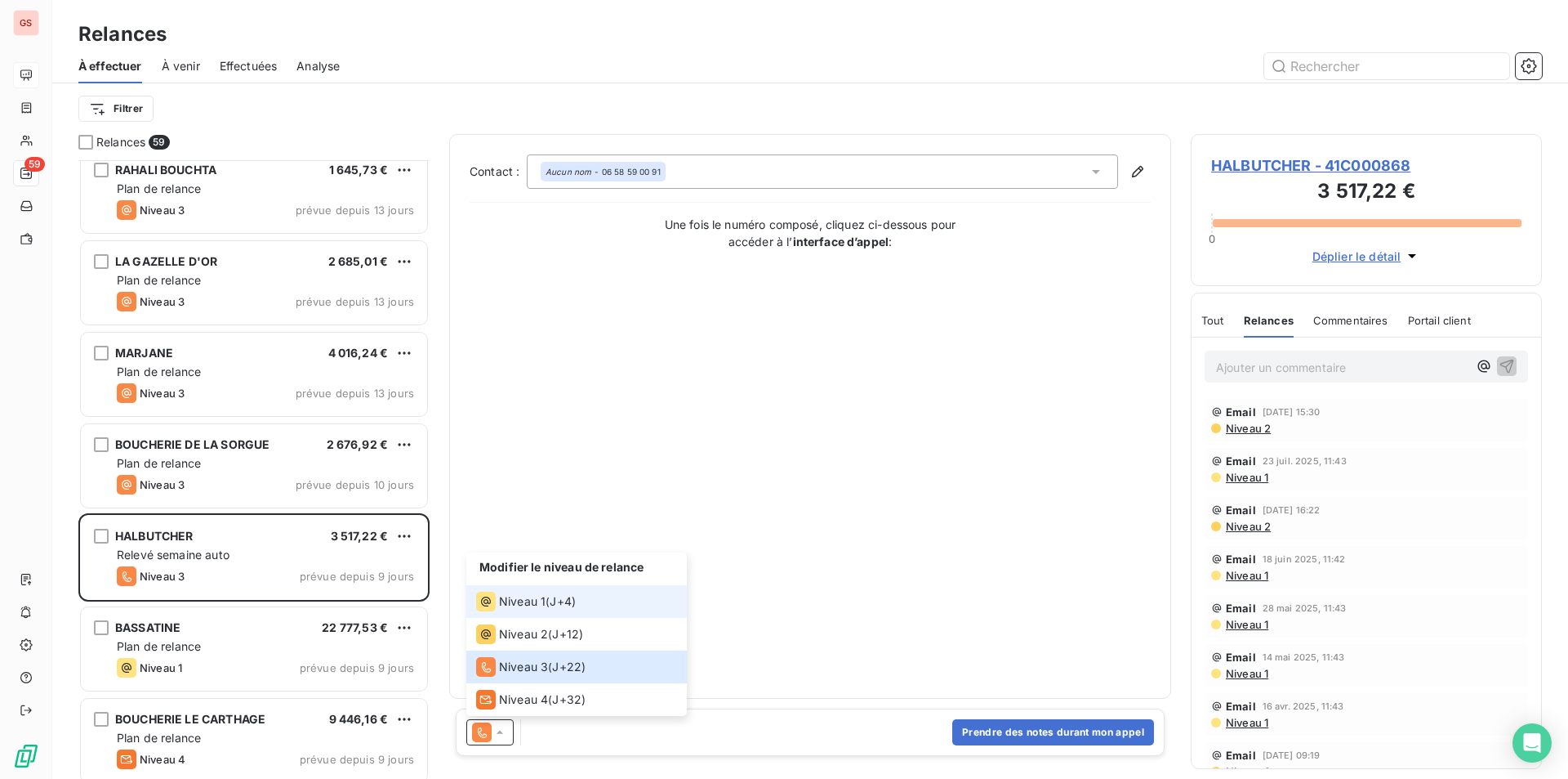
click at [528, 609] on div "Niveau 1" at bounding box center [511, 601] width 69 height 19
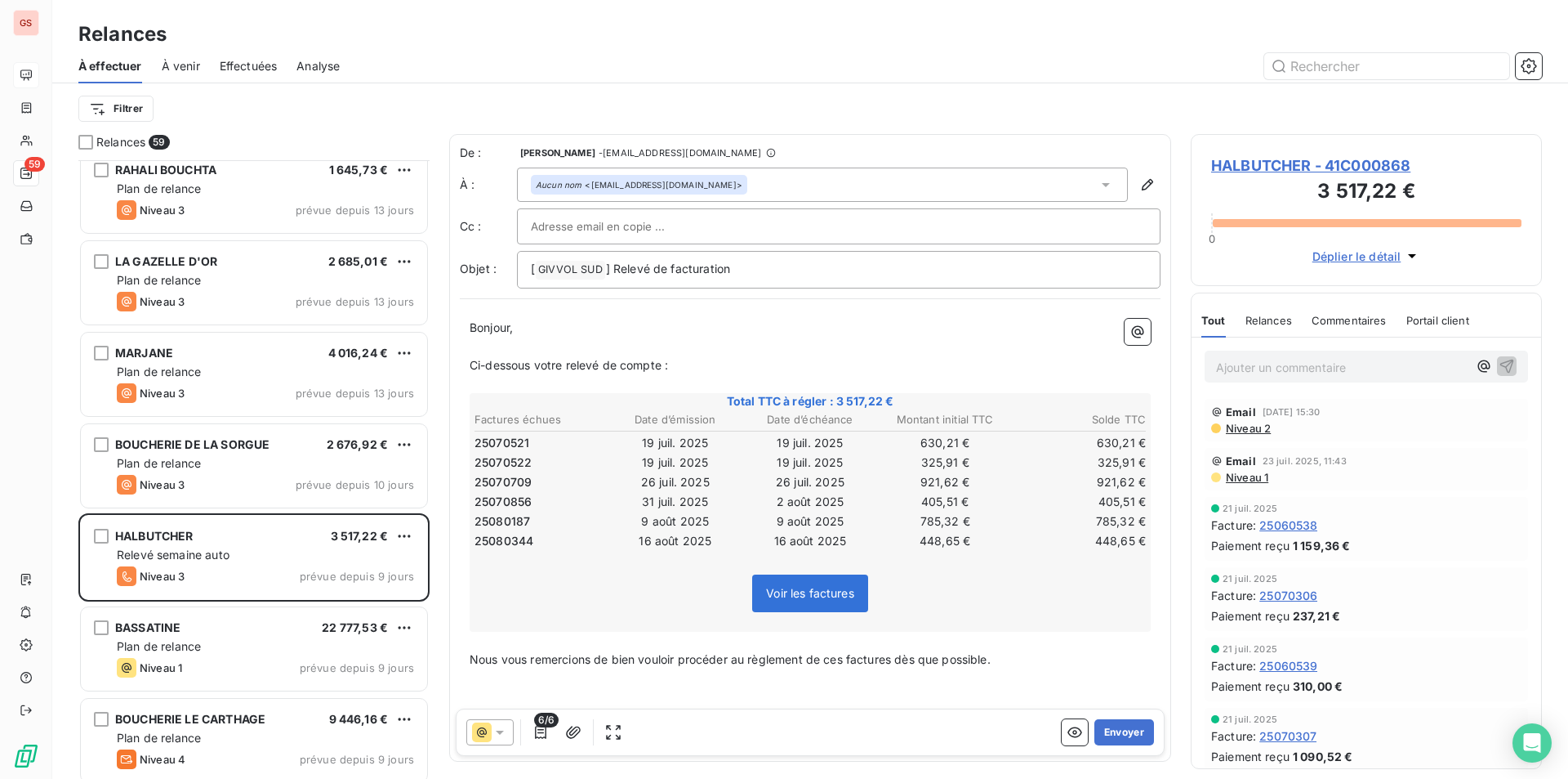
scroll to position [64, 0]
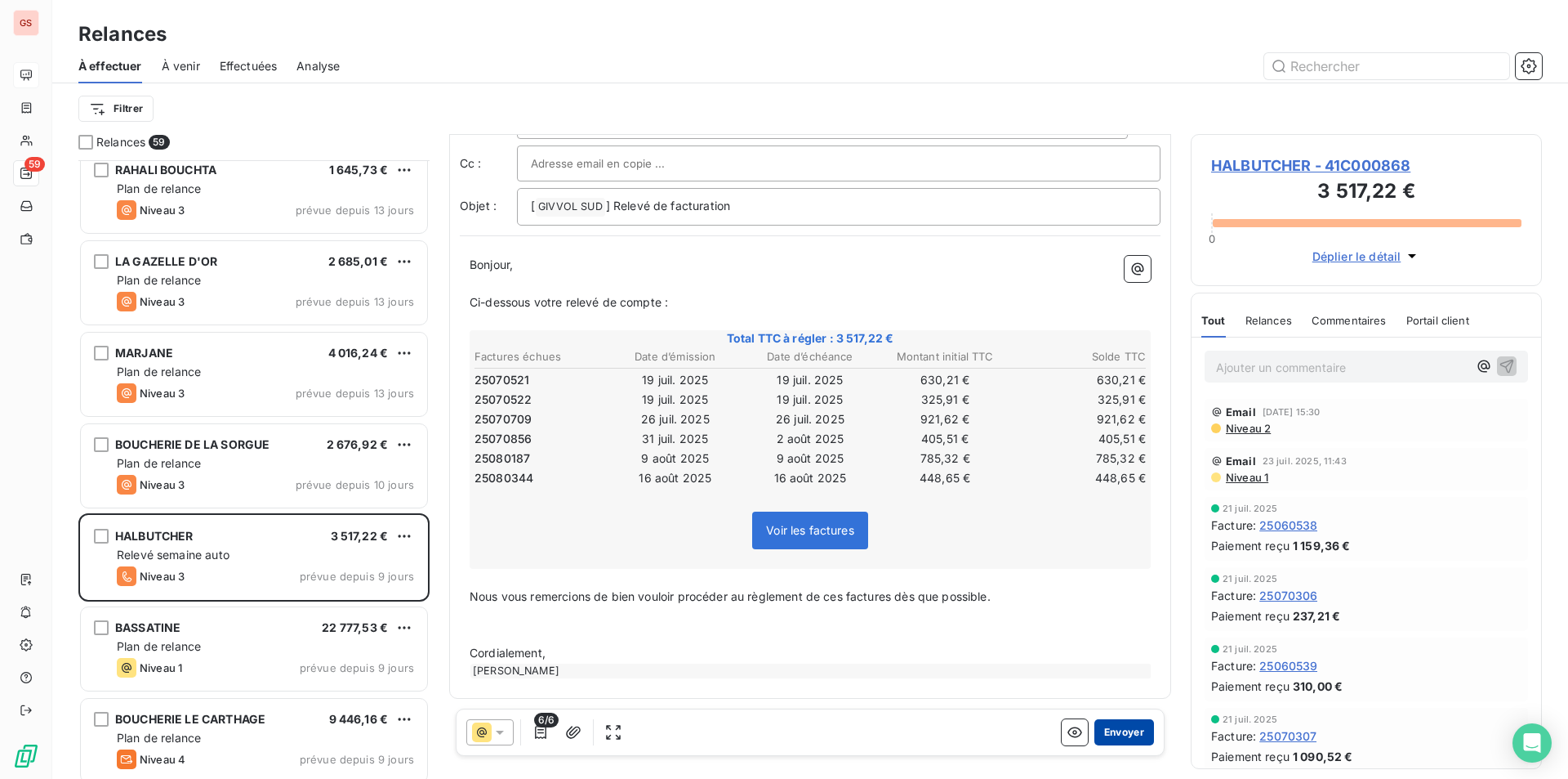
click at [1106, 724] on button "Envoyer" at bounding box center [1125, 731] width 59 height 26
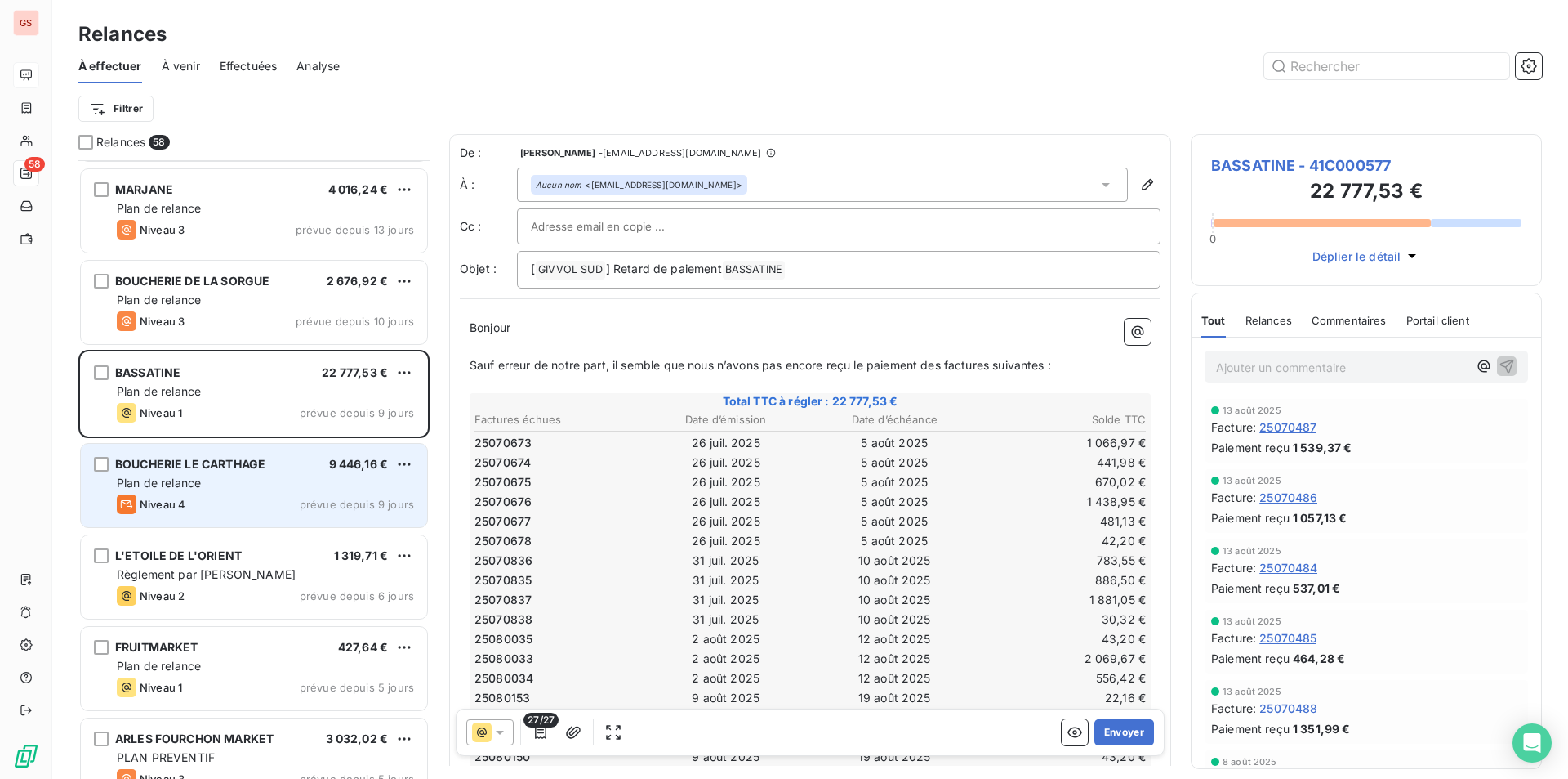
scroll to position [3188, 0]
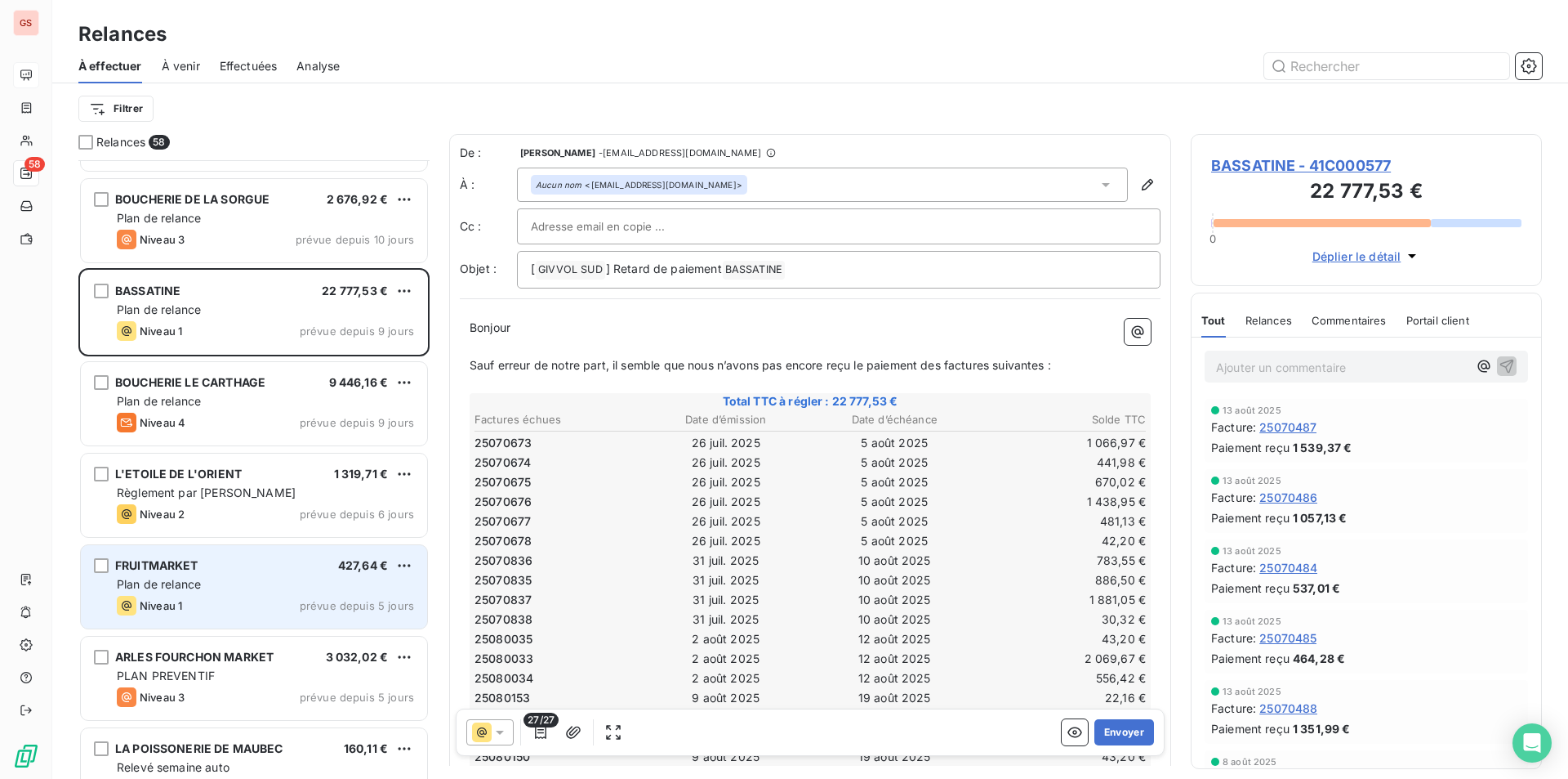
click at [216, 607] on div "Niveau 1 prévue depuis 5 jours" at bounding box center [265, 606] width 297 height 19
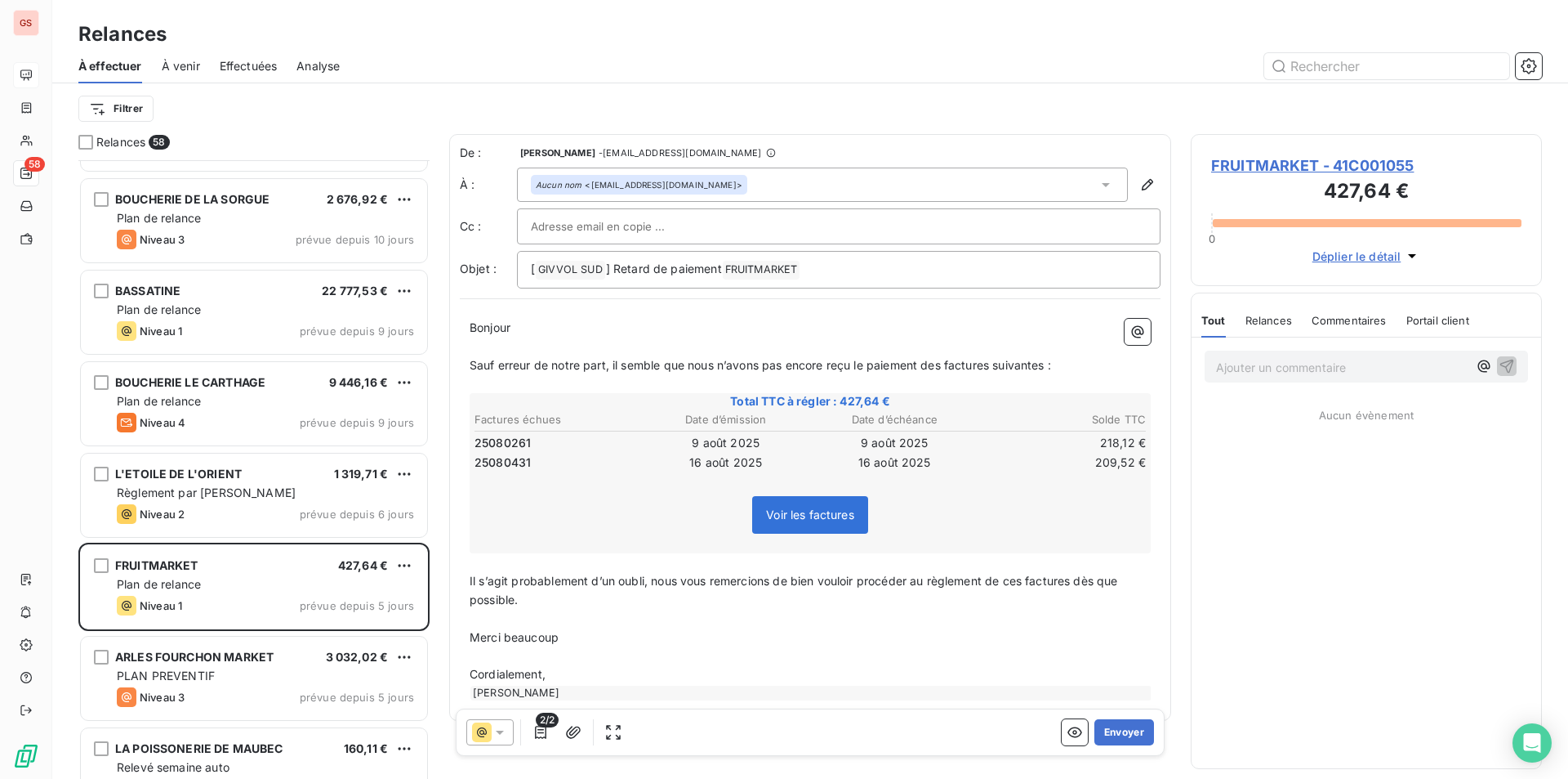
click at [1269, 325] on span "Relances" at bounding box center [1269, 320] width 47 height 13
click at [1213, 328] on div "Tout" at bounding box center [1213, 320] width 23 height 34
drag, startPoint x: 658, startPoint y: 580, endPoint x: 458, endPoint y: 584, distance: 200.0
click at [458, 584] on div "De : [PERSON_NAME] - [EMAIL_ADDRESS][DOMAIN_NAME] À : Aucun nom <[EMAIL_ADDRESS…" at bounding box center [810, 427] width 722 height 586
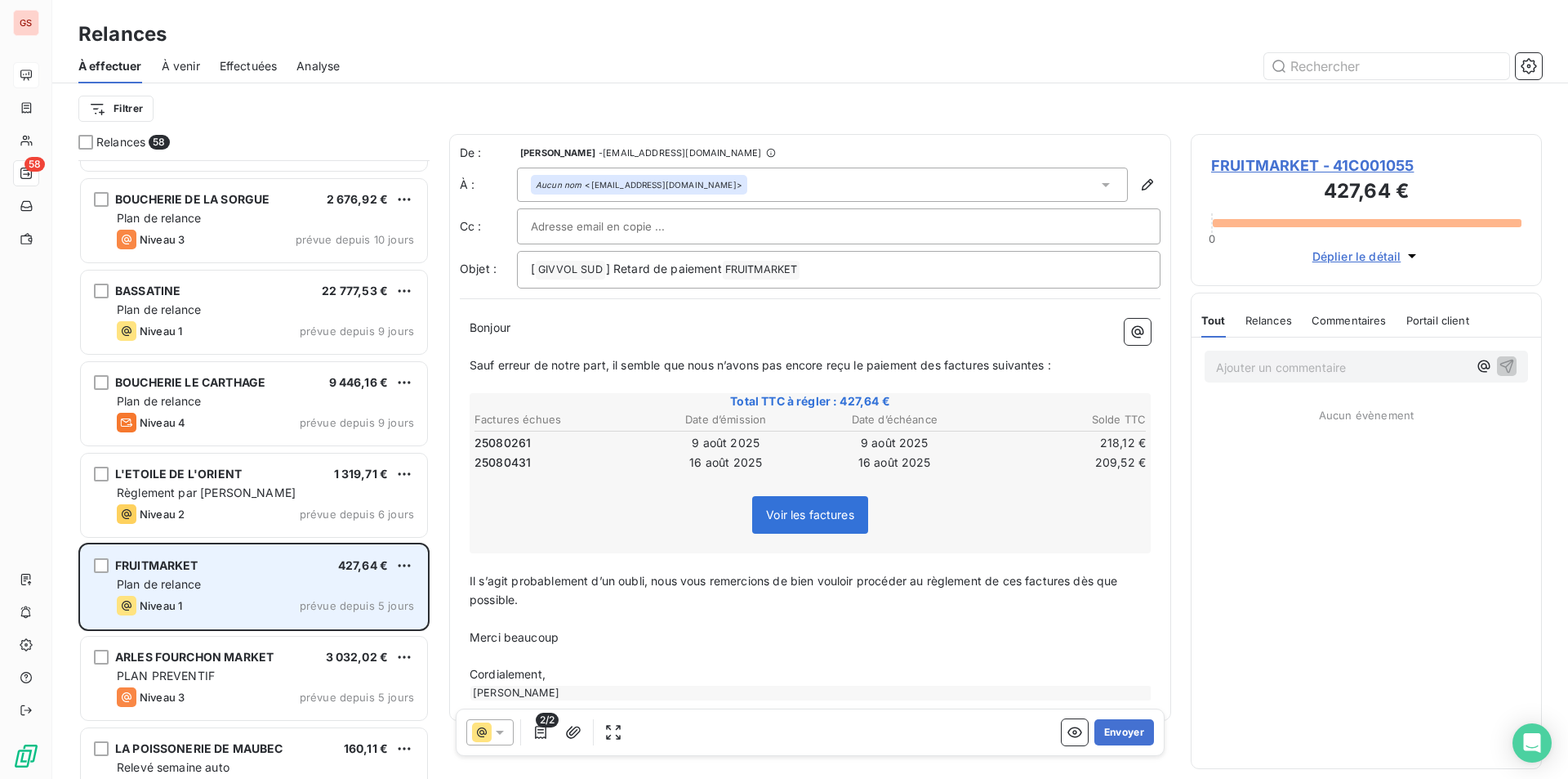
click at [145, 564] on span "FRUITMARKET" at bounding box center [156, 564] width 83 height 13
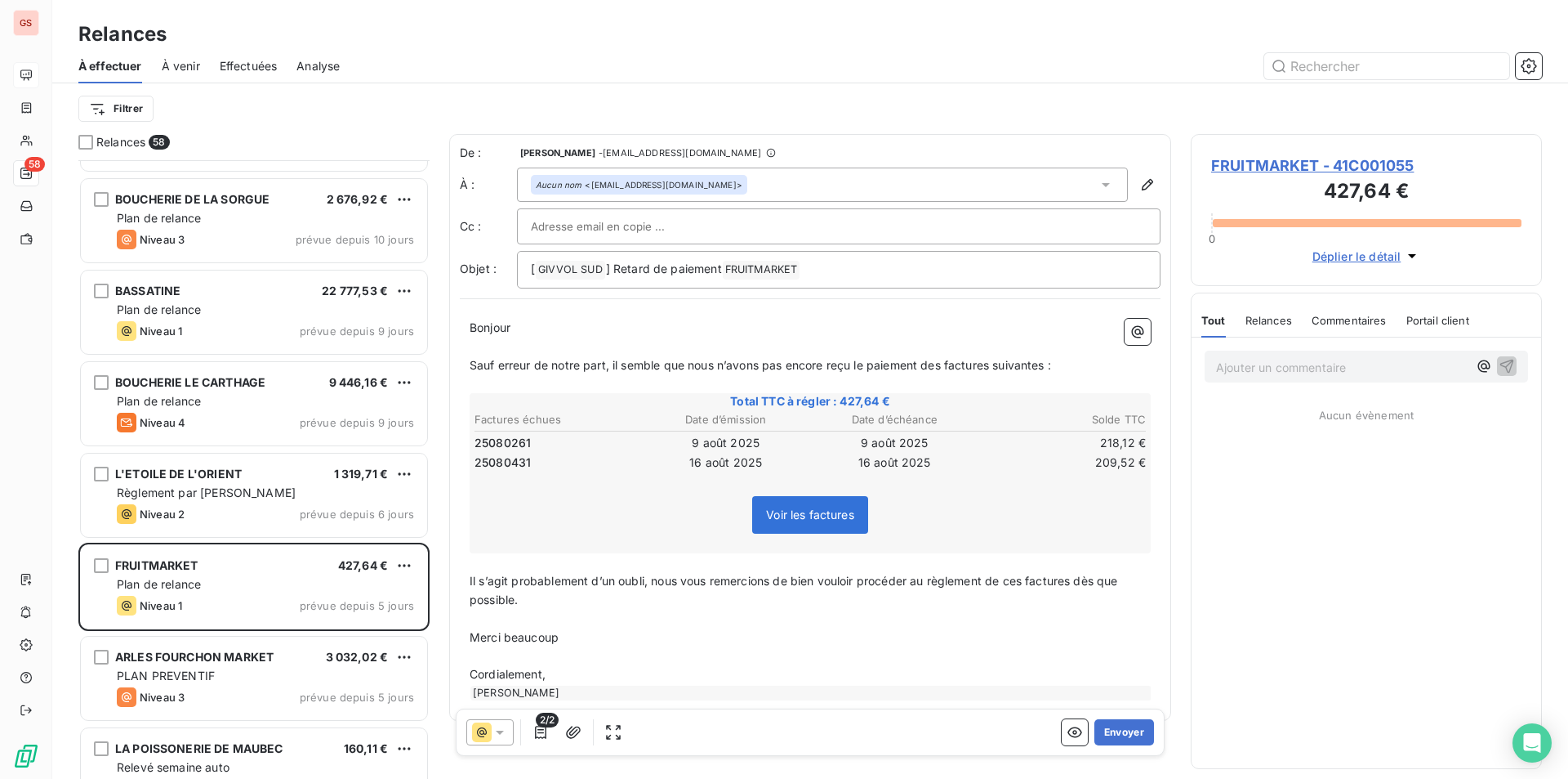
click at [1376, 161] on span "FRUITMARKET - 41C001055" at bounding box center [1367, 165] width 310 height 22
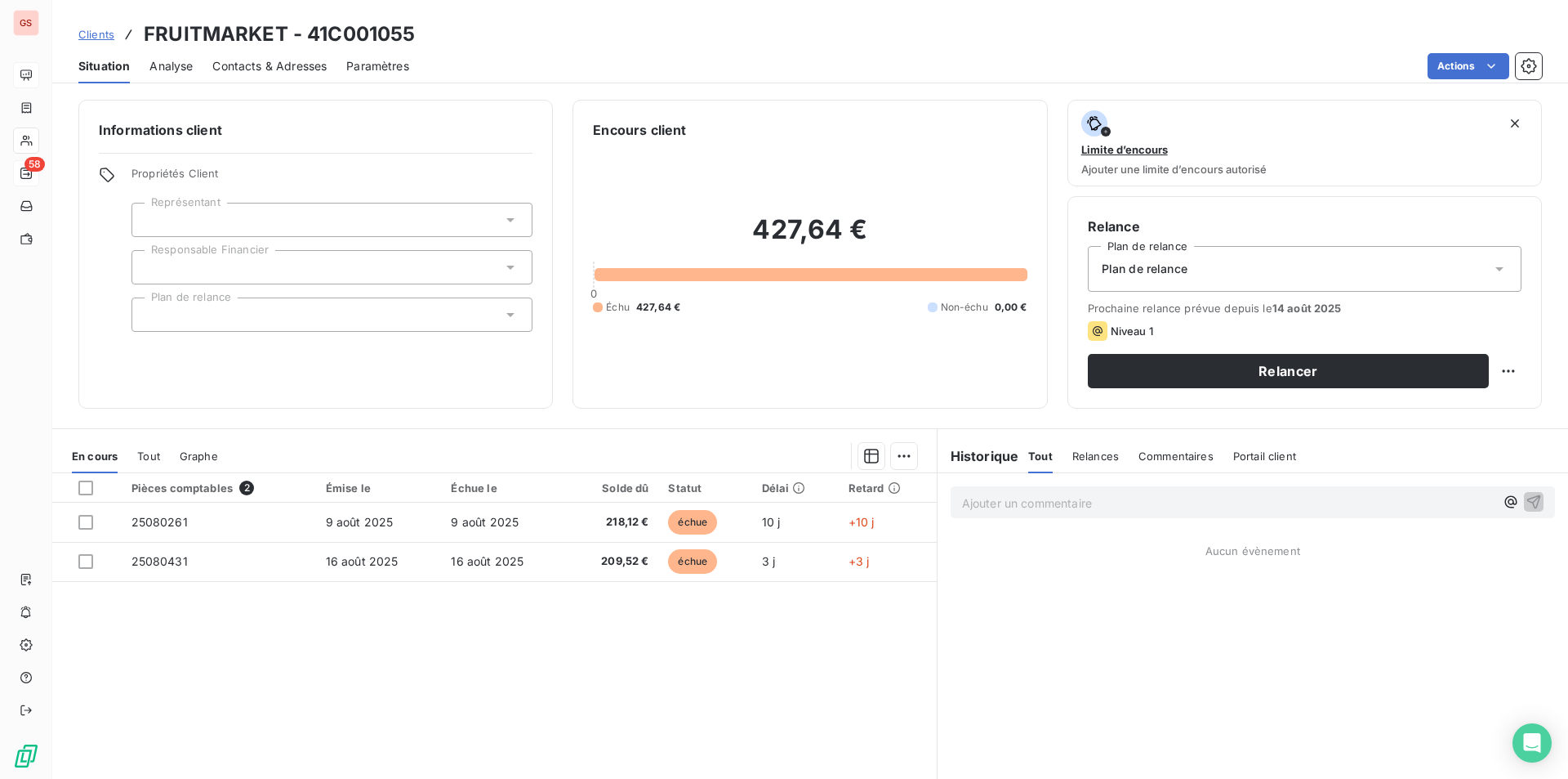
click at [1262, 271] on div "Plan de relance" at bounding box center [1305, 269] width 434 height 46
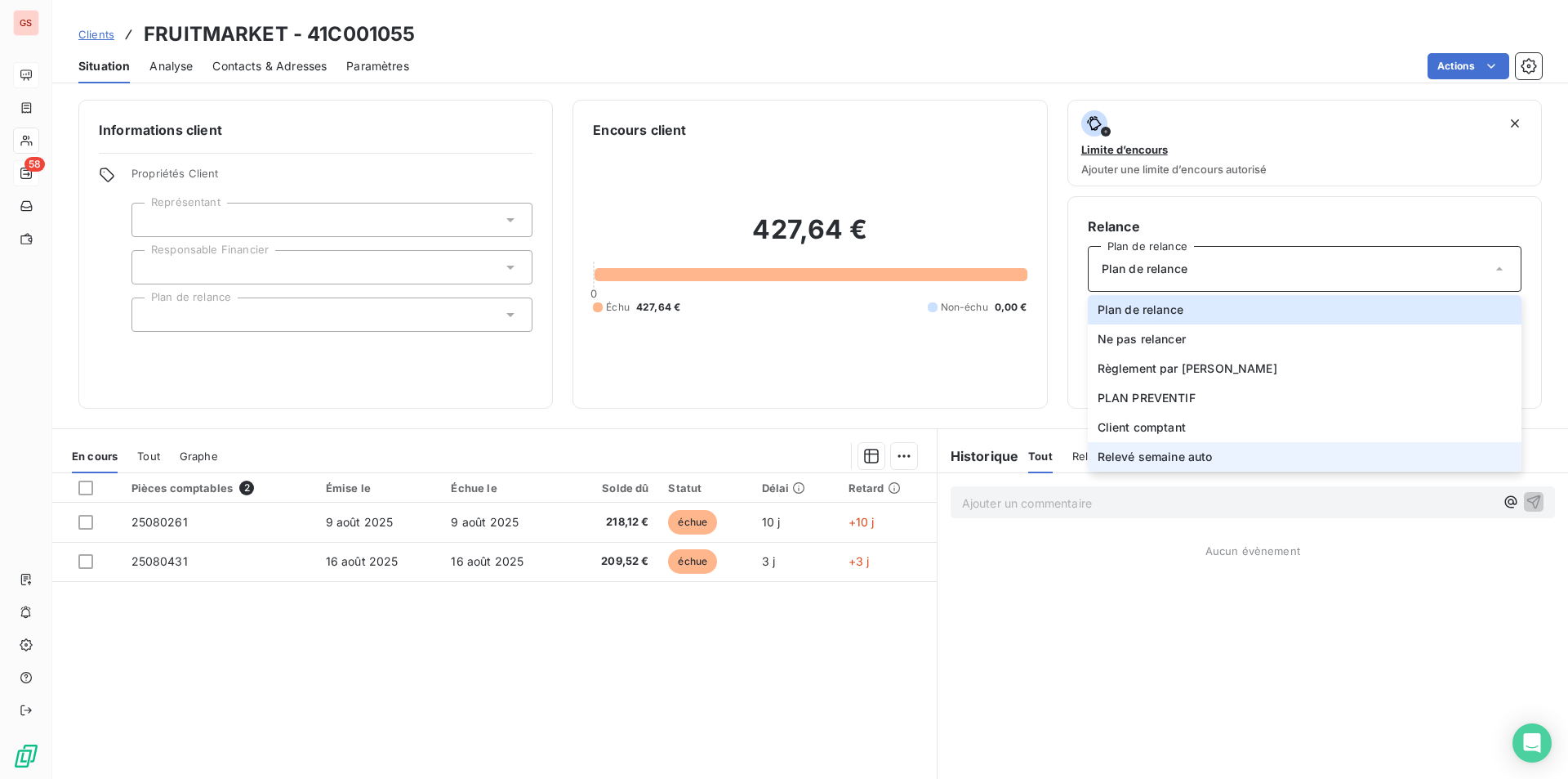
click at [1213, 454] on li "Relevé semaine auto" at bounding box center [1305, 456] width 434 height 30
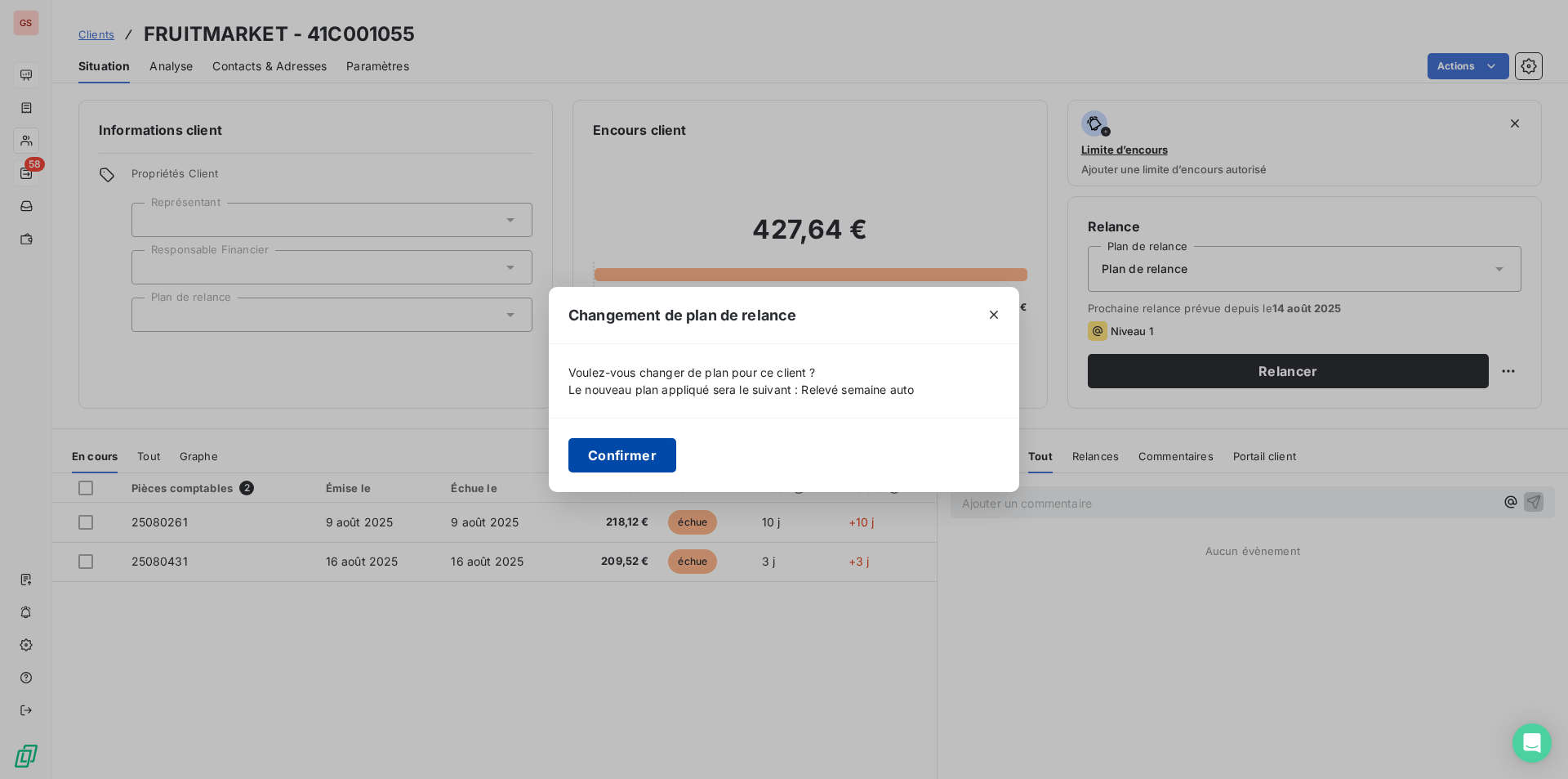
click at [631, 452] on button "Confirmer" at bounding box center [623, 455] width 108 height 34
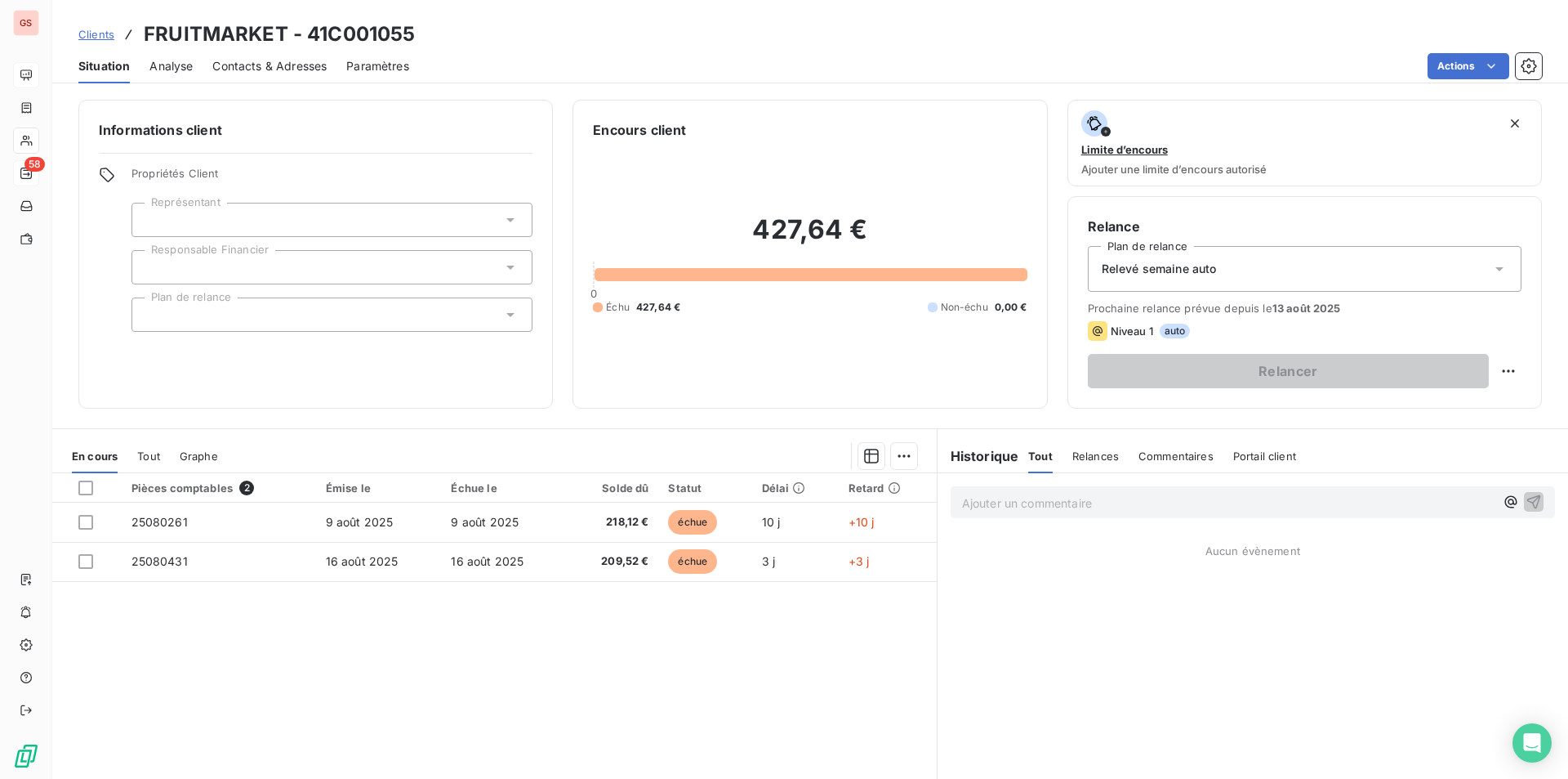
click at [184, 75] on div "Analyse" at bounding box center [170, 66] width 43 height 34
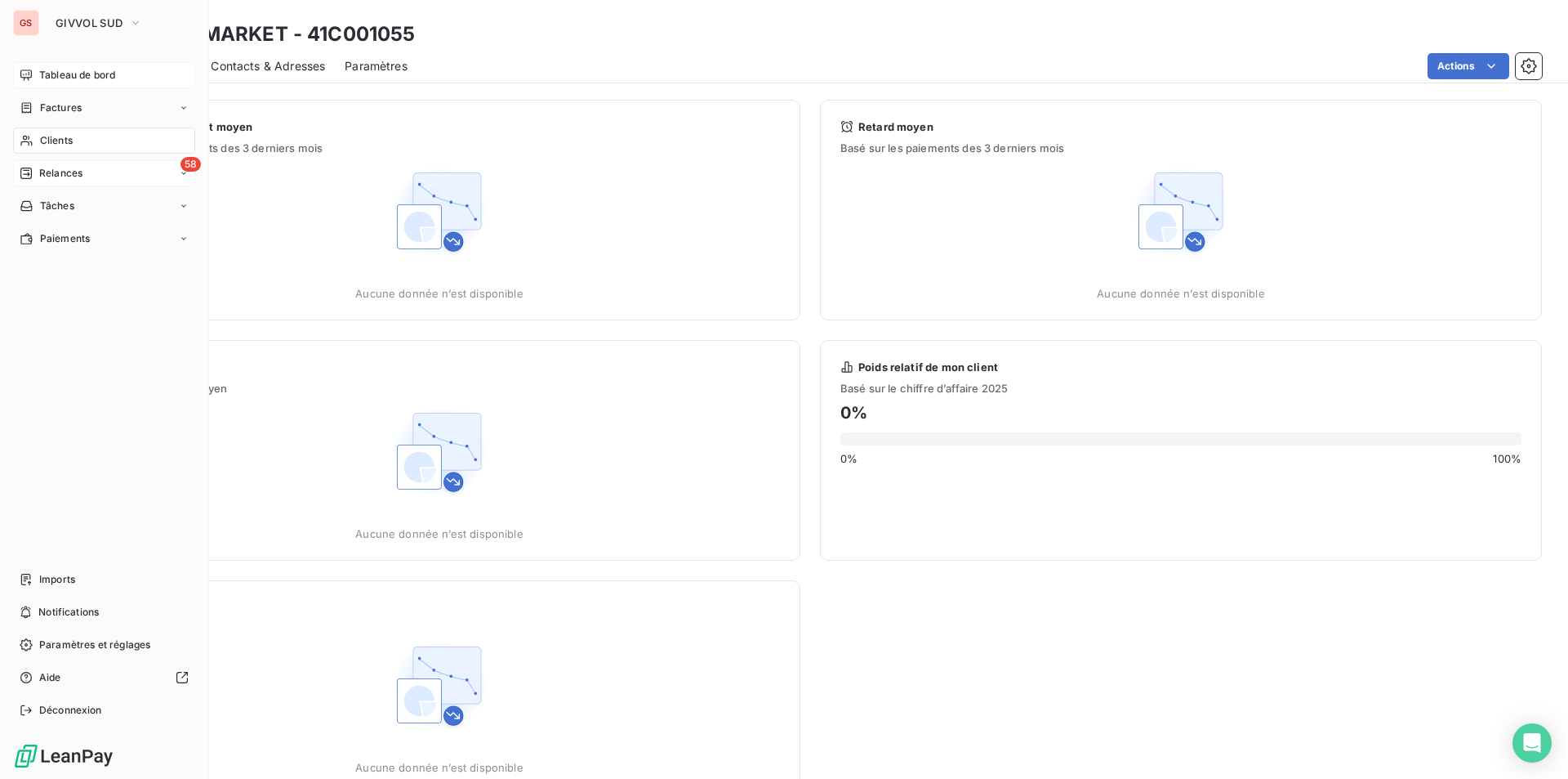
click at [57, 172] on span "Relances" at bounding box center [60, 172] width 43 height 14
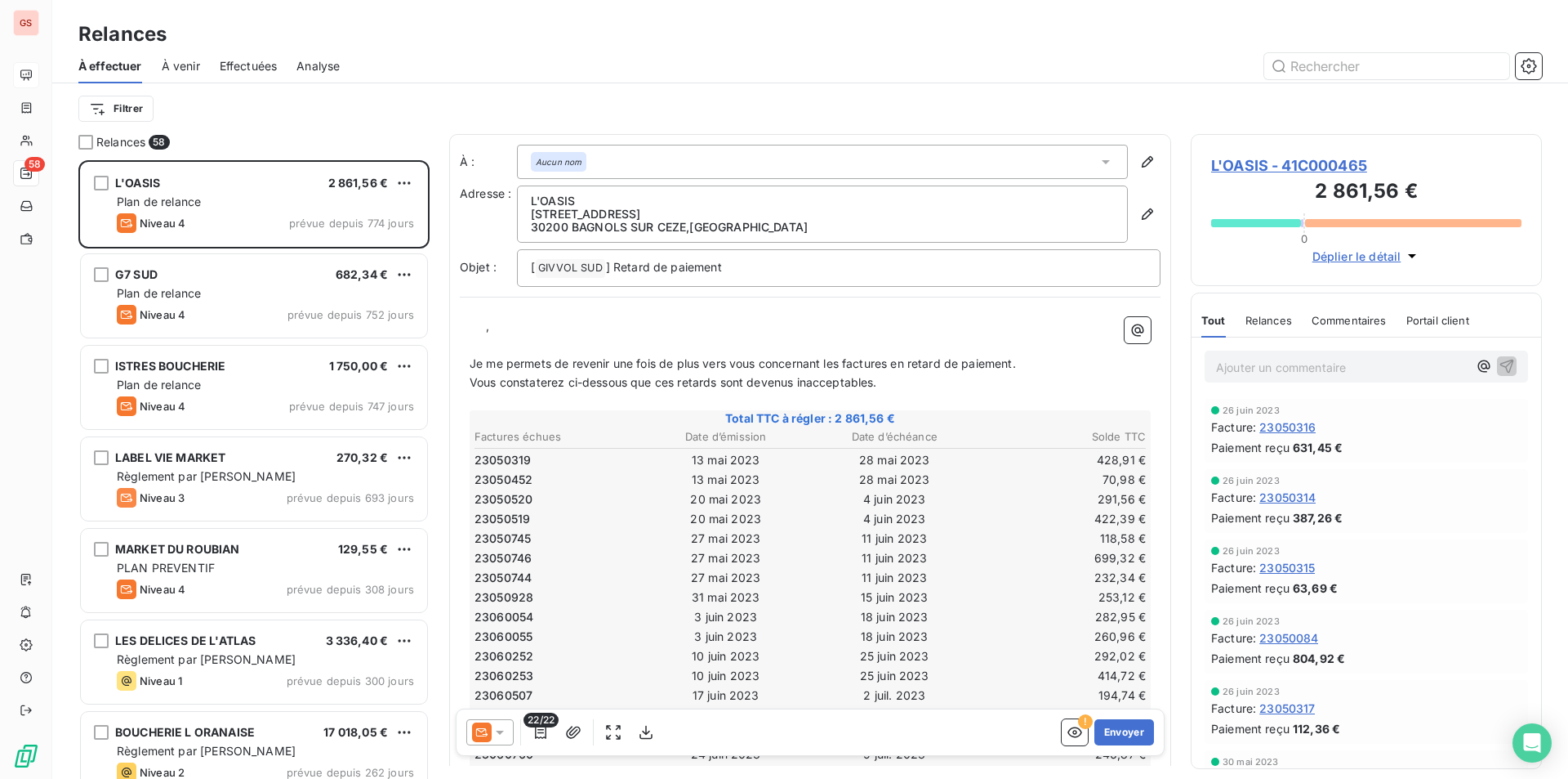
scroll to position [607, 339]
click at [252, 68] on span "Effectuées" at bounding box center [248, 66] width 58 height 16
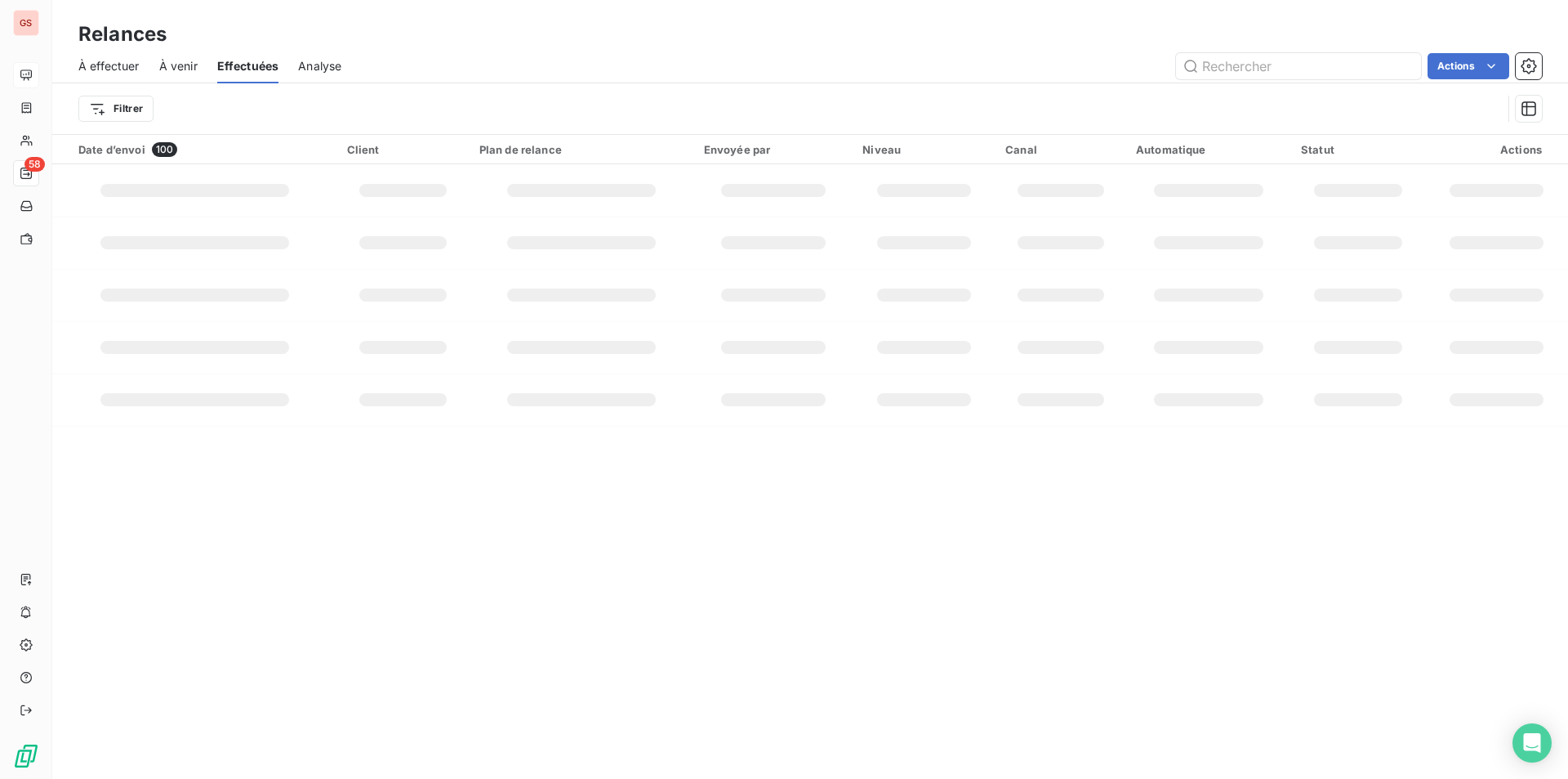
click at [179, 70] on span "À venir" at bounding box center [178, 66] width 38 height 16
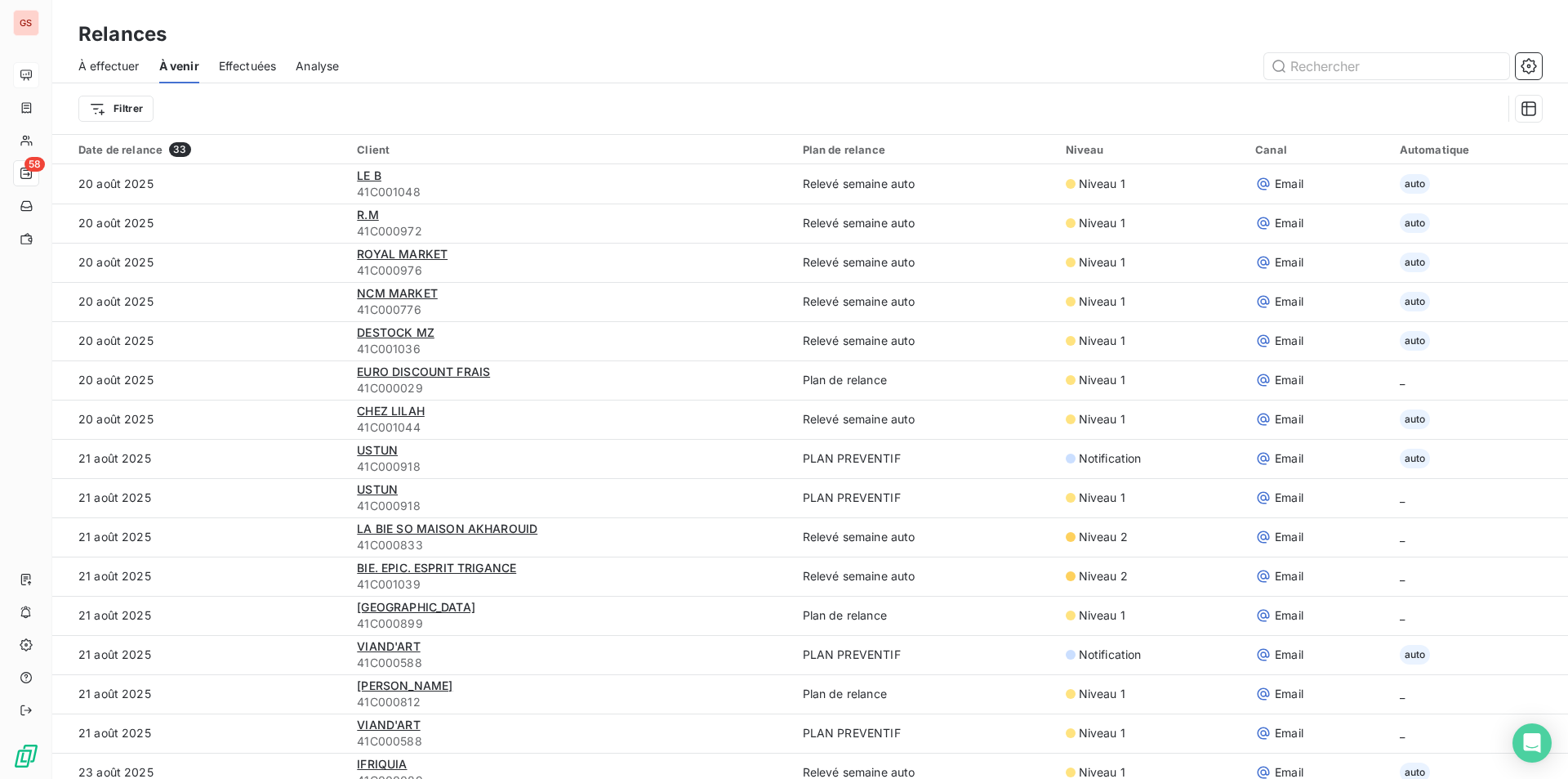
click at [263, 77] on div "Effectuées" at bounding box center [248, 66] width 58 height 34
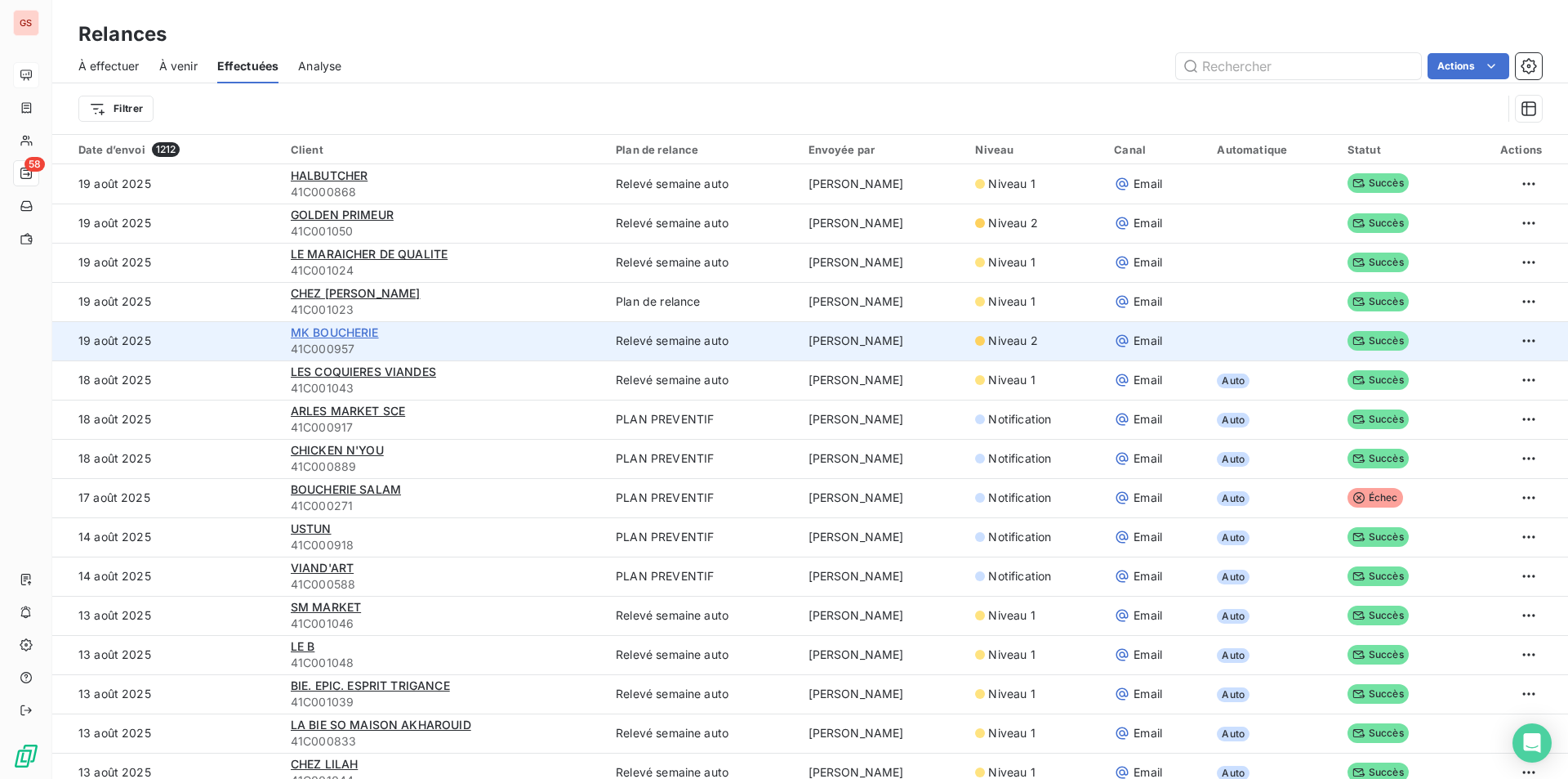
scroll to position [81, 0]
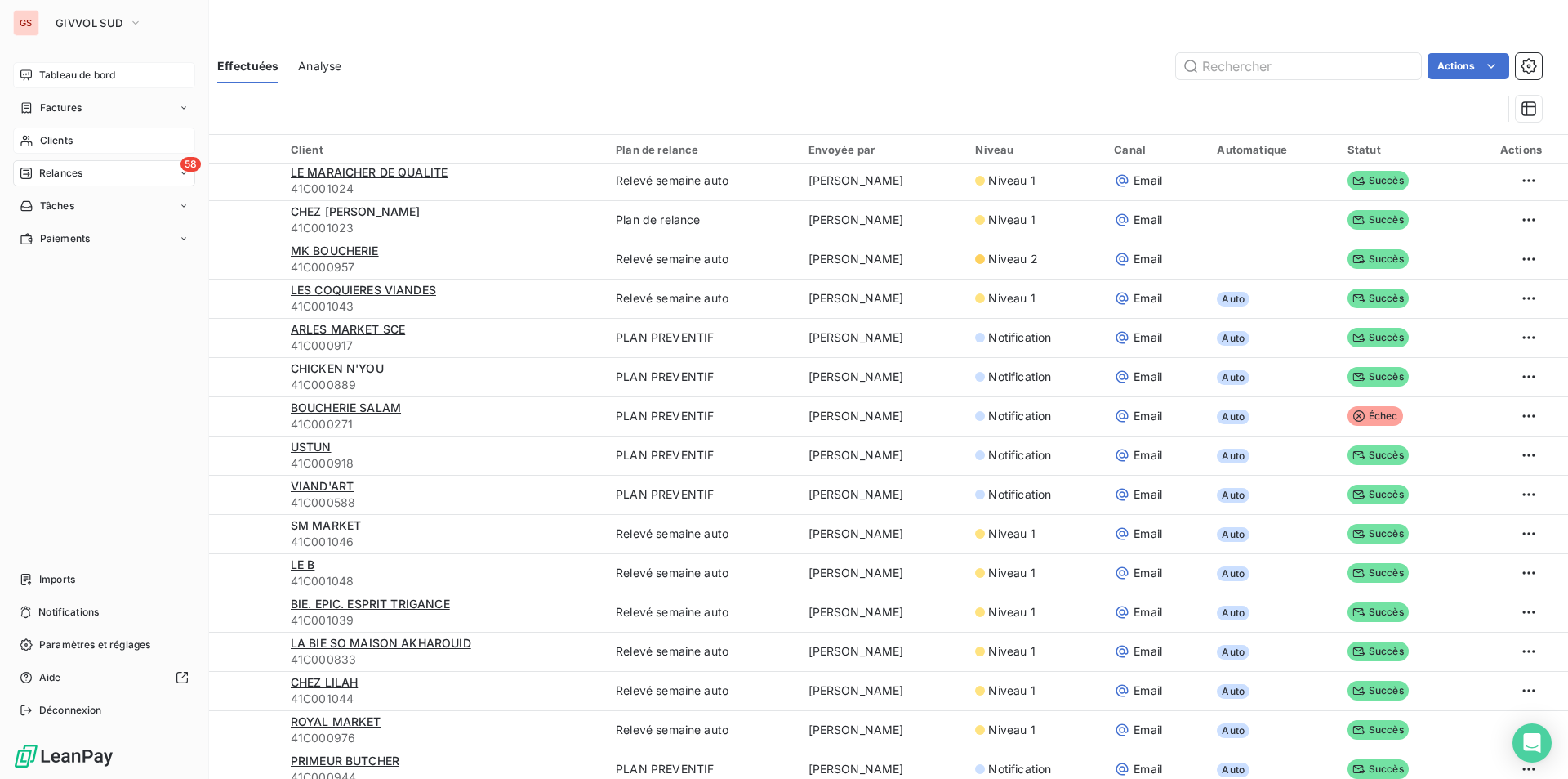
click at [76, 141] on div "Clients" at bounding box center [104, 140] width 182 height 26
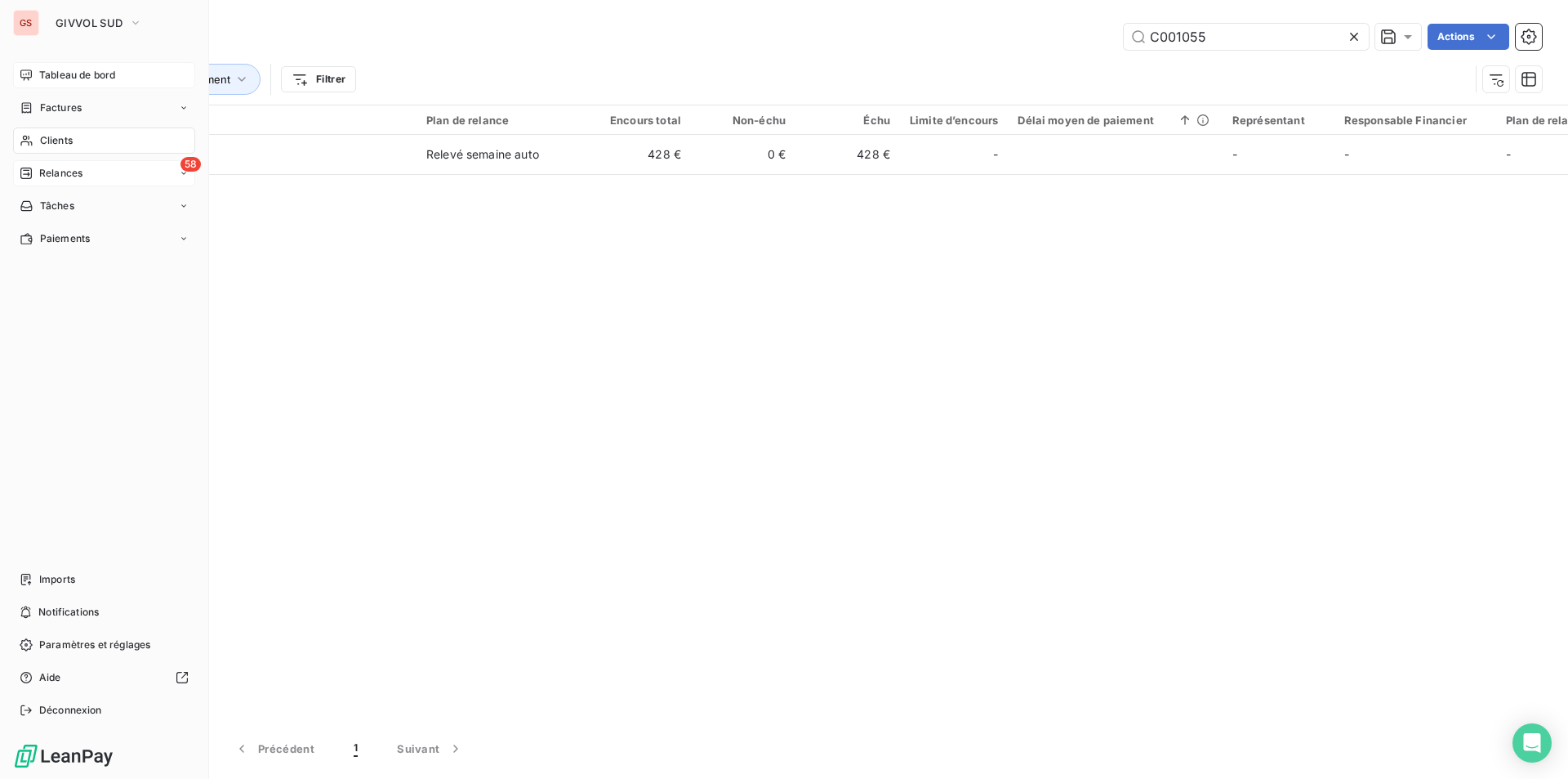
click at [66, 177] on span "Relances" at bounding box center [60, 172] width 43 height 14
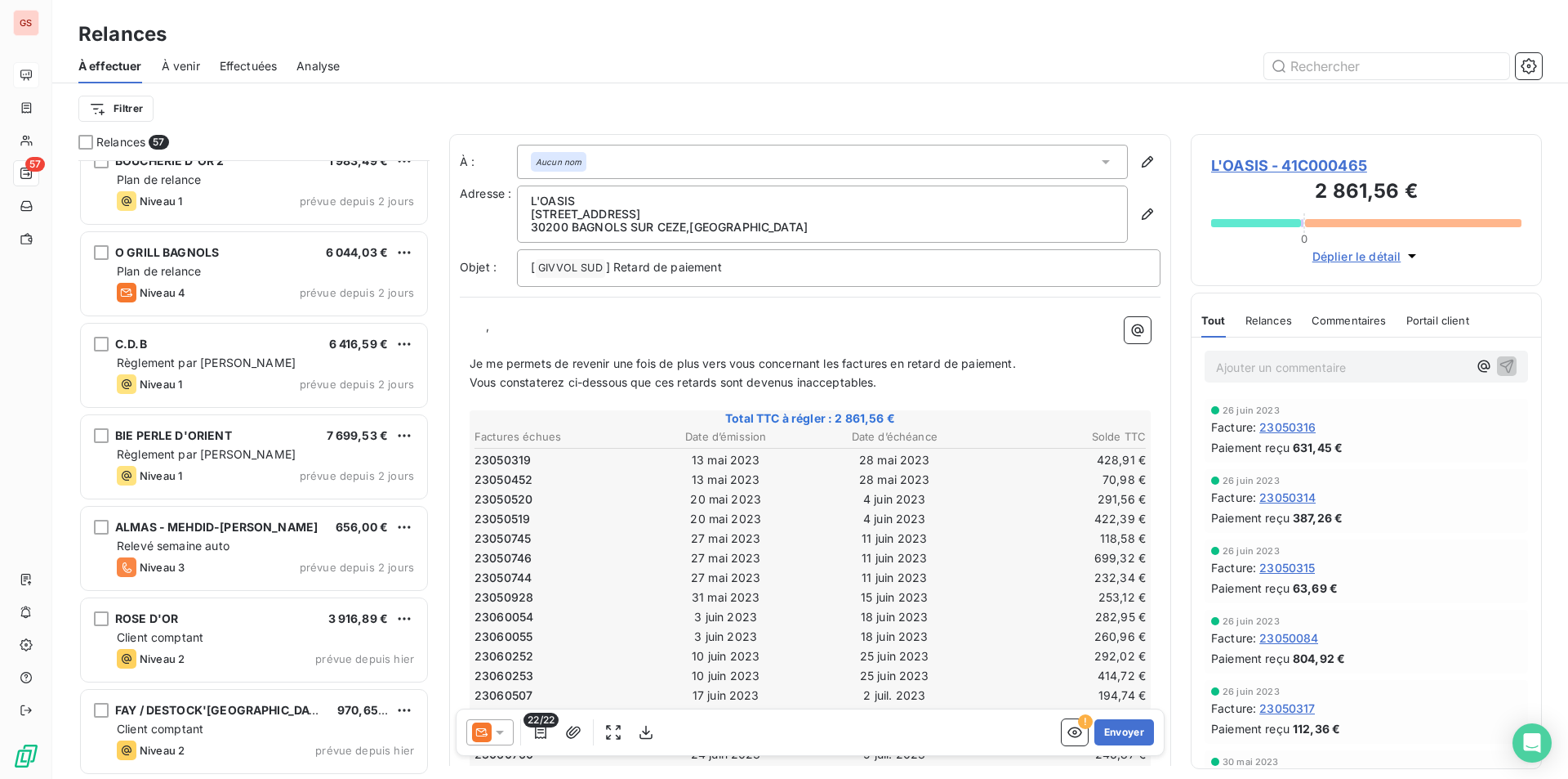
scroll to position [4598, 0]
